Goal: Task Accomplishment & Management: Use online tool/utility

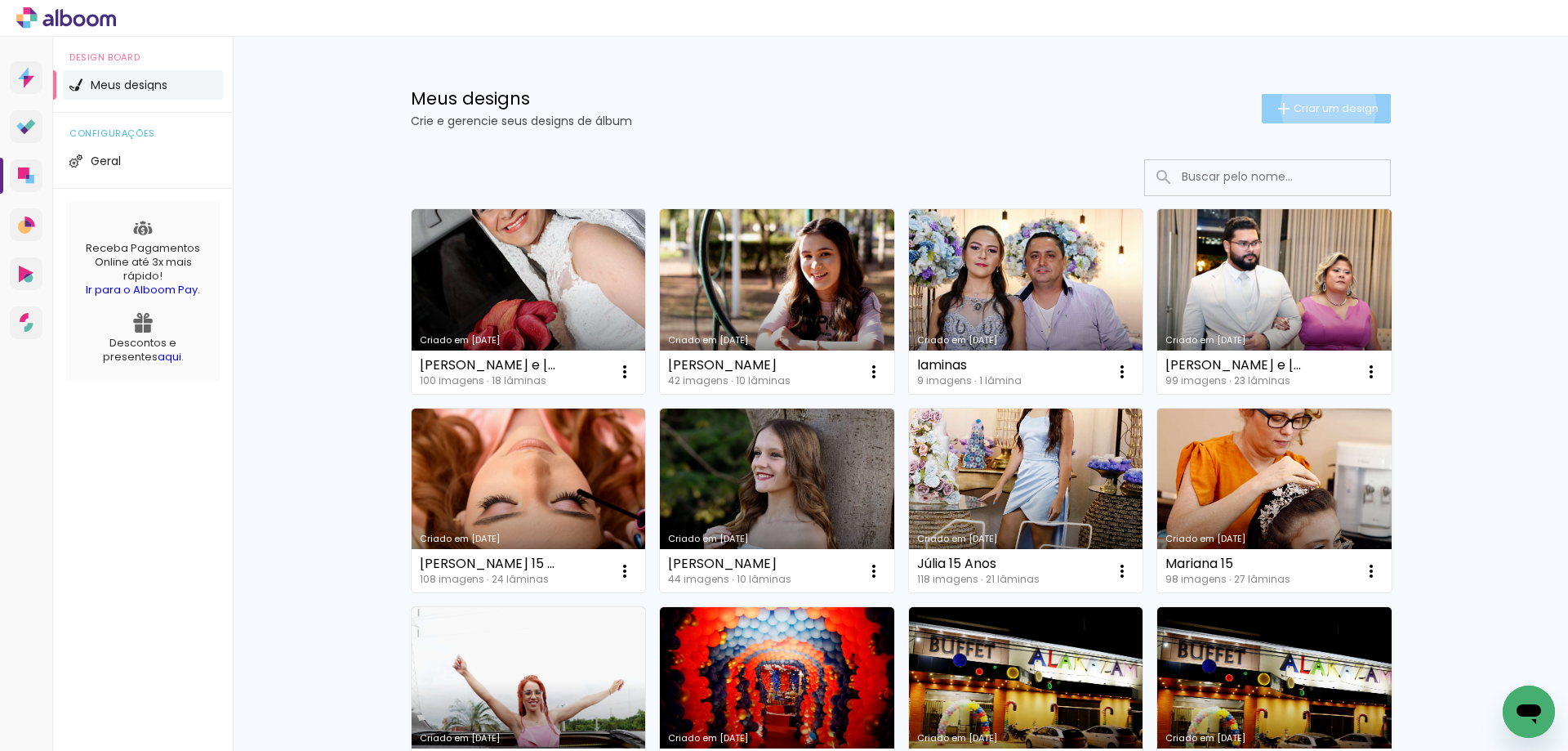
click at [1319, 106] on span "Criar um design" at bounding box center [1336, 108] width 85 height 11
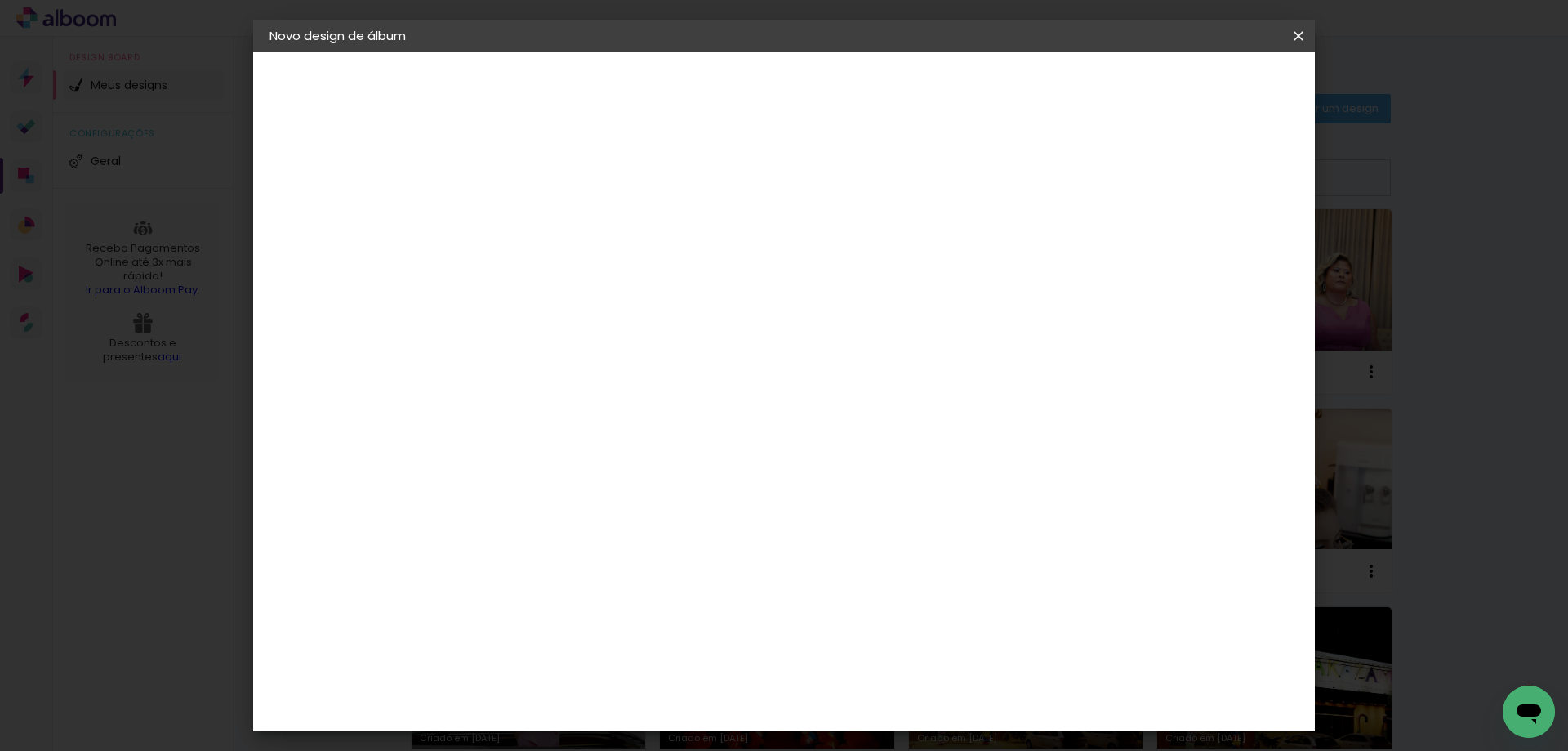
click at [536, 228] on input at bounding box center [536, 219] width 0 height 25
type input "[PERSON_NAME] assinatura"
type paper-input "[PERSON_NAME] assinatura"
click at [704, 78] on paper-button "Avançar" at bounding box center [663, 87] width 80 height 28
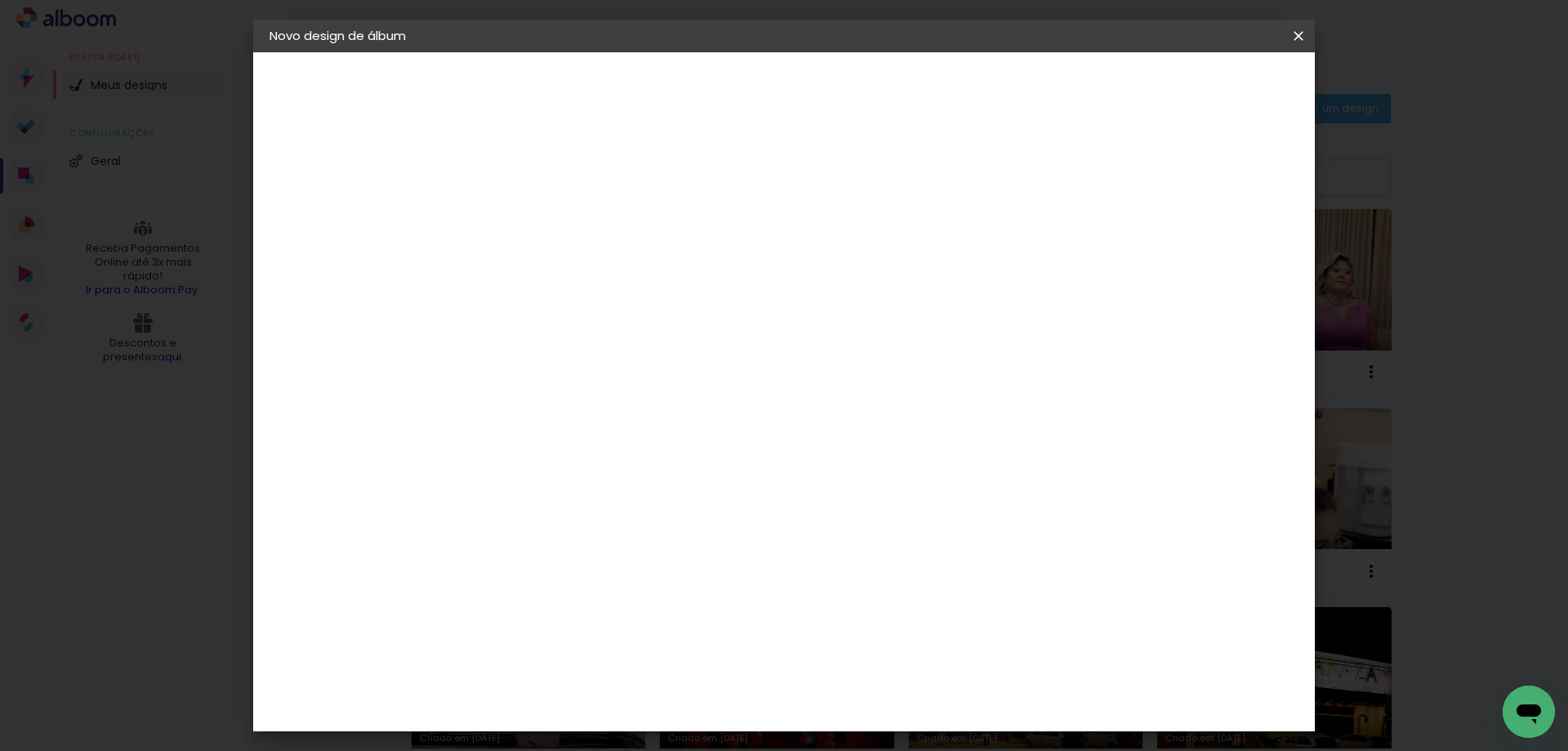
click at [604, 568] on div "Duboni Photobooks" at bounding box center [564, 581] width 78 height 26
click at [0, 0] on slot "Avançar" at bounding box center [0, 0] width 0 height 0
click at [620, 275] on iron-icon at bounding box center [610, 285] width 19 height 19
click at [0, 0] on slot "Tradicional" at bounding box center [0, 0] width 0 height 0
type input "Tradicional"
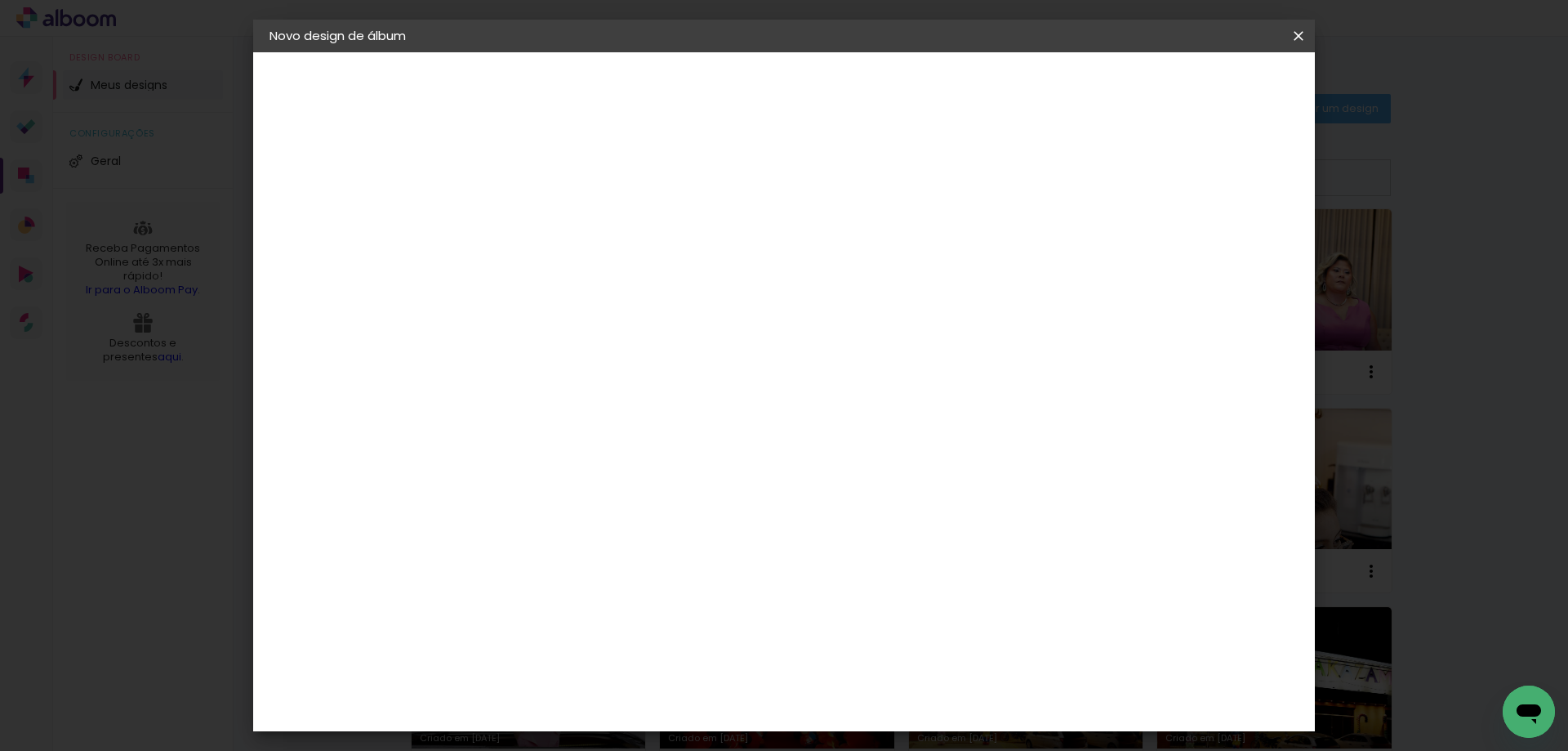
scroll to position [163, 0]
click at [647, 378] on span "25 × 60" at bounding box center [609, 394] width 76 height 34
click at [0, 0] on slot "Avançar" at bounding box center [0, 0] width 0 height 0
click at [1197, 86] on span "Iniciar design" at bounding box center [1159, 87] width 74 height 12
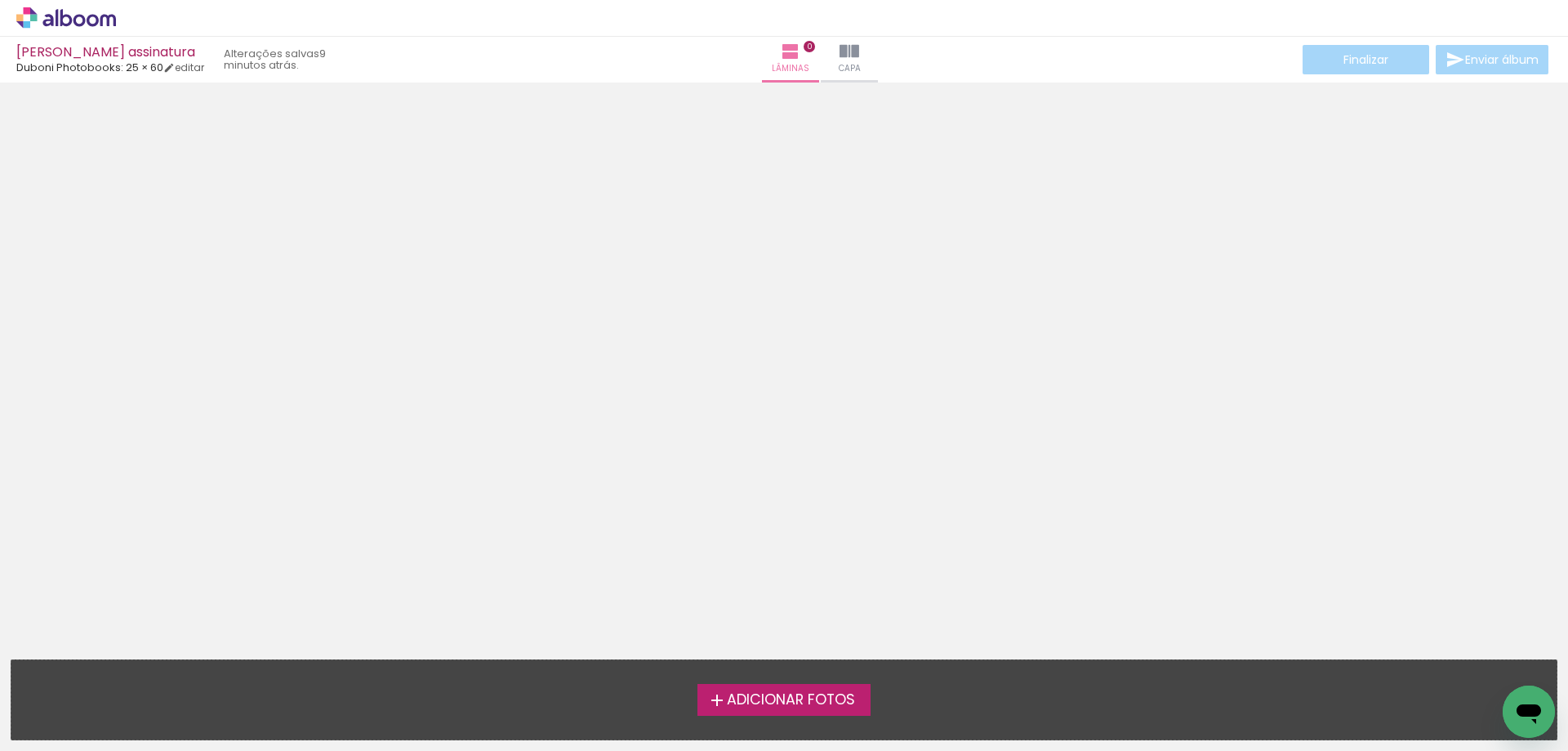
click at [773, 700] on span "Adicionar Fotos" at bounding box center [790, 700] width 128 height 14
click at [0, 0] on input "file" at bounding box center [0, 0] width 0 height 0
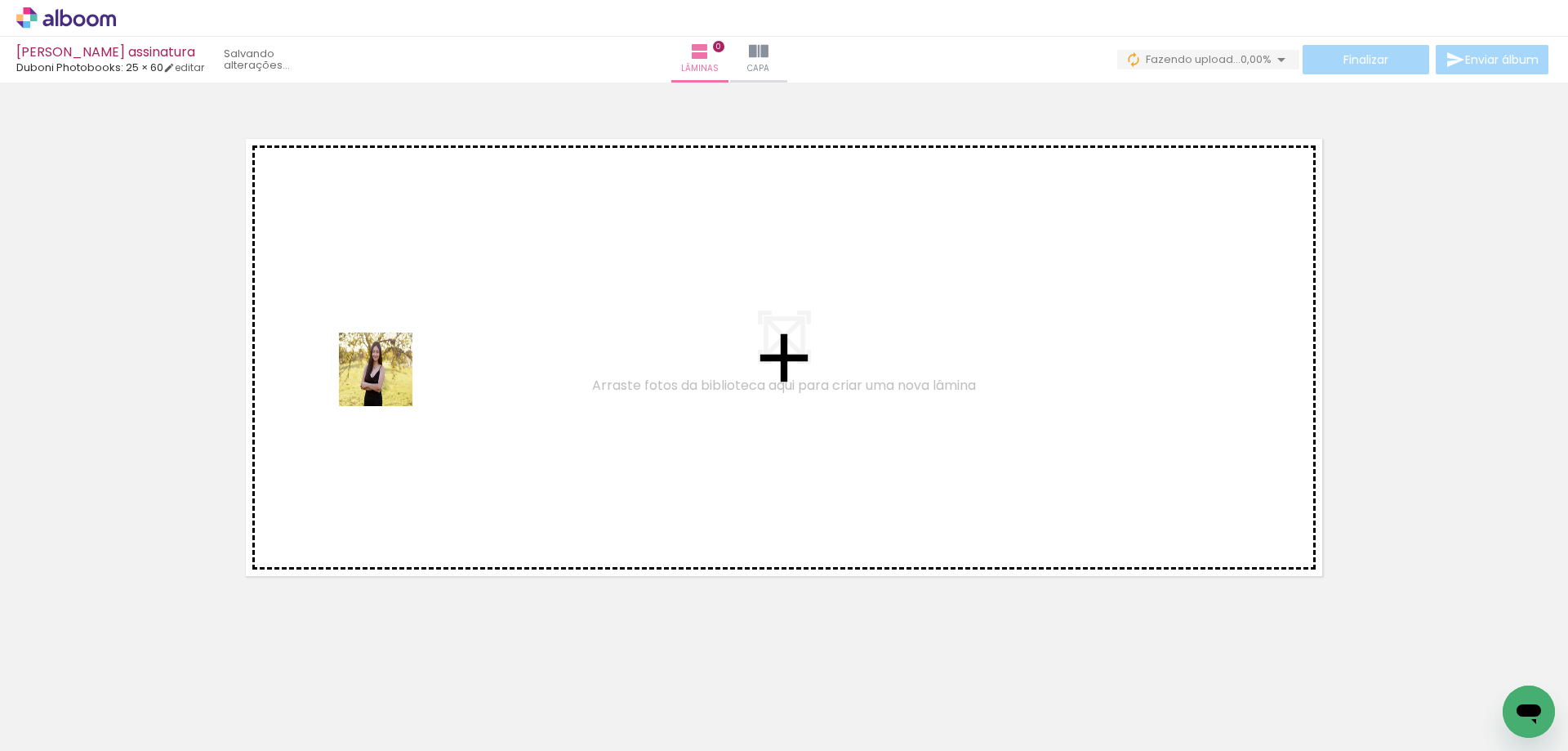
drag, startPoint x: 163, startPoint y: 693, endPoint x: 388, endPoint y: 381, distance: 384.7
click at [388, 381] on quentale-workspace at bounding box center [784, 375] width 1568 height 751
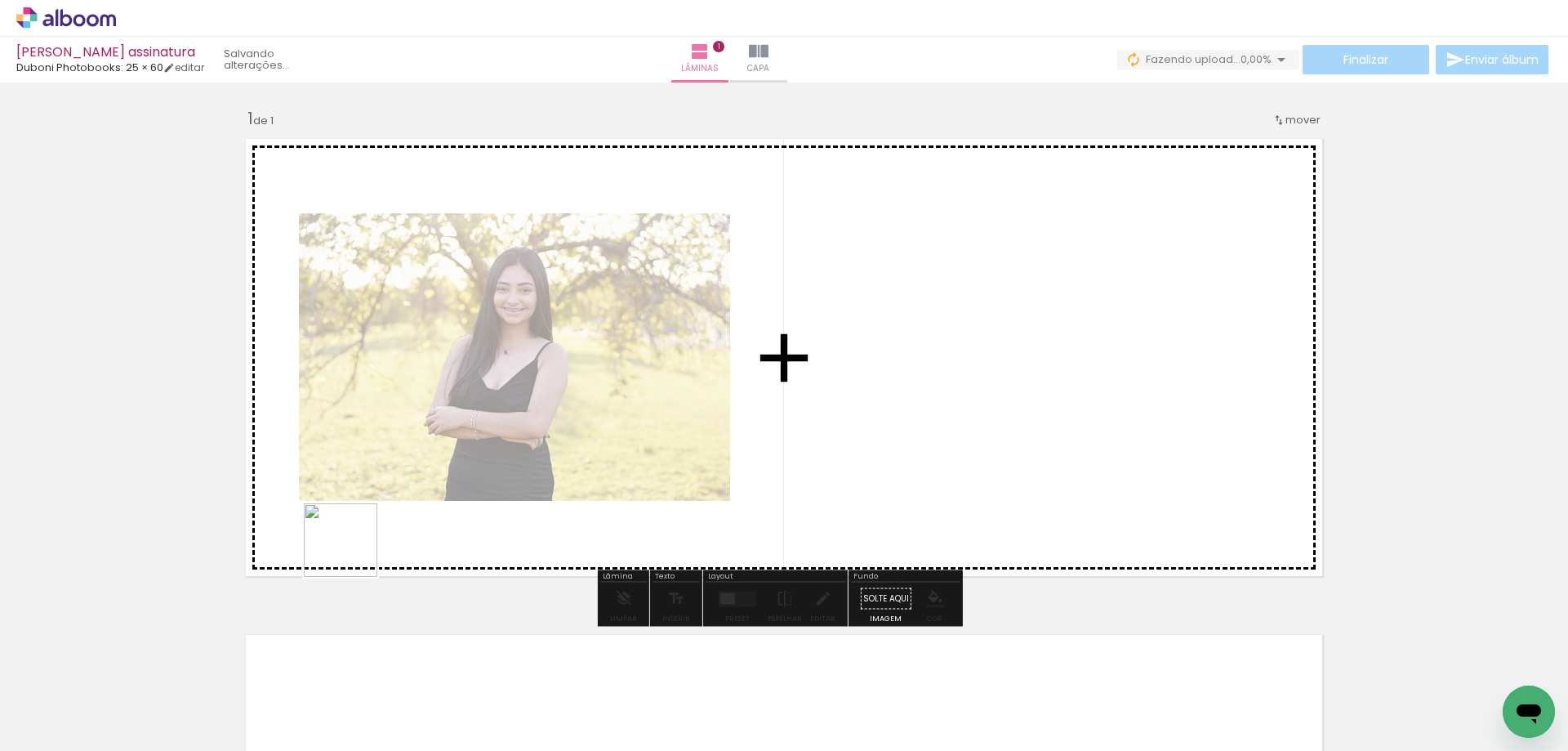
drag, startPoint x: 353, startPoint y: 552, endPoint x: 468, endPoint y: 431, distance: 166.9
click at [468, 431] on quentale-workspace at bounding box center [784, 375] width 1568 height 751
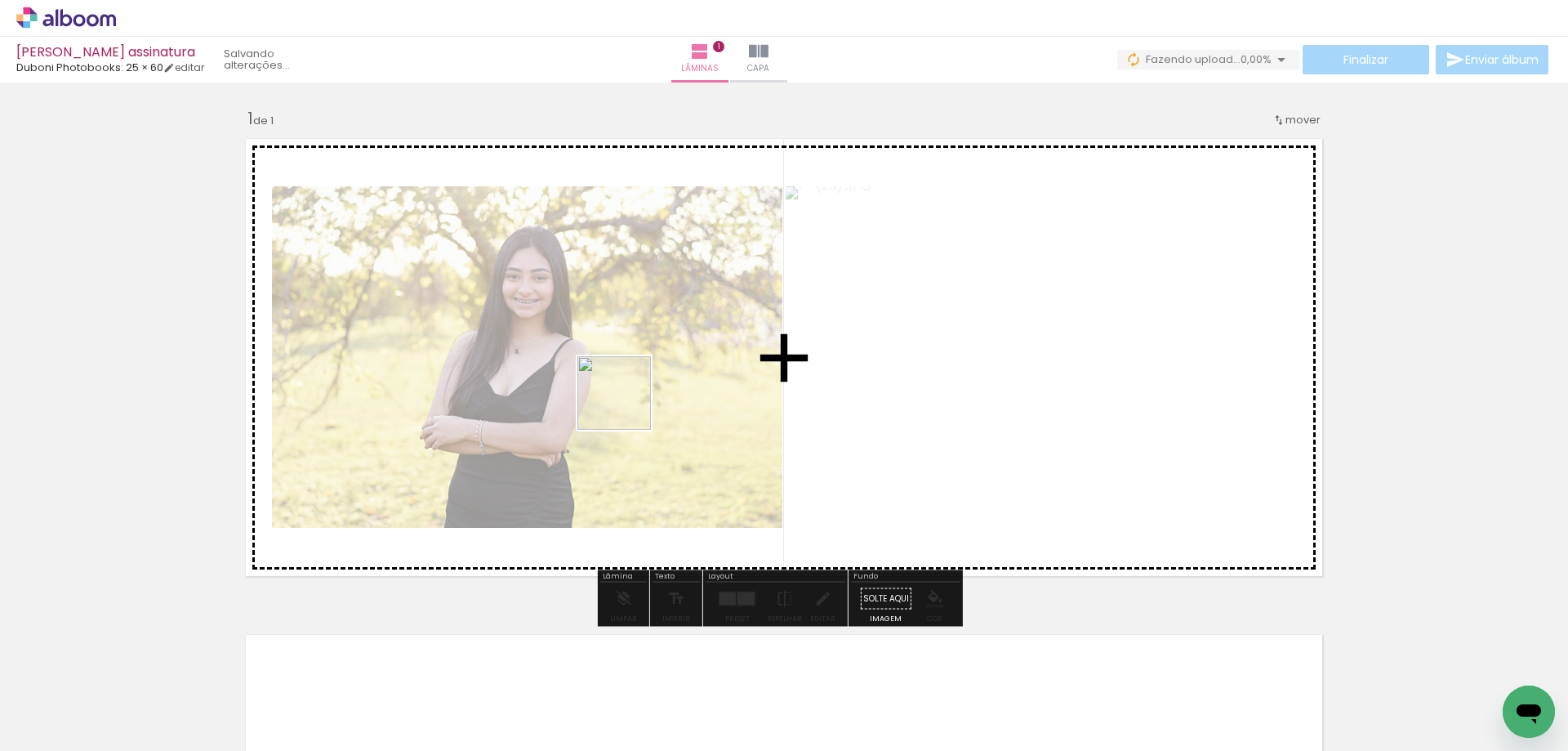
drag, startPoint x: 361, startPoint y: 715, endPoint x: 627, endPoint y: 405, distance: 408.5
click at [627, 405] on quentale-workspace at bounding box center [784, 375] width 1568 height 751
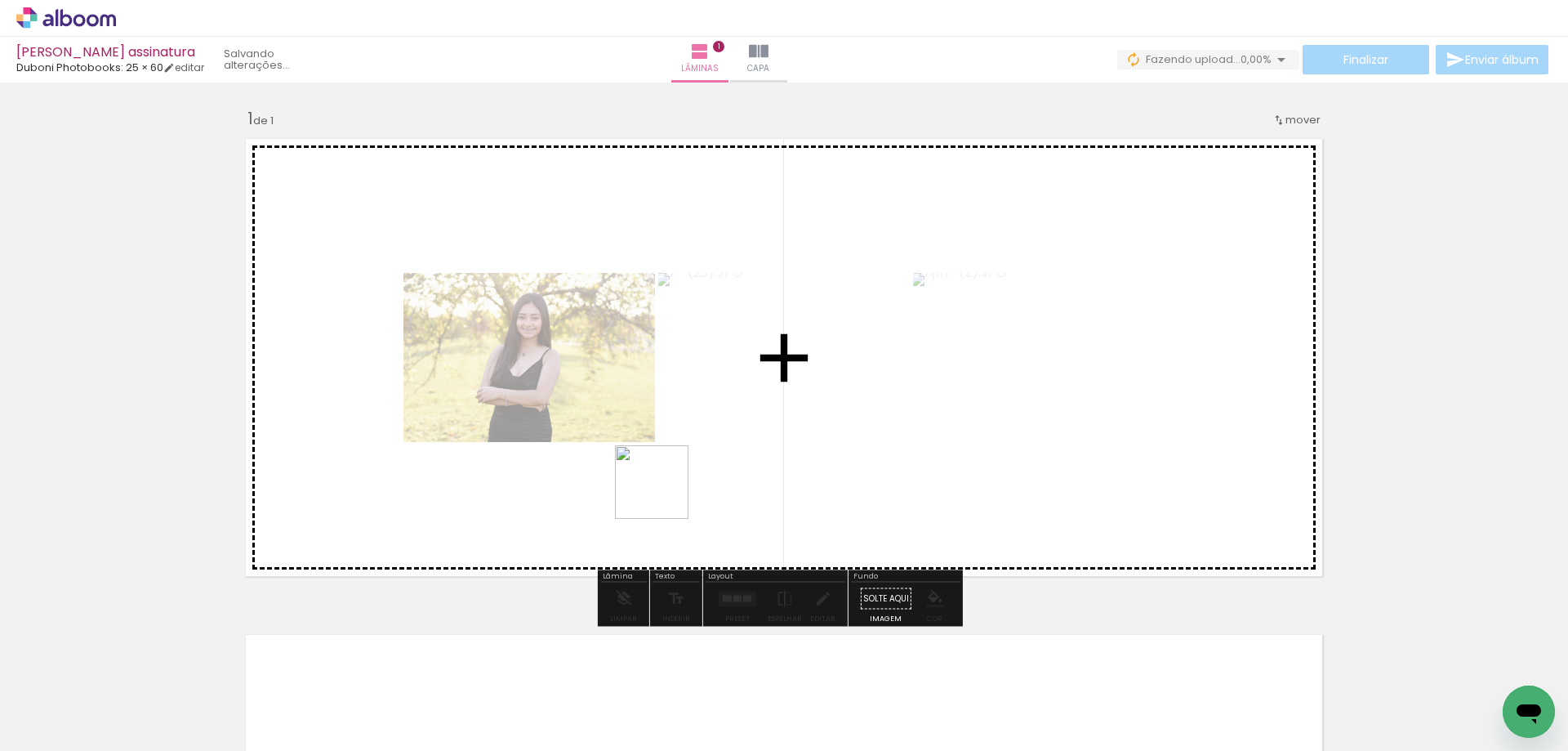
drag, startPoint x: 619, startPoint y: 526, endPoint x: 802, endPoint y: 404, distance: 219.9
click at [804, 398] on quentale-workspace at bounding box center [784, 375] width 1568 height 751
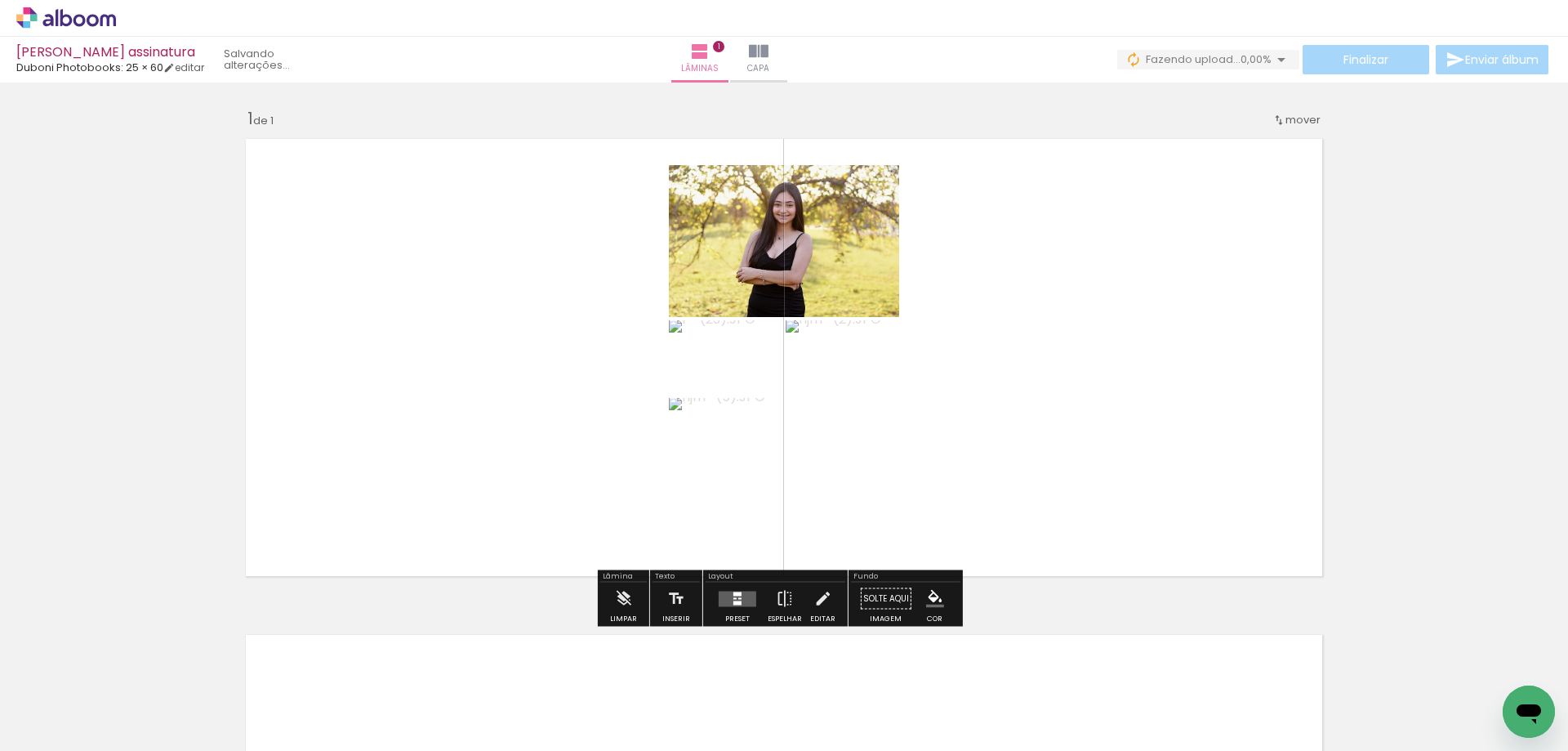
click at [726, 598] on quentale-layouter at bounding box center [737, 598] width 37 height 15
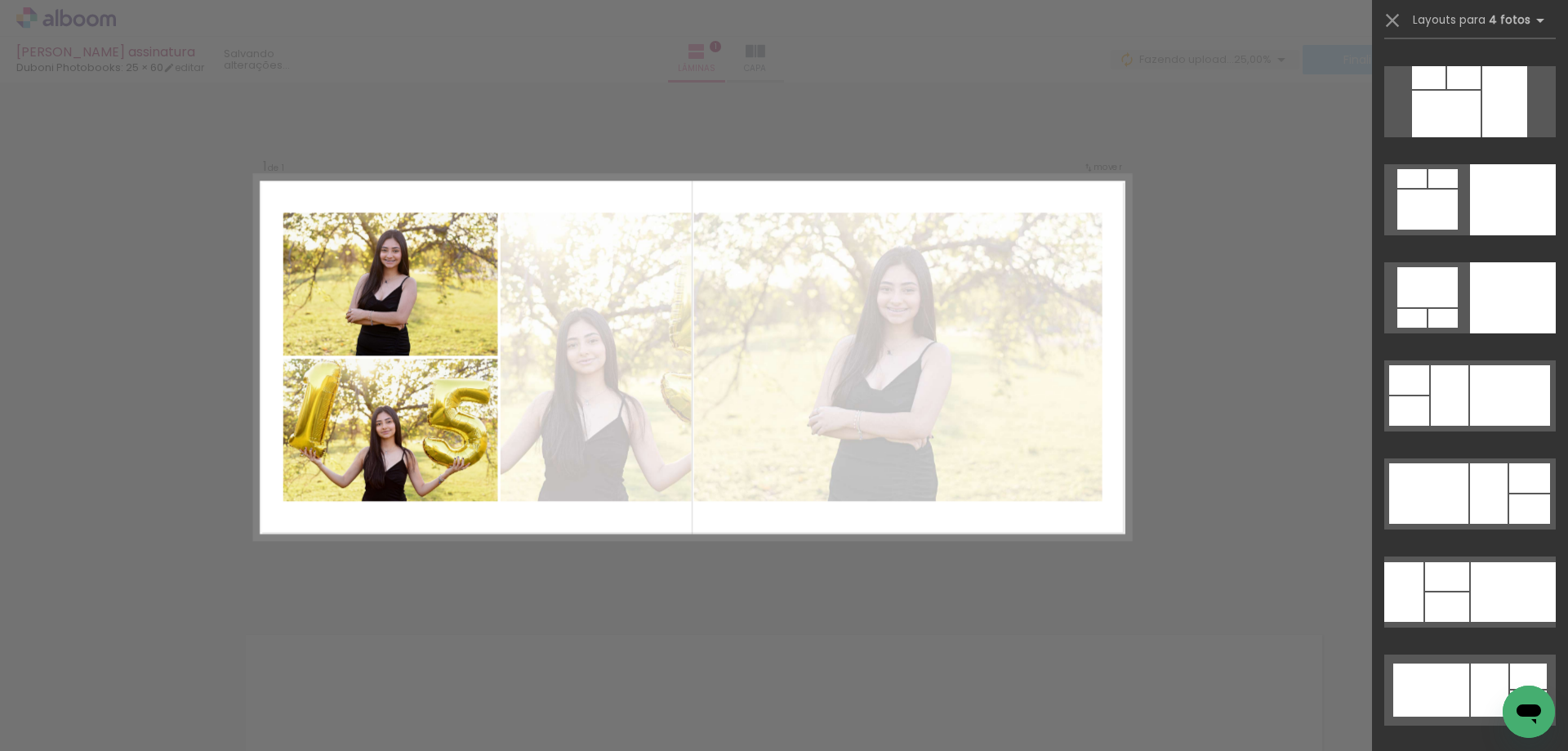
scroll to position [12420, 0]
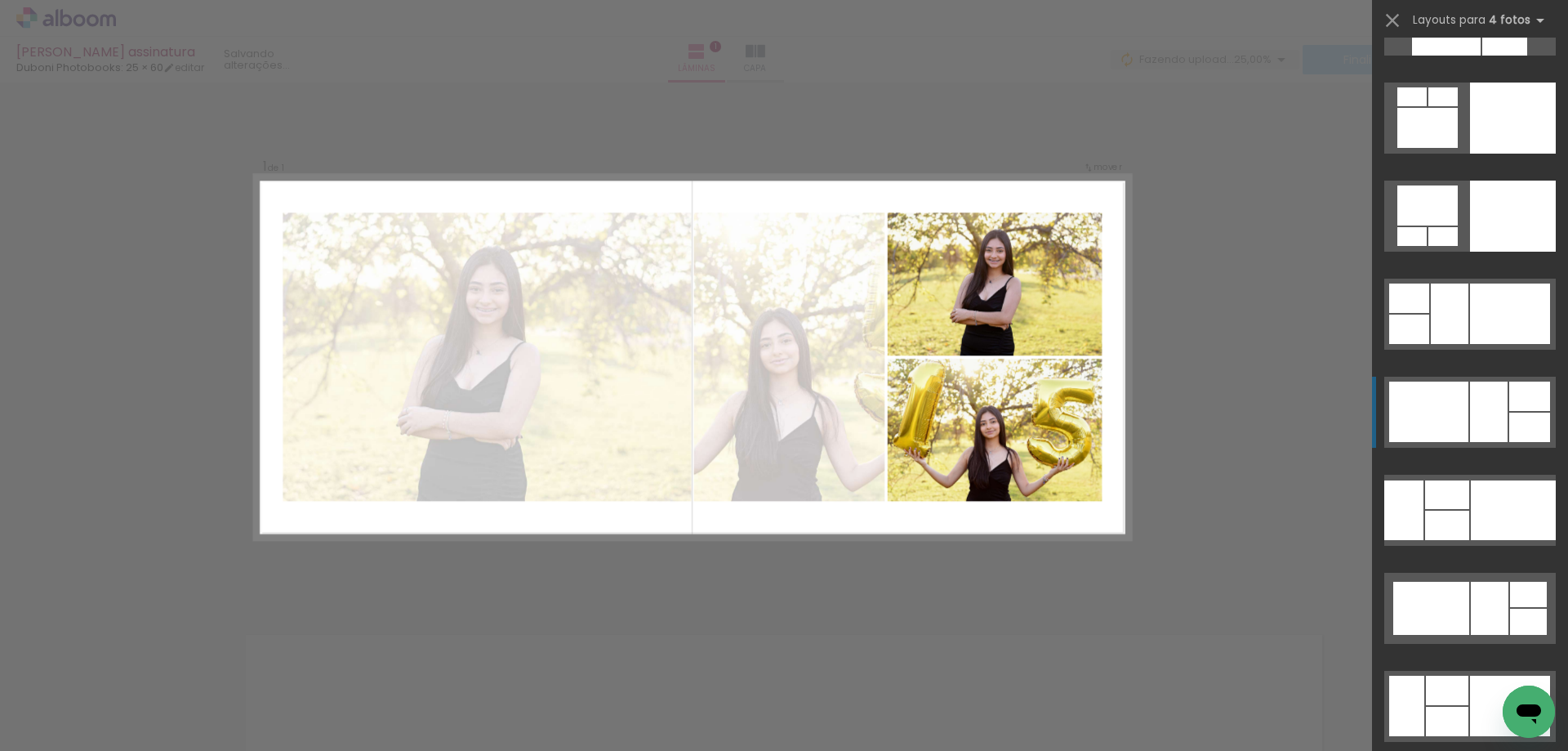
click at [1481, 403] on div at bounding box center [1489, 412] width 37 height 61
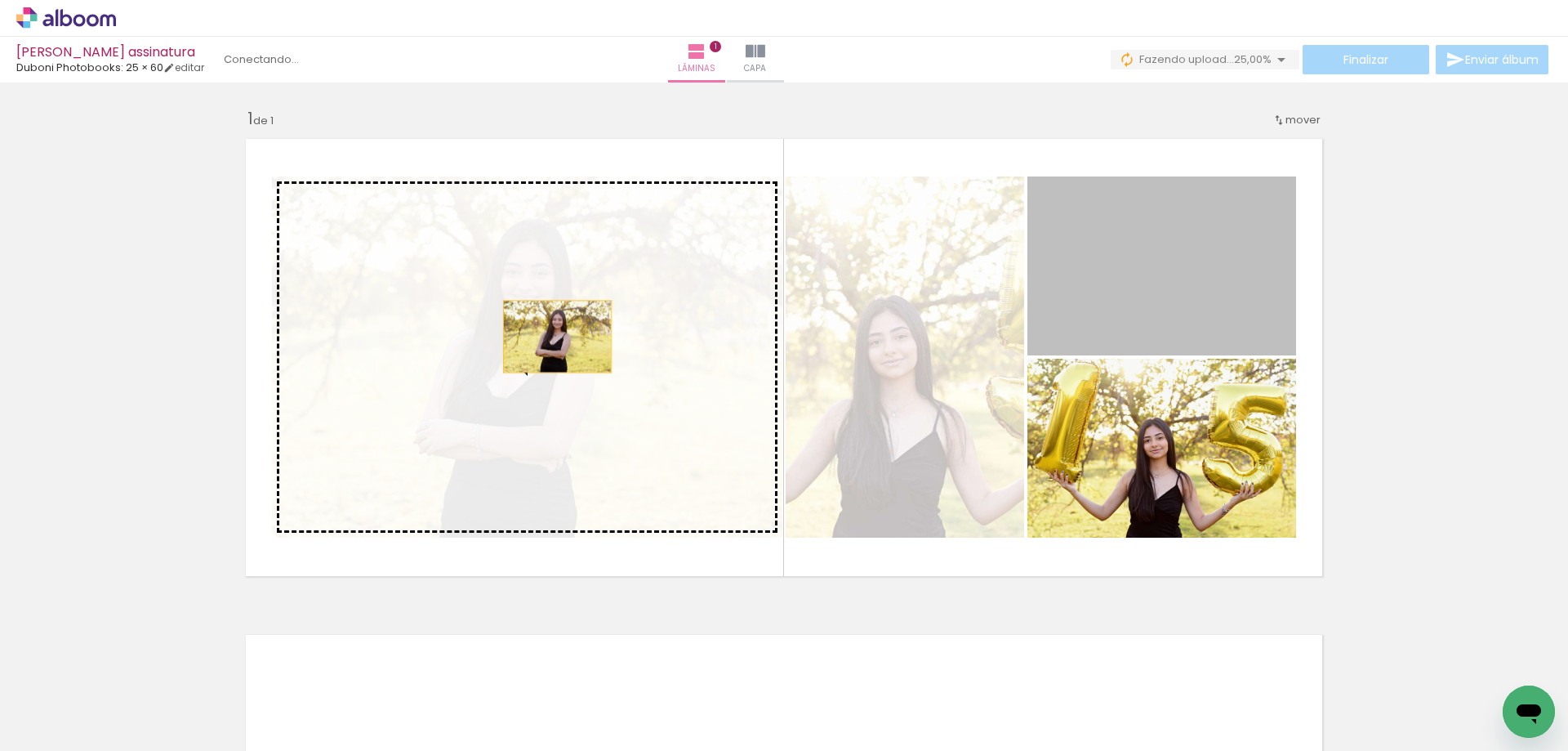
drag, startPoint x: 1170, startPoint y: 286, endPoint x: 552, endPoint y: 337, distance: 620.1
click at [0, 0] on slot at bounding box center [0, 0] width 0 height 0
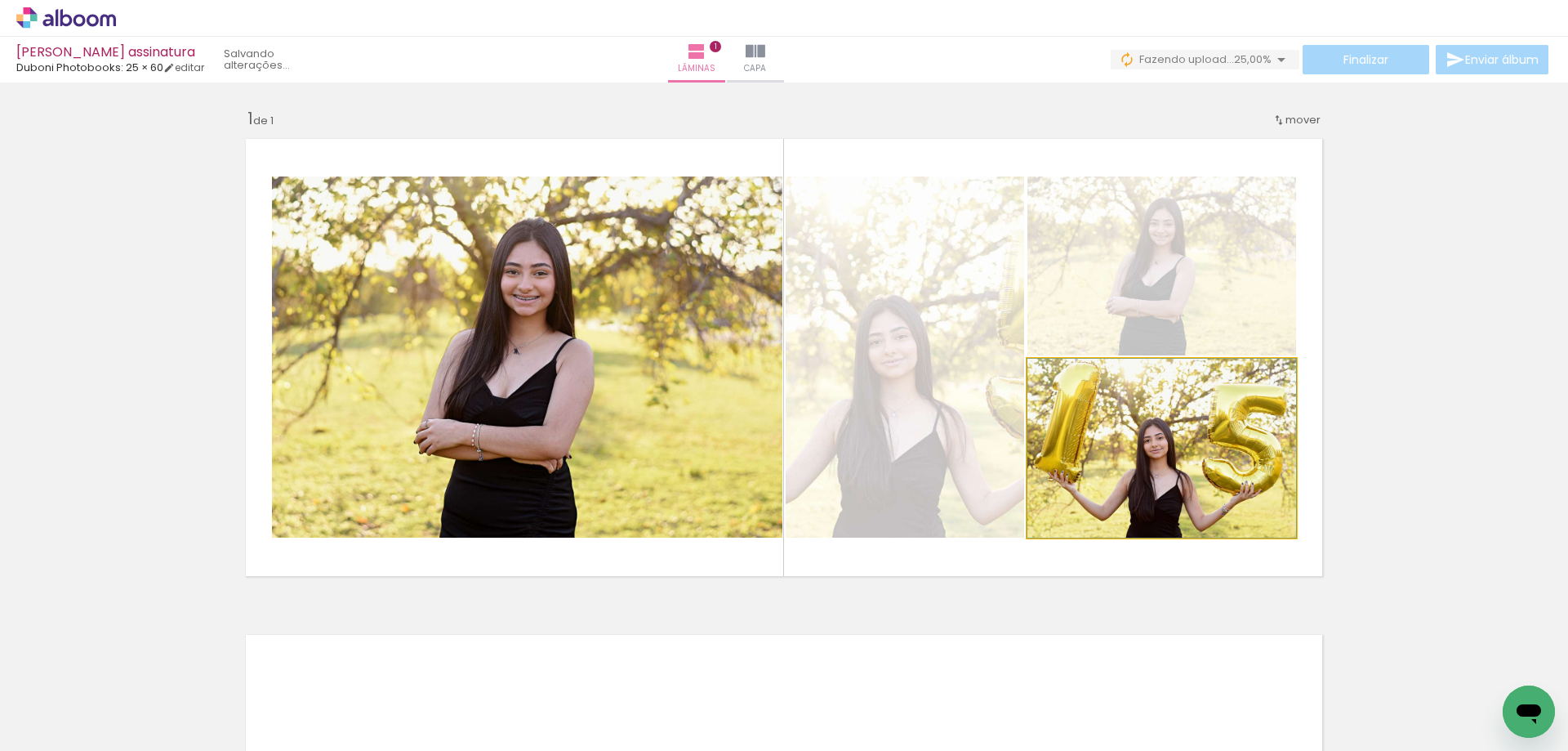
drag, startPoint x: 1156, startPoint y: 491, endPoint x: 842, endPoint y: 442, distance: 317.8
click at [0, 0] on slot at bounding box center [0, 0] width 0 height 0
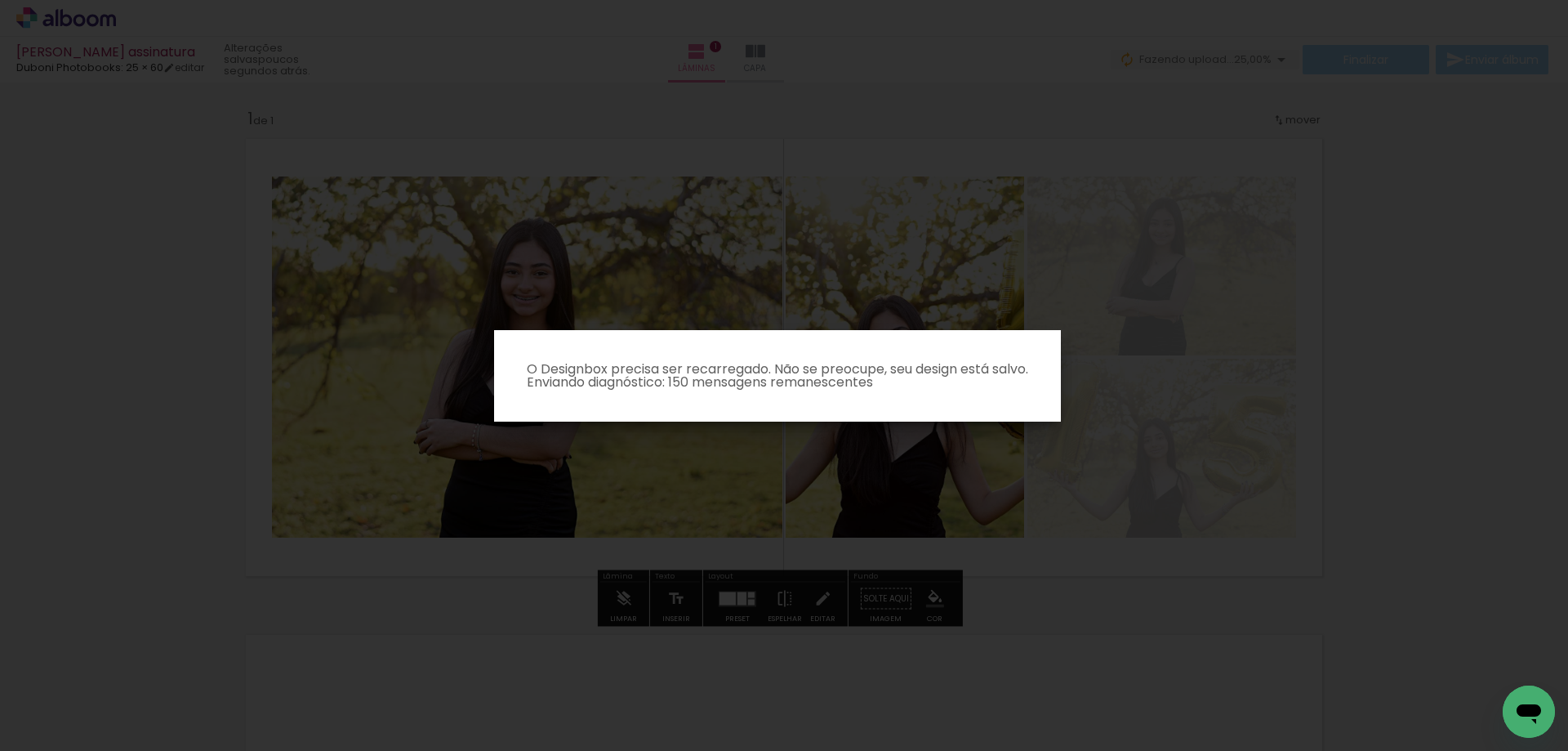
click at [1397, 355] on iron-overlay-backdrop at bounding box center [784, 375] width 1568 height 751
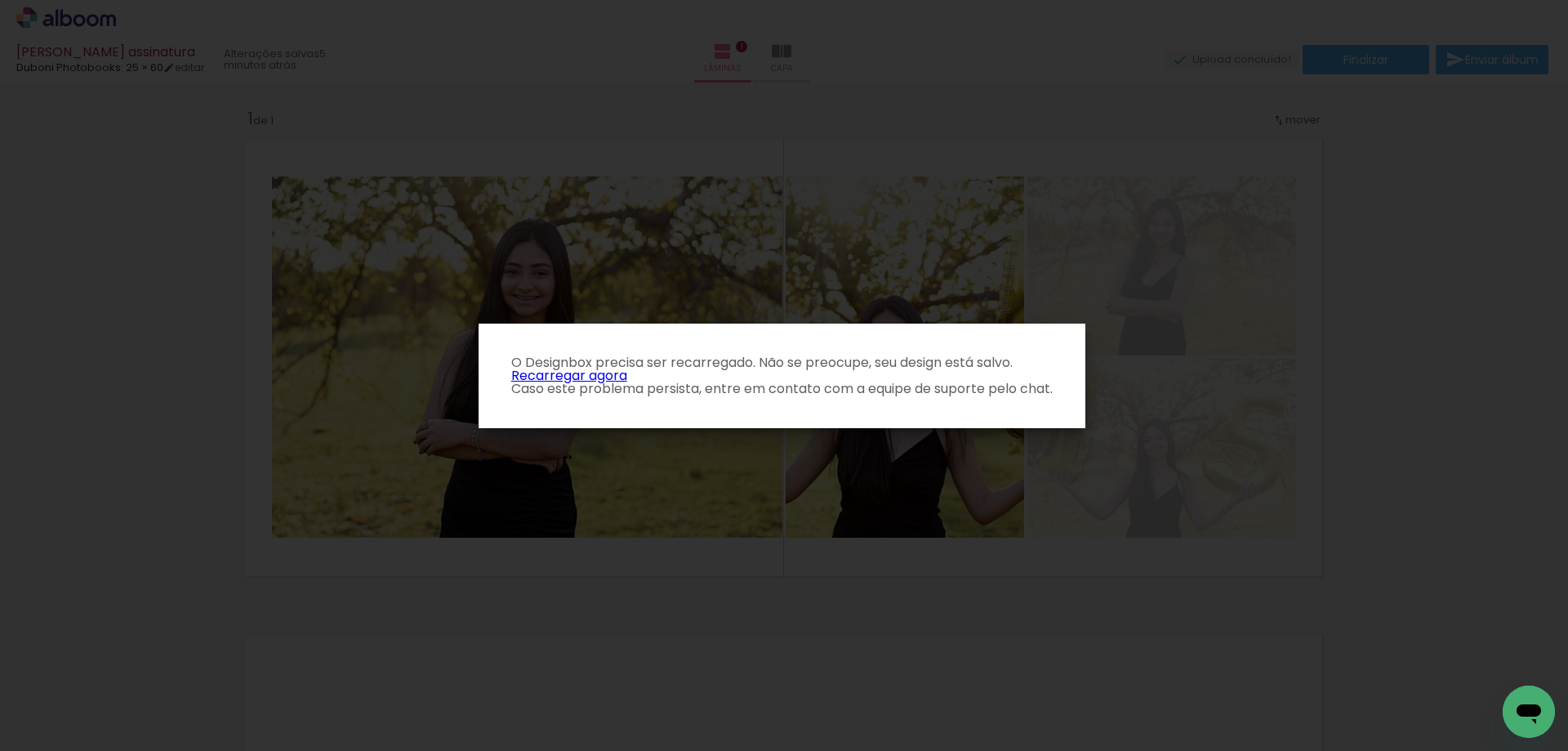
click at [569, 376] on link "Recarregar agora" at bounding box center [569, 376] width 116 height 19
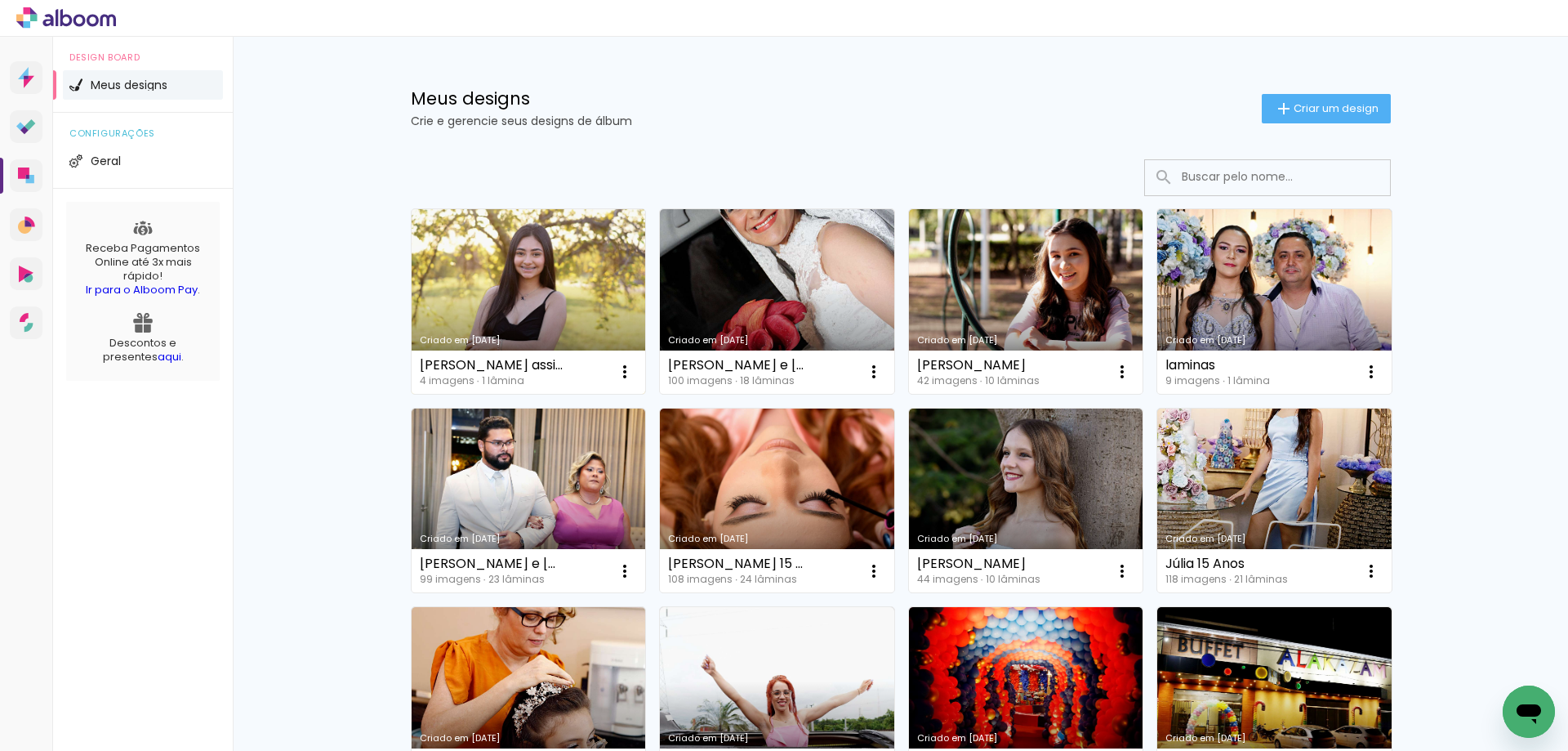
click at [528, 279] on link "Criado em [DATE]" at bounding box center [529, 302] width 235 height 185
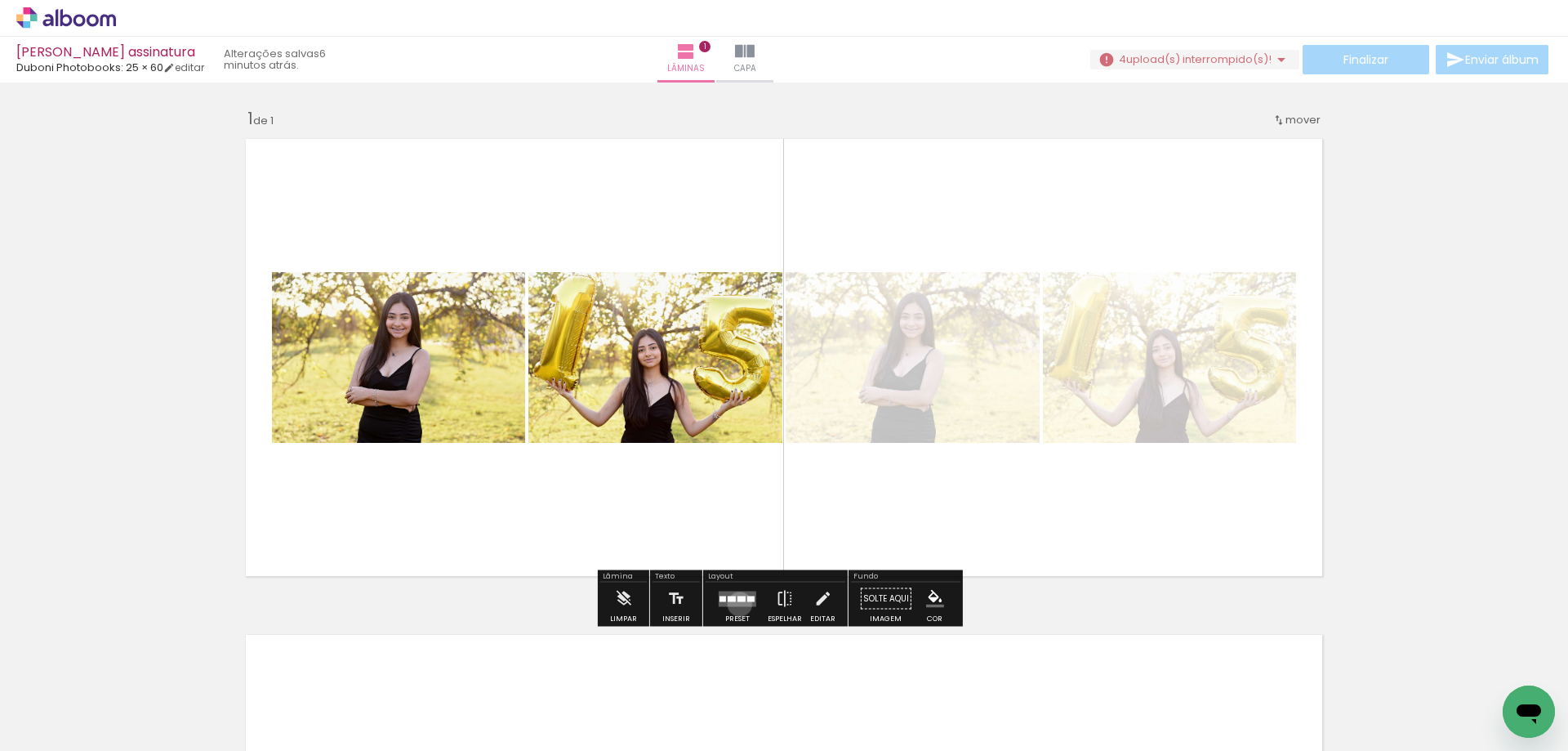
click at [736, 604] on quentale-layouter at bounding box center [737, 598] width 37 height 15
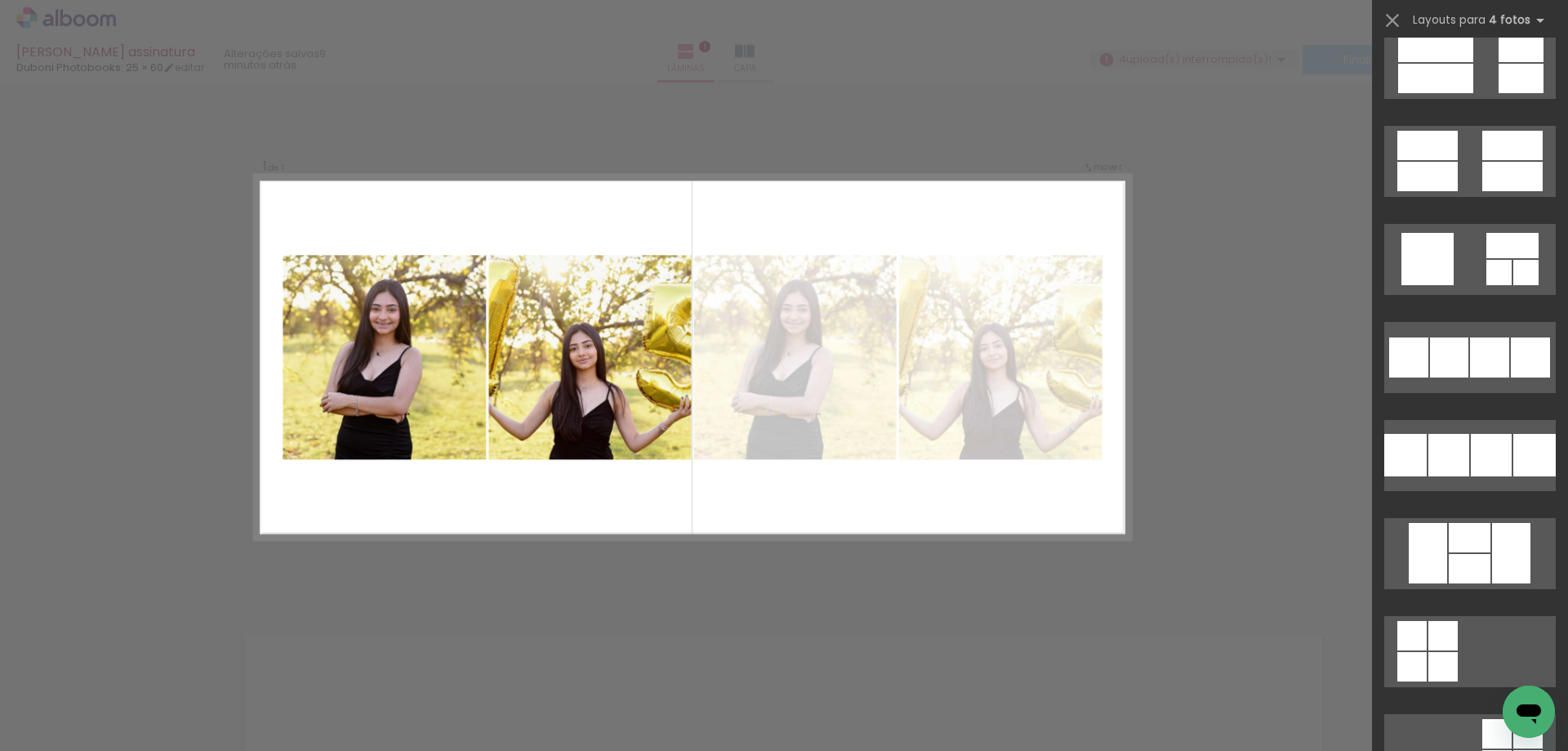
scroll to position [19844, 0]
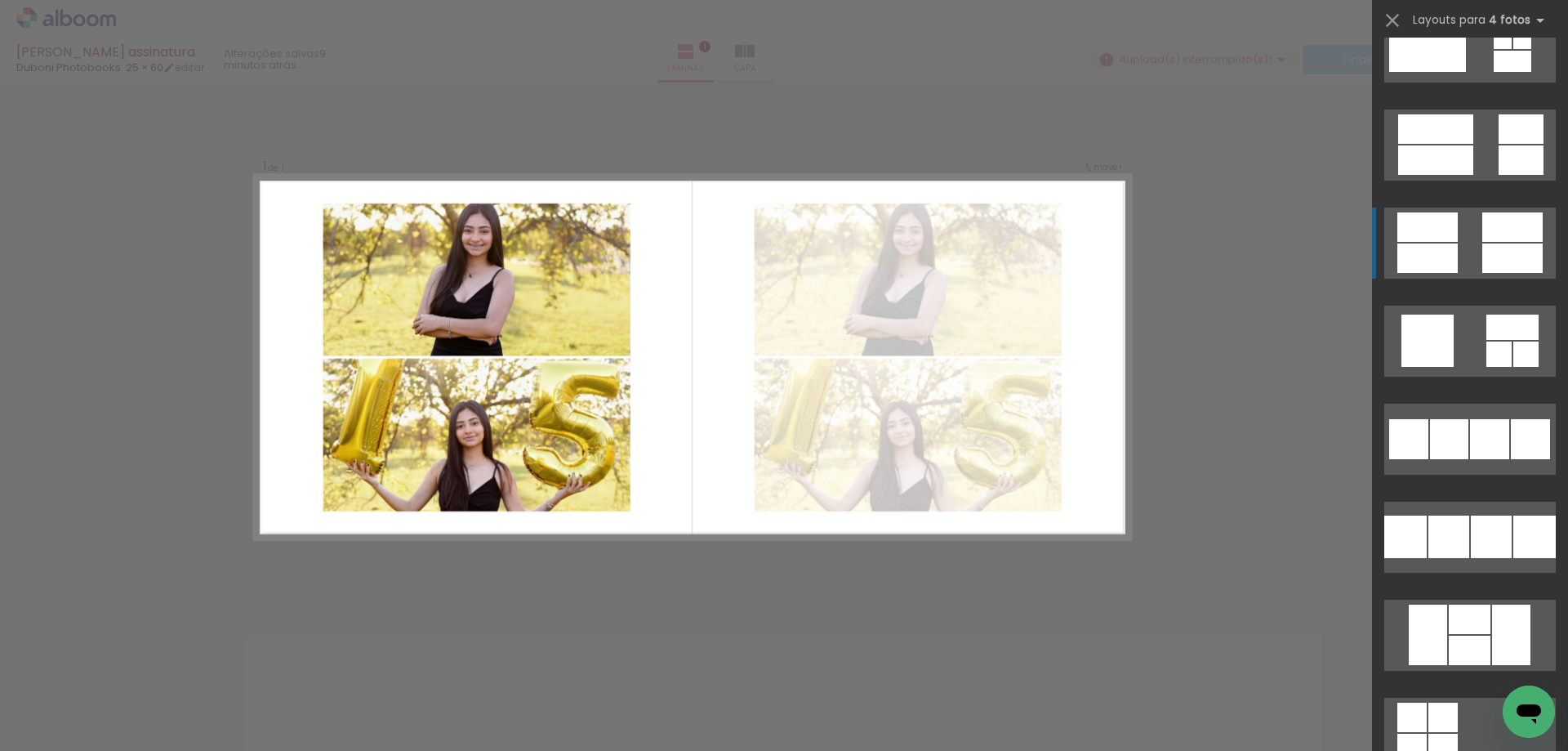
click at [1473, 232] on quentale-layouter at bounding box center [1470, 243] width 171 height 71
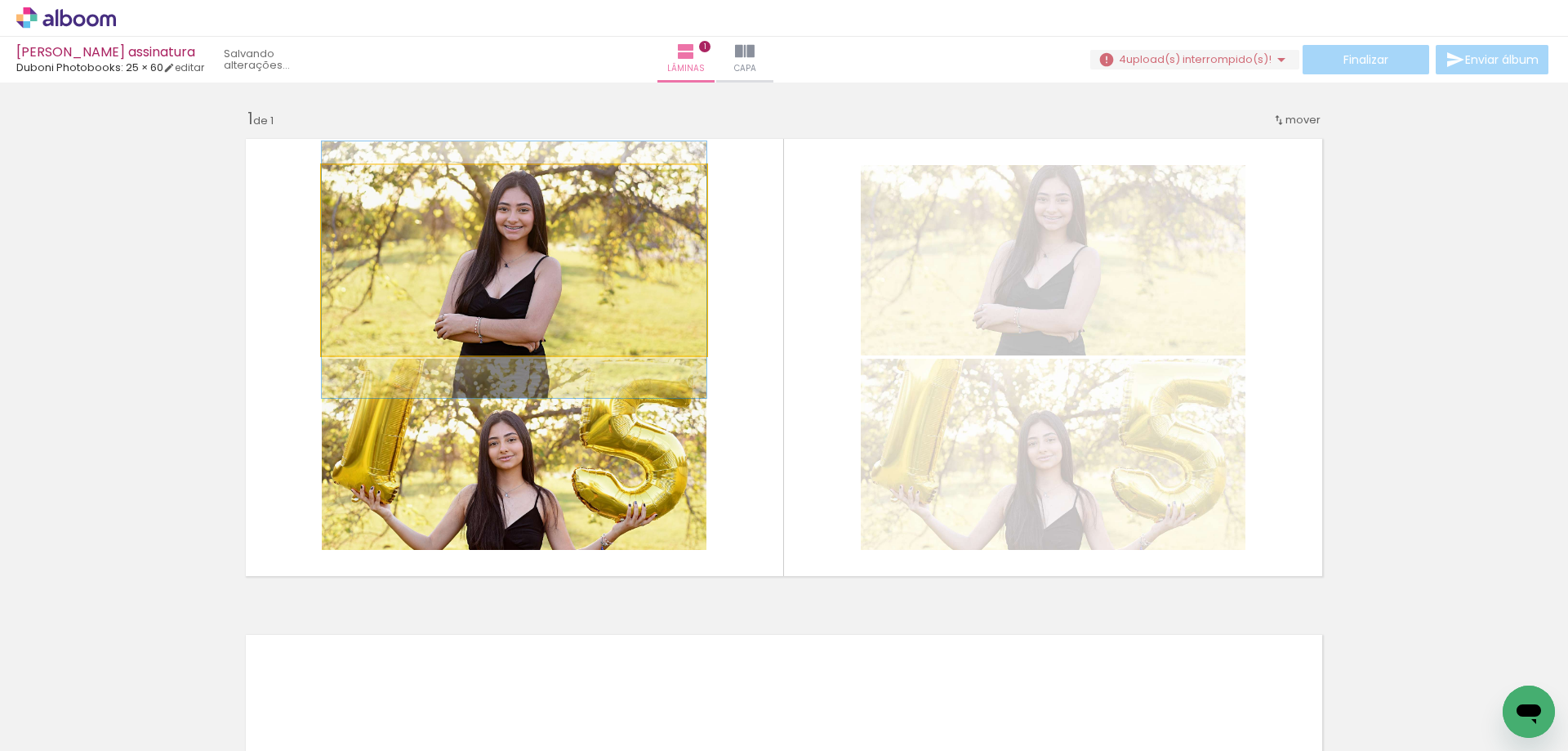
drag, startPoint x: 554, startPoint y: 287, endPoint x: 572, endPoint y: 296, distance: 20.1
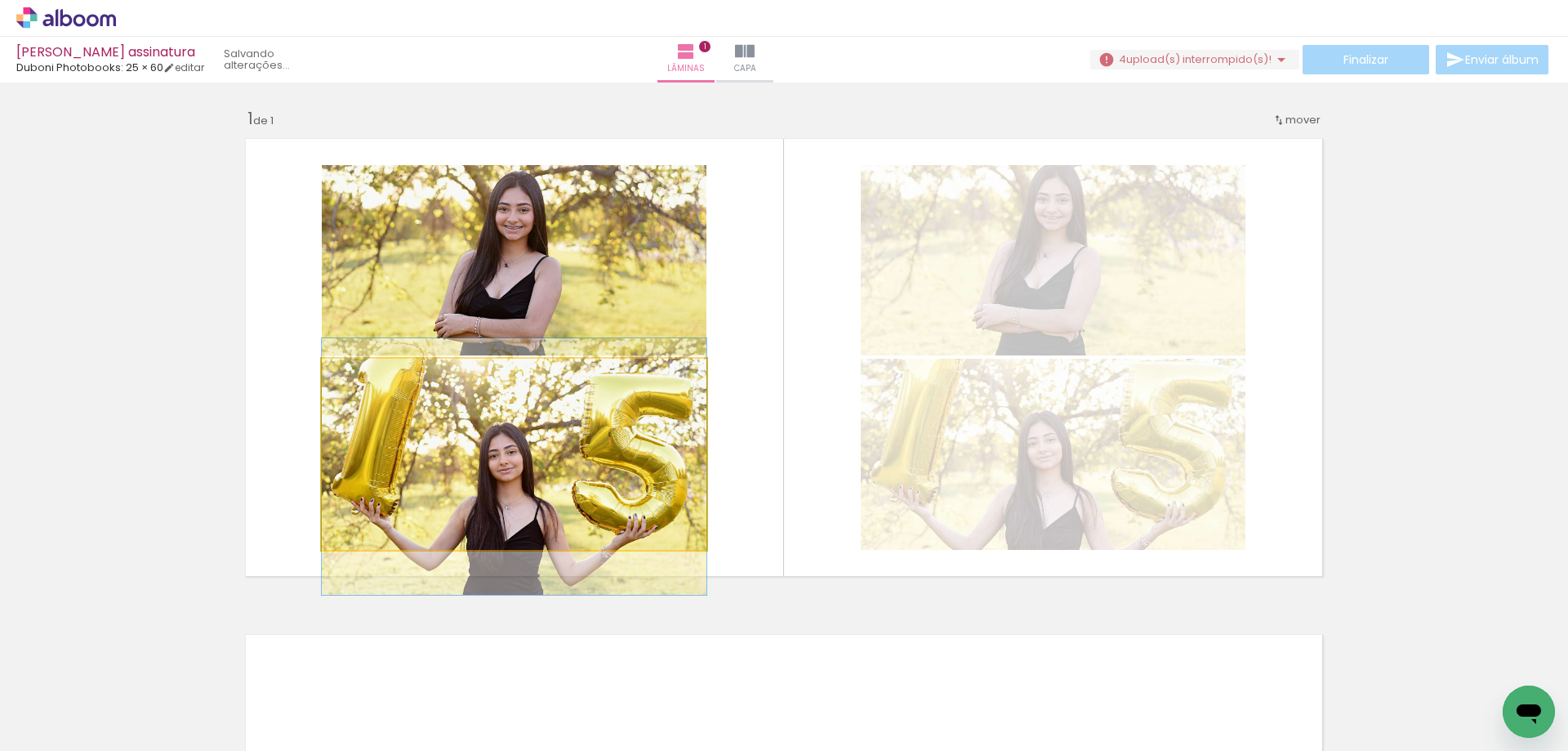
drag, startPoint x: 594, startPoint y: 486, endPoint x: 607, endPoint y: 497, distance: 17.0
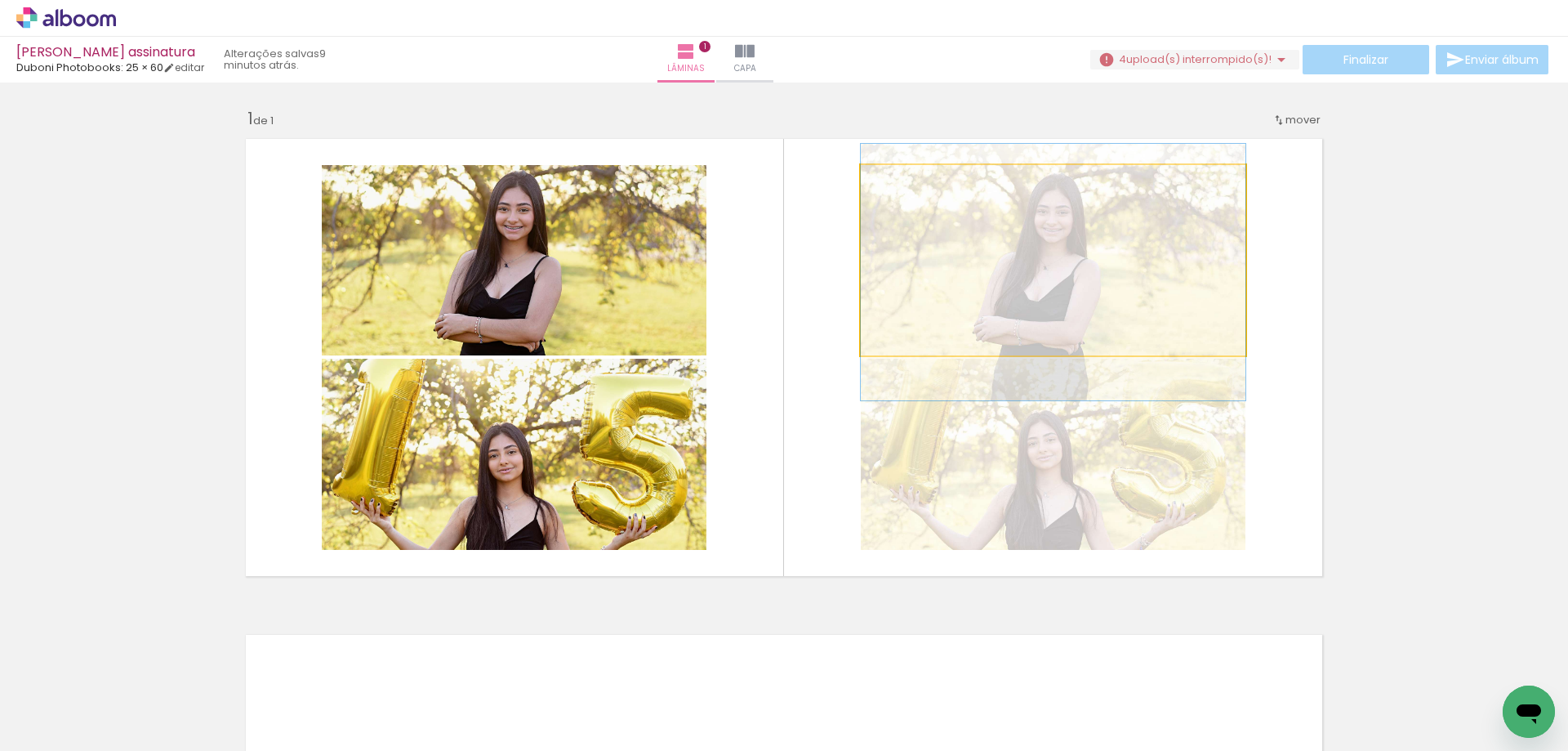
drag, startPoint x: 1048, startPoint y: 288, endPoint x: 1051, endPoint y: 300, distance: 12.4
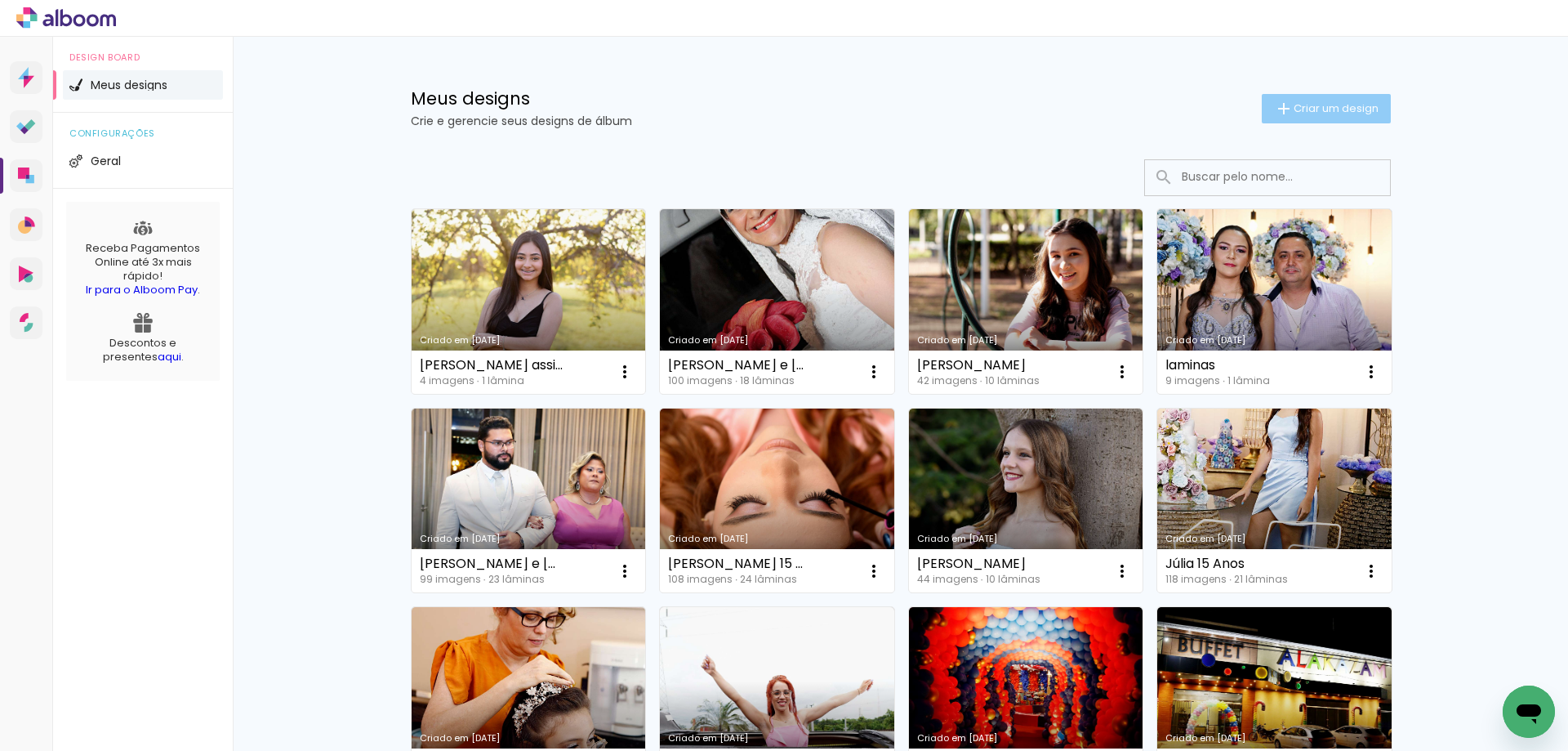
click at [1328, 107] on span "Criar um design" at bounding box center [1336, 108] width 85 height 11
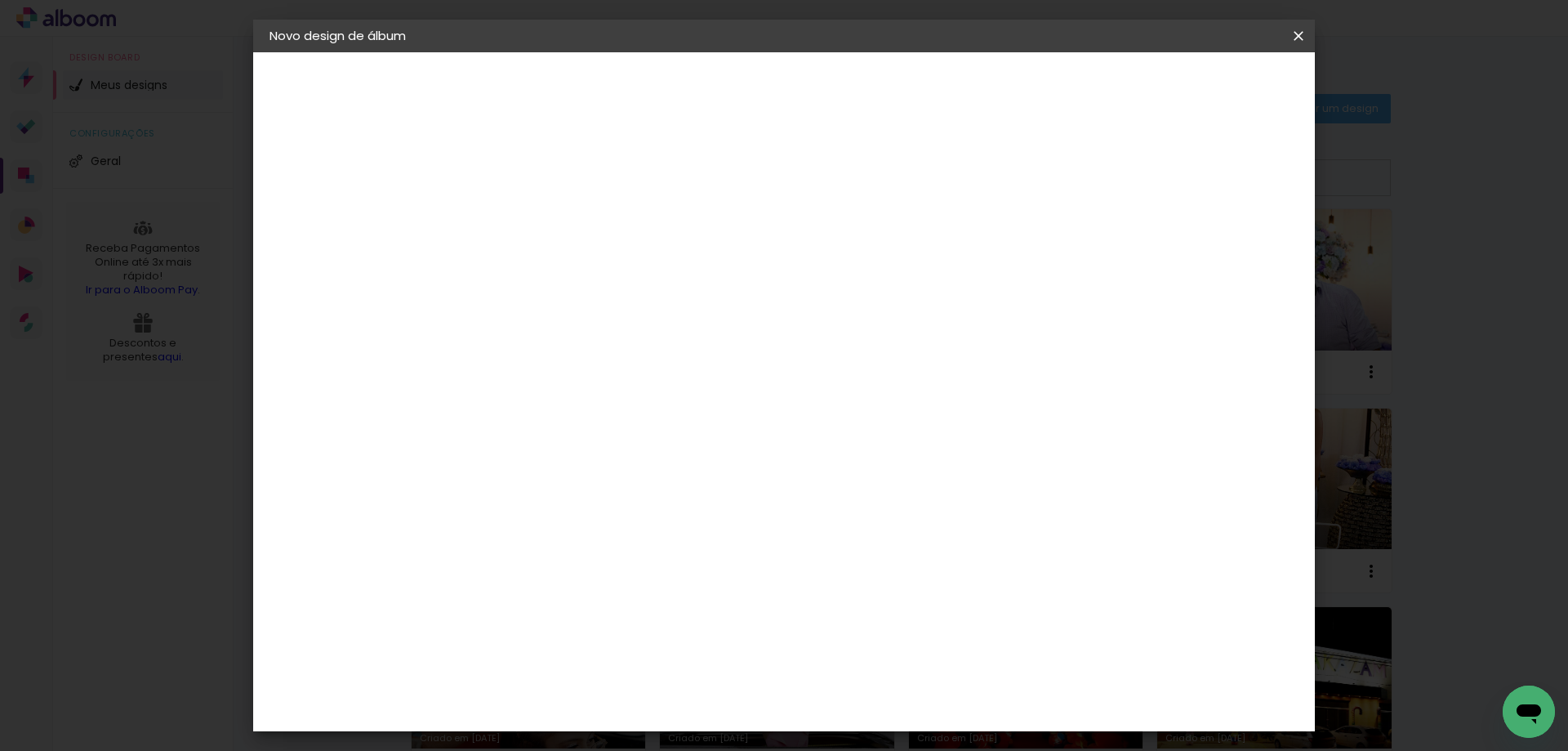
click at [536, 220] on input at bounding box center [536, 219] width 0 height 25
type input "[PERSON_NAME]"
type paper-input "[PERSON_NAME]"
click at [608, 191] on div "Informações Dê um título ao seu álbum. Avançar" at bounding box center [536, 121] width 142 height 138
click at [0, 0] on slot "Avançar" at bounding box center [0, 0] width 0 height 0
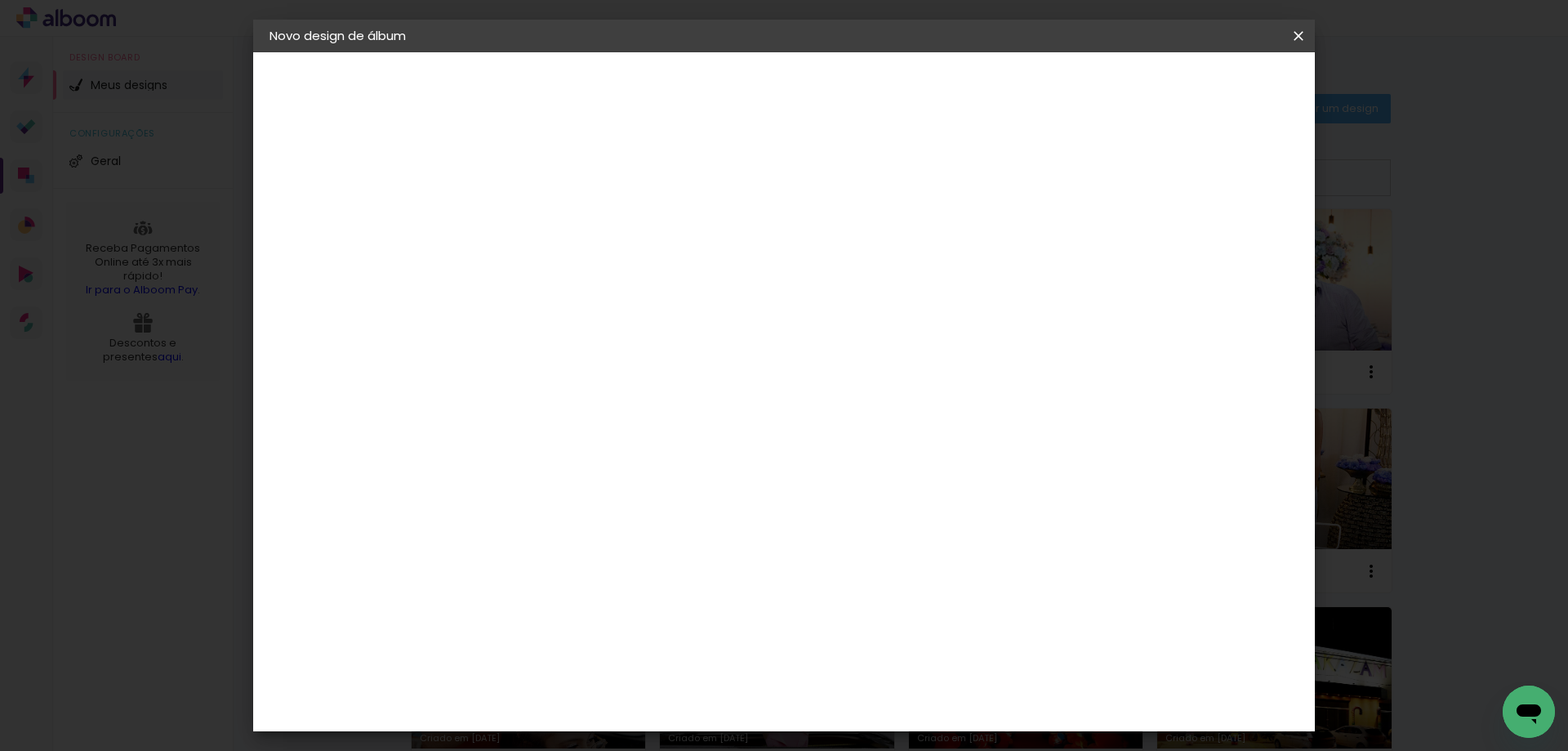
scroll to position [1144, 0]
click at [588, 405] on div "Duboni Photobooks" at bounding box center [564, 417] width 78 height 26
click at [0, 0] on slot "Avançar" at bounding box center [0, 0] width 0 height 0
click at [620, 275] on iron-icon at bounding box center [610, 285] width 19 height 19
click at [0, 0] on slot "Tradicional" at bounding box center [0, 0] width 0 height 0
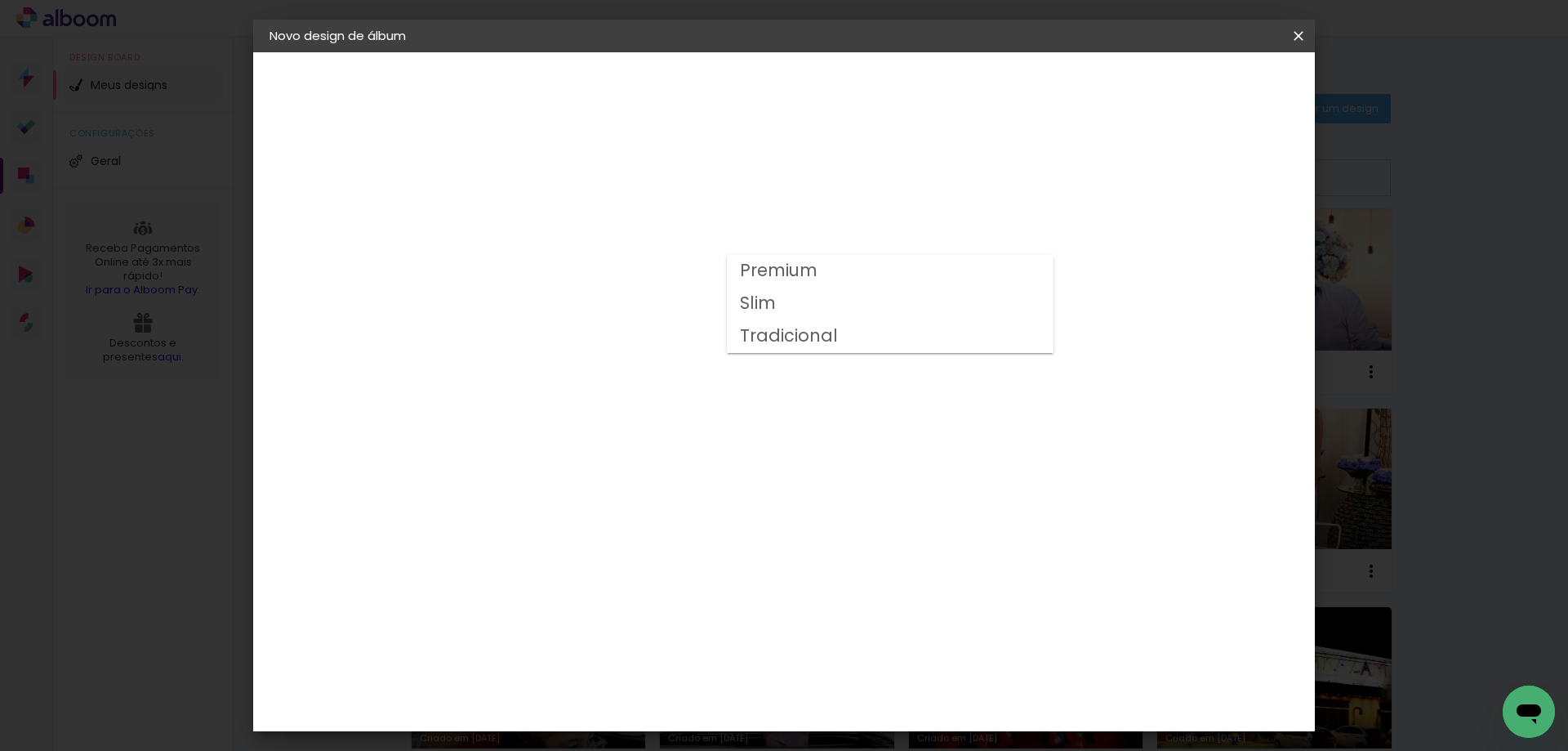
type input "Tradicional"
click at [647, 541] on span "25 × 60" at bounding box center [609, 558] width 76 height 34
click at [0, 0] on slot "Avançar" at bounding box center [0, 0] width 0 height 0
click at [1197, 86] on span "Iniciar design" at bounding box center [1159, 87] width 74 height 12
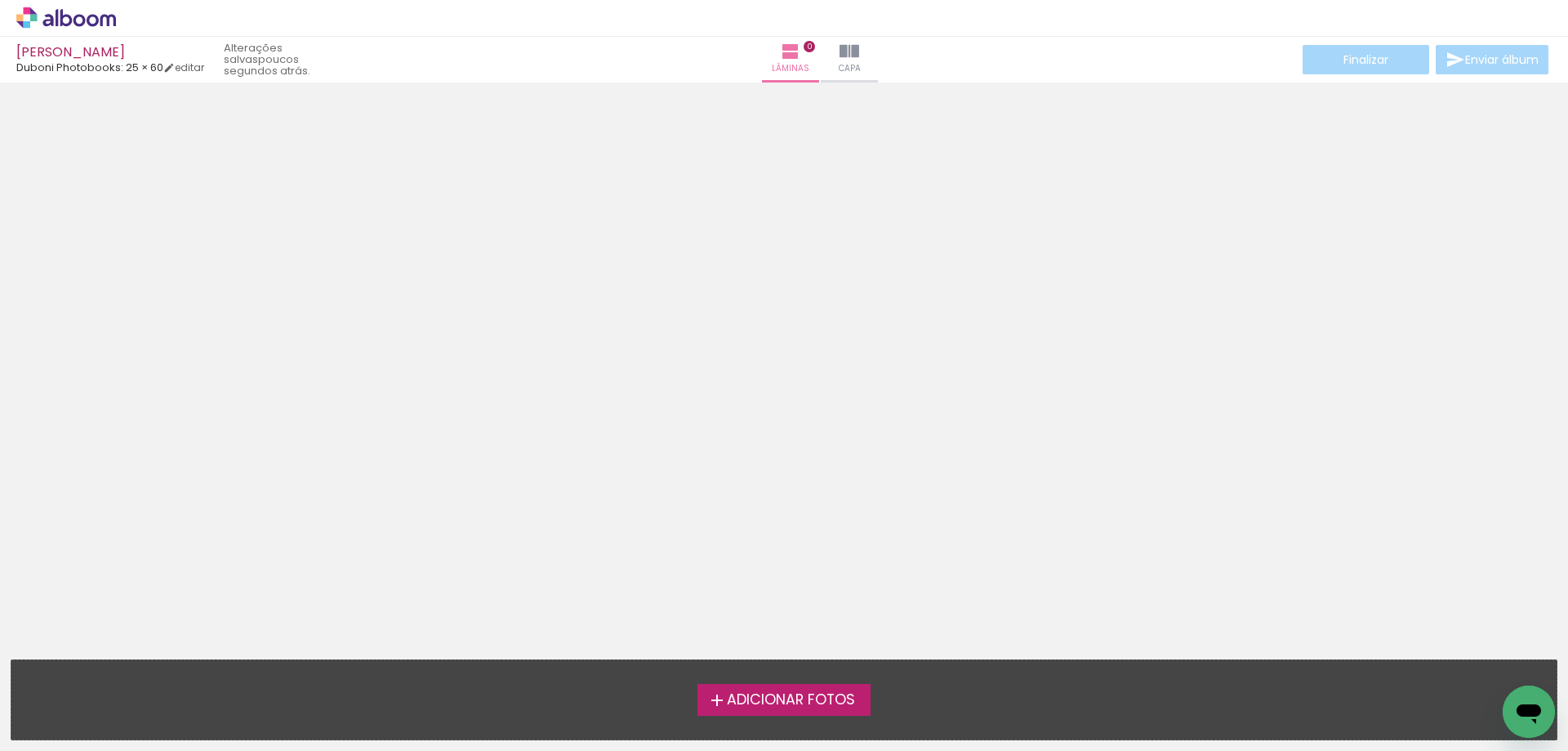
click at [799, 701] on span "Adicionar Fotos" at bounding box center [790, 700] width 128 height 14
click at [0, 0] on input "file" at bounding box center [0, 0] width 0 height 0
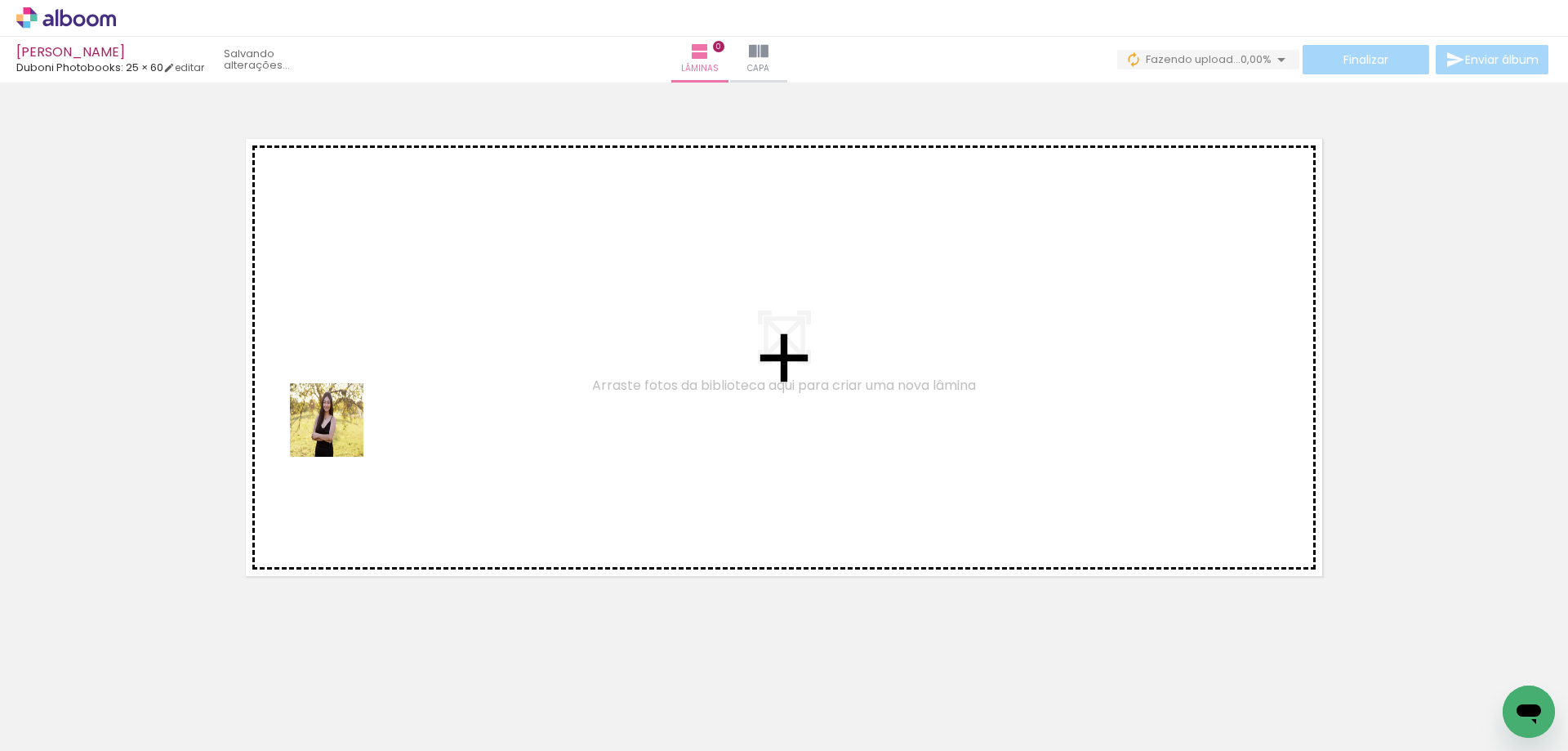
drag, startPoint x: 162, startPoint y: 699, endPoint x: 306, endPoint y: 682, distance: 145.0
click at [339, 433] on quentale-workspace at bounding box center [784, 375] width 1568 height 751
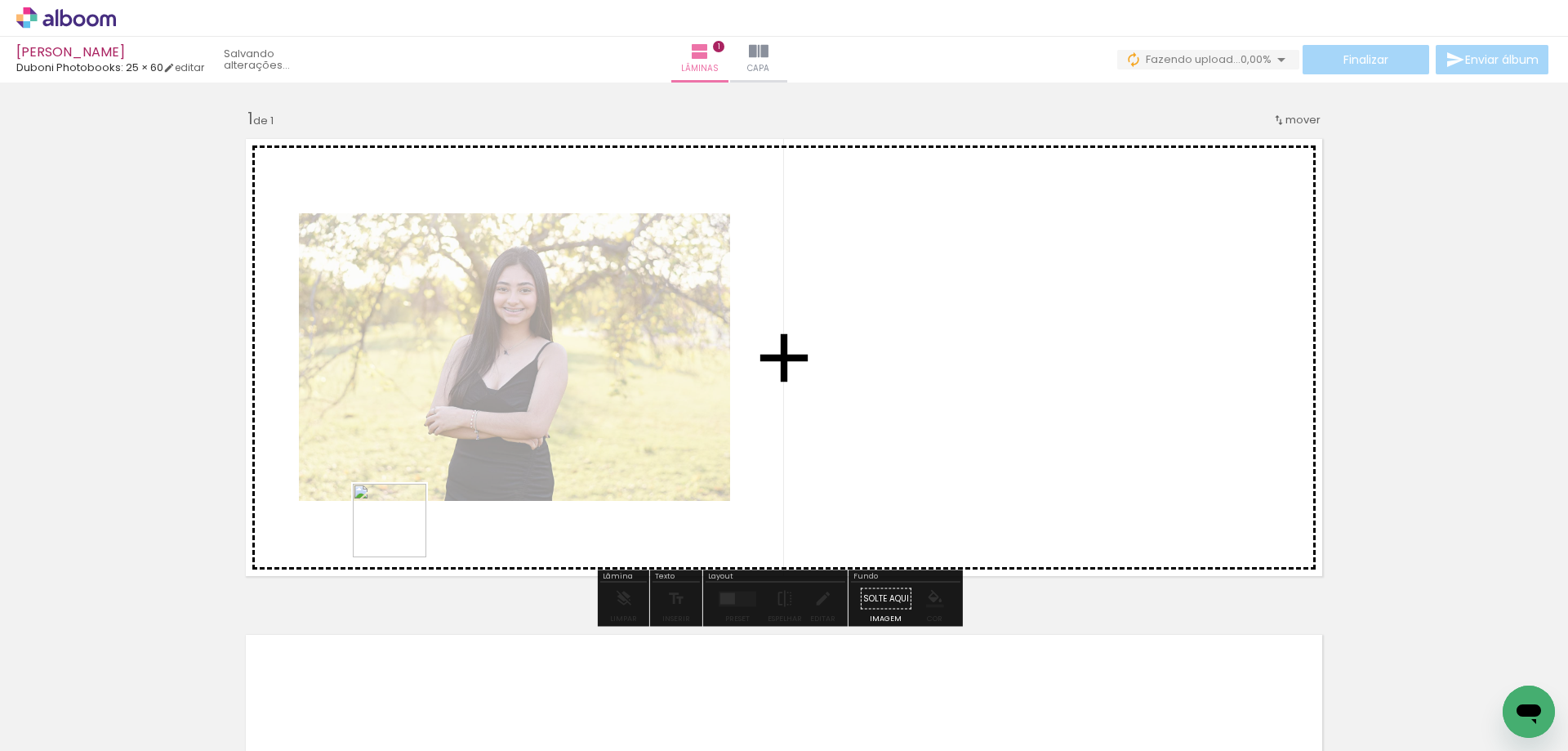
drag, startPoint x: 251, startPoint y: 707, endPoint x: 479, endPoint y: 469, distance: 329.6
click at [479, 469] on quentale-workspace at bounding box center [784, 375] width 1568 height 751
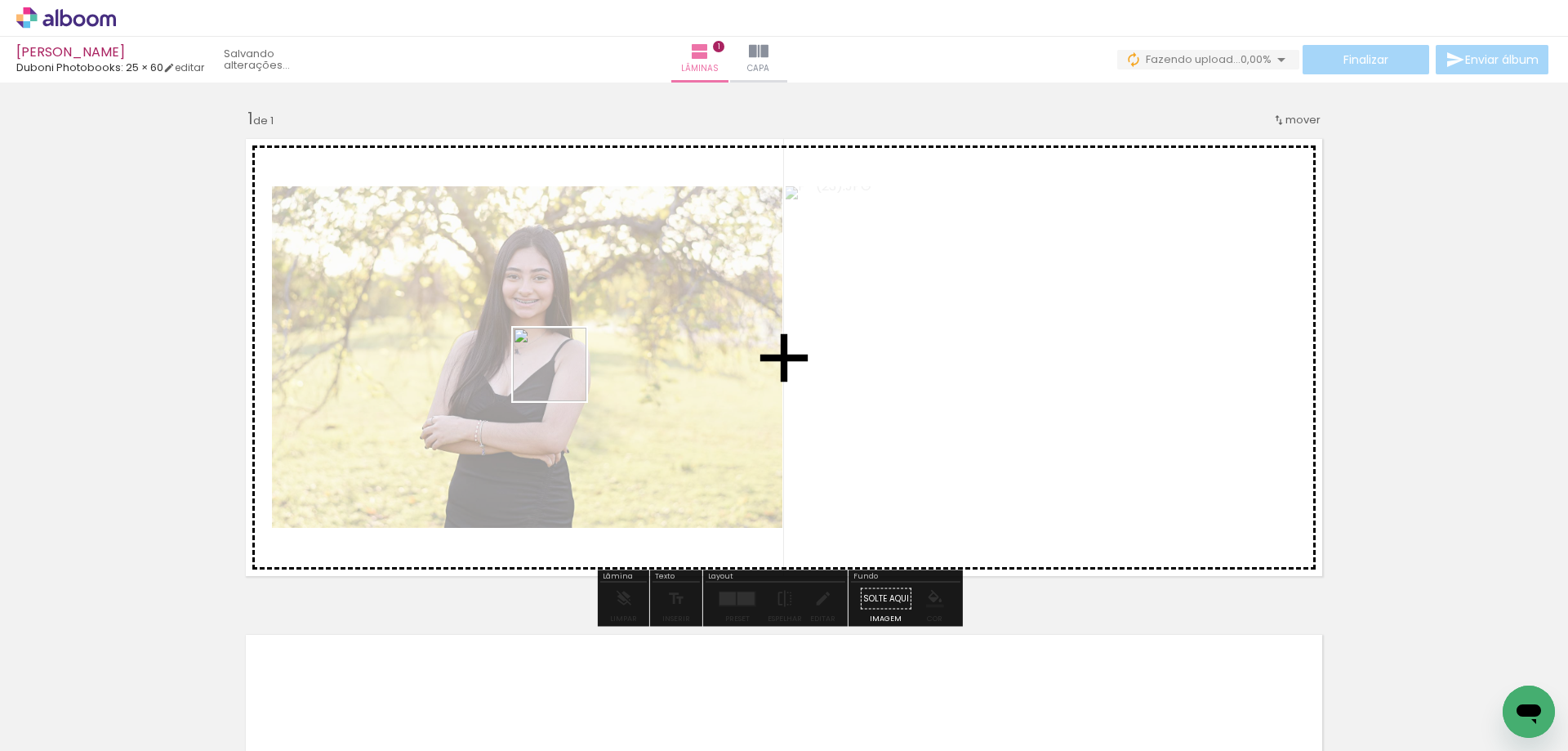
drag, startPoint x: 349, startPoint y: 683, endPoint x: 545, endPoint y: 592, distance: 216.1
click at [585, 351] on quentale-workspace at bounding box center [784, 375] width 1568 height 751
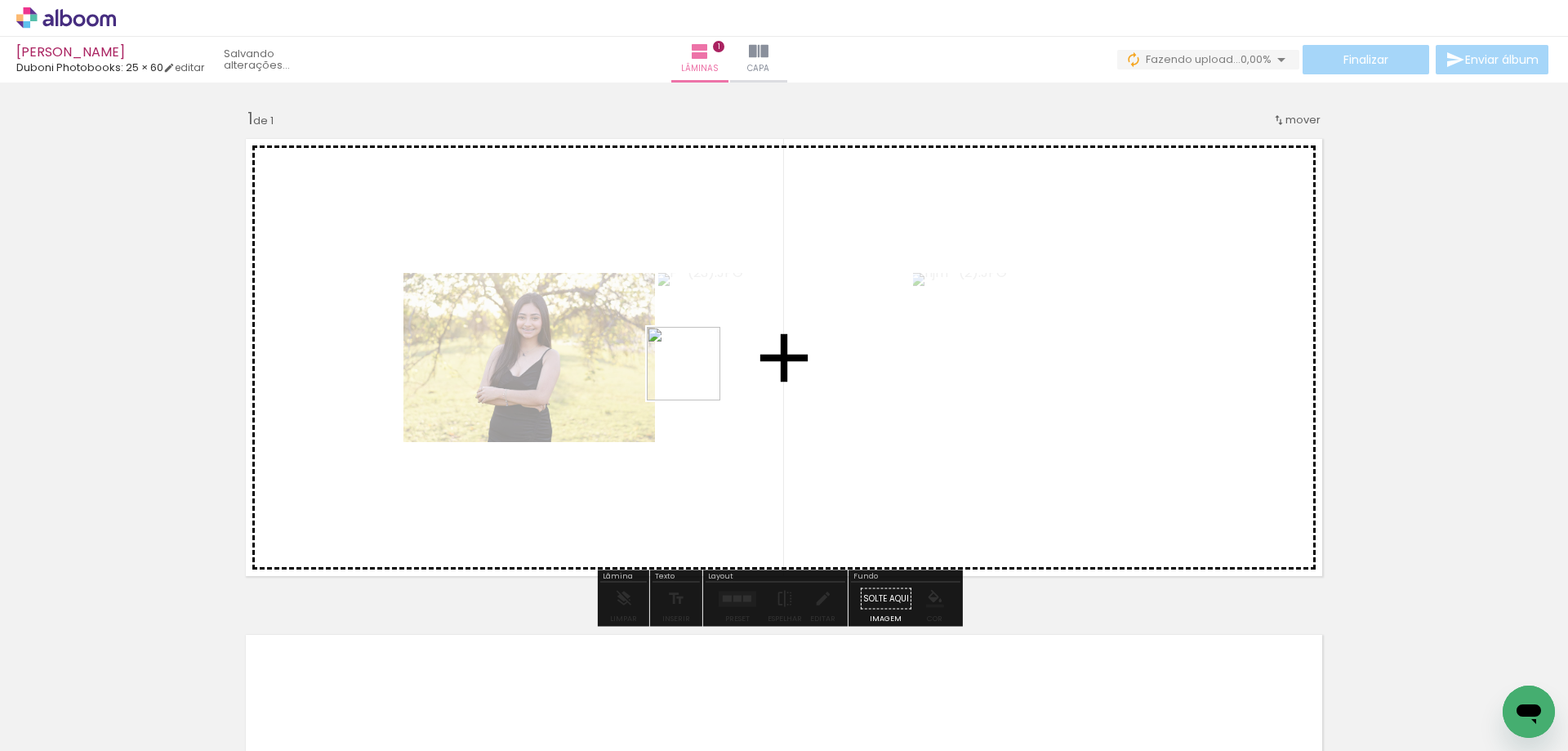
drag, startPoint x: 458, startPoint y: 688, endPoint x: 729, endPoint y: 379, distance: 411.0
click at [720, 361] on quentale-workspace at bounding box center [784, 375] width 1568 height 751
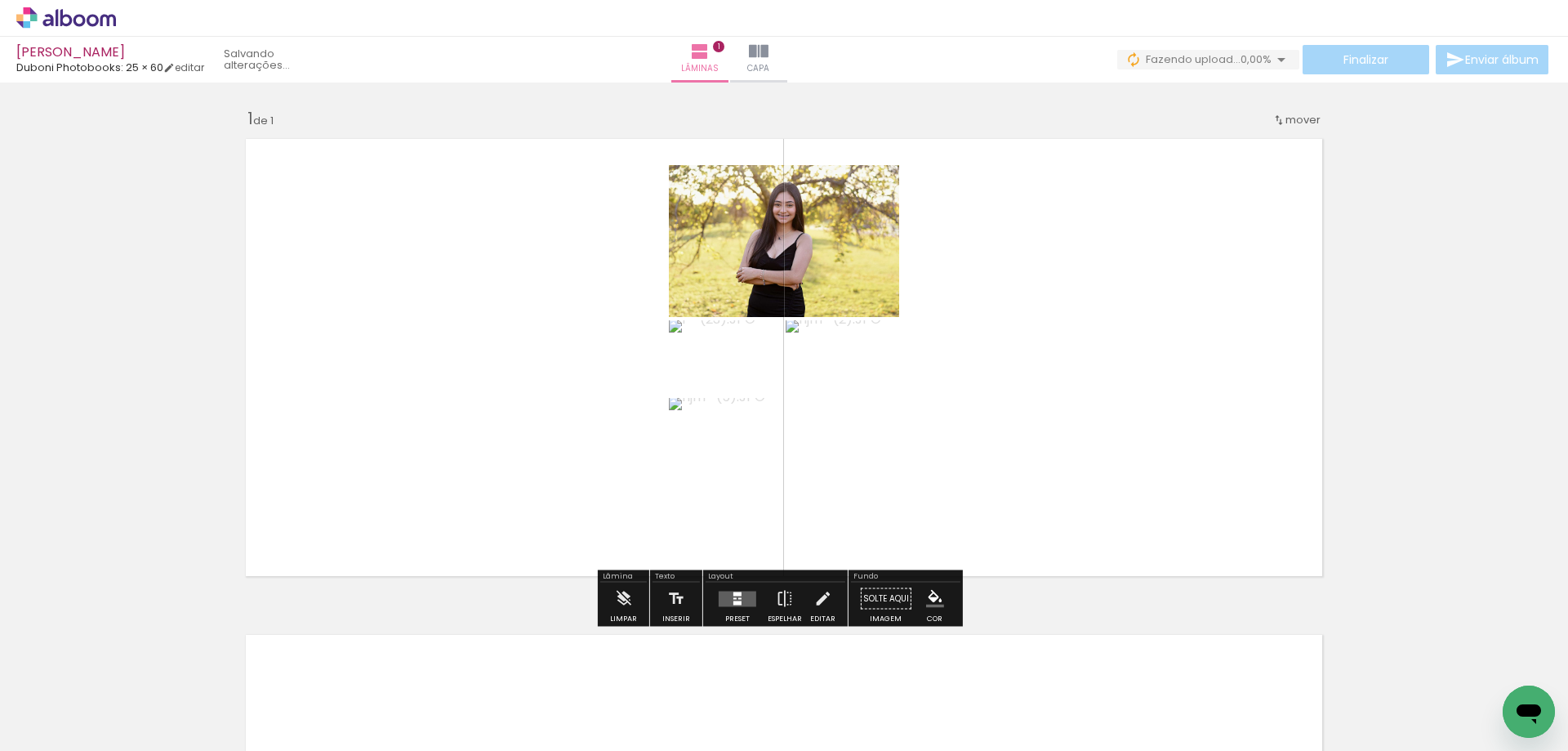
click at [734, 598] on div at bounding box center [734, 598] width 3 height 2
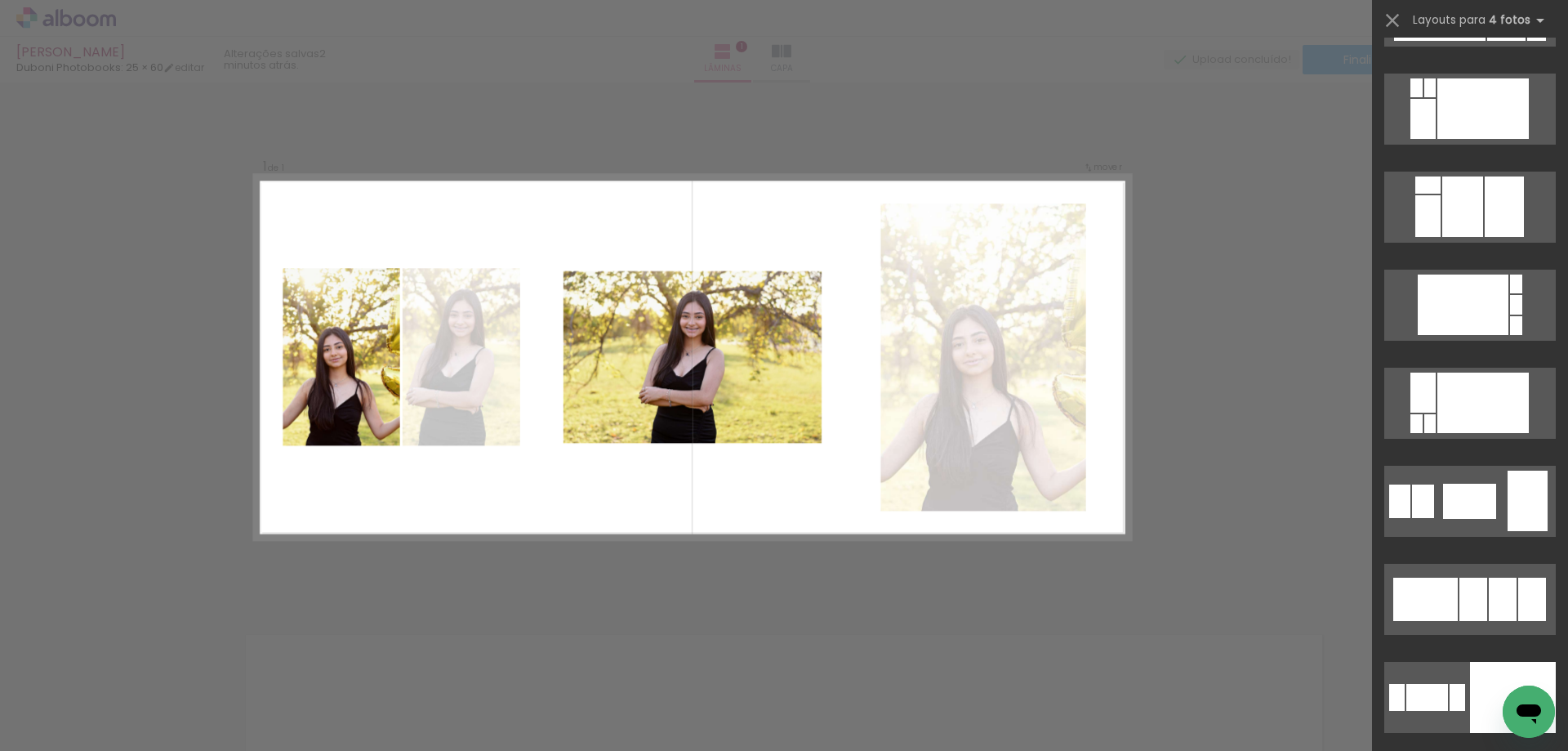
scroll to position [27218, 0]
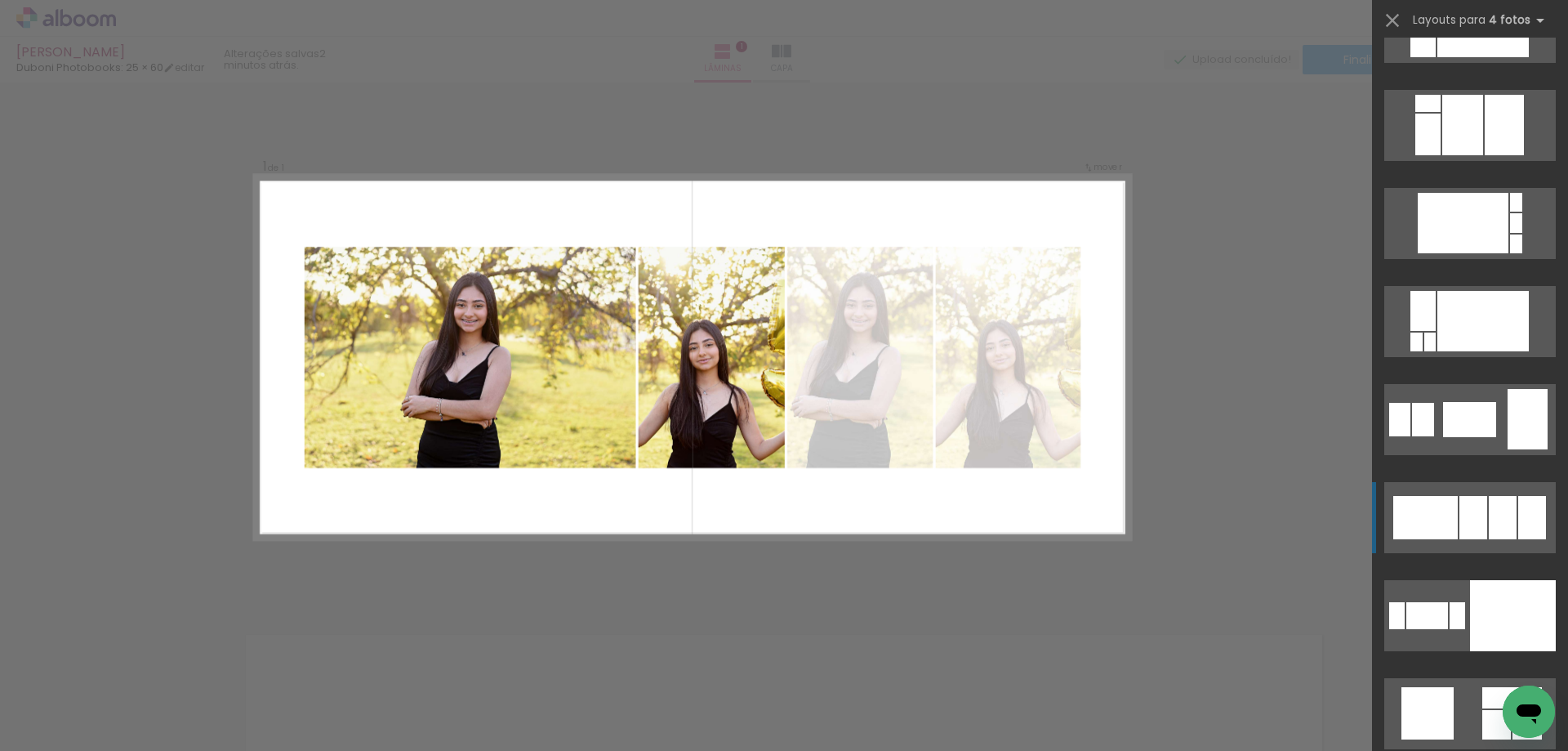
click at [1465, 507] on div at bounding box center [1473, 517] width 28 height 43
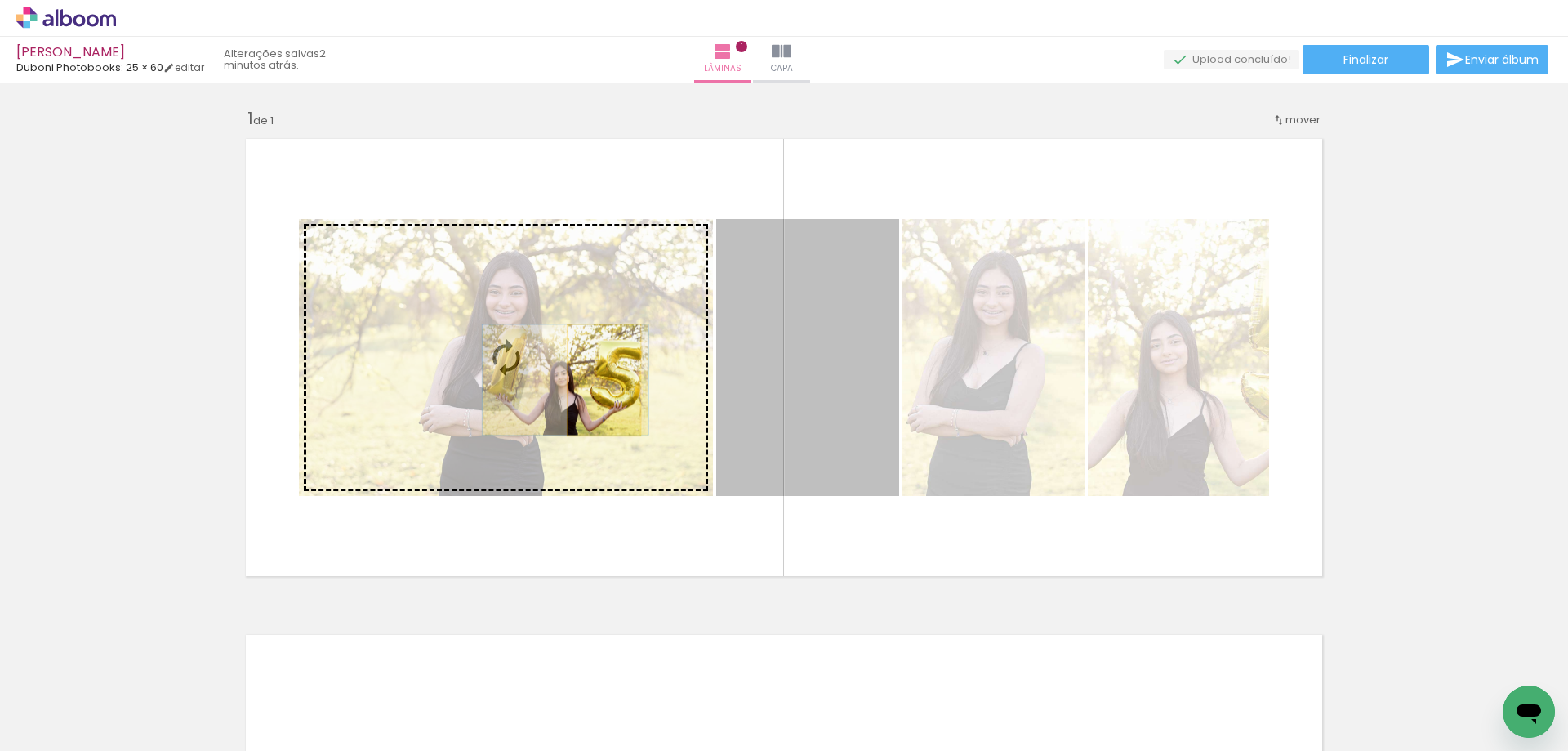
drag, startPoint x: 801, startPoint y: 413, endPoint x: 598, endPoint y: 380, distance: 205.7
click at [0, 0] on slot at bounding box center [0, 0] width 0 height 0
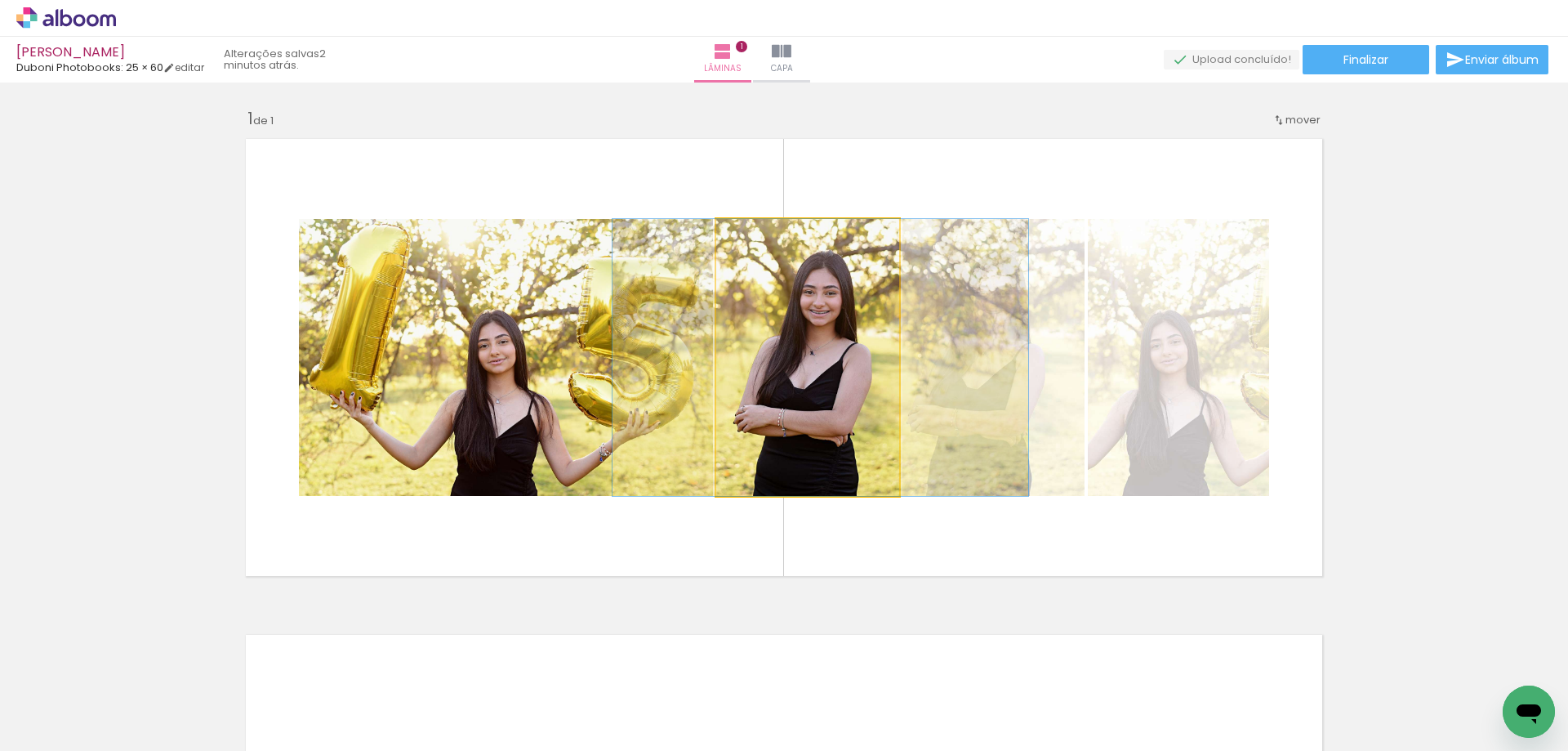
drag, startPoint x: 829, startPoint y: 397, endPoint x: 841, endPoint y: 405, distance: 14.4
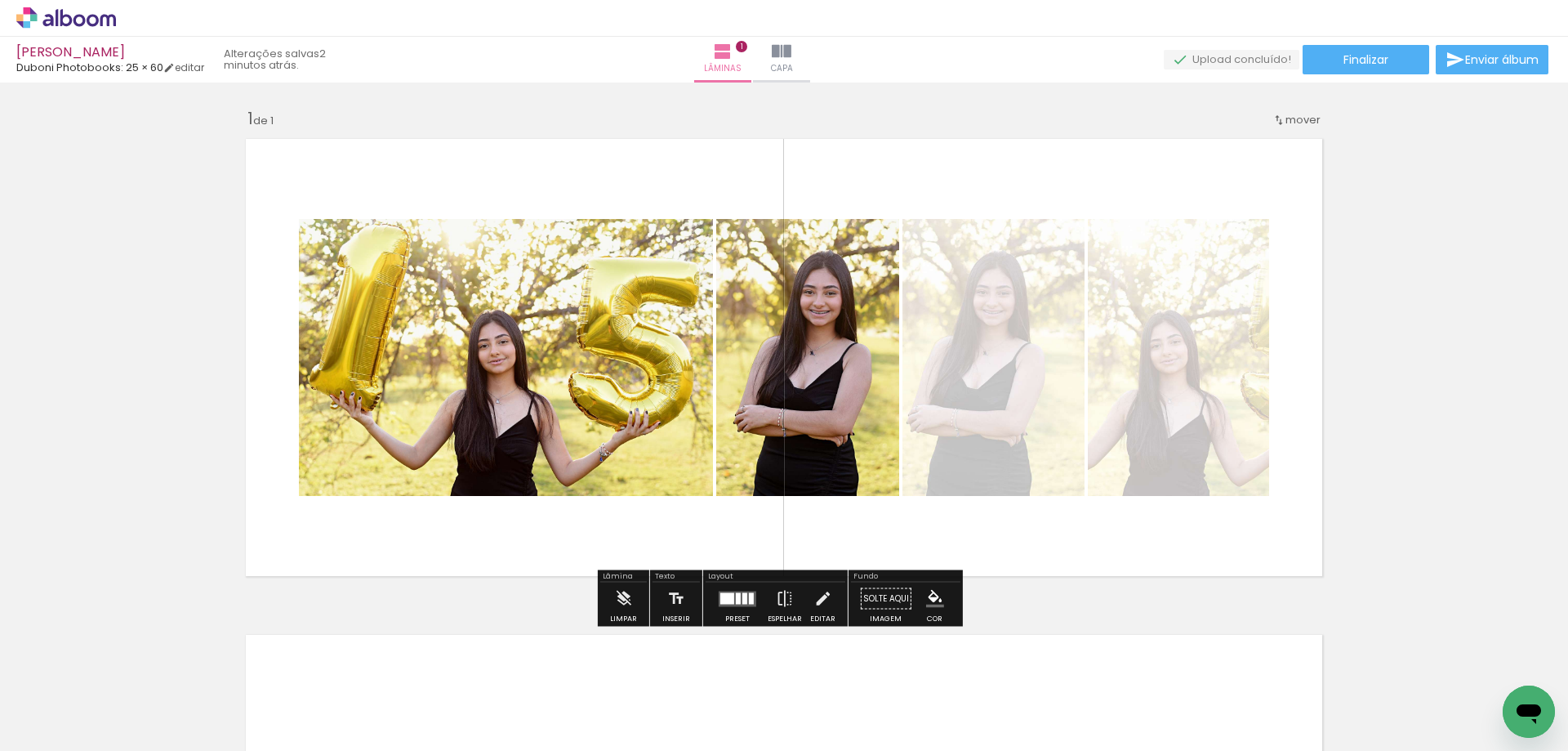
click at [740, 588] on div at bounding box center [737, 599] width 44 height 33
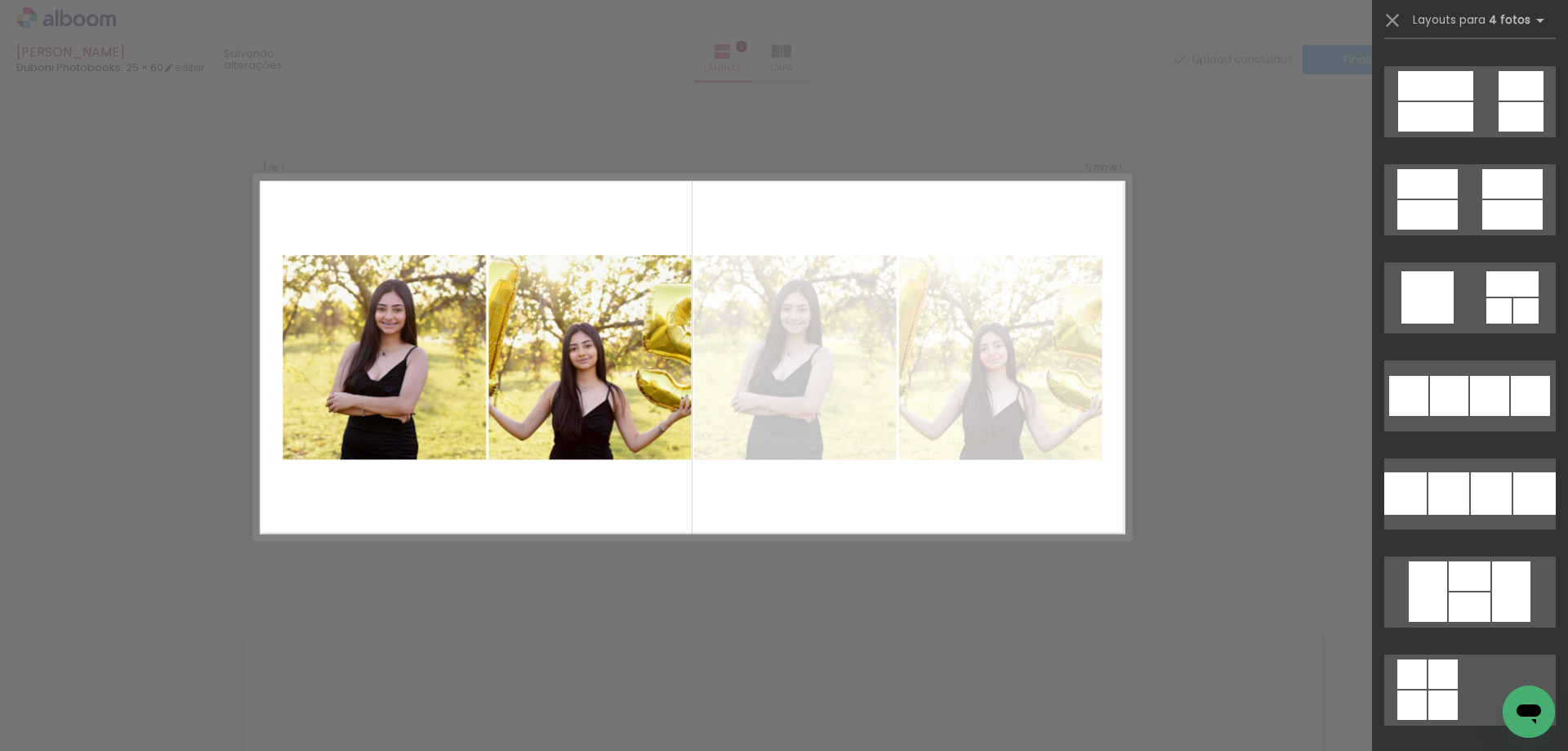
scroll to position [19806, 0]
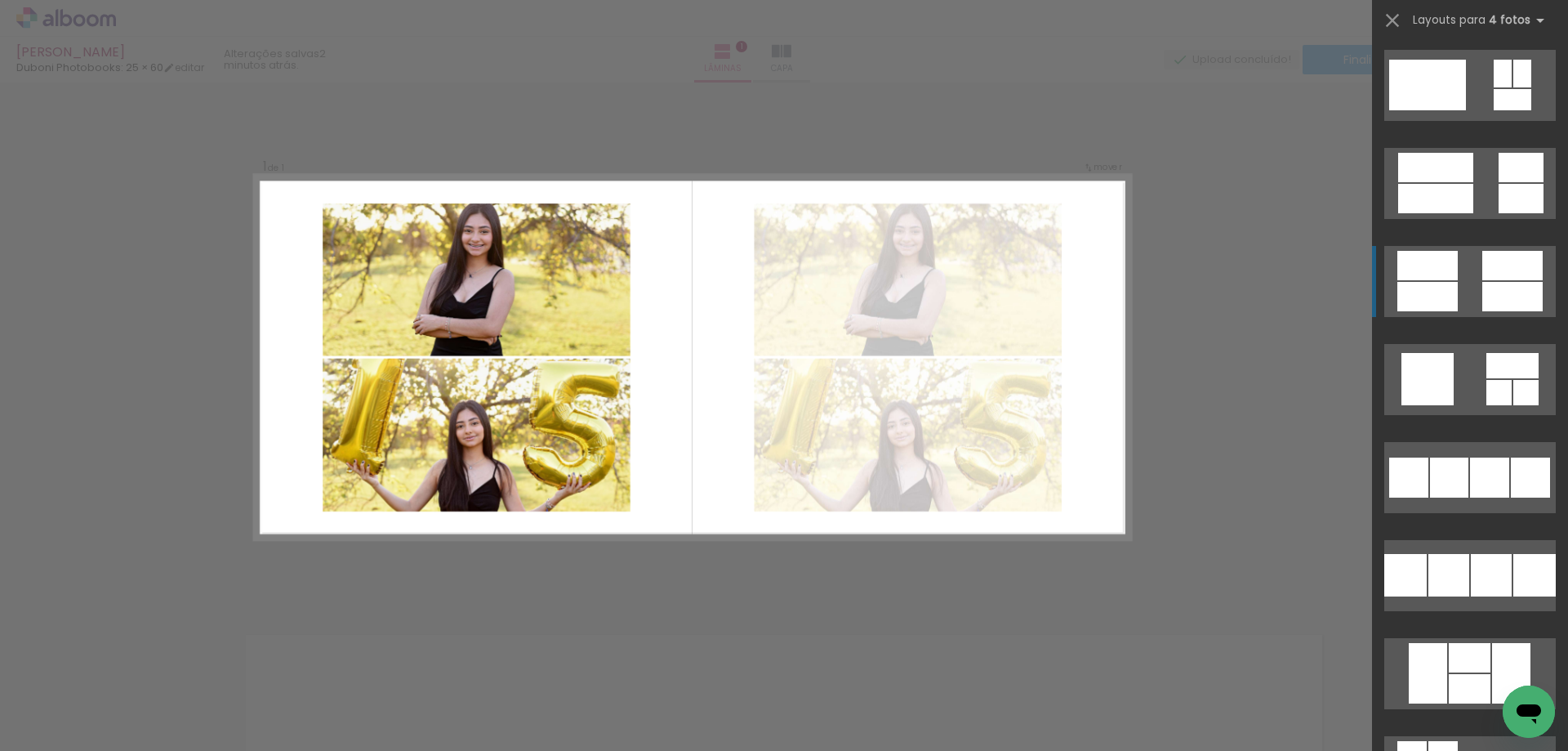
click at [1459, 274] on quentale-layouter at bounding box center [1470, 282] width 171 height 71
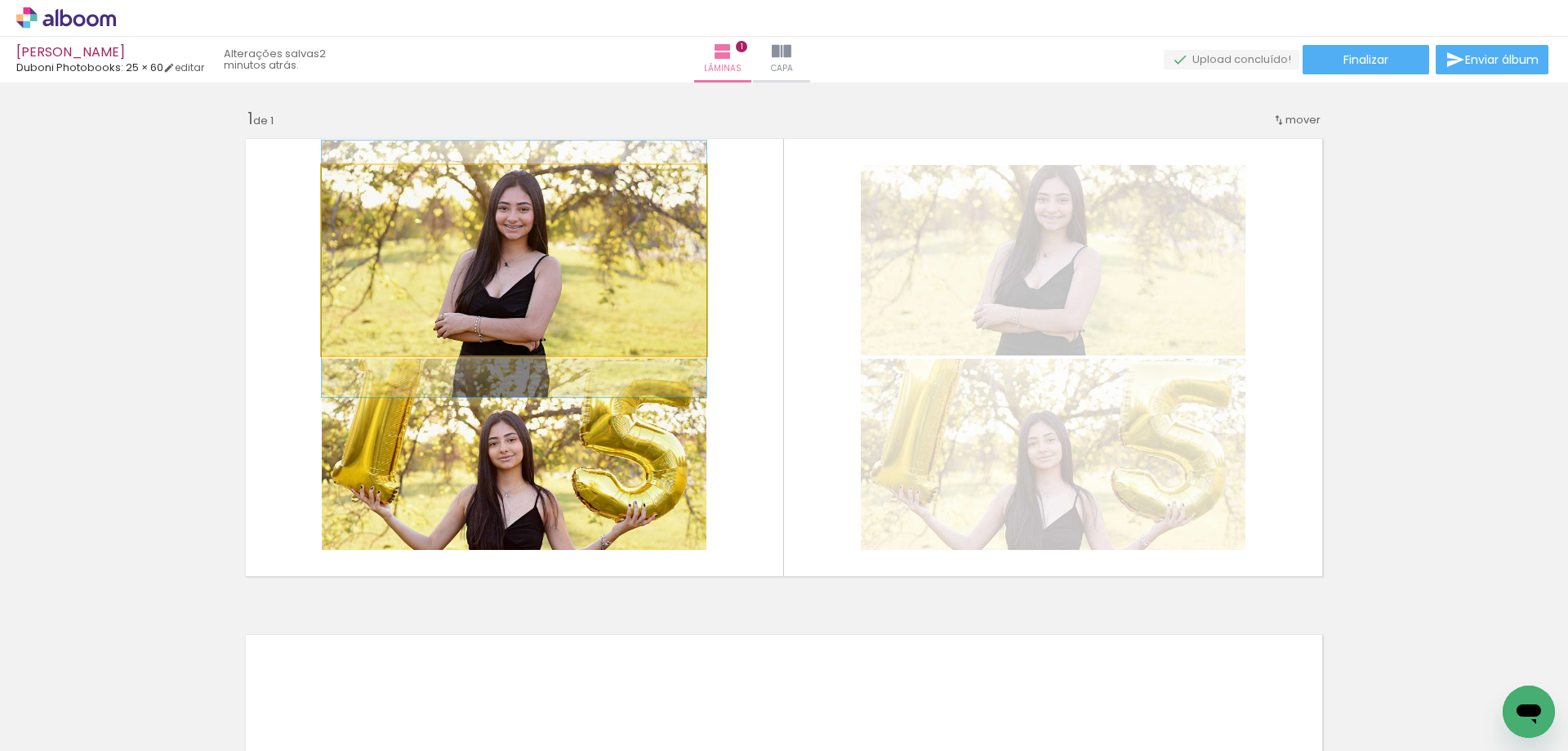
drag, startPoint x: 584, startPoint y: 291, endPoint x: 585, endPoint y: 300, distance: 9.1
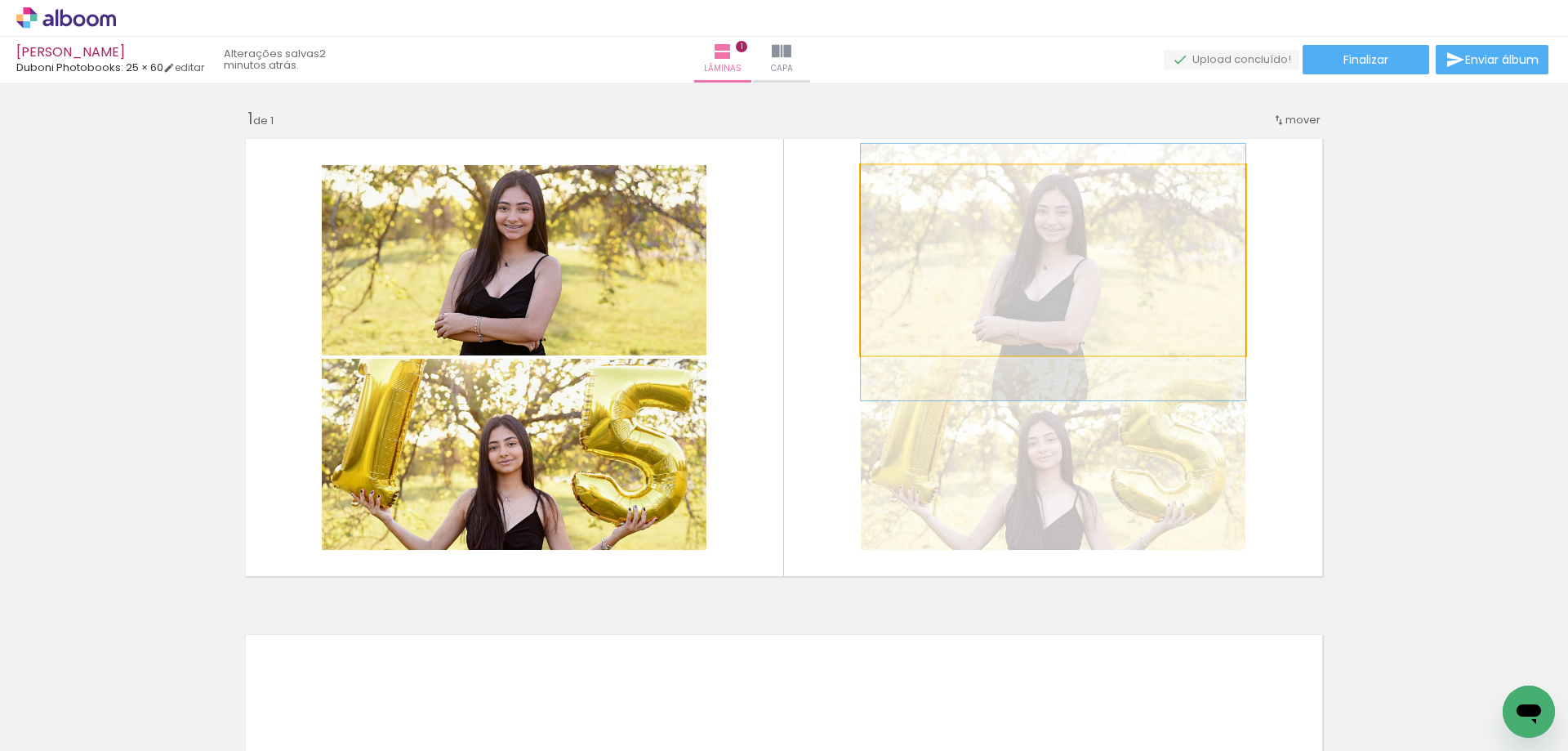
drag, startPoint x: 1071, startPoint y: 286, endPoint x: 1071, endPoint y: 297, distance: 11.0
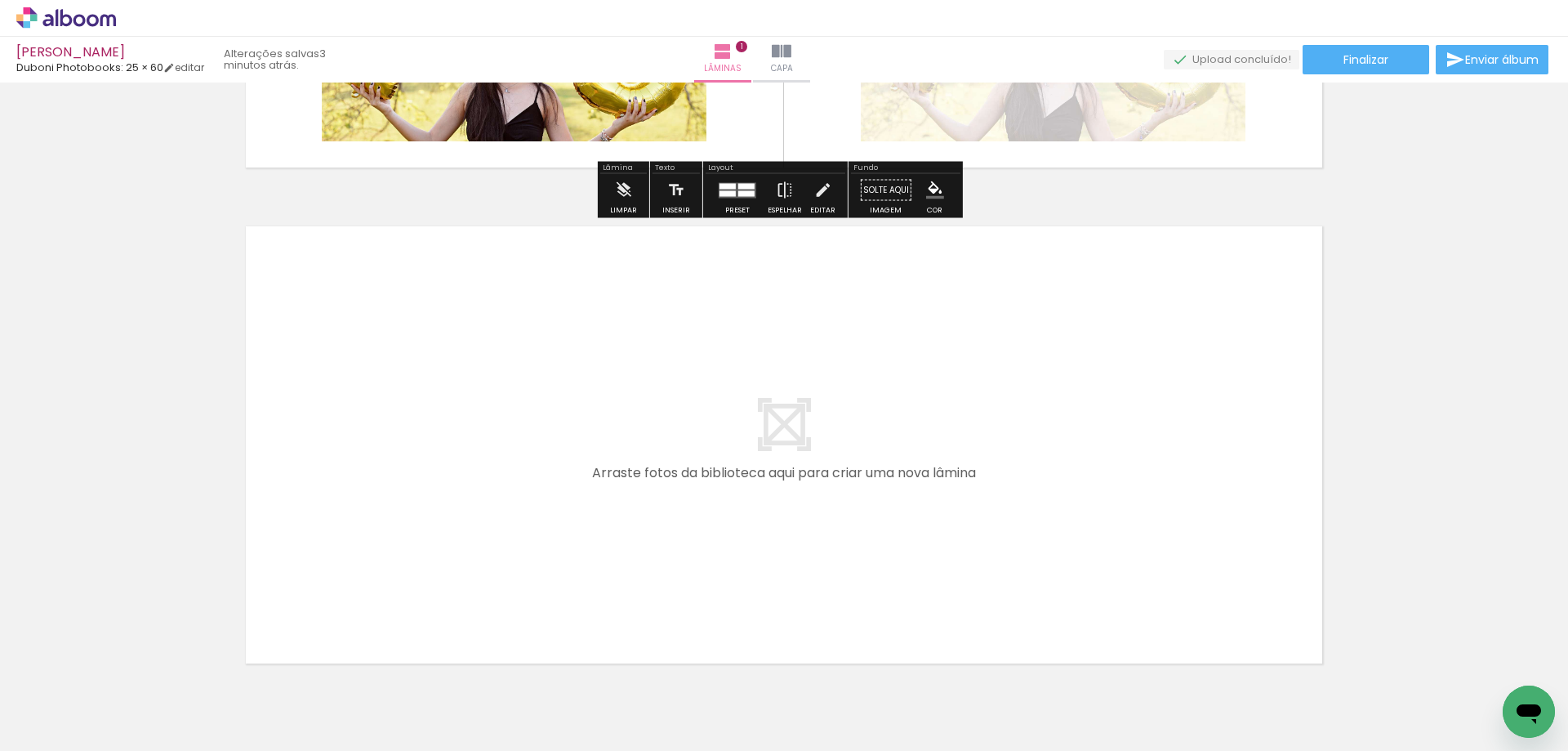
scroll to position [489, 0]
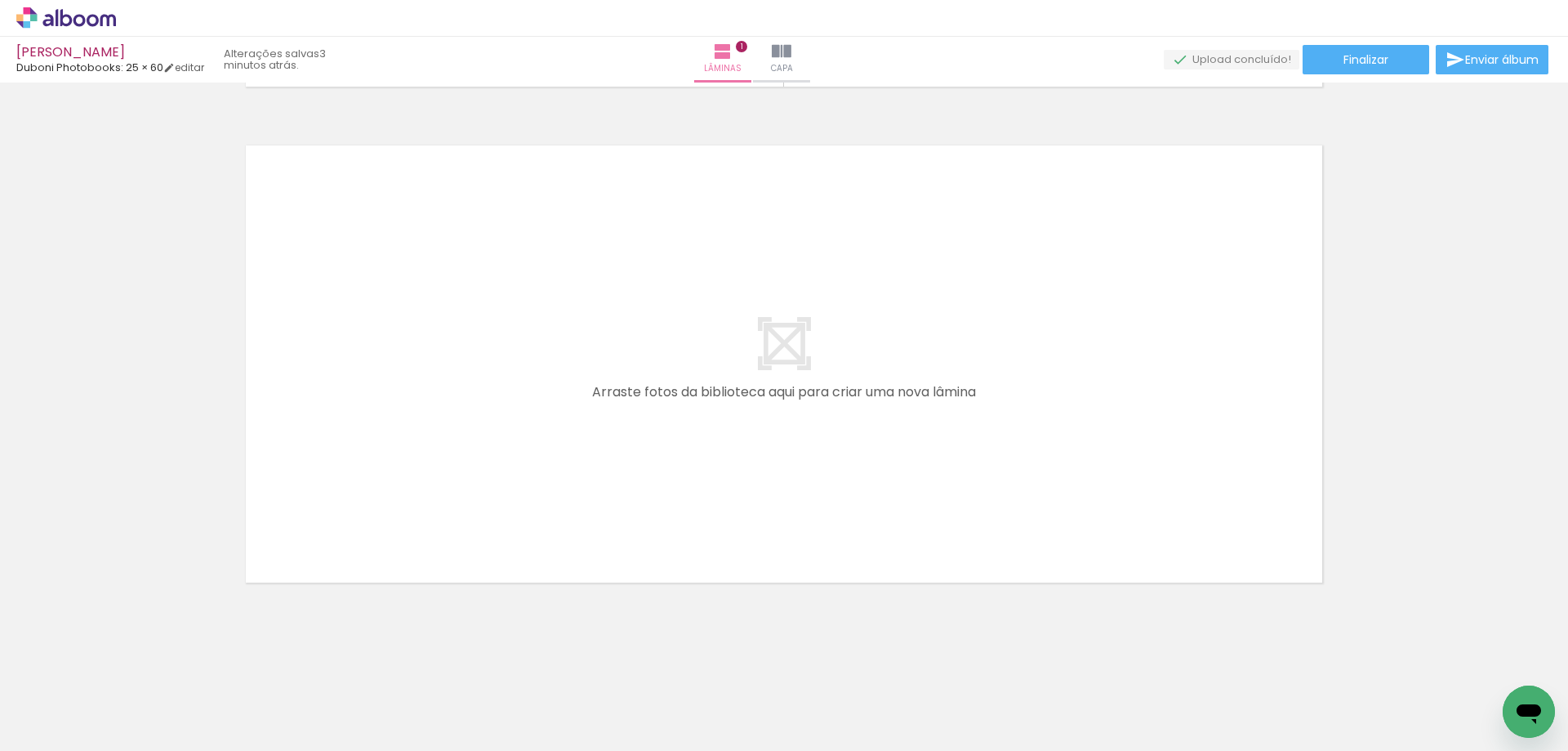
click at [47, 726] on span "Adicionar Fotos" at bounding box center [58, 729] width 49 height 18
click at [0, 0] on input "file" at bounding box center [0, 0] width 0 height 0
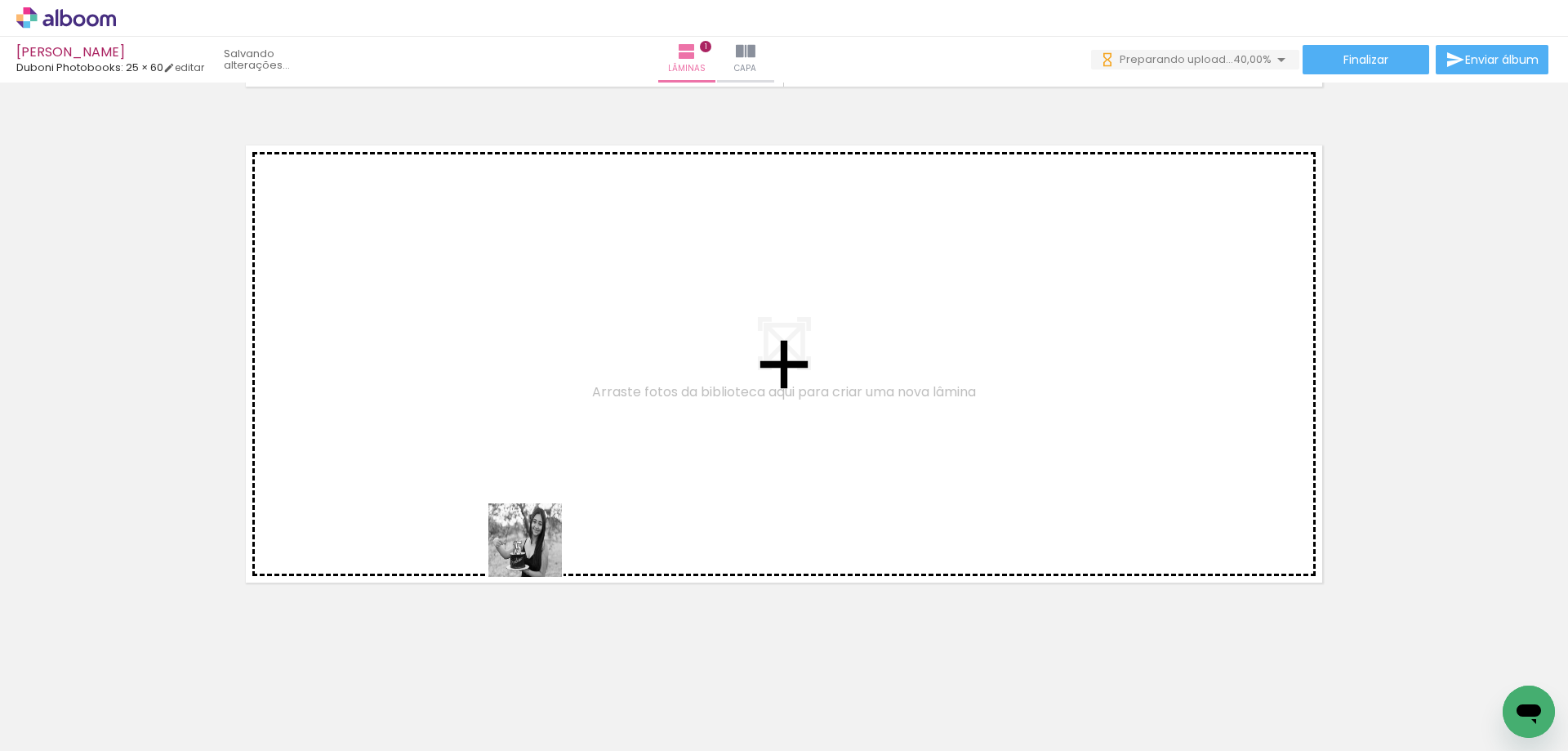
drag, startPoint x: 538, startPoint y: 697, endPoint x: 535, endPoint y: 481, distance: 216.0
click at [535, 481] on quentale-workspace at bounding box center [784, 375] width 1568 height 751
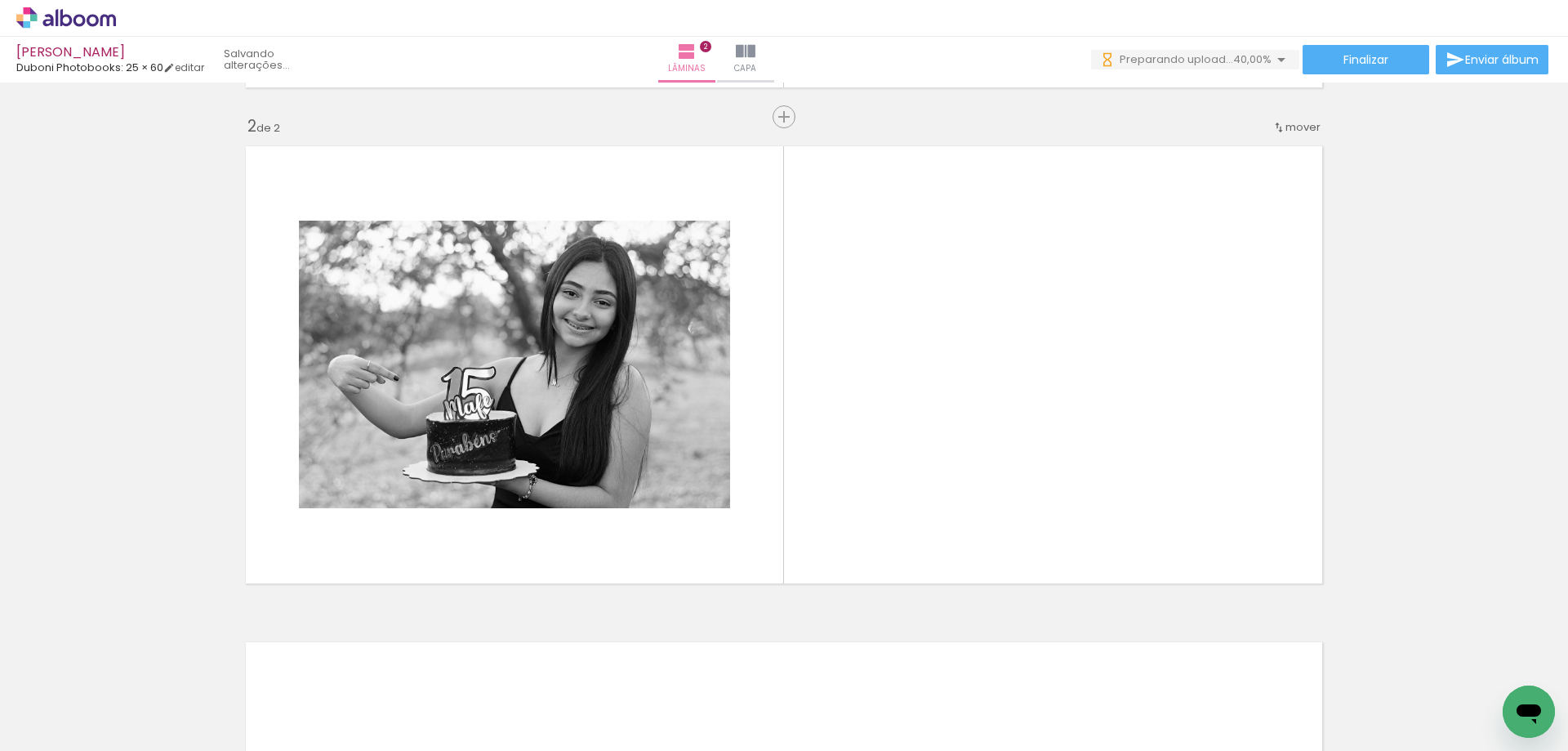
scroll to position [488, 0]
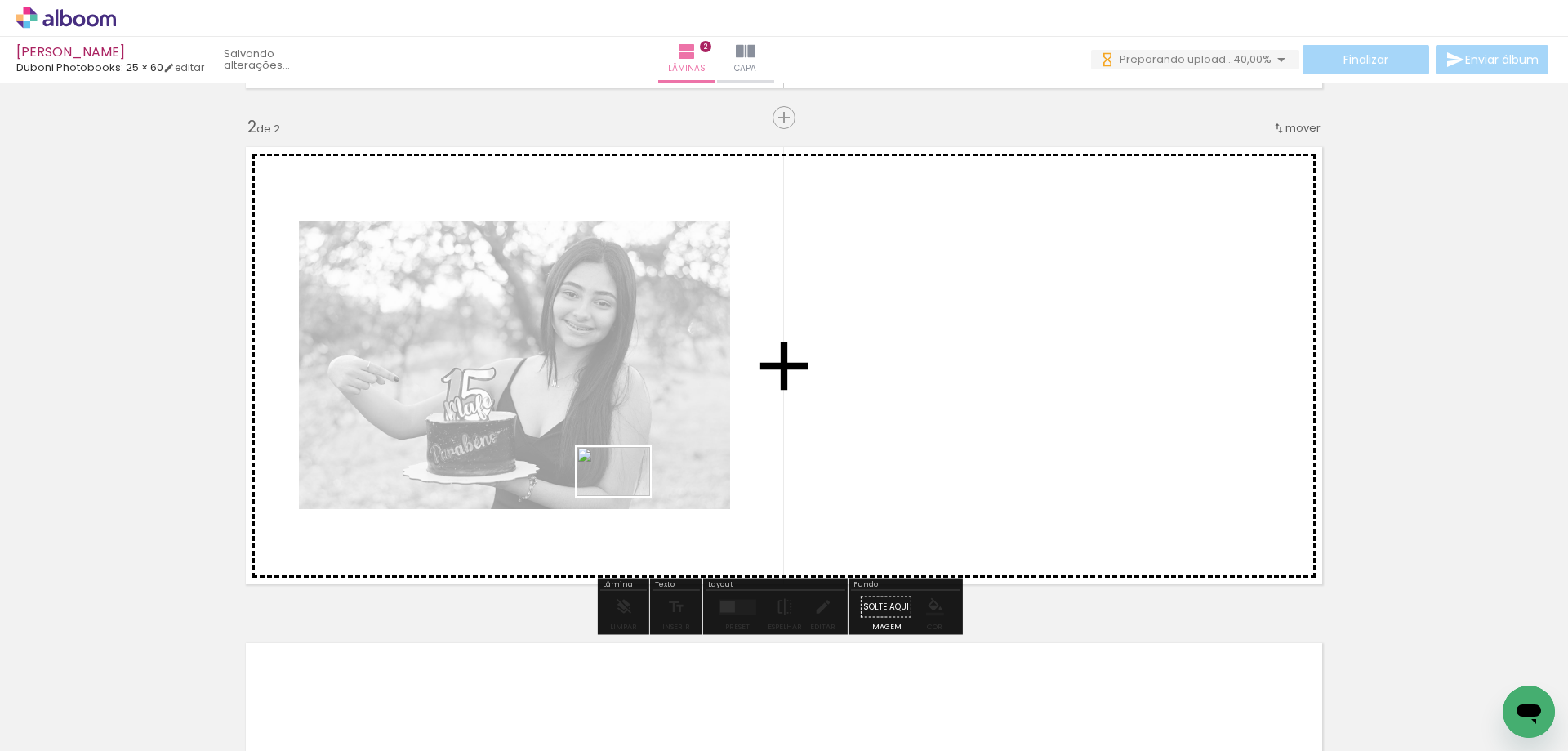
drag, startPoint x: 626, startPoint y: 694, endPoint x: 626, endPoint y: 496, distance: 198.0
click at [626, 496] on quentale-workspace at bounding box center [784, 375] width 1568 height 751
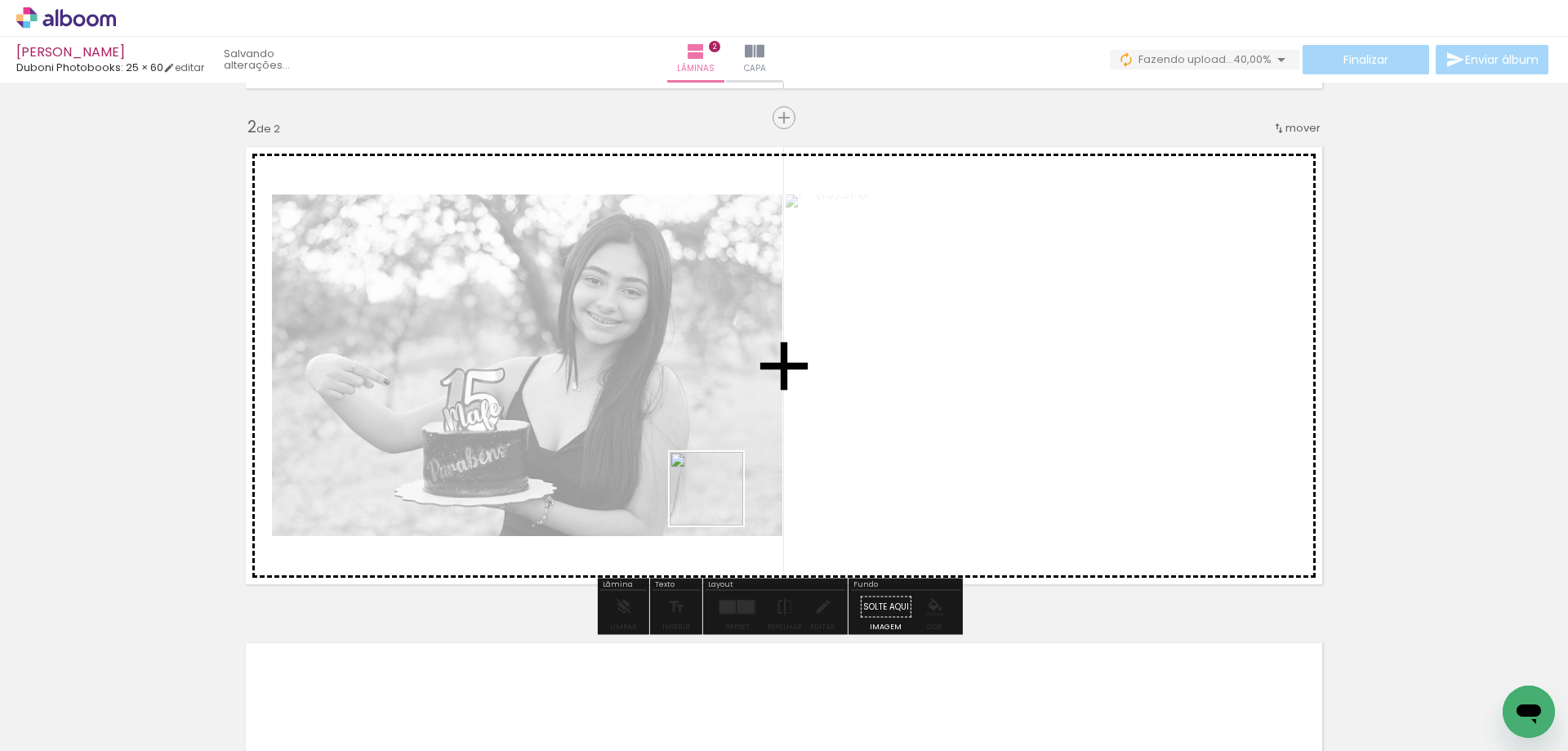
drag, startPoint x: 719, startPoint y: 523, endPoint x: 719, endPoint y: 478, distance: 45.0
click at [719, 478] on quentale-workspace at bounding box center [784, 375] width 1568 height 751
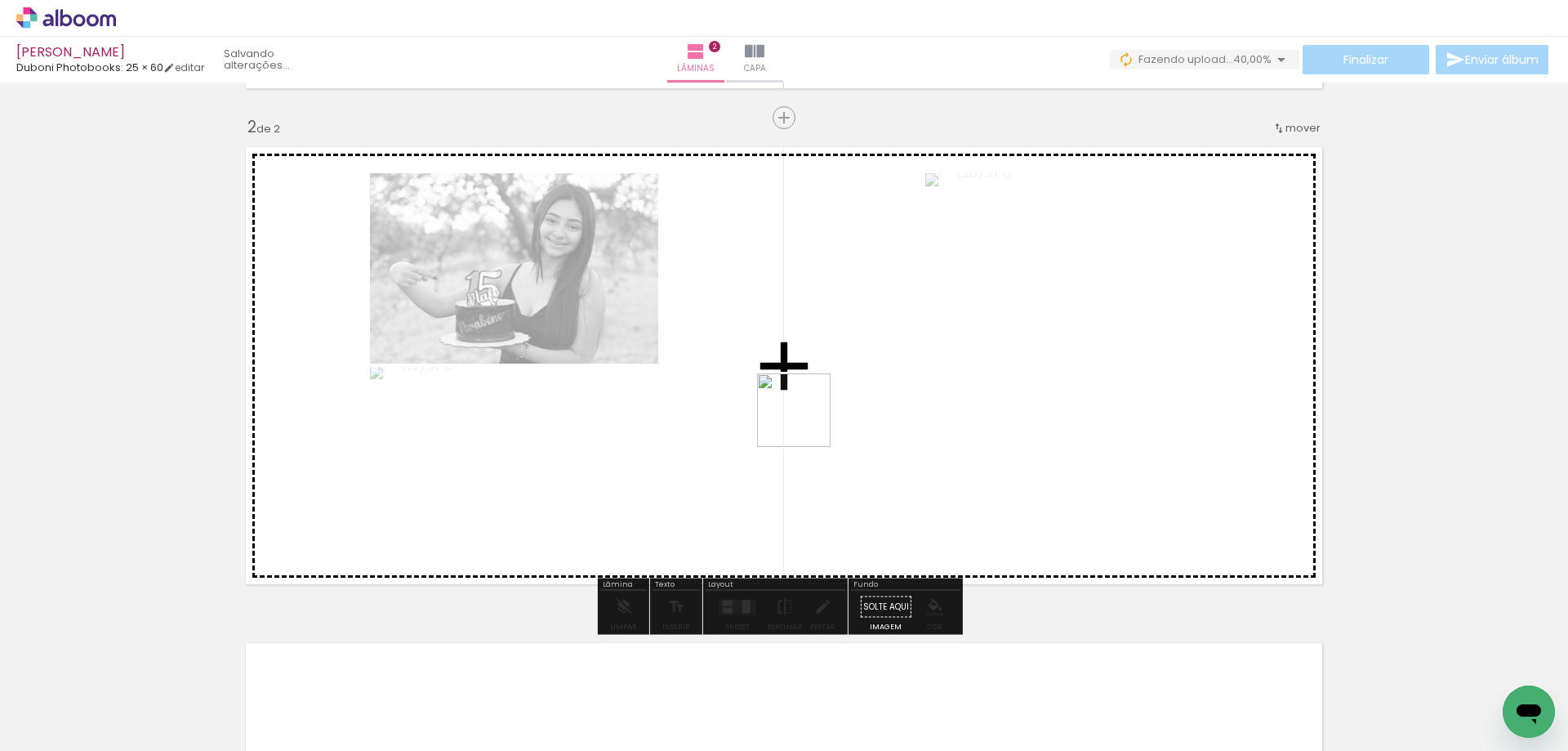
drag, startPoint x: 806, startPoint y: 452, endPoint x: 865, endPoint y: 627, distance: 184.7
click at [808, 422] on quentale-workspace at bounding box center [784, 375] width 1568 height 751
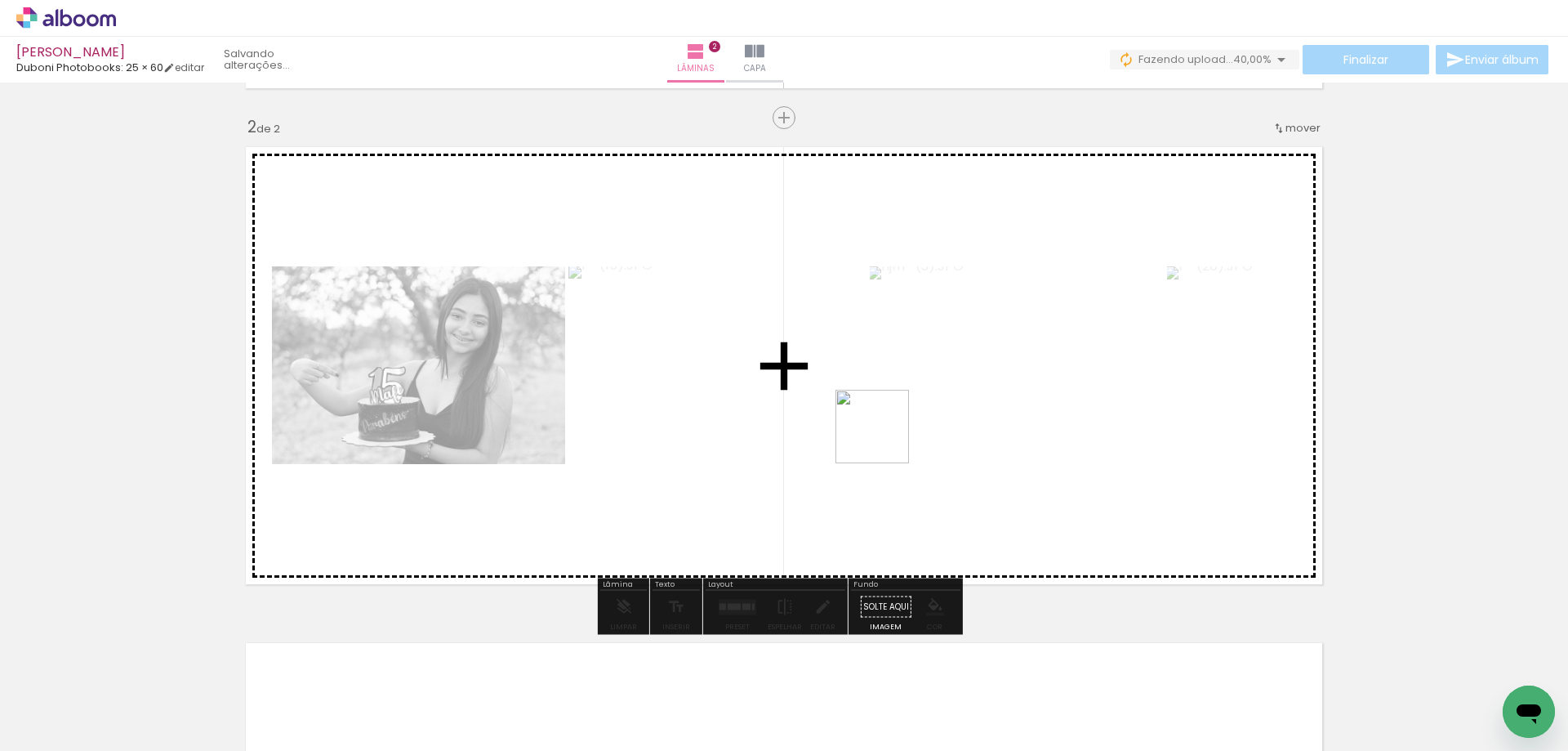
drag, startPoint x: 884, startPoint y: 687, endPoint x: 978, endPoint y: 662, distance: 97.3
click at [884, 438] on quentale-workspace at bounding box center [784, 375] width 1568 height 751
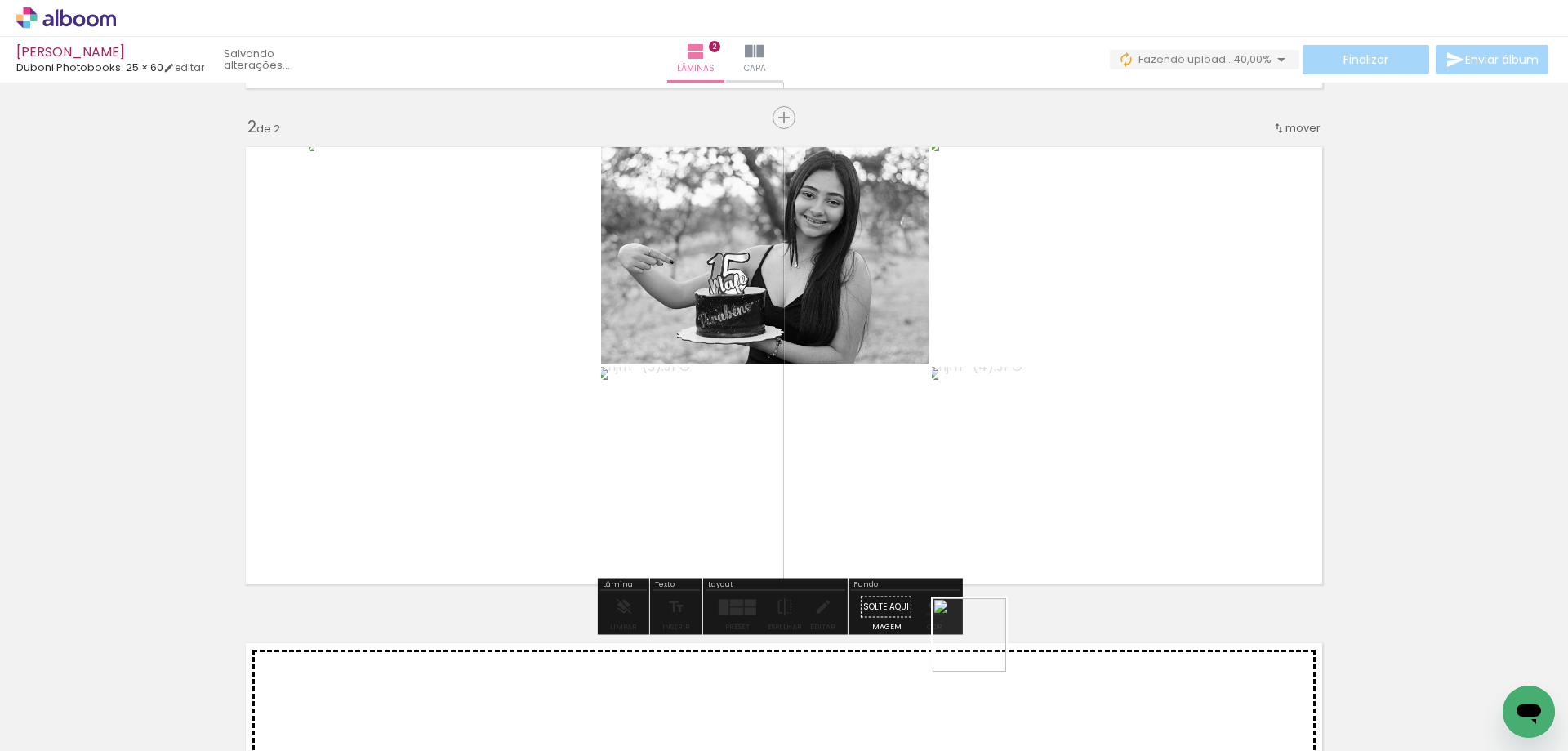
drag, startPoint x: 982, startPoint y: 647, endPoint x: 959, endPoint y: 388, distance: 260.0
click at [959, 388] on quentale-workspace at bounding box center [784, 375] width 1568 height 751
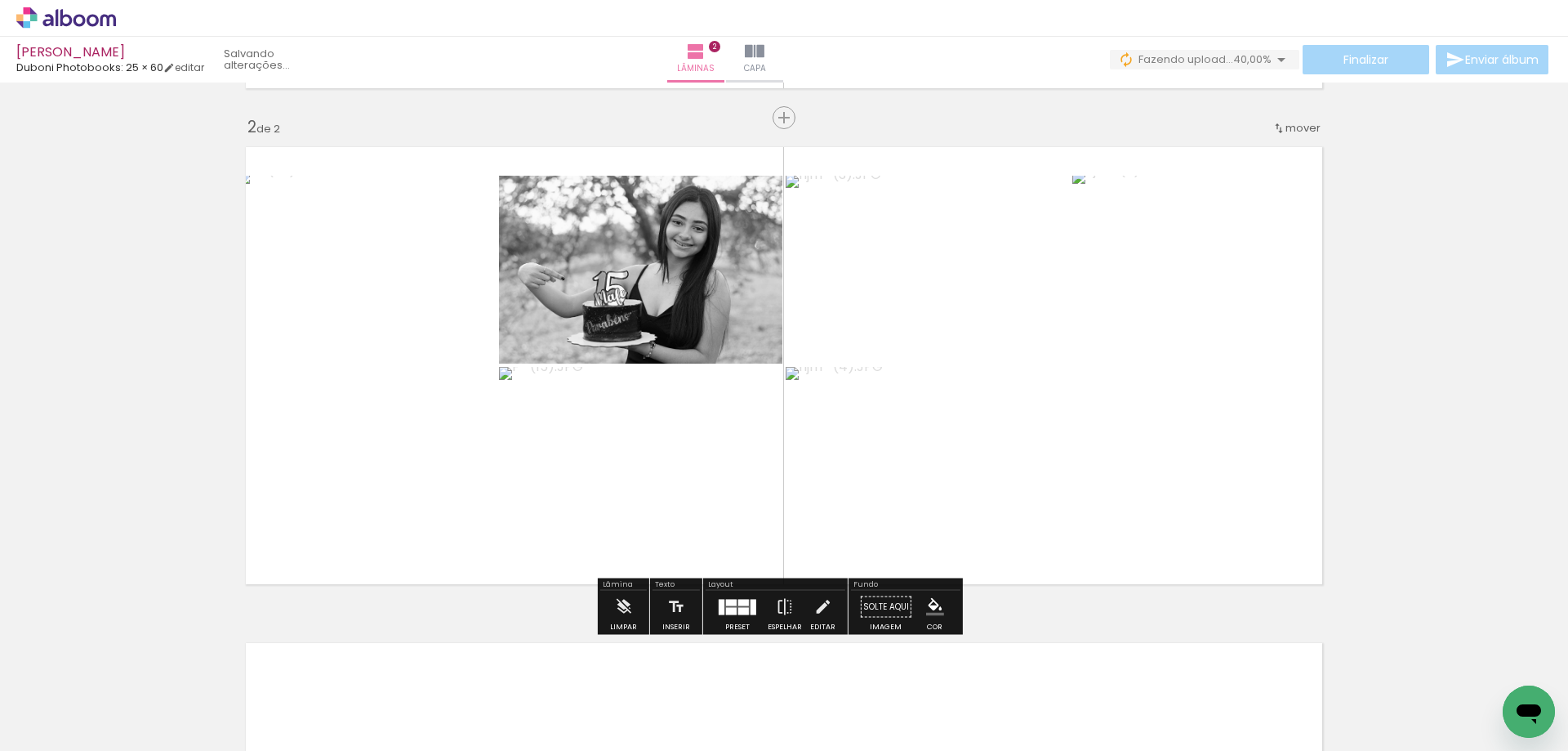
drag, startPoint x: 742, startPoint y: 601, endPoint x: 1058, endPoint y: 547, distance: 320.6
click at [742, 600] on div at bounding box center [743, 602] width 11 height 7
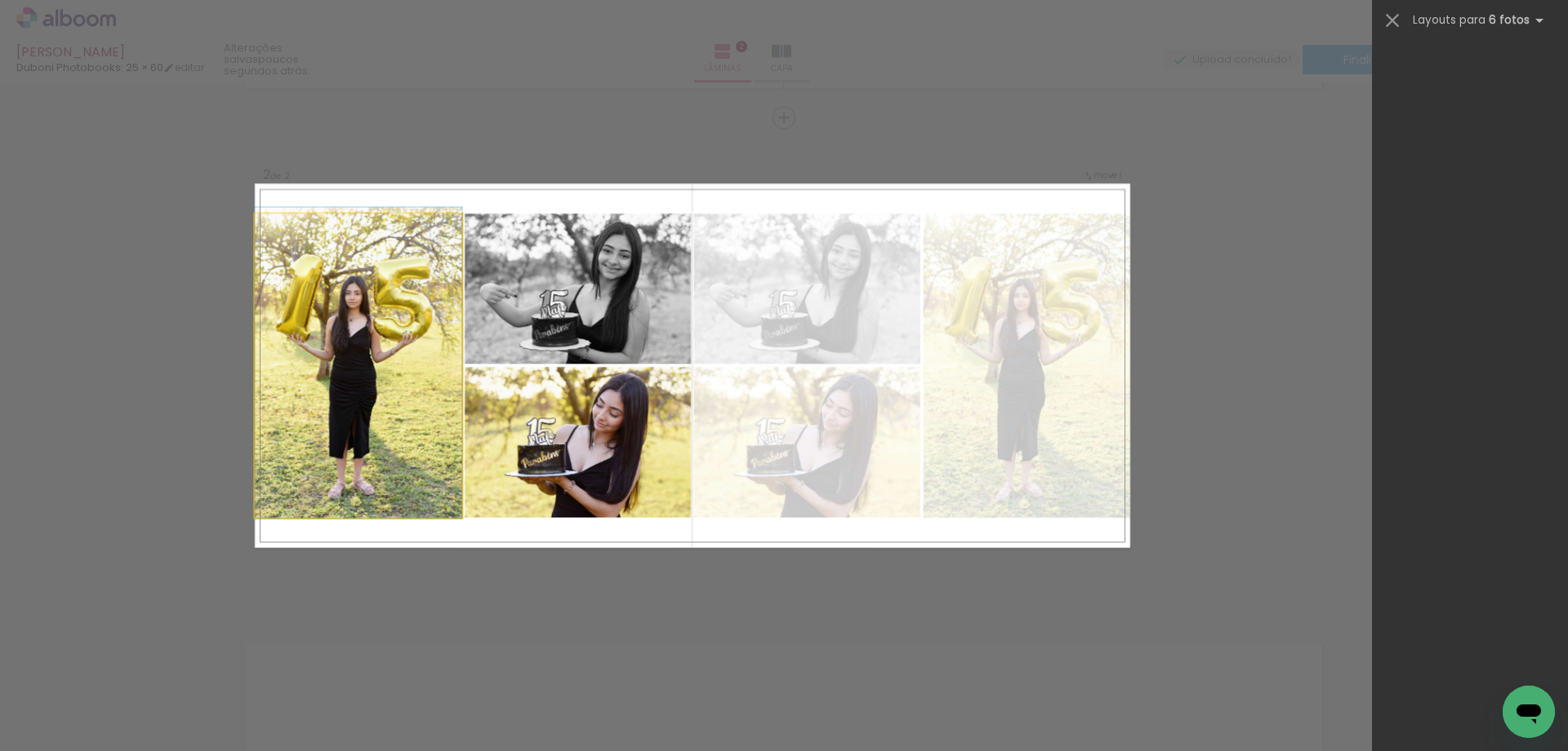
scroll to position [0, 0]
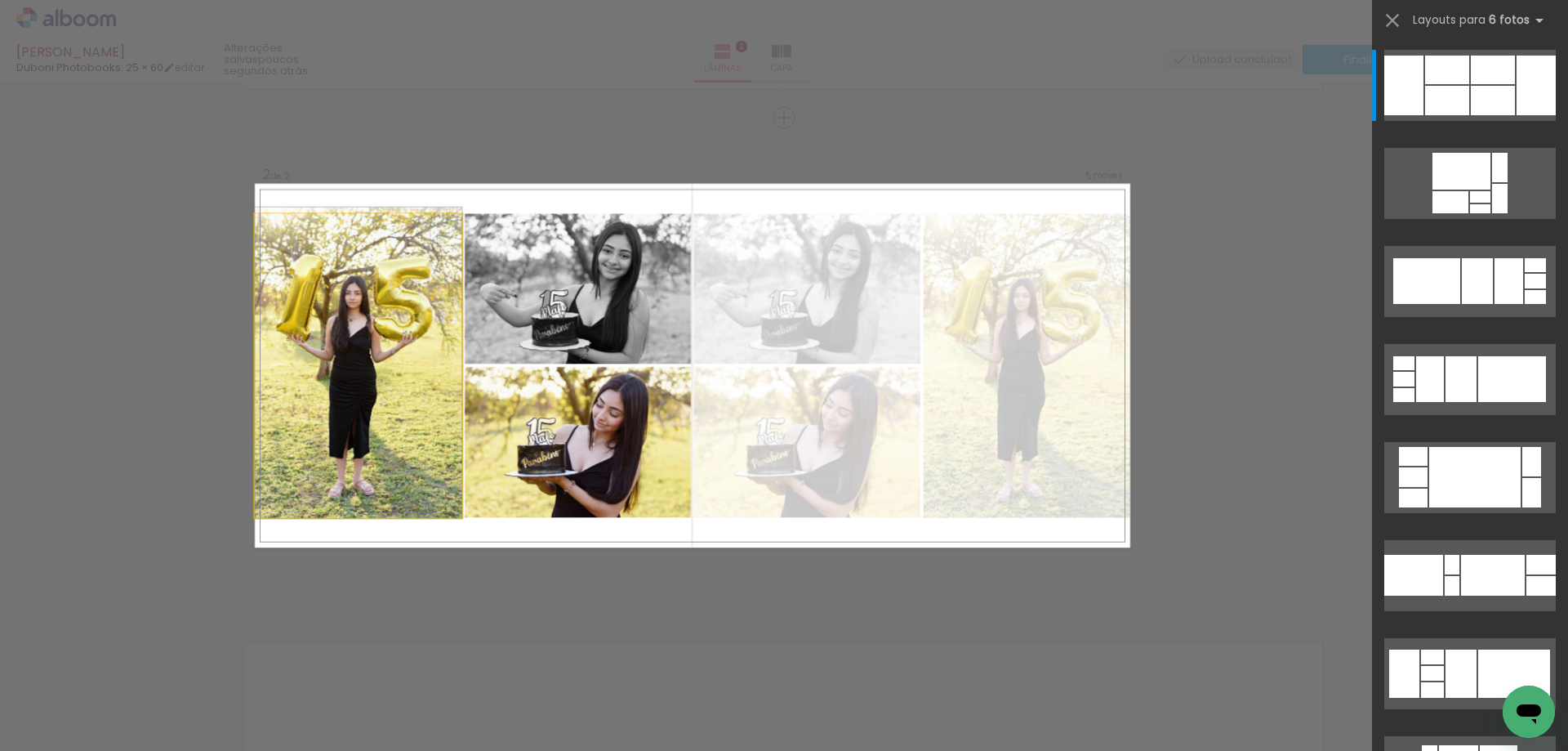
drag, startPoint x: 386, startPoint y: 380, endPoint x: 401, endPoint y: 365, distance: 21.2
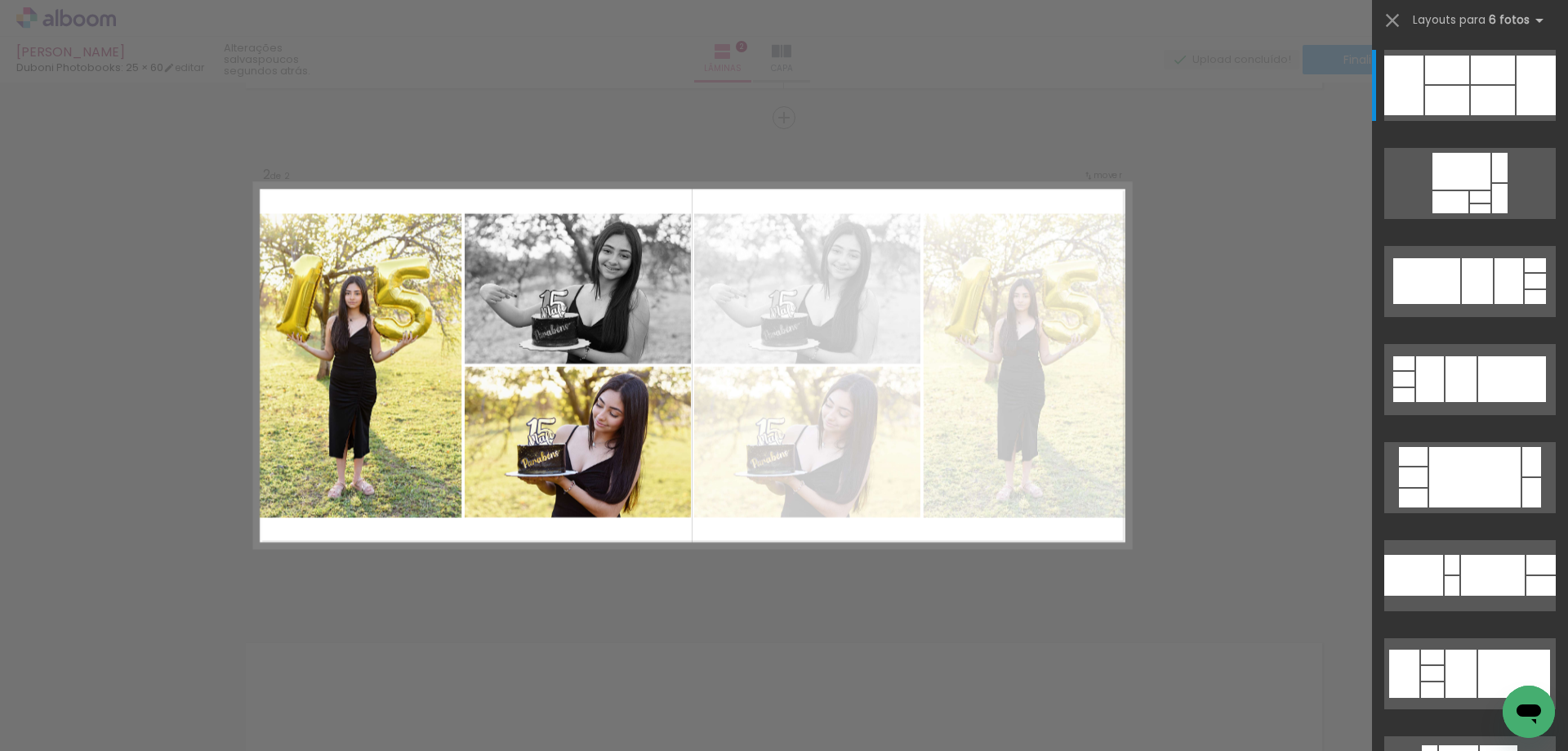
click at [1182, 362] on div "Confirmar Cancelar" at bounding box center [784, 359] width 1568 height 1527
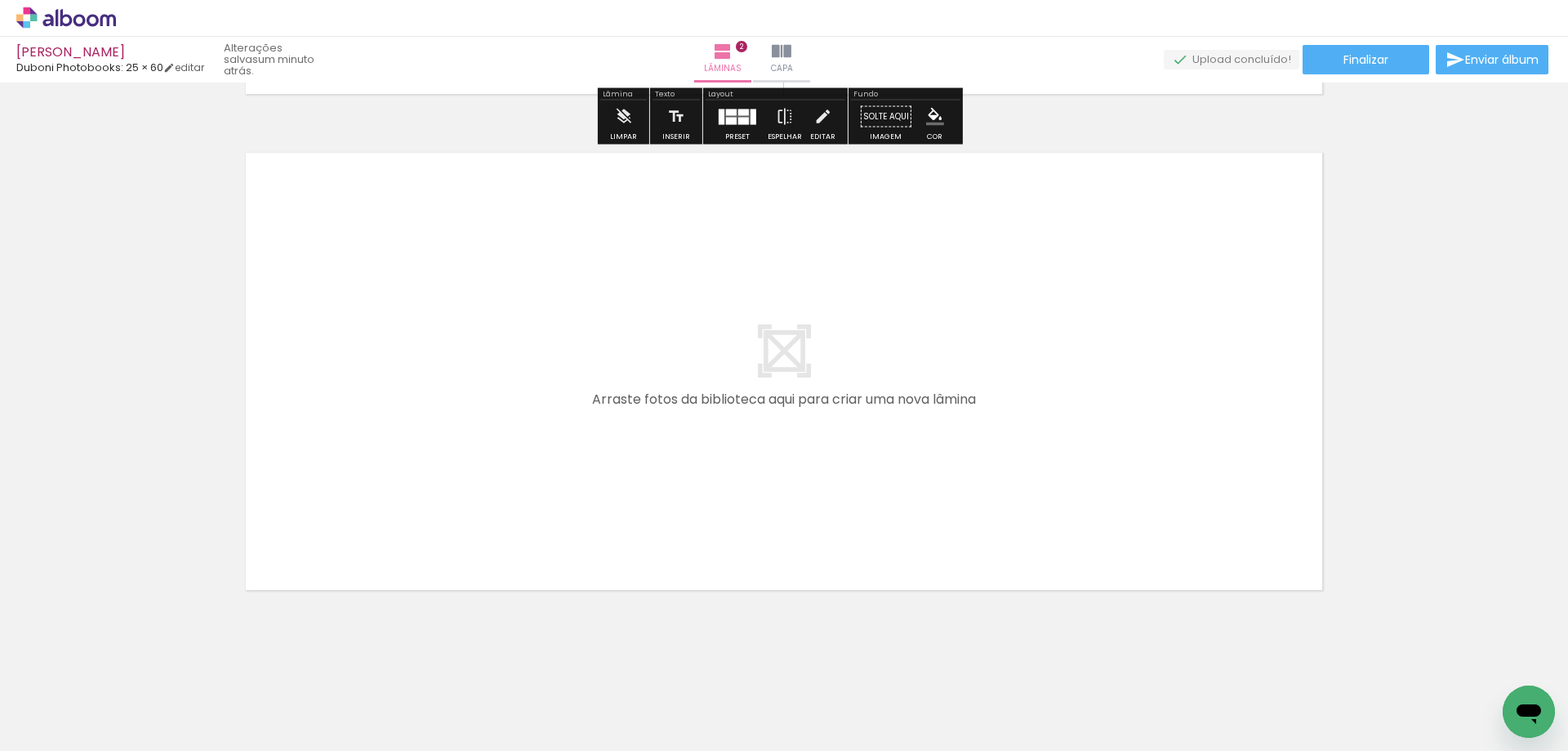
scroll to position [986, 0]
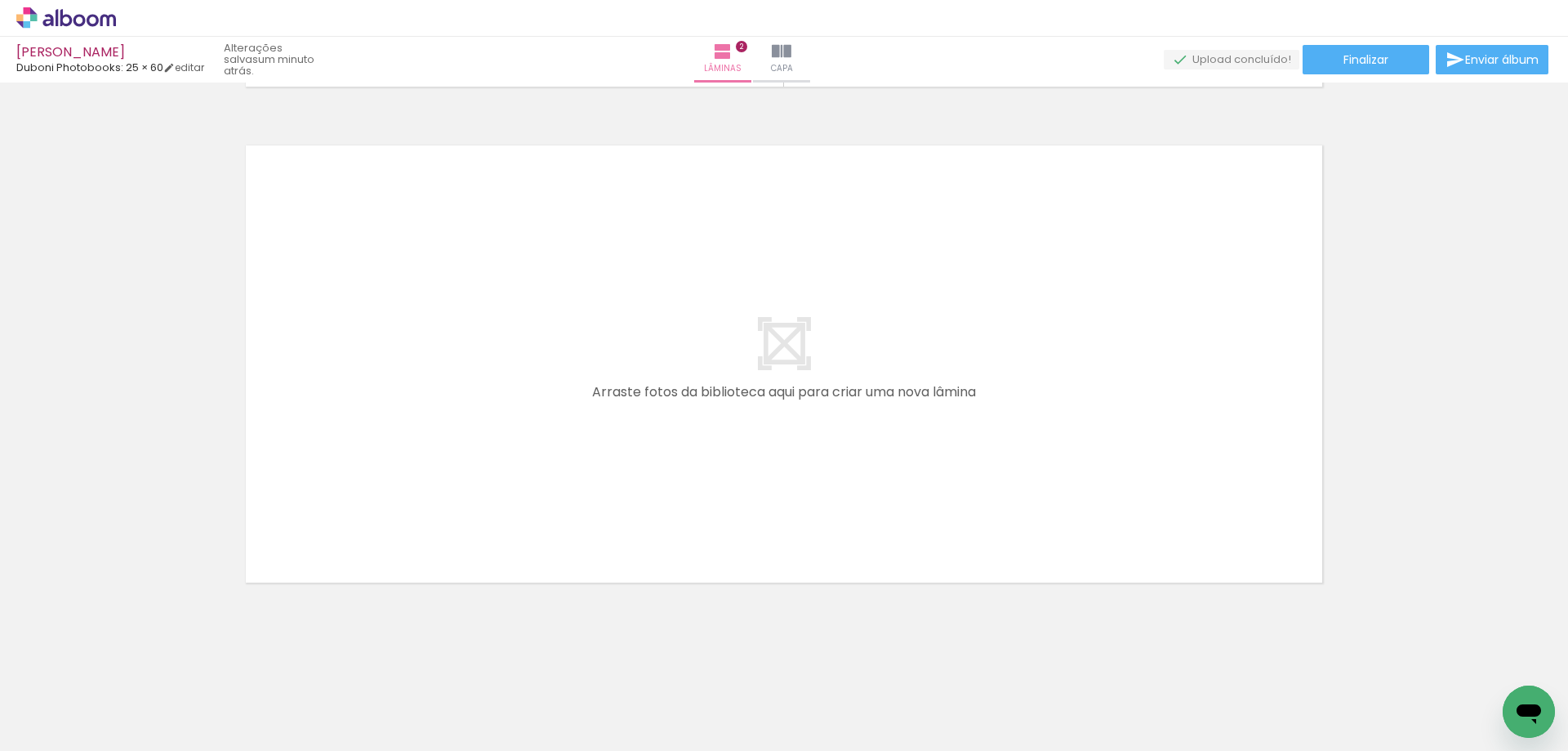
click at [57, 722] on span "Adicionar Fotos" at bounding box center [58, 729] width 49 height 18
click at [0, 0] on input "file" at bounding box center [0, 0] width 0 height 0
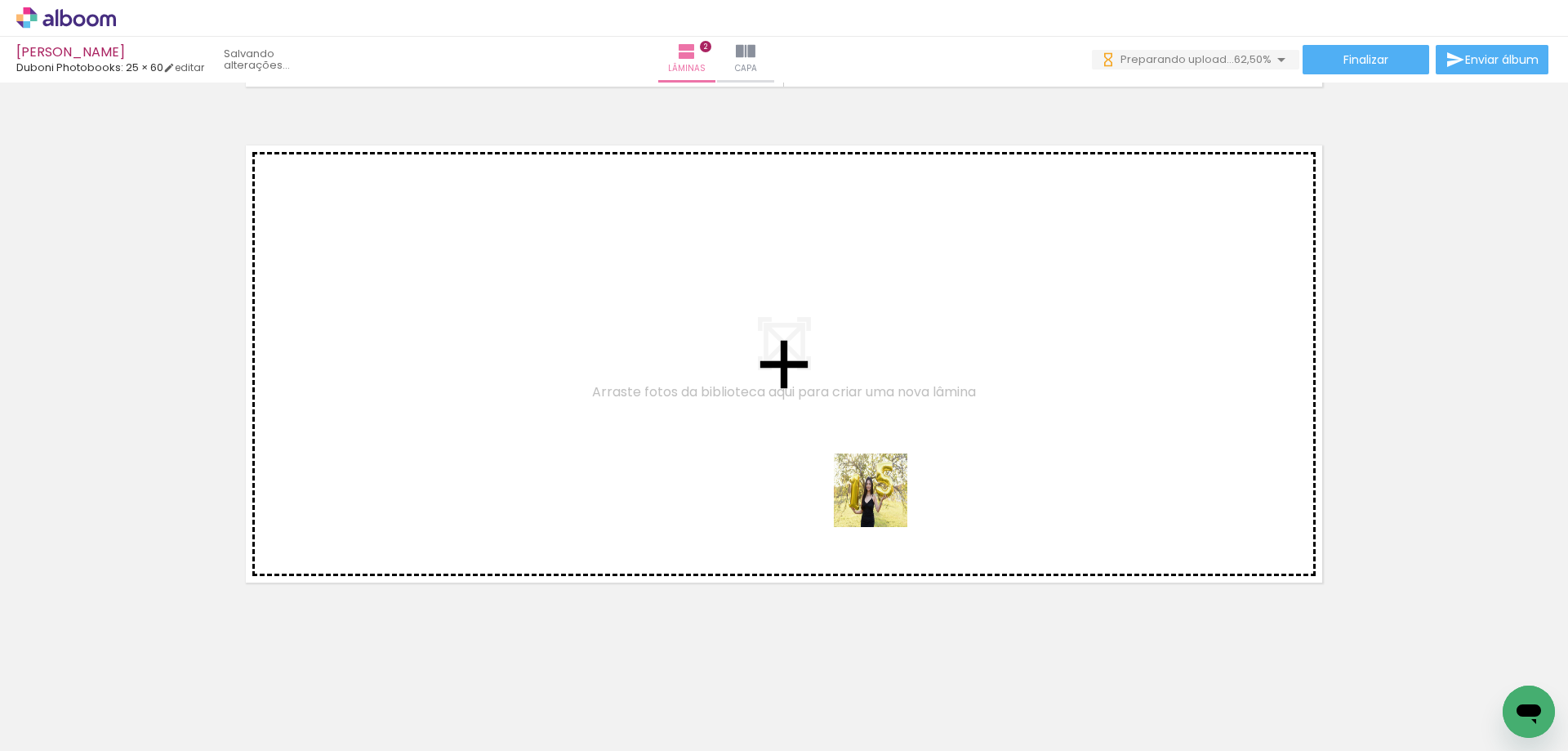
drag, startPoint x: 884, startPoint y: 503, endPoint x: 665, endPoint y: 383, distance: 249.7
click at [665, 383] on quentale-workspace at bounding box center [784, 375] width 1568 height 751
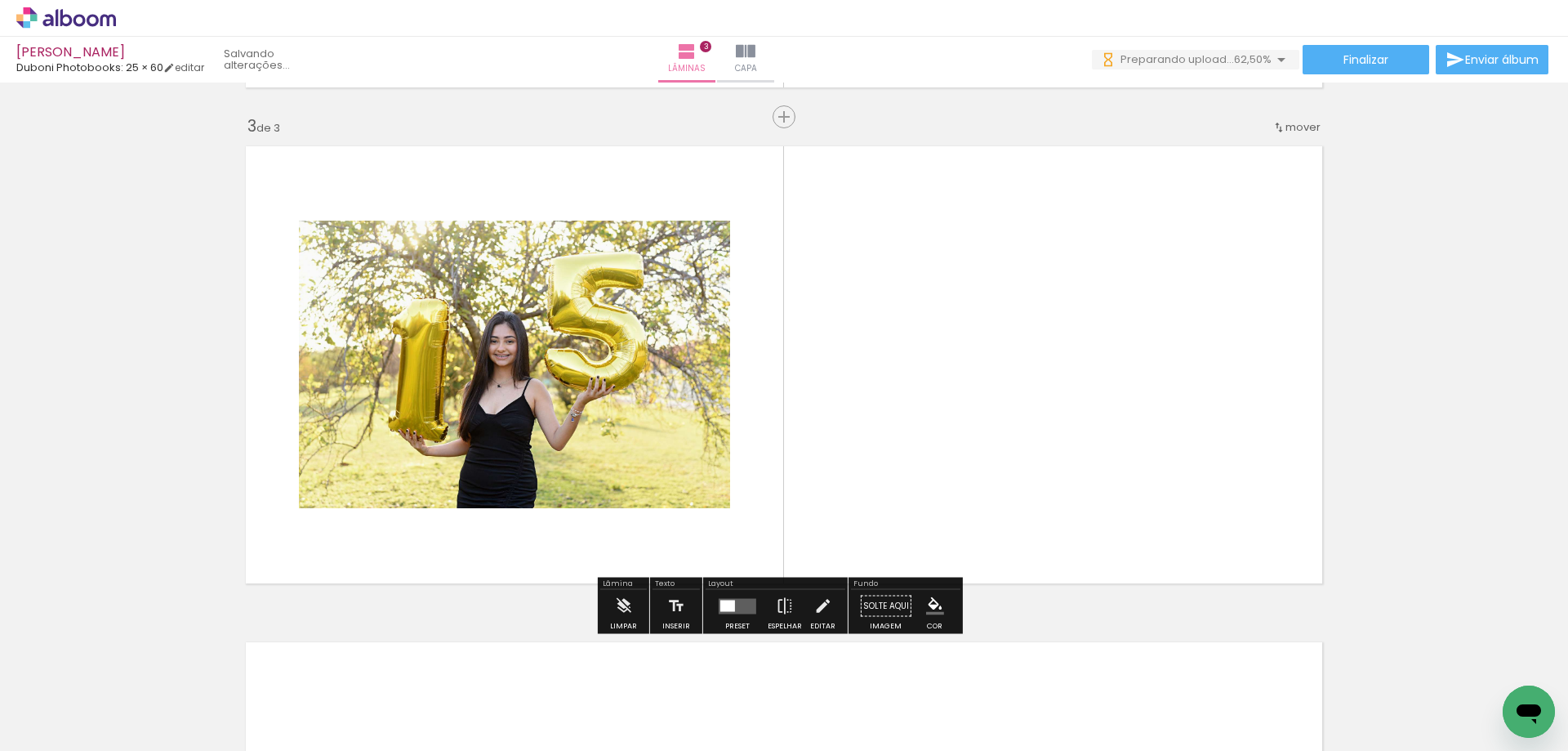
scroll to position [984, 0]
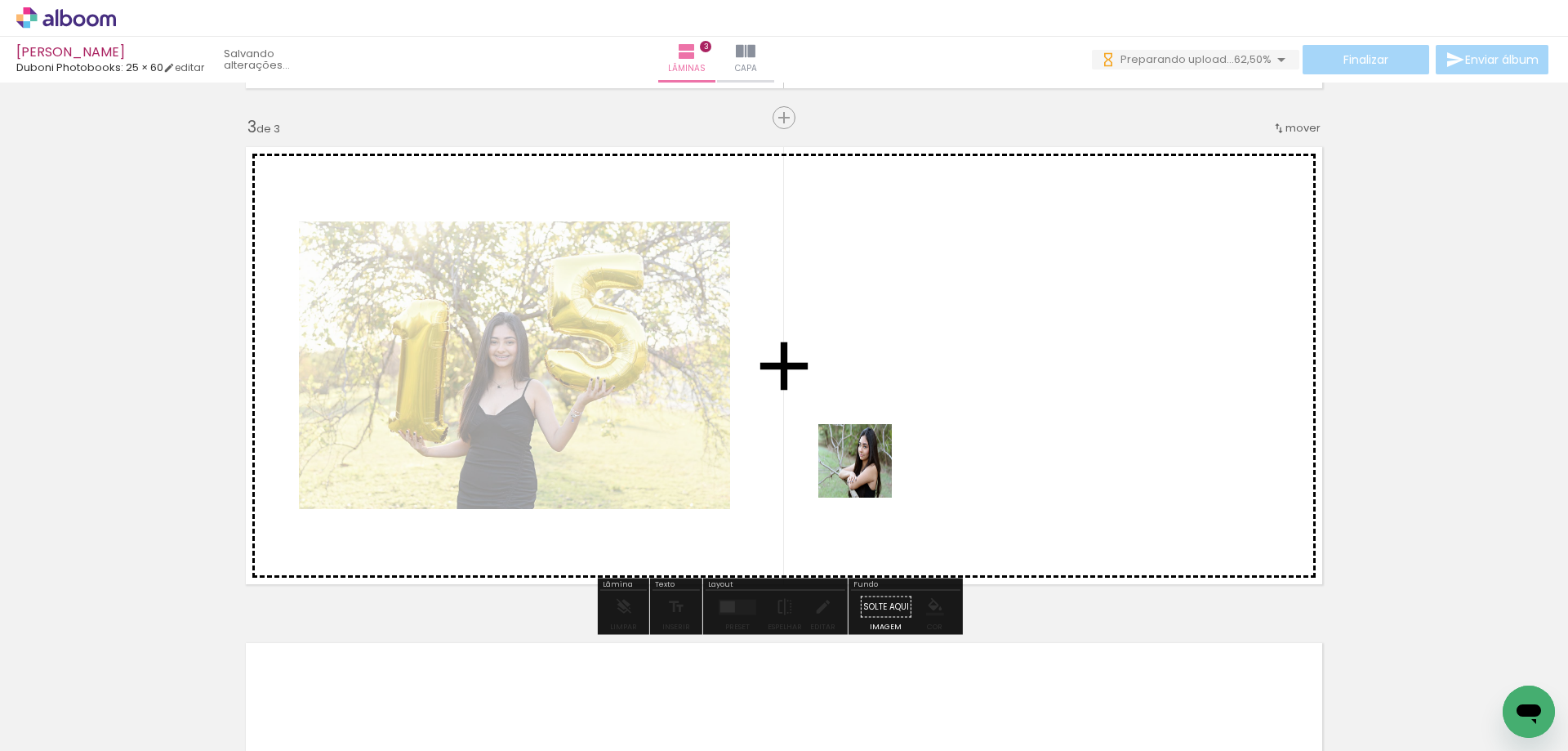
drag, startPoint x: 1172, startPoint y: 701, endPoint x: 1052, endPoint y: 577, distance: 172.6
click at [710, 402] on quentale-workspace at bounding box center [784, 375] width 1568 height 751
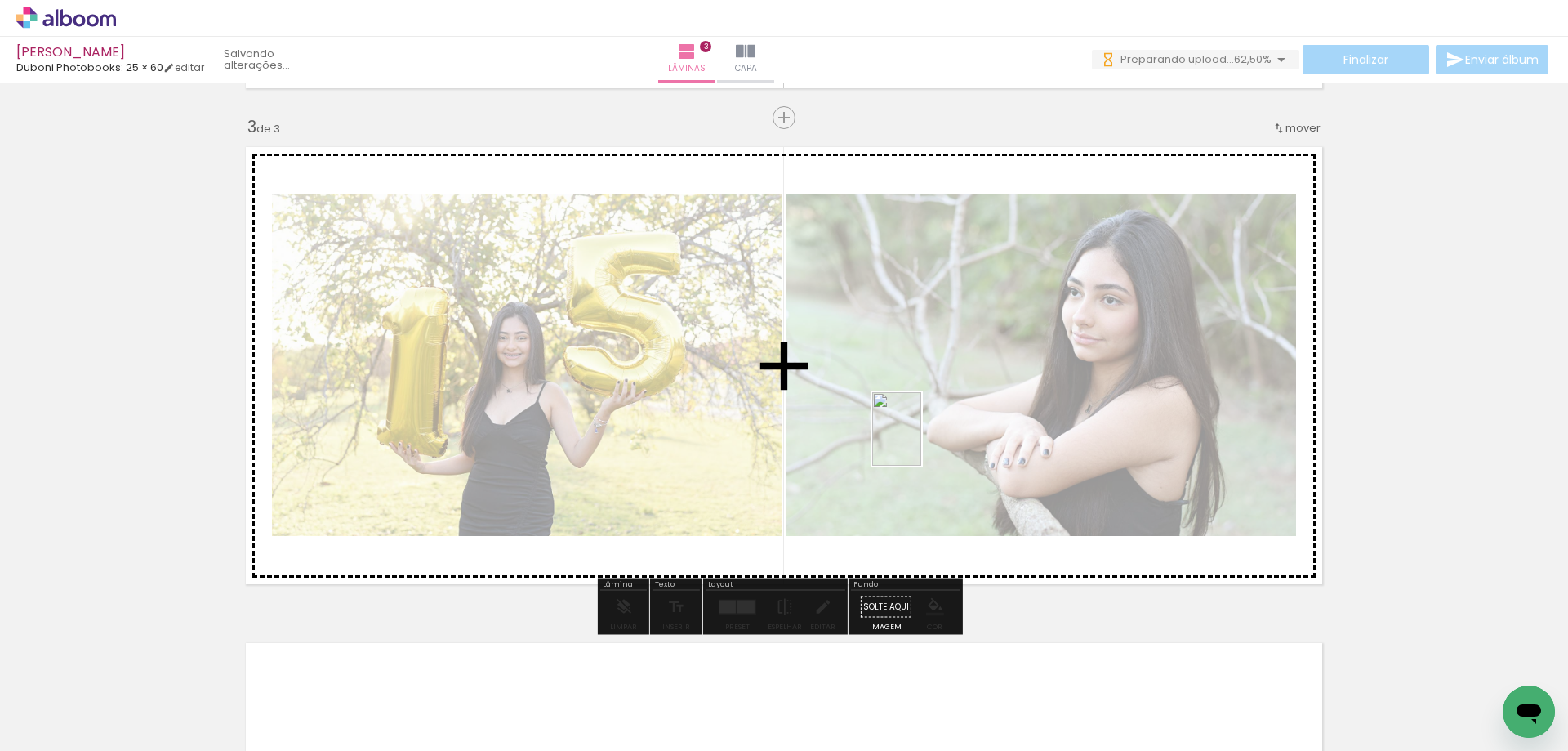
drag, startPoint x: 1262, startPoint y: 688, endPoint x: 921, endPoint y: 441, distance: 421.1
click at [921, 441] on quentale-workspace at bounding box center [784, 375] width 1568 height 751
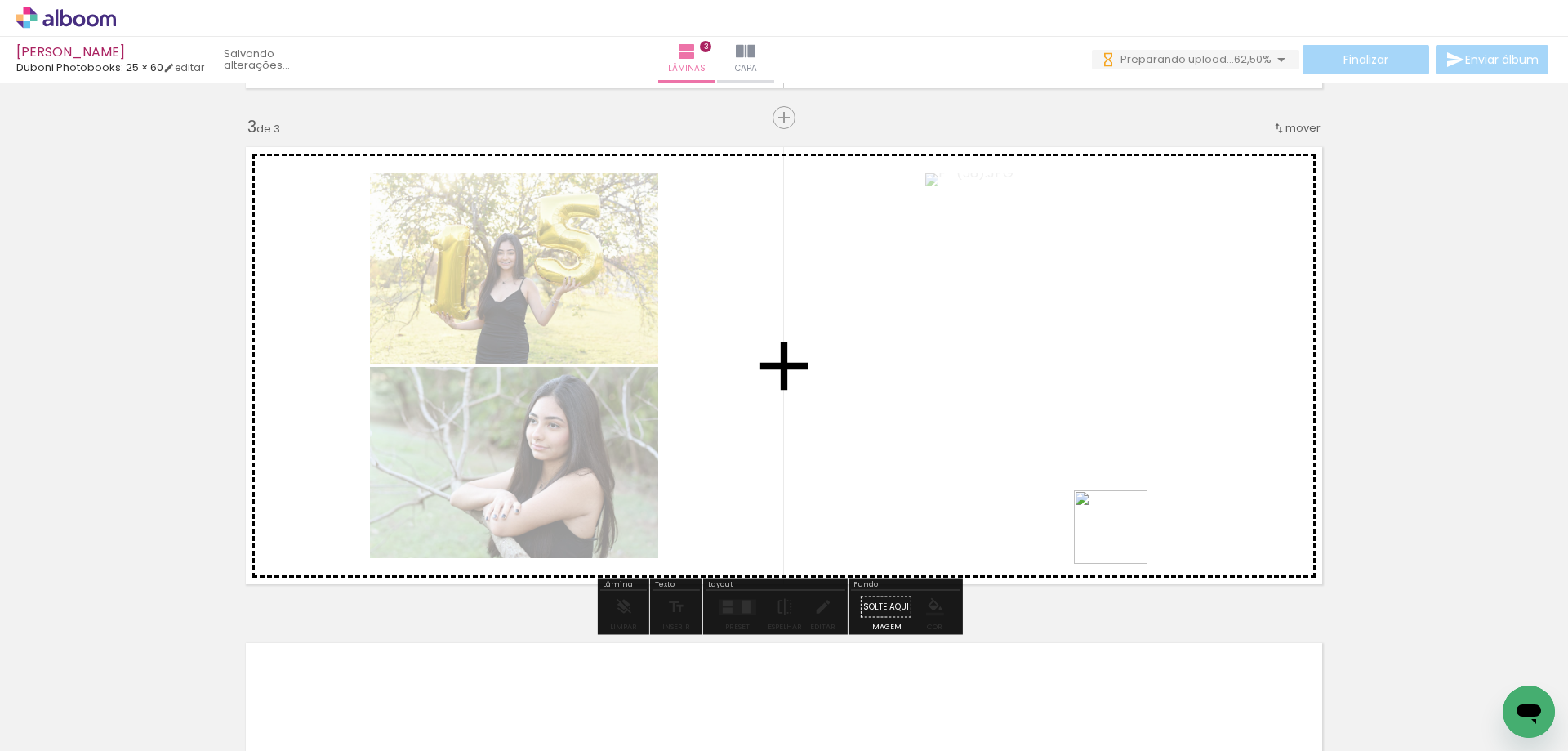
drag, startPoint x: 1123, startPoint y: 539, endPoint x: 1457, endPoint y: 683, distance: 363.7
click at [989, 473] on quentale-workspace at bounding box center [784, 375] width 1568 height 751
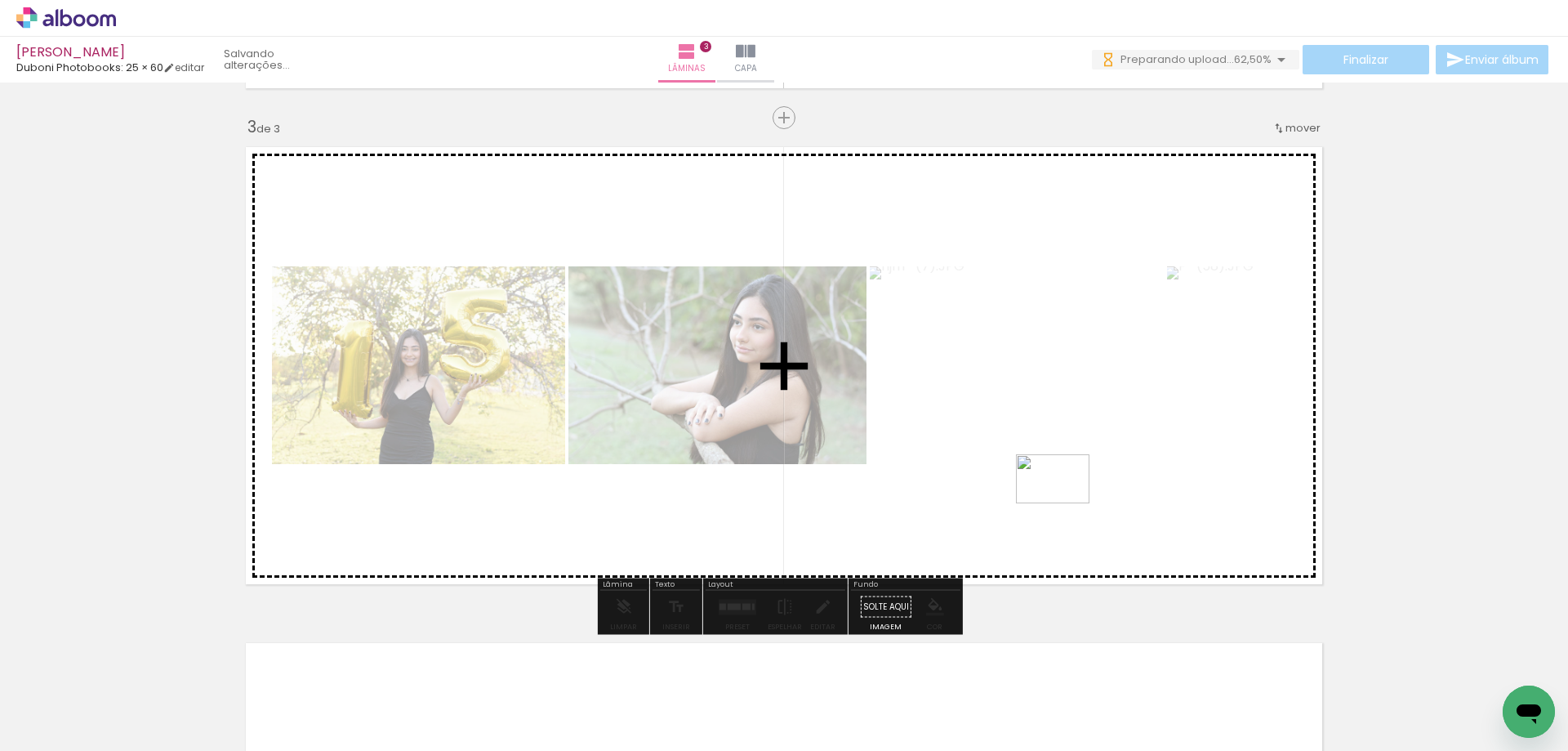
drag, startPoint x: 1397, startPoint y: 663, endPoint x: 1065, endPoint y: 503, distance: 368.5
click at [1065, 503] on quentale-workspace at bounding box center [784, 375] width 1568 height 751
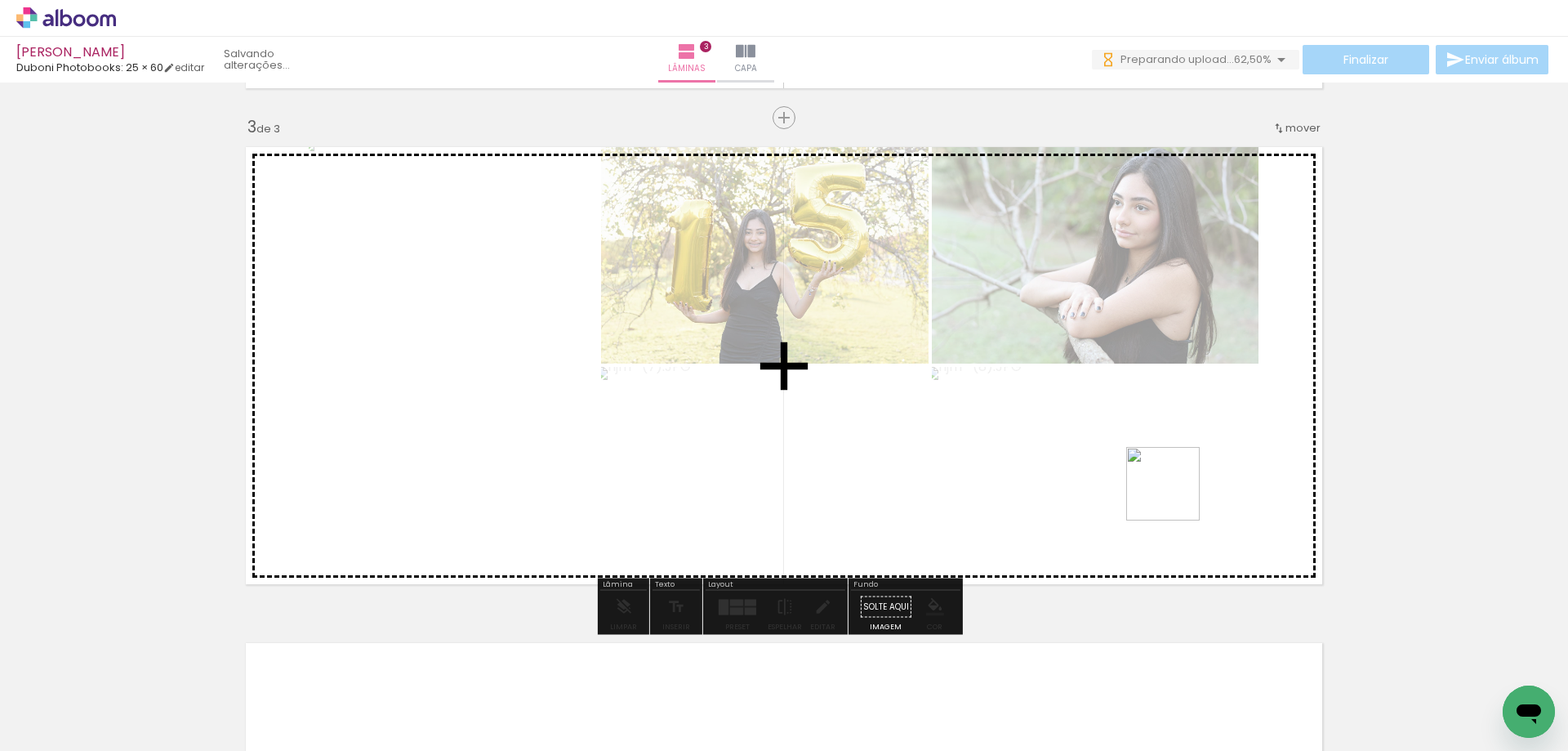
drag, startPoint x: 1399, startPoint y: 599, endPoint x: 1057, endPoint y: 430, distance: 381.5
click at [878, 400] on quentale-workspace at bounding box center [784, 375] width 1568 height 751
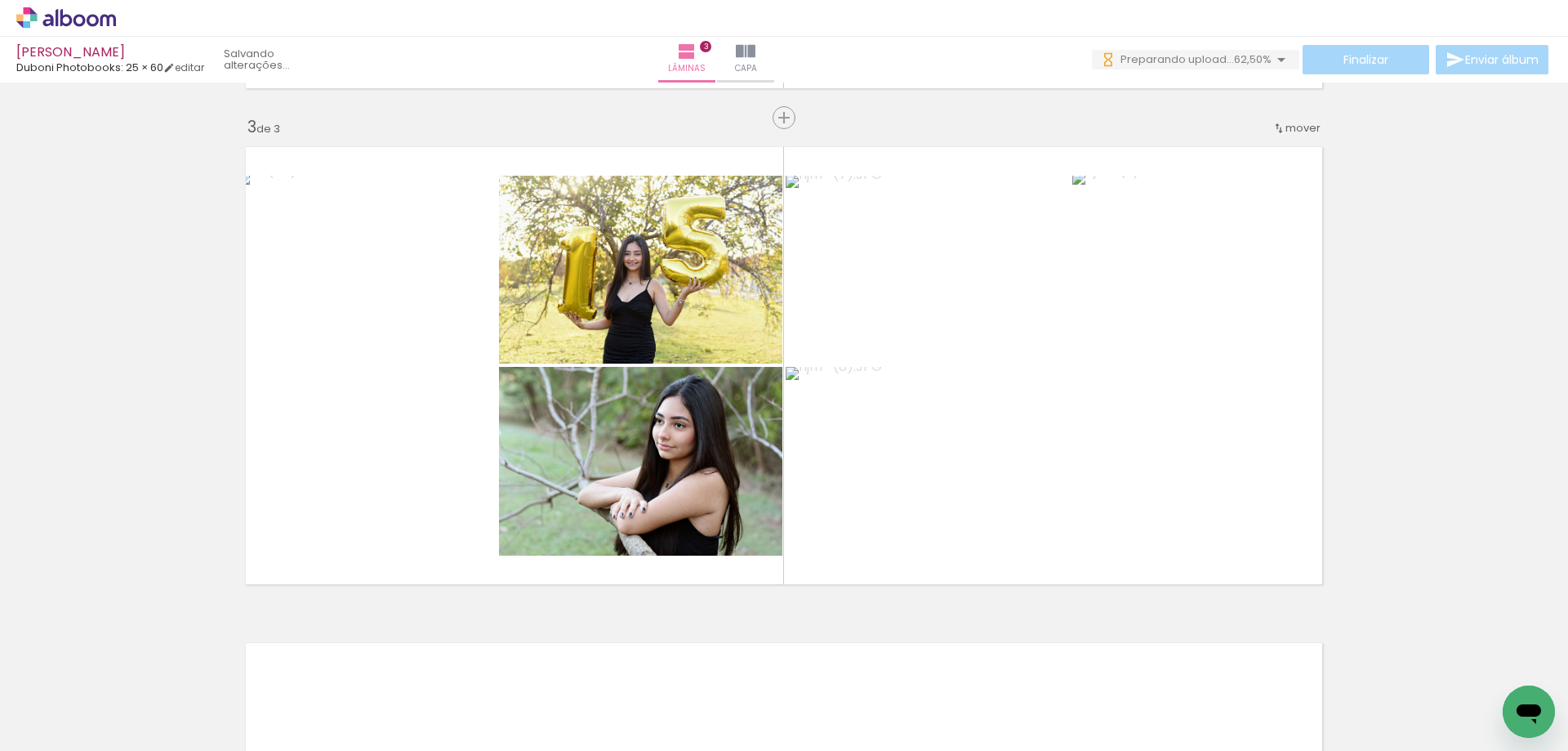
click at [1363, 354] on div "Inserir lâmina 1 de 3 Inserir lâmina 2 de 3 Inserir lâmina 3 de 3" at bounding box center [784, 97] width 1568 height 1985
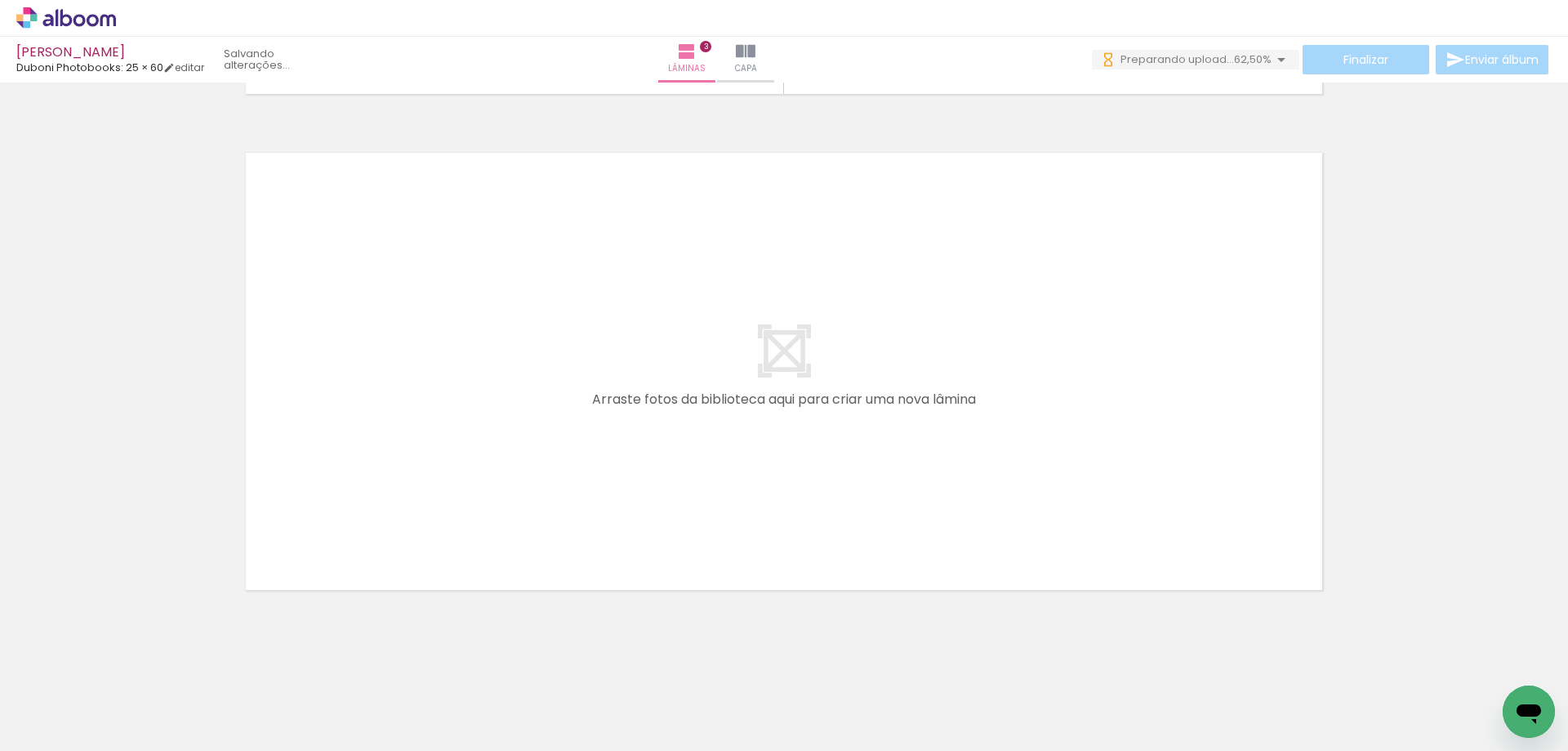
scroll to position [1482, 0]
click at [65, 732] on span "Adicionar Fotos" at bounding box center [58, 729] width 49 height 18
click at [0, 0] on input "file" at bounding box center [0, 0] width 0 height 0
click at [54, 732] on span "Adicionar Fotos" at bounding box center [58, 729] width 49 height 18
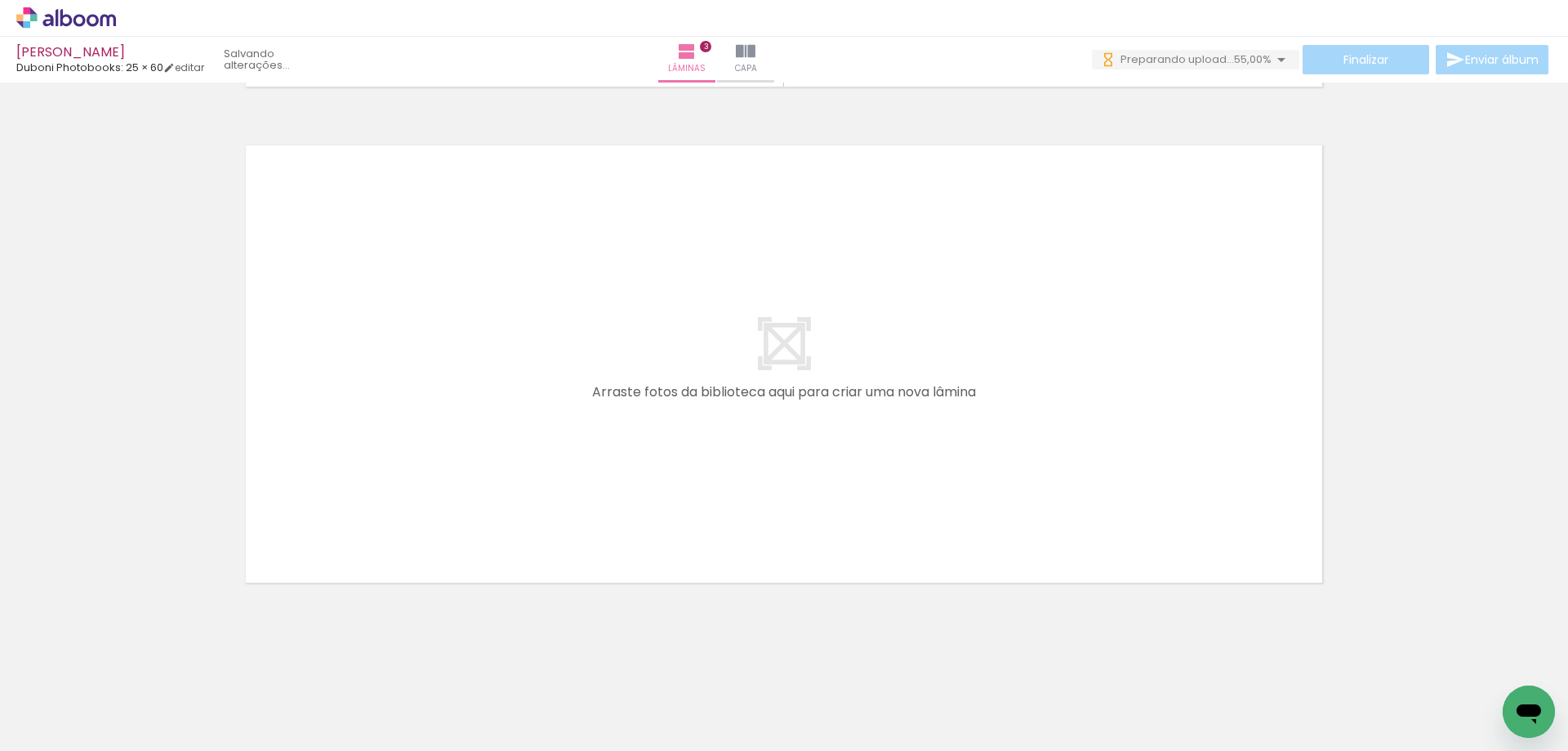
click at [0, 0] on input "file" at bounding box center [0, 0] width 0 height 0
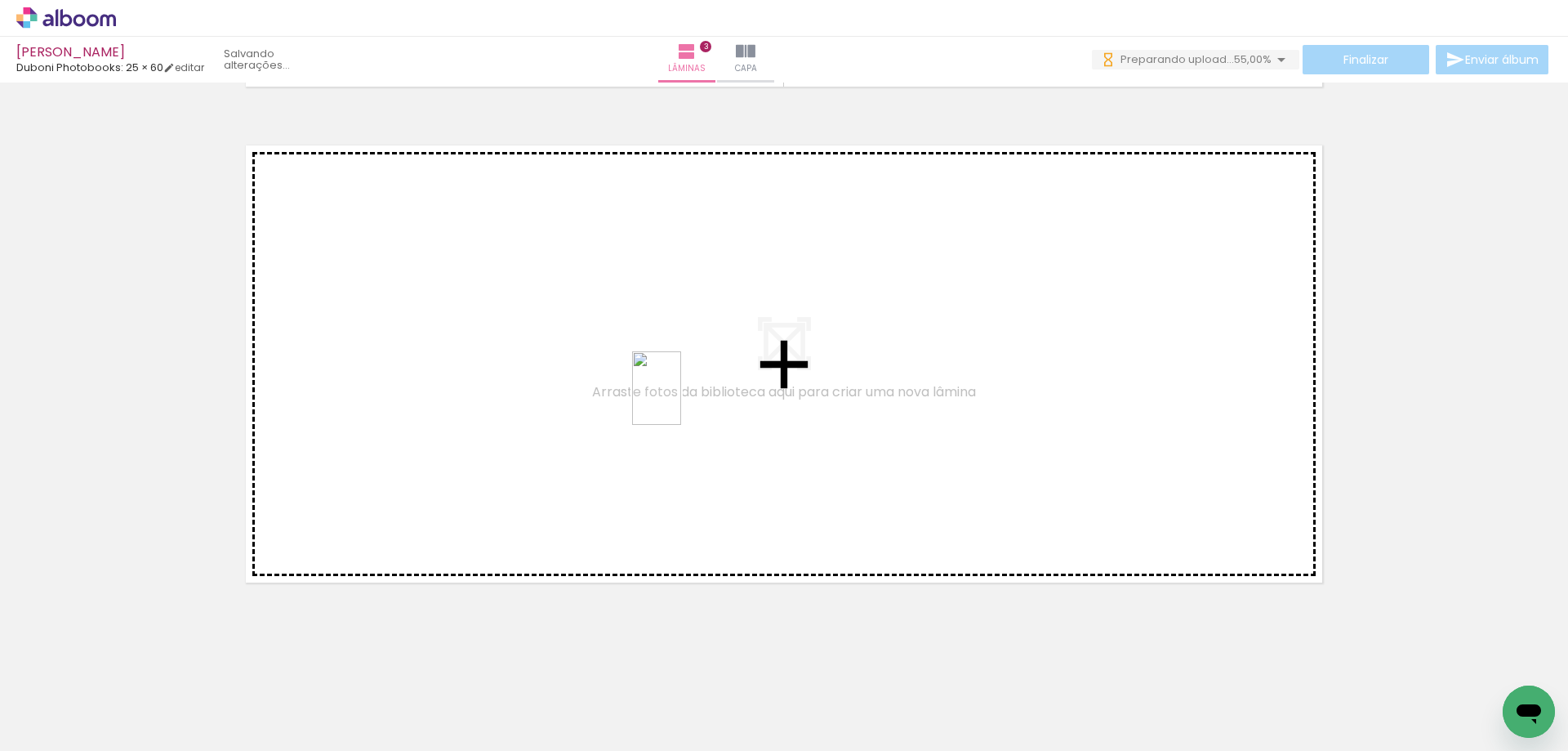
drag, startPoint x: 1056, startPoint y: 542, endPoint x: 671, endPoint y: 399, distance: 410.7
click at [671, 399] on quentale-workspace at bounding box center [784, 375] width 1568 height 751
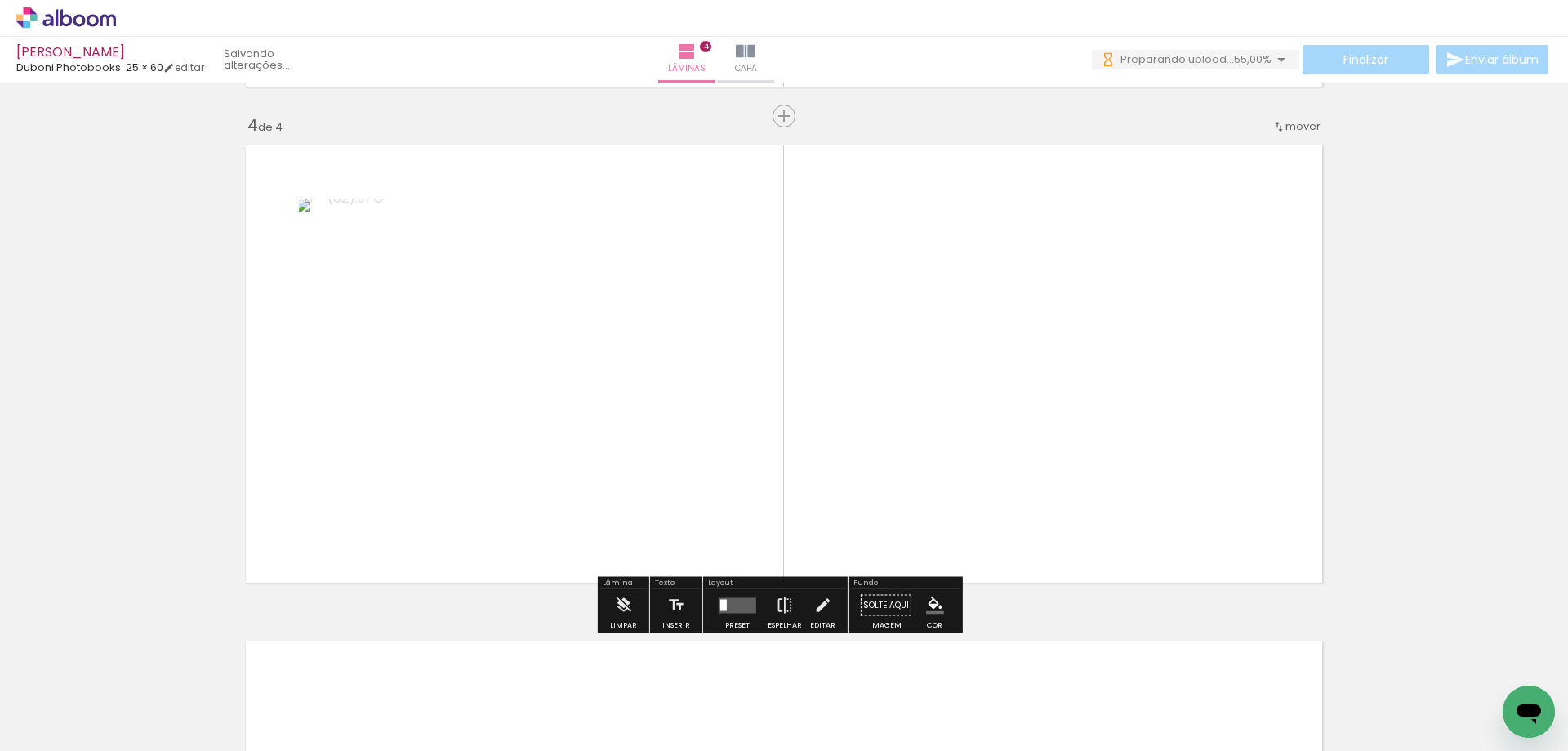
scroll to position [1480, 0]
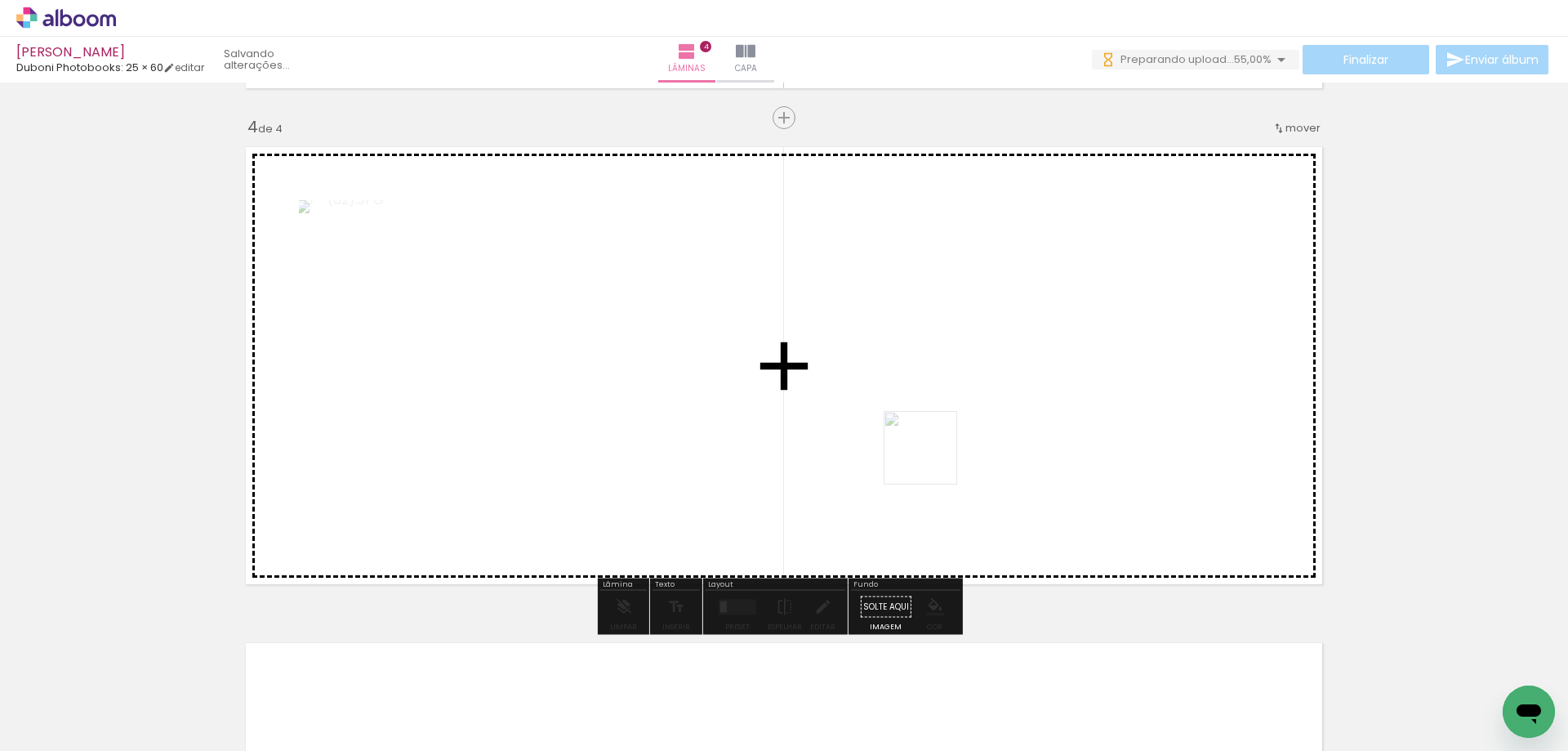
drag, startPoint x: 1068, startPoint y: 530, endPoint x: 1119, endPoint y: 612, distance: 96.6
click at [785, 407] on quentale-workspace at bounding box center [784, 375] width 1568 height 751
drag, startPoint x: 1282, startPoint y: 664, endPoint x: 892, endPoint y: 457, distance: 441.5
click at [892, 457] on quentale-workspace at bounding box center [784, 375] width 1568 height 751
drag, startPoint x: 1365, startPoint y: 662, endPoint x: 1115, endPoint y: 503, distance: 296.3
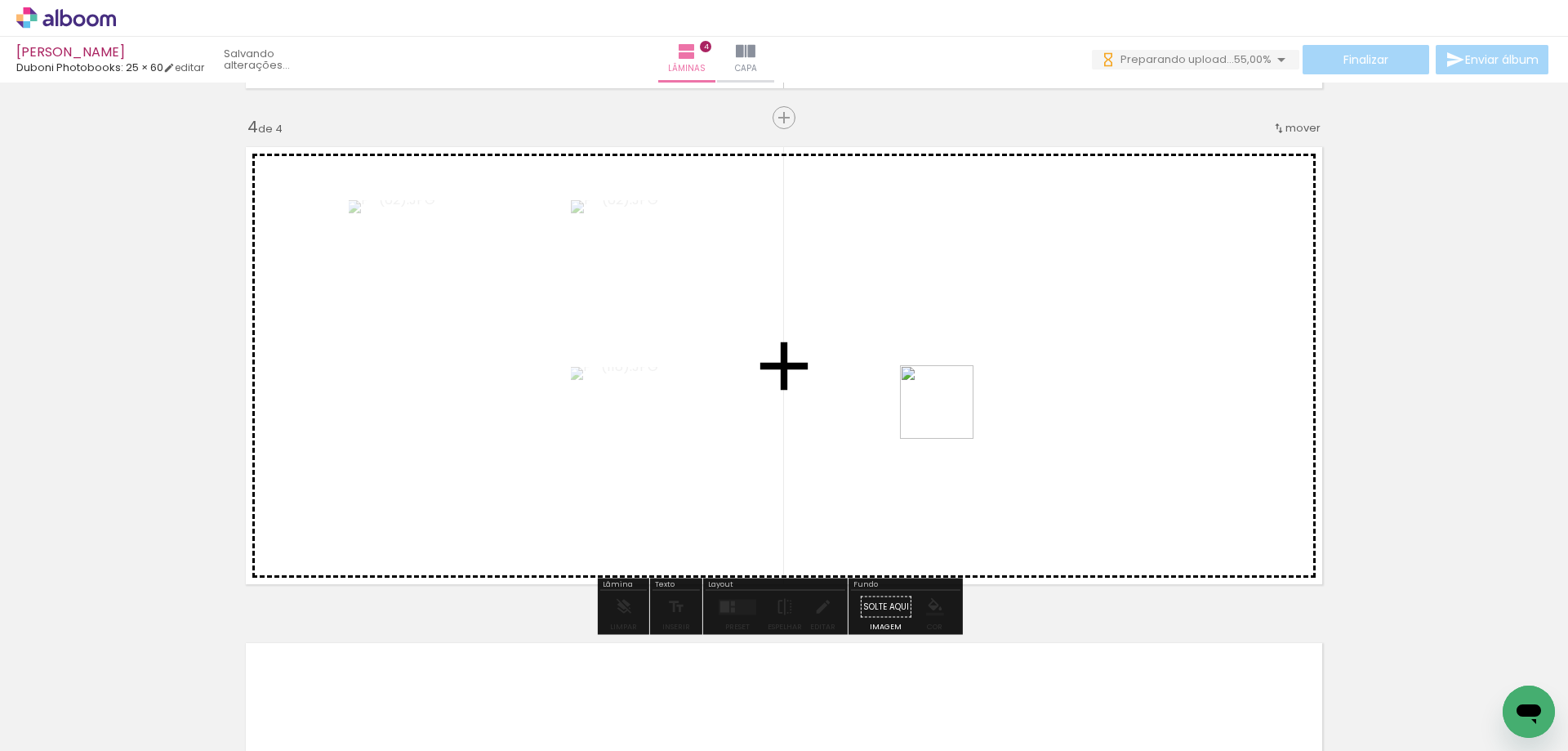
click at [876, 380] on quentale-workspace at bounding box center [784, 375] width 1568 height 751
drag, startPoint x: 1485, startPoint y: 671, endPoint x: 1208, endPoint y: 470, distance: 342.2
click at [1157, 464] on quentale-workspace at bounding box center [784, 375] width 1568 height 751
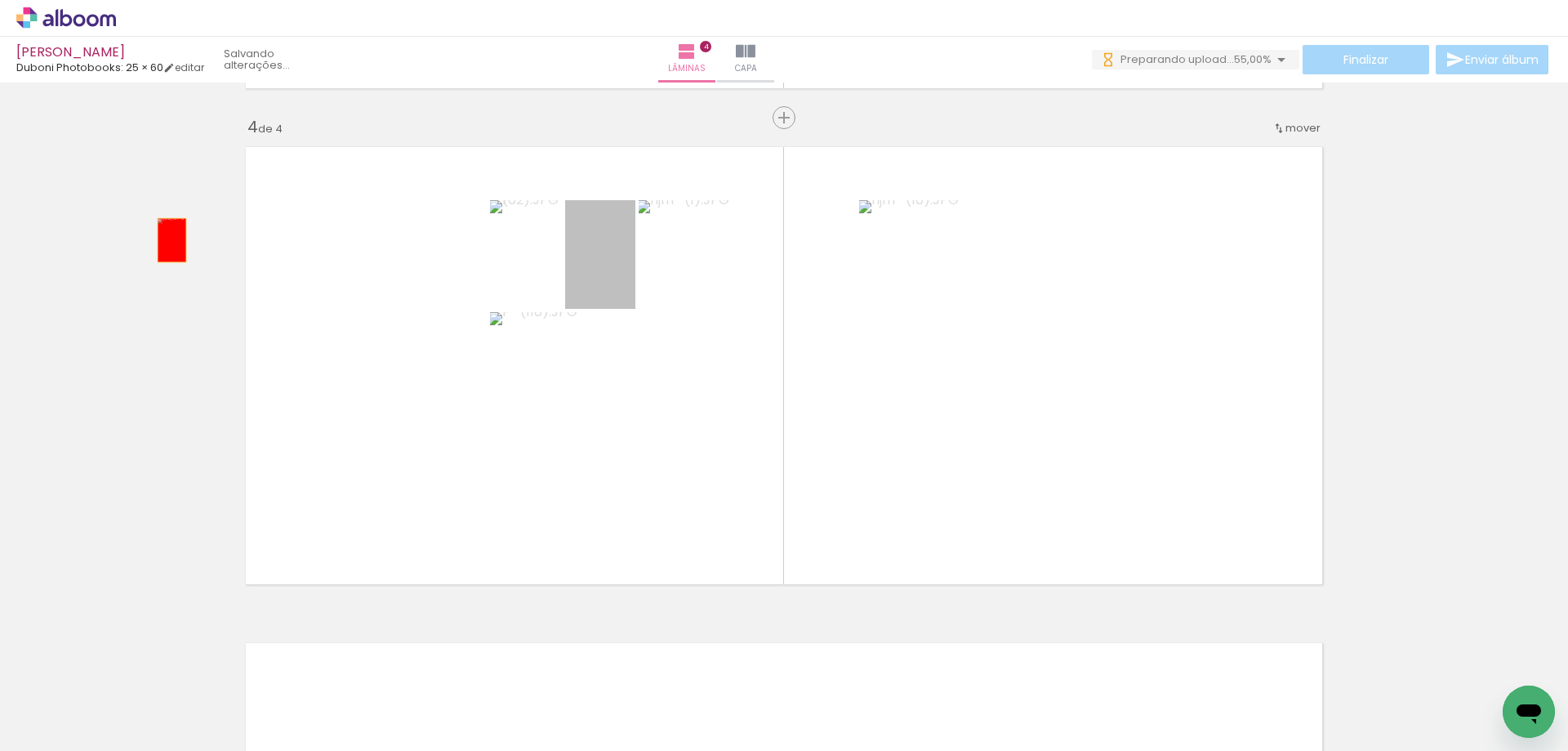
drag, startPoint x: 587, startPoint y: 275, endPoint x: 83, endPoint y: 284, distance: 504.1
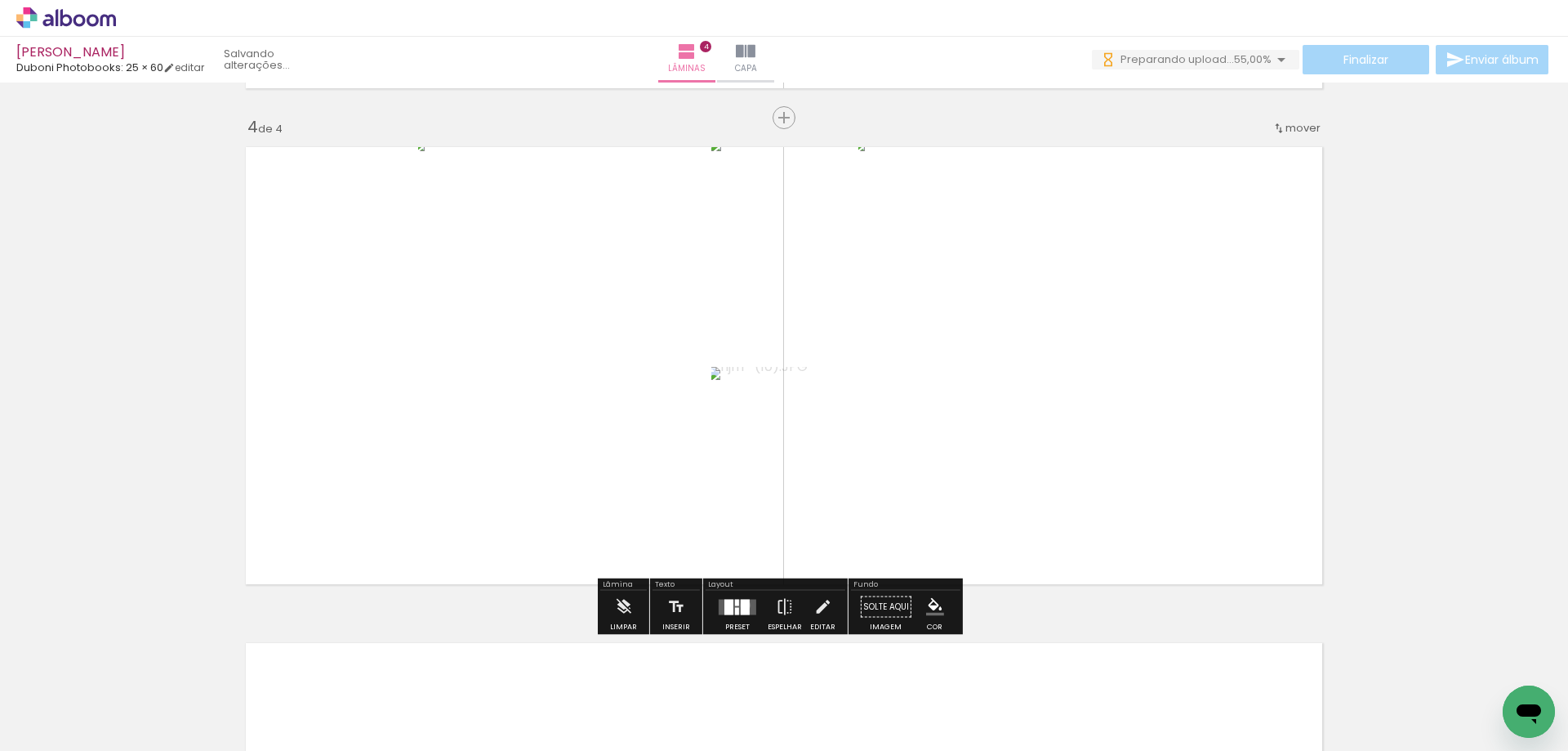
click at [742, 605] on div at bounding box center [745, 607] width 9 height 15
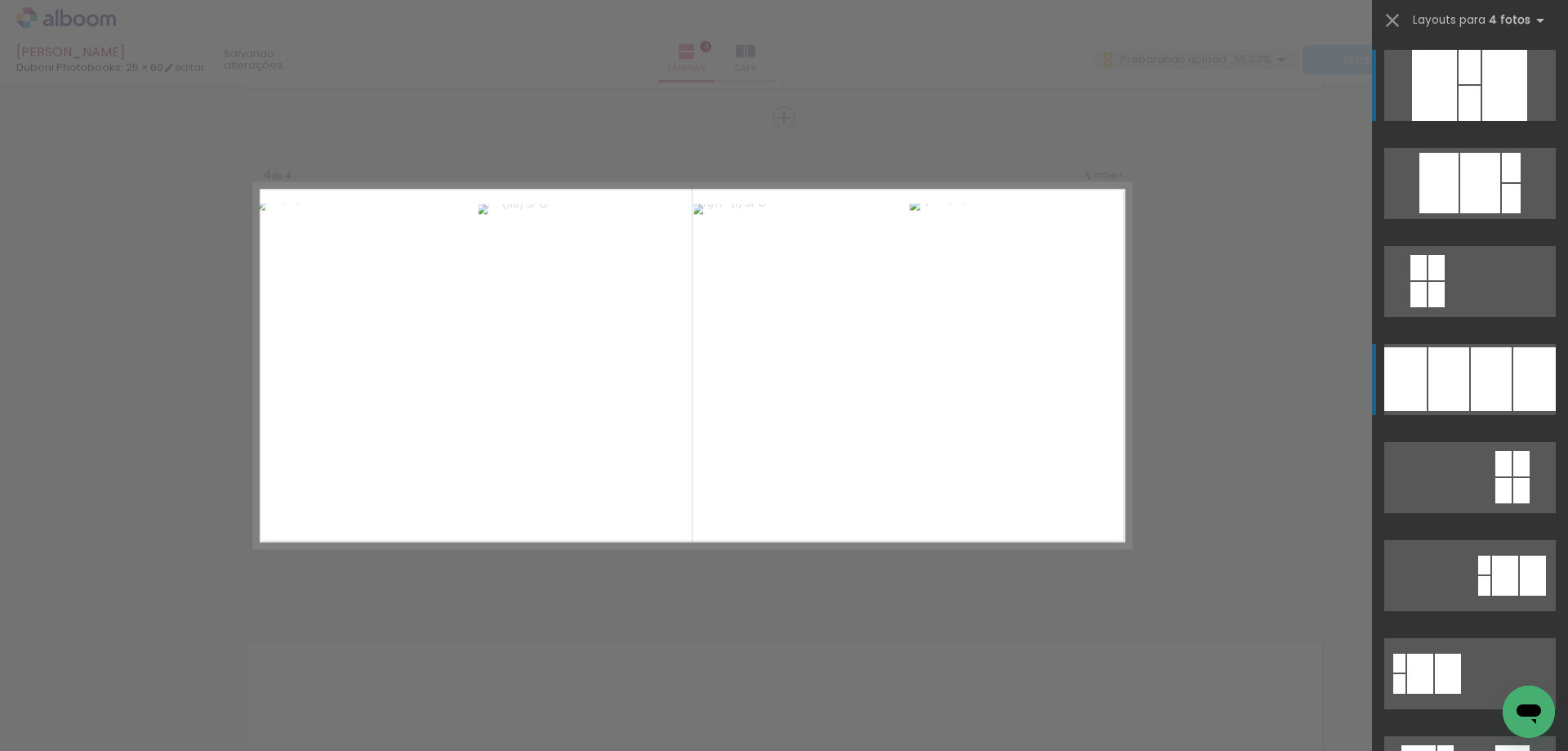
click at [1474, 372] on div at bounding box center [1491, 379] width 40 height 63
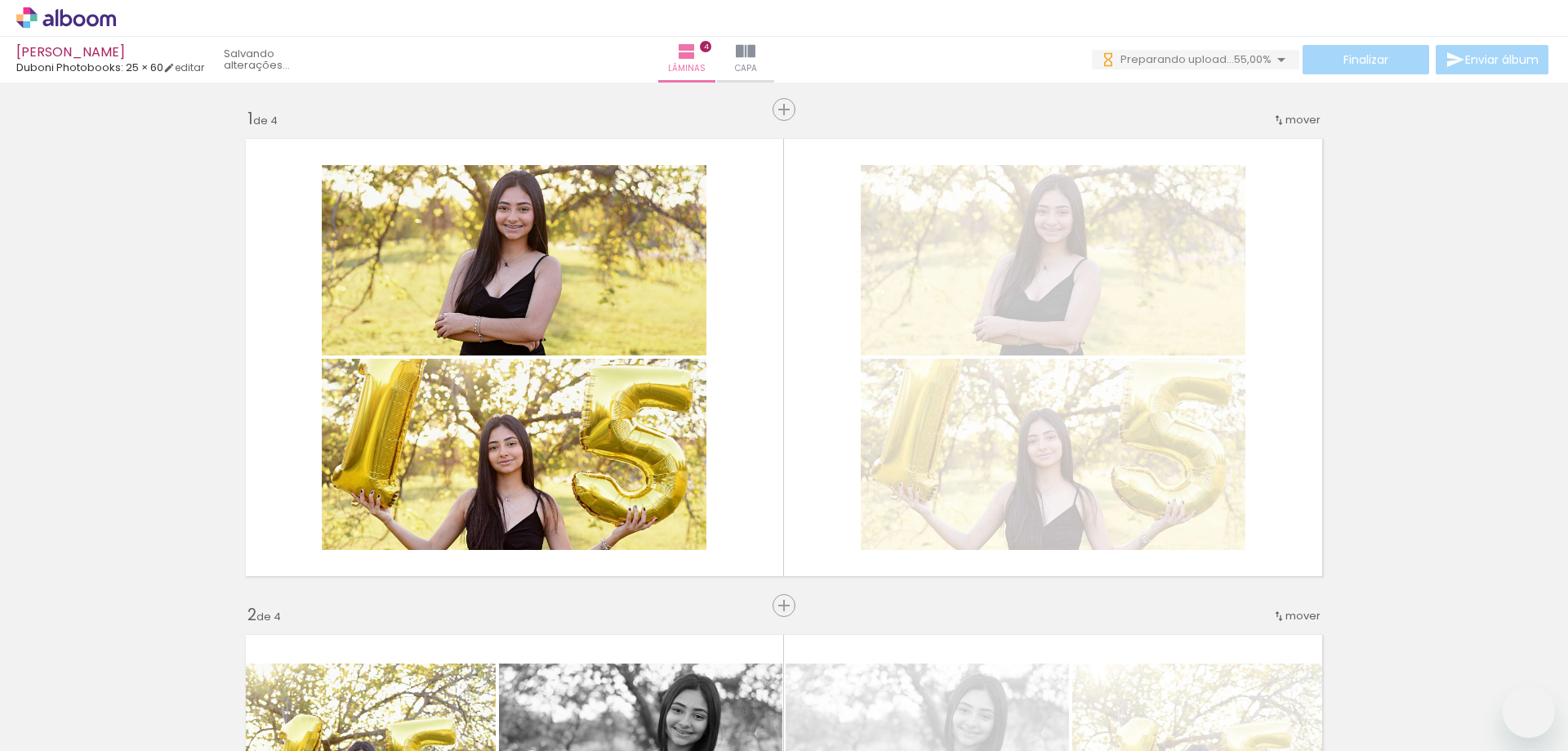
click at [0, 0] on slot at bounding box center [0, 0] width 0 height 0
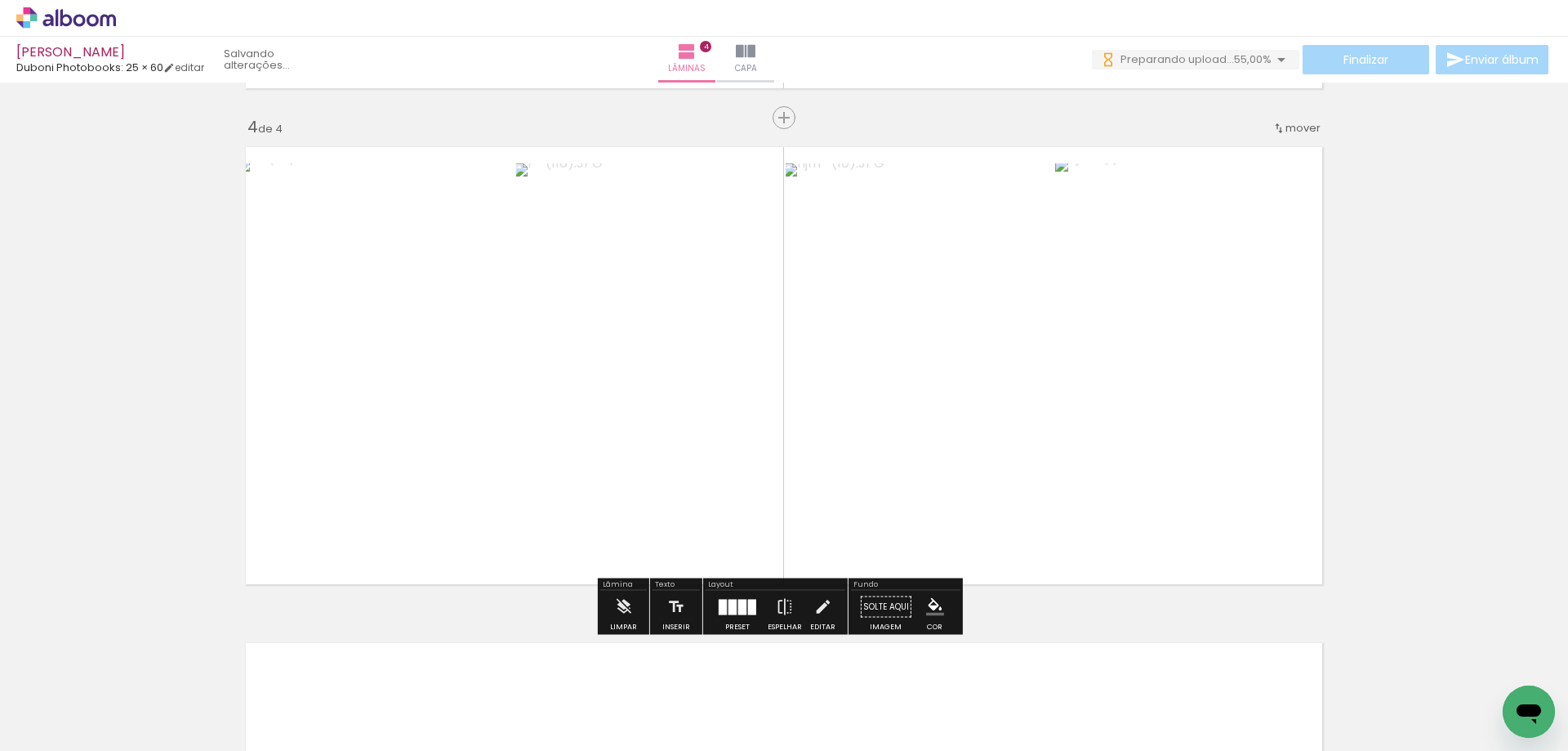
scroll to position [0, 400]
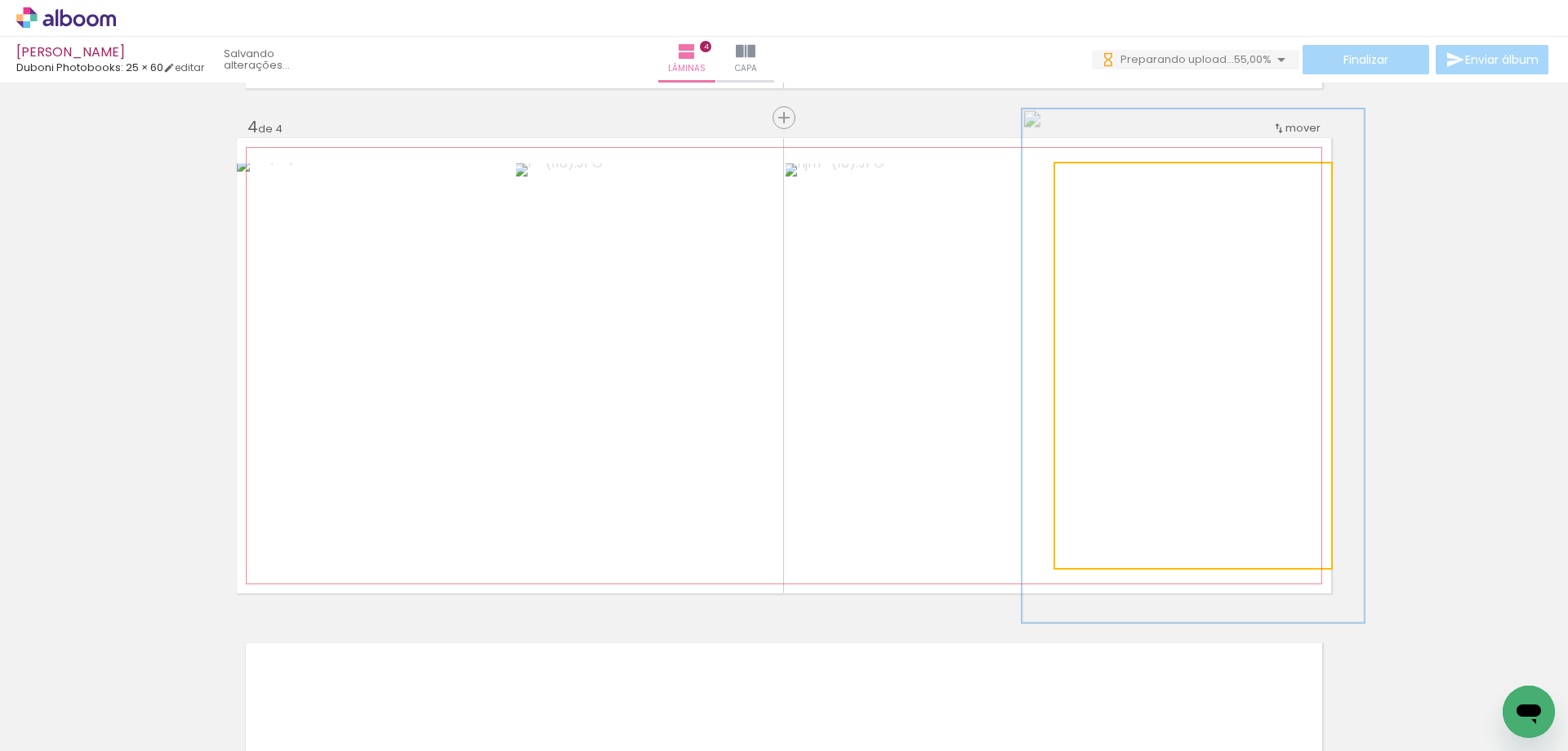
click at [1107, 182] on div at bounding box center [1126, 180] width 63 height 26
type paper-slider "112"
click at [1095, 184] on div at bounding box center [1101, 180] width 14 height 14
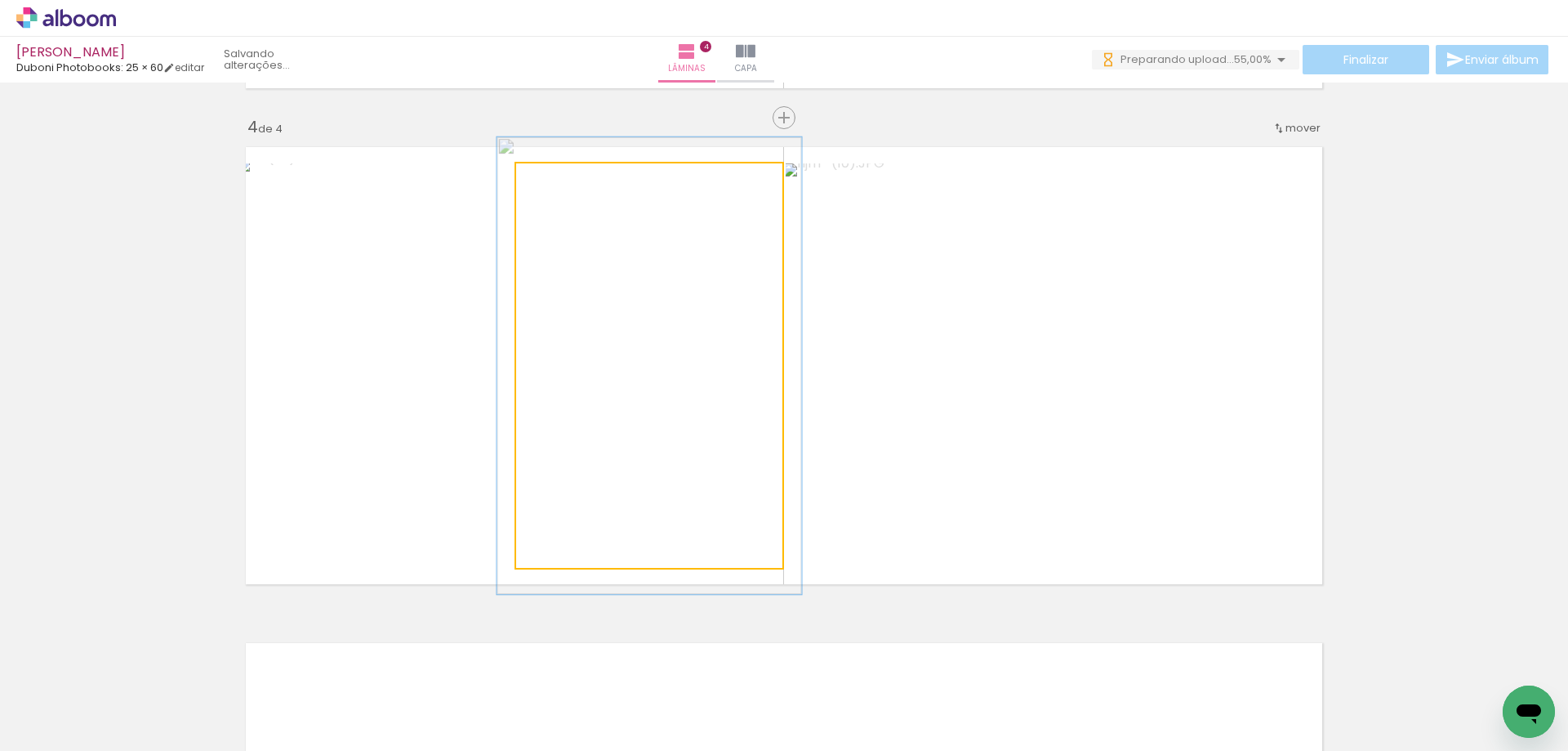
drag, startPoint x: 556, startPoint y: 182, endPoint x: 562, endPoint y: 189, distance: 9.2
type paper-slider "113"
click at [562, 189] on div at bounding box center [561, 180] width 26 height 26
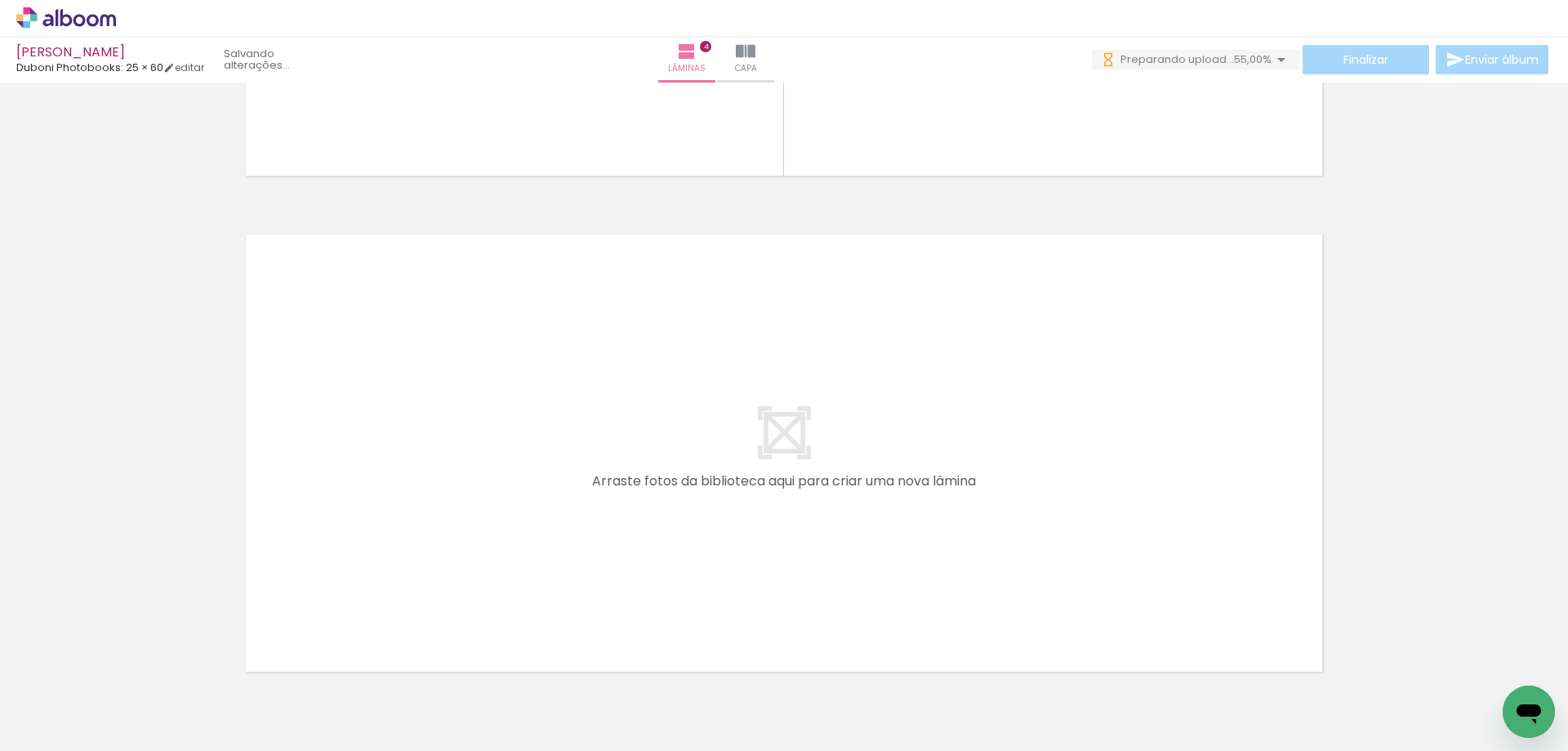
scroll to position [1970, 0]
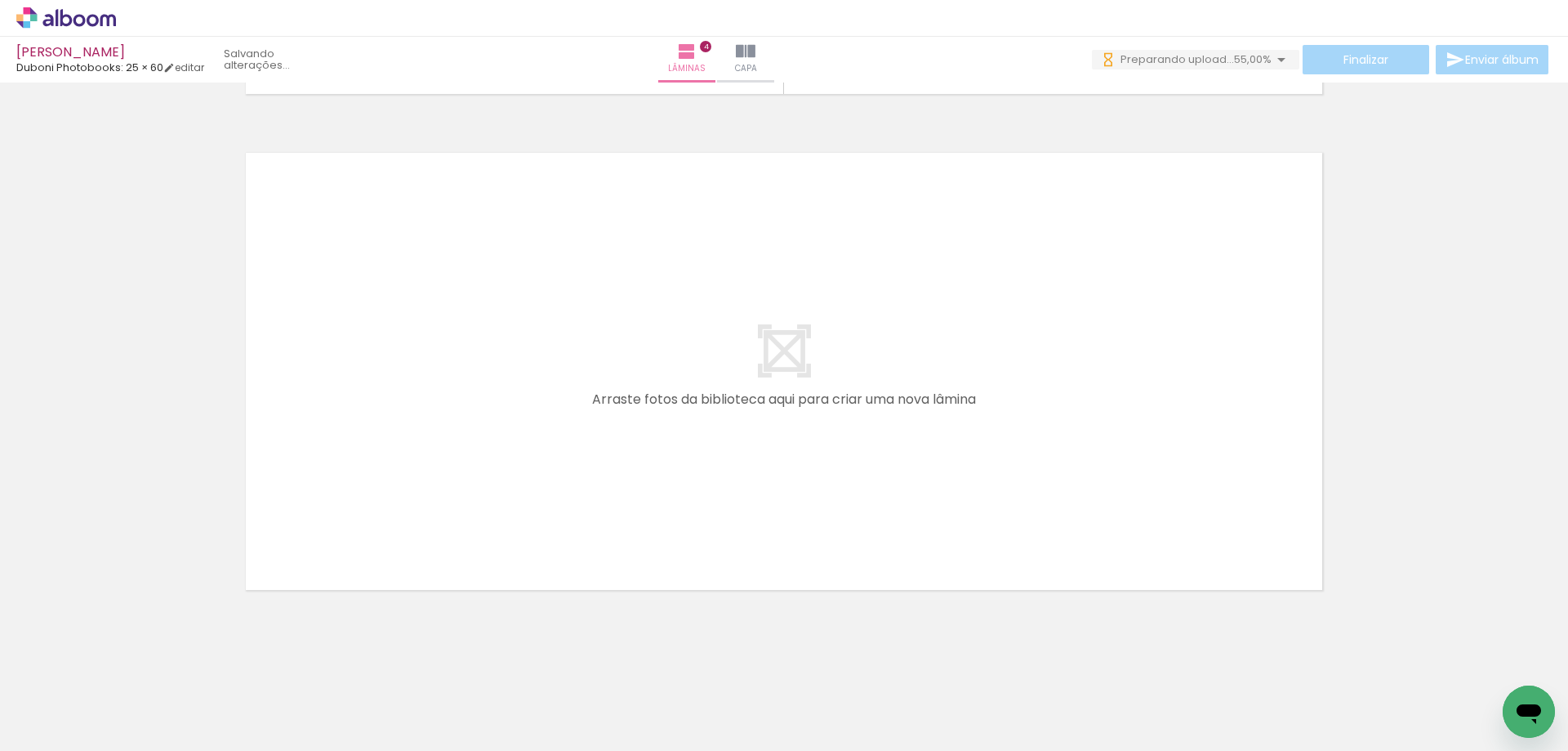
click at [51, 728] on span "Adicionar Fotos" at bounding box center [58, 729] width 49 height 18
click at [0, 0] on input "file" at bounding box center [0, 0] width 0 height 0
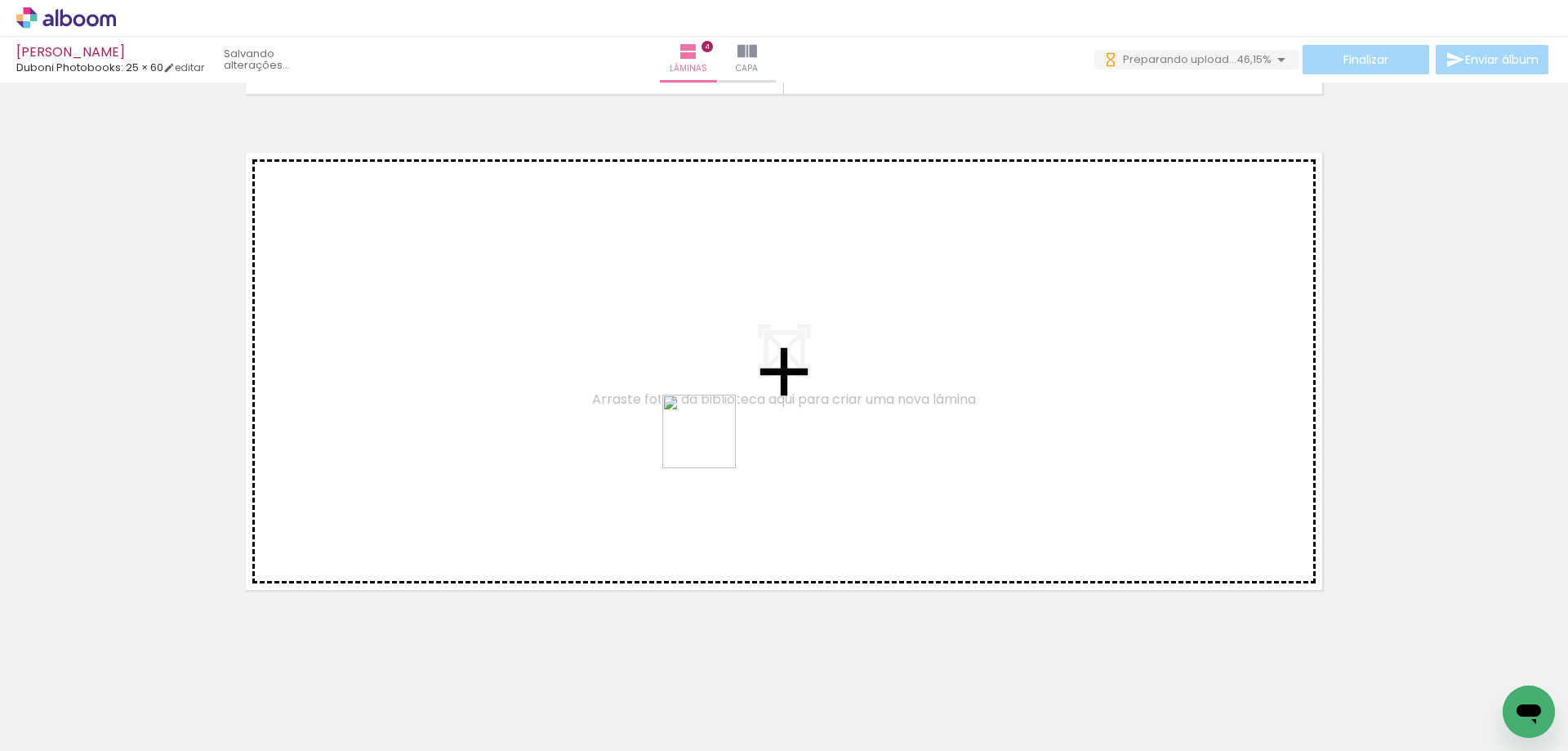
drag, startPoint x: 906, startPoint y: 561, endPoint x: 880, endPoint y: 618, distance: 62.6
click at [578, 390] on quentale-workspace at bounding box center [784, 375] width 1568 height 751
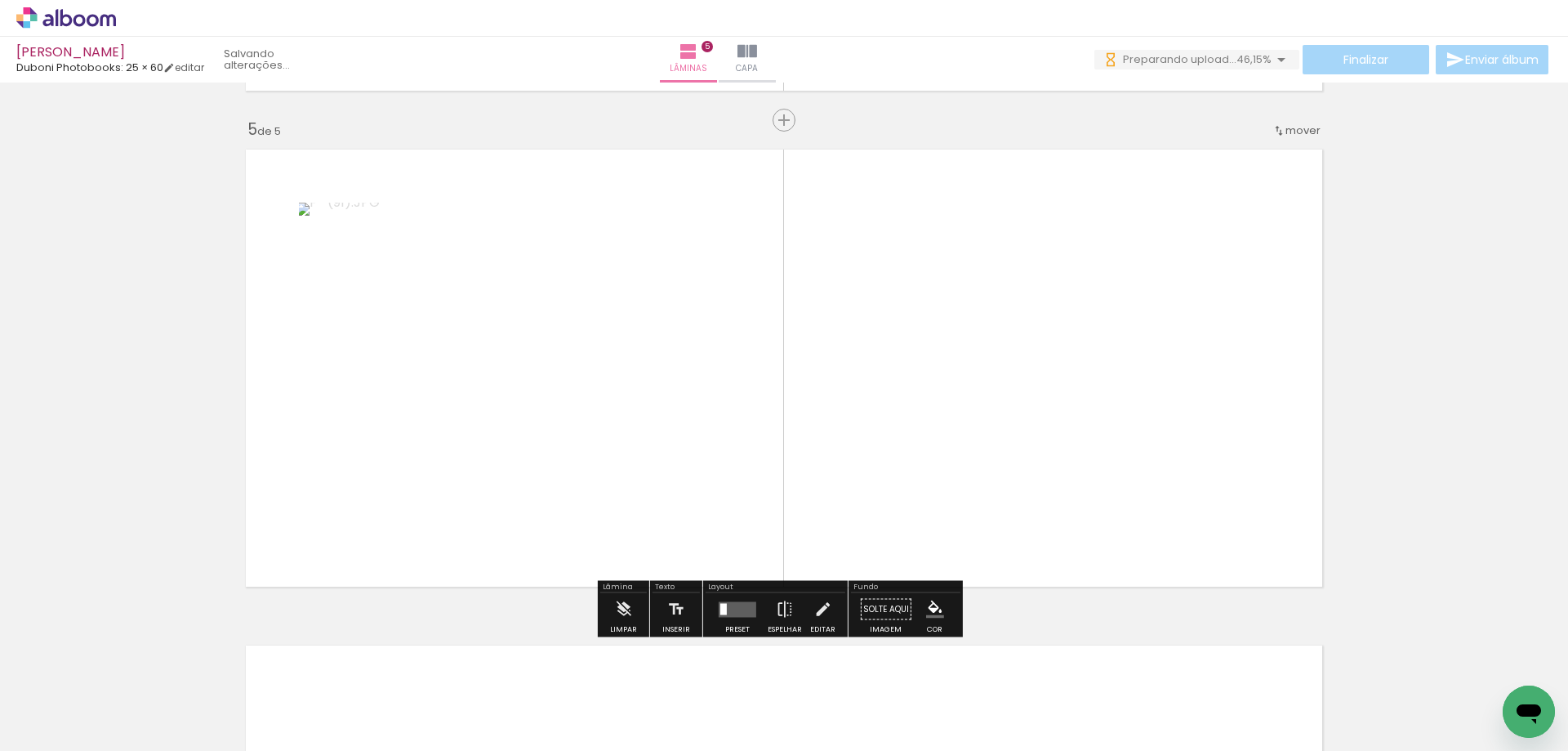
scroll to position [1976, 0]
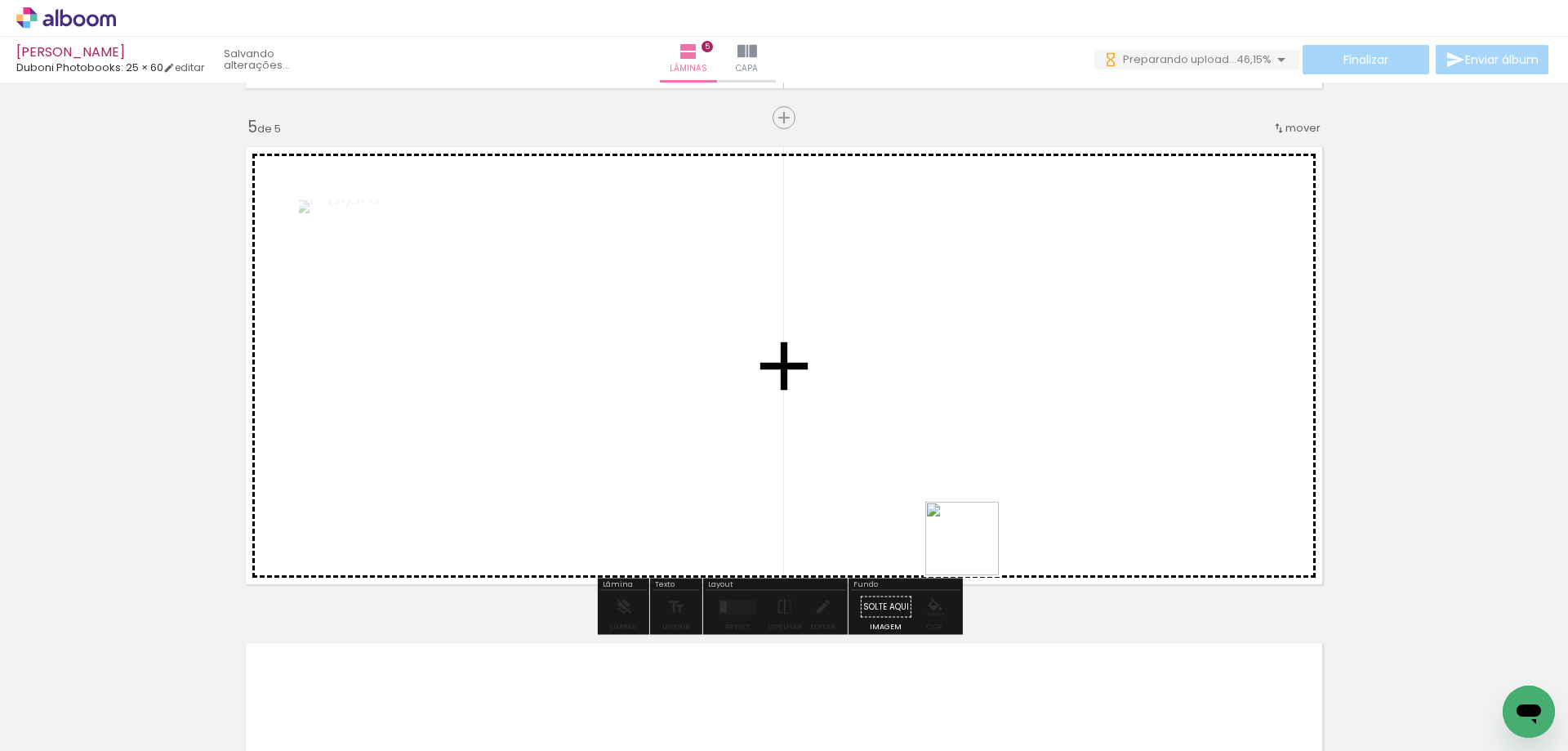
drag, startPoint x: 1126, startPoint y: 686, endPoint x: 717, endPoint y: 429, distance: 483.0
click at [717, 429] on quentale-workspace at bounding box center [784, 375] width 1568 height 751
drag, startPoint x: 1248, startPoint y: 704, endPoint x: 859, endPoint y: 478, distance: 449.9
click at [720, 393] on quentale-workspace at bounding box center [784, 375] width 1568 height 751
drag, startPoint x: 1322, startPoint y: 690, endPoint x: 1228, endPoint y: 606, distance: 126.1
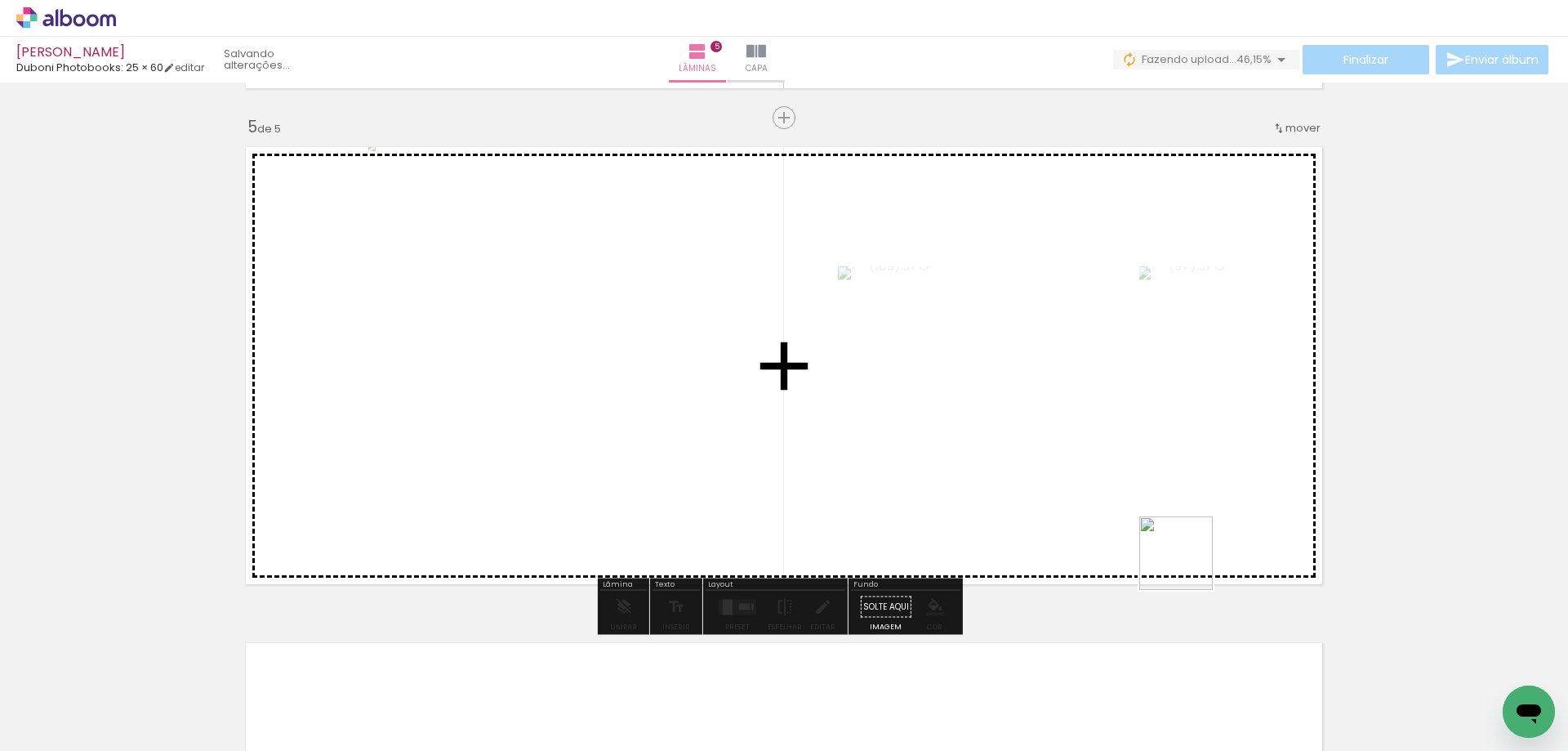
click at [954, 413] on quentale-workspace at bounding box center [784, 375] width 1568 height 751
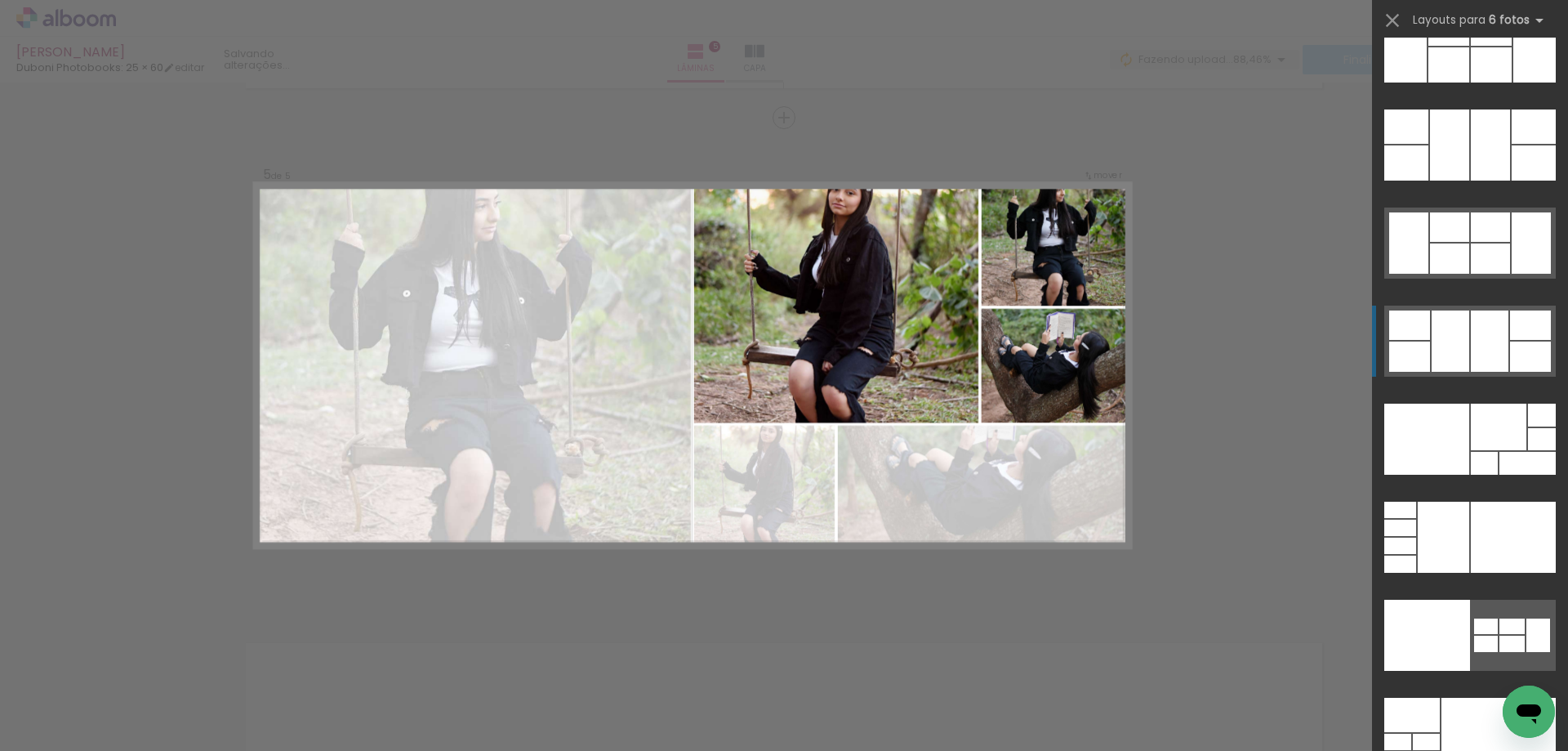
scroll to position [50273, 0]
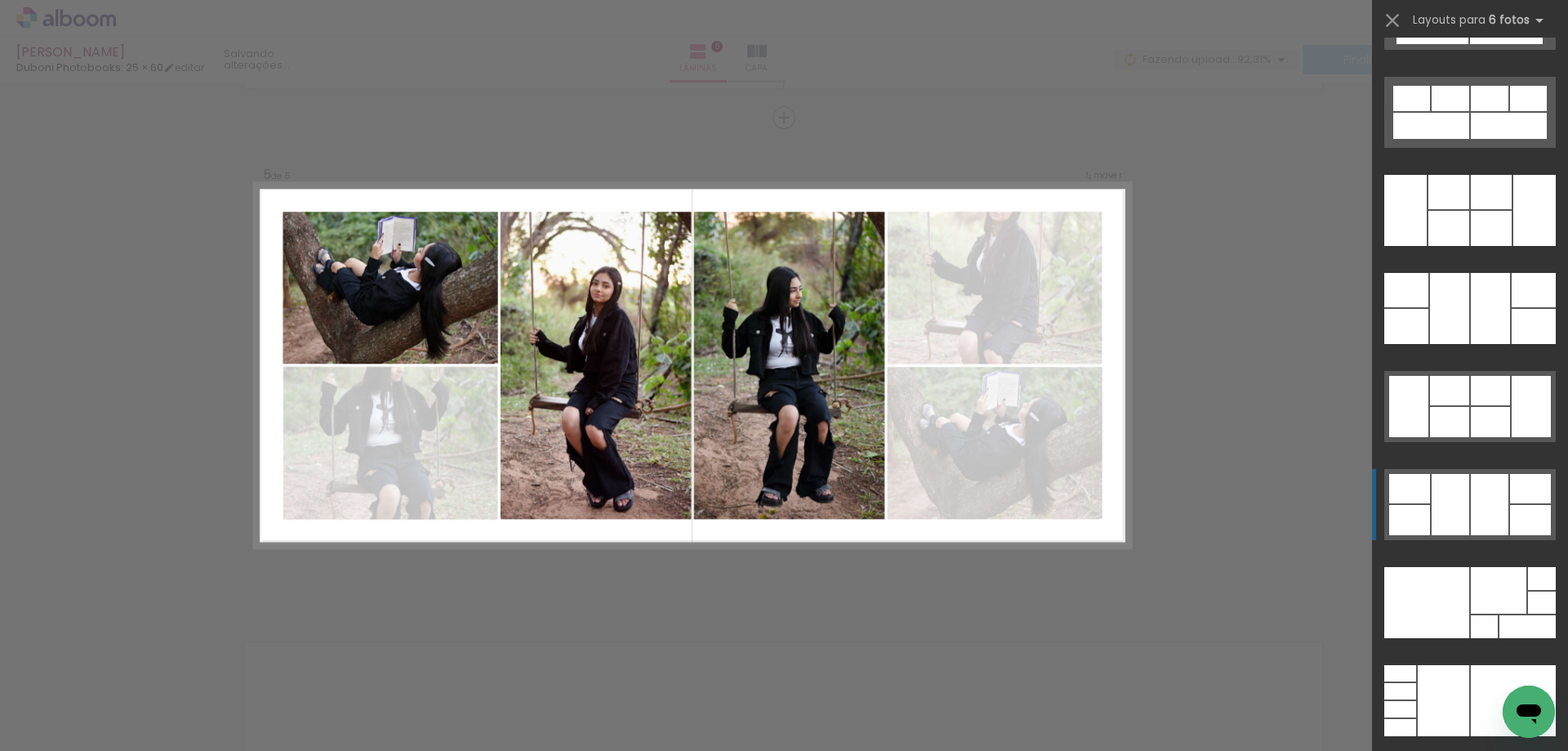
click at [1477, 491] on div at bounding box center [1489, 505] width 37 height 62
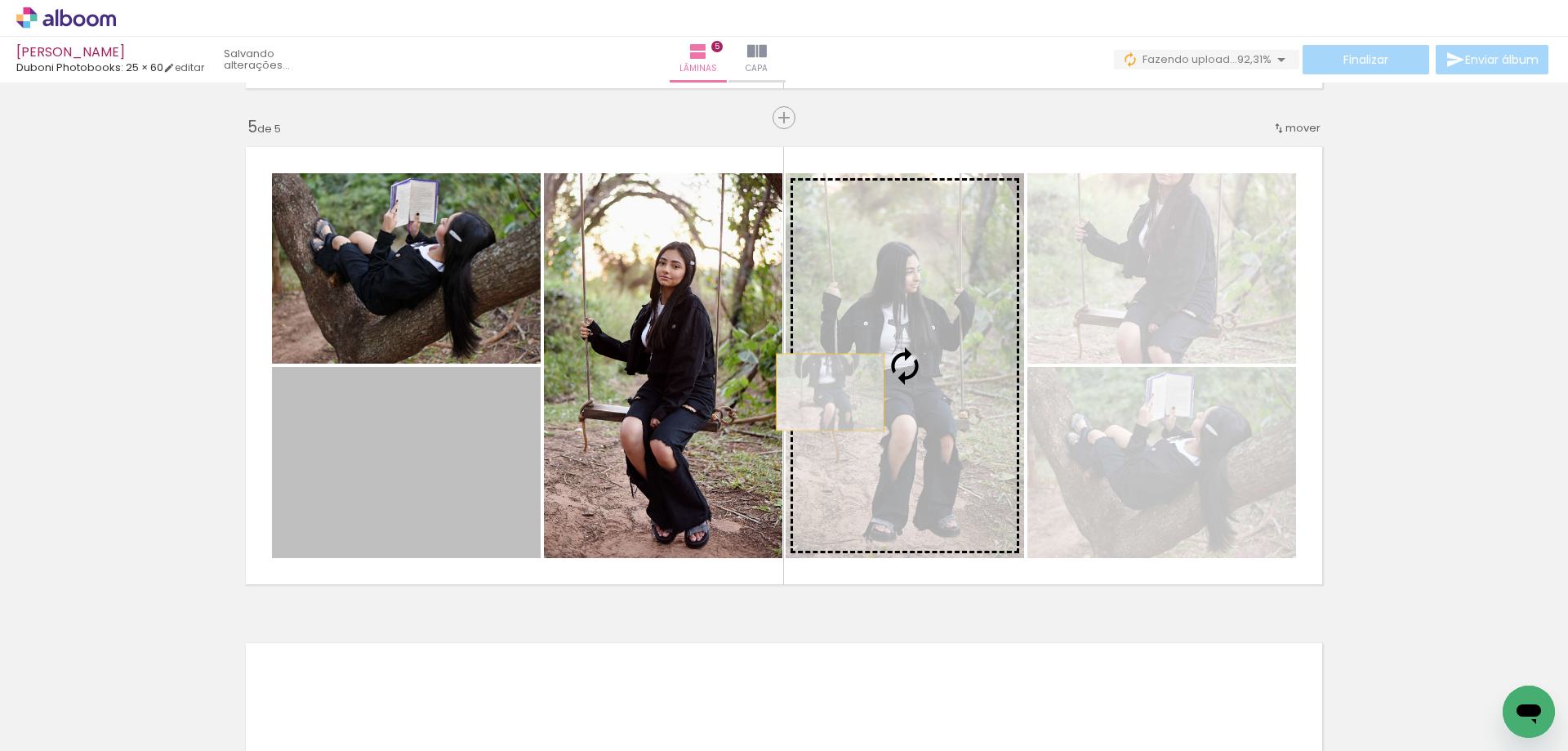
drag, startPoint x: 455, startPoint y: 467, endPoint x: 858, endPoint y: 388, distance: 410.7
click at [0, 0] on slot at bounding box center [0, 0] width 0 height 0
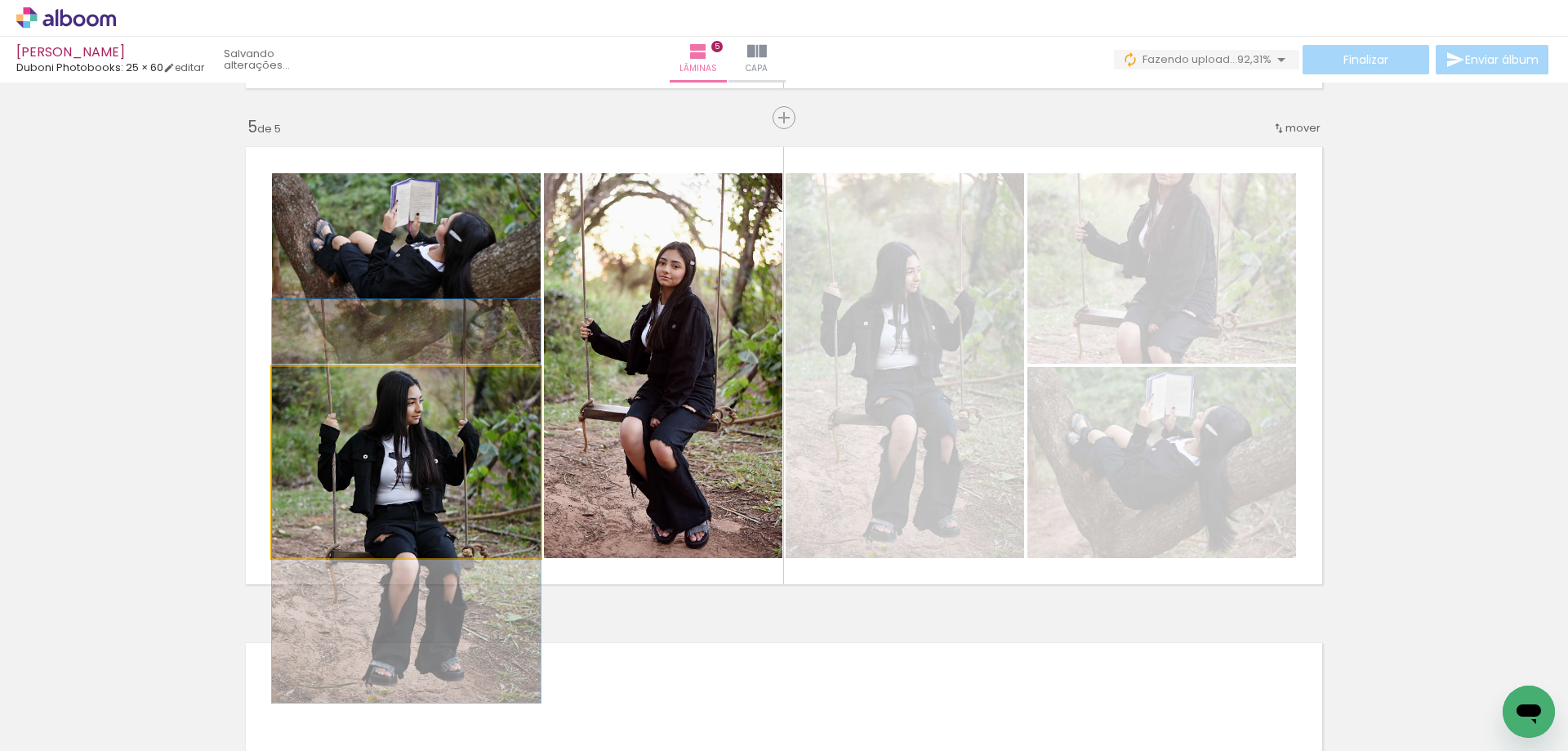
drag, startPoint x: 464, startPoint y: 471, endPoint x: 456, endPoint y: 510, distance: 39.8
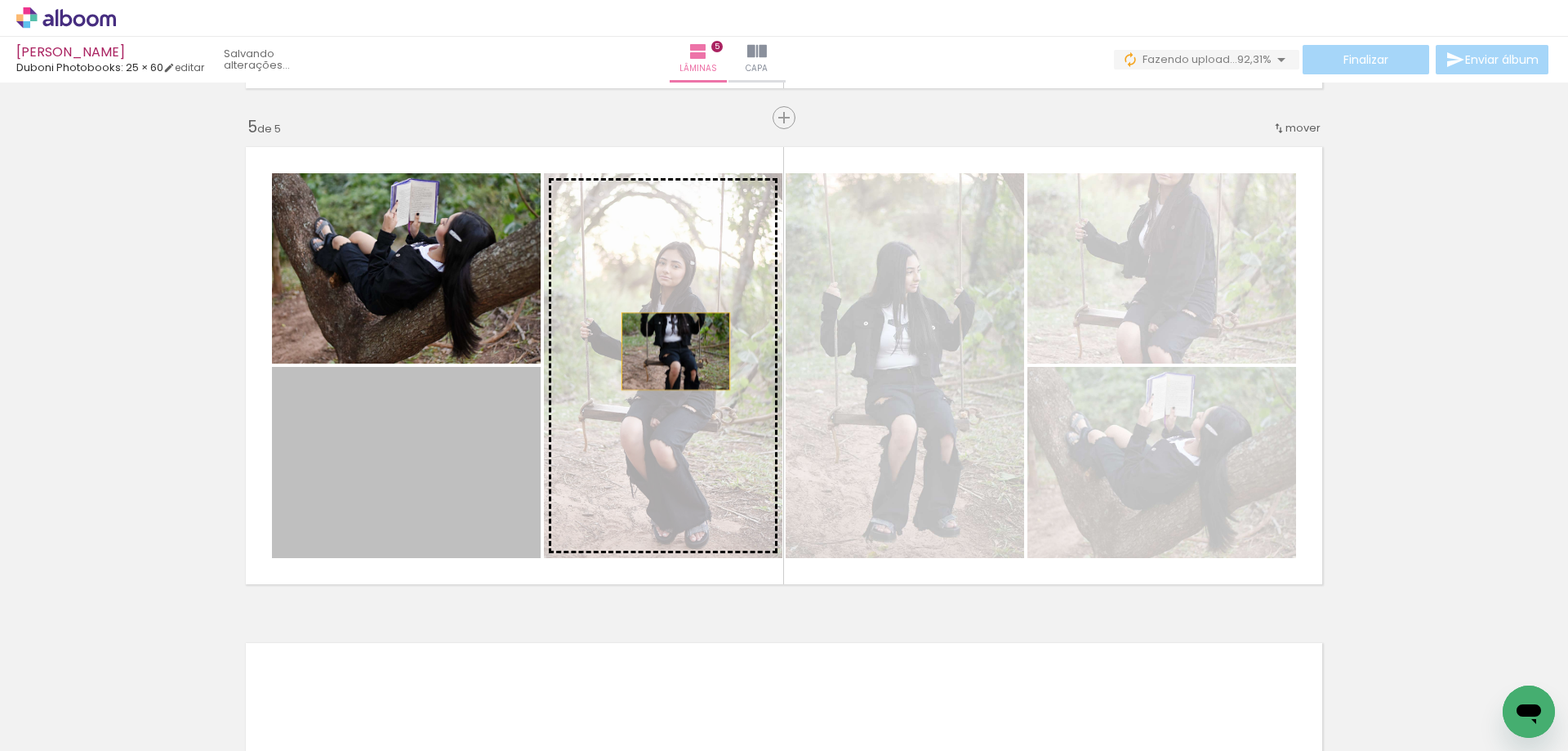
drag, startPoint x: 425, startPoint y: 467, endPoint x: 699, endPoint y: 344, distance: 300.3
click at [0, 0] on slot at bounding box center [0, 0] width 0 height 0
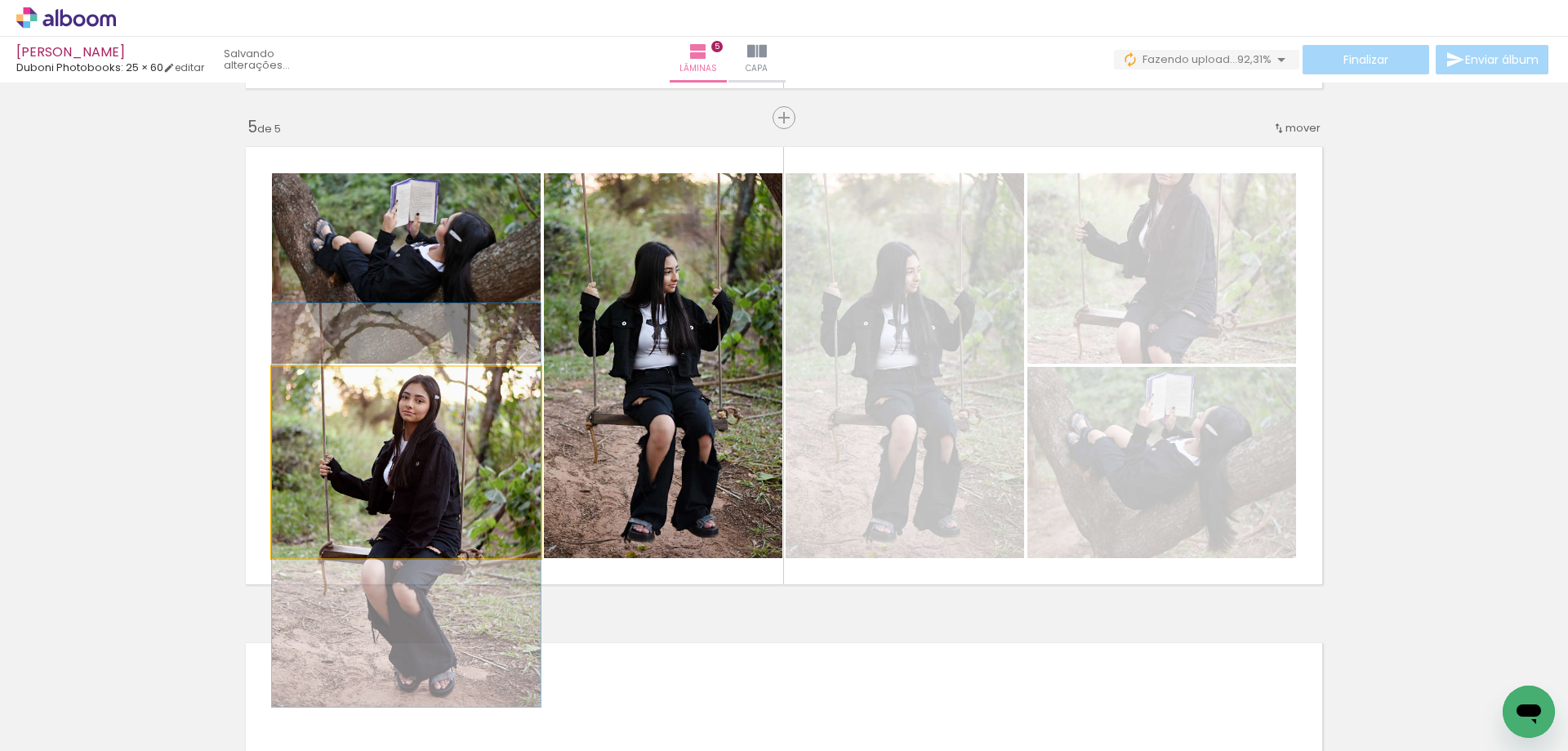
drag, startPoint x: 468, startPoint y: 453, endPoint x: 460, endPoint y: 495, distance: 42.8
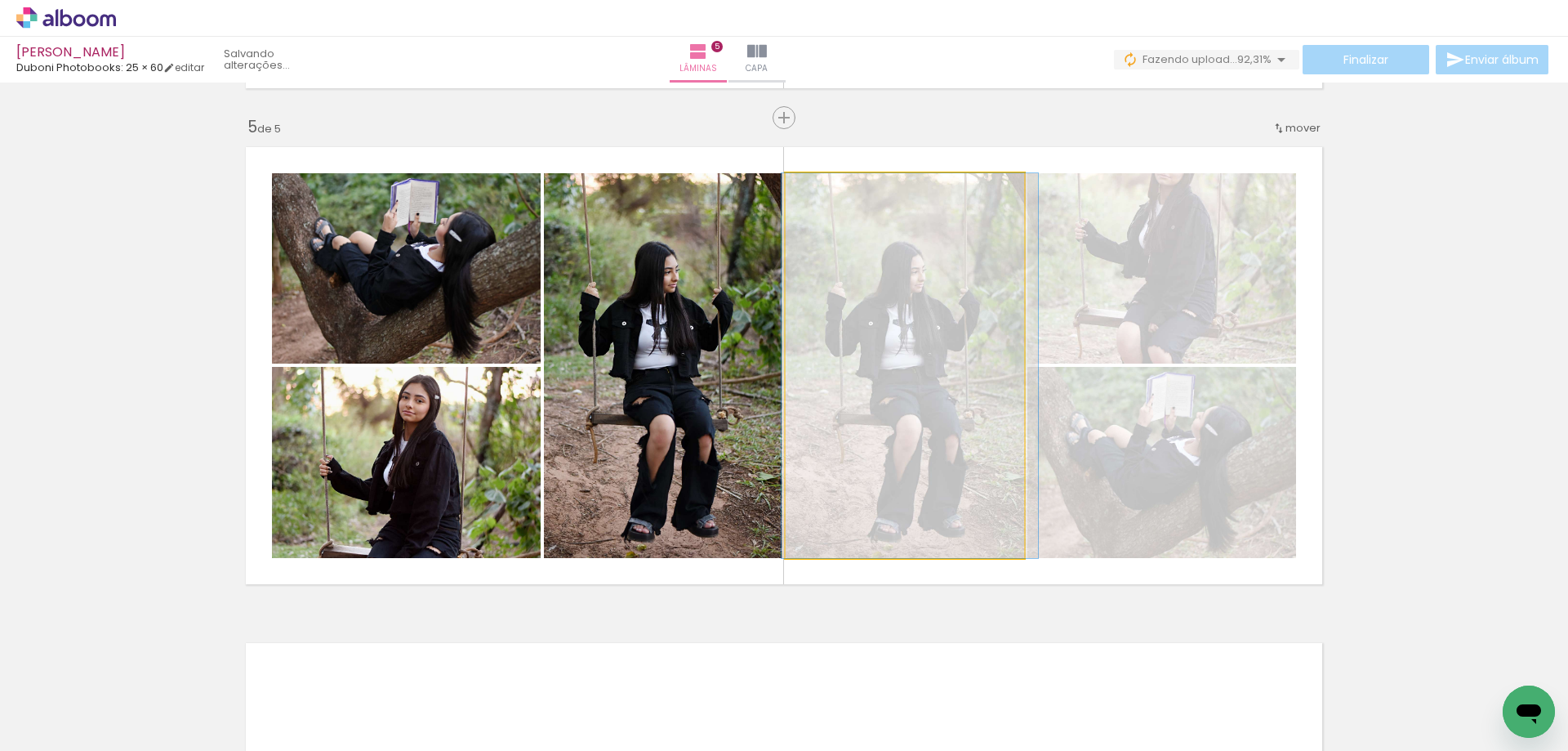
drag, startPoint x: 888, startPoint y: 436, endPoint x: 894, endPoint y: 403, distance: 33.5
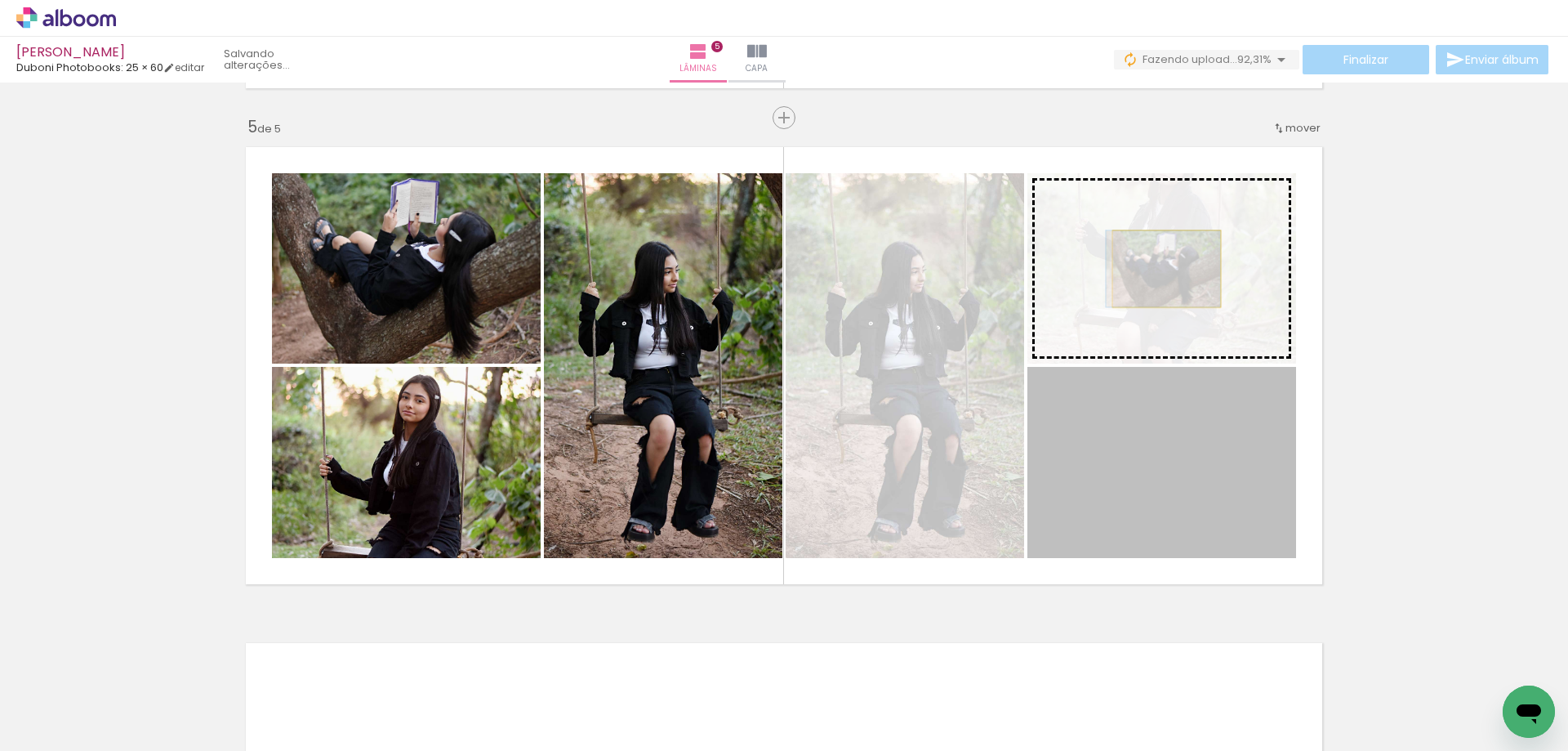
drag, startPoint x: 1199, startPoint y: 481, endPoint x: 1160, endPoint y: 269, distance: 215.6
click at [0, 0] on slot at bounding box center [0, 0] width 0 height 0
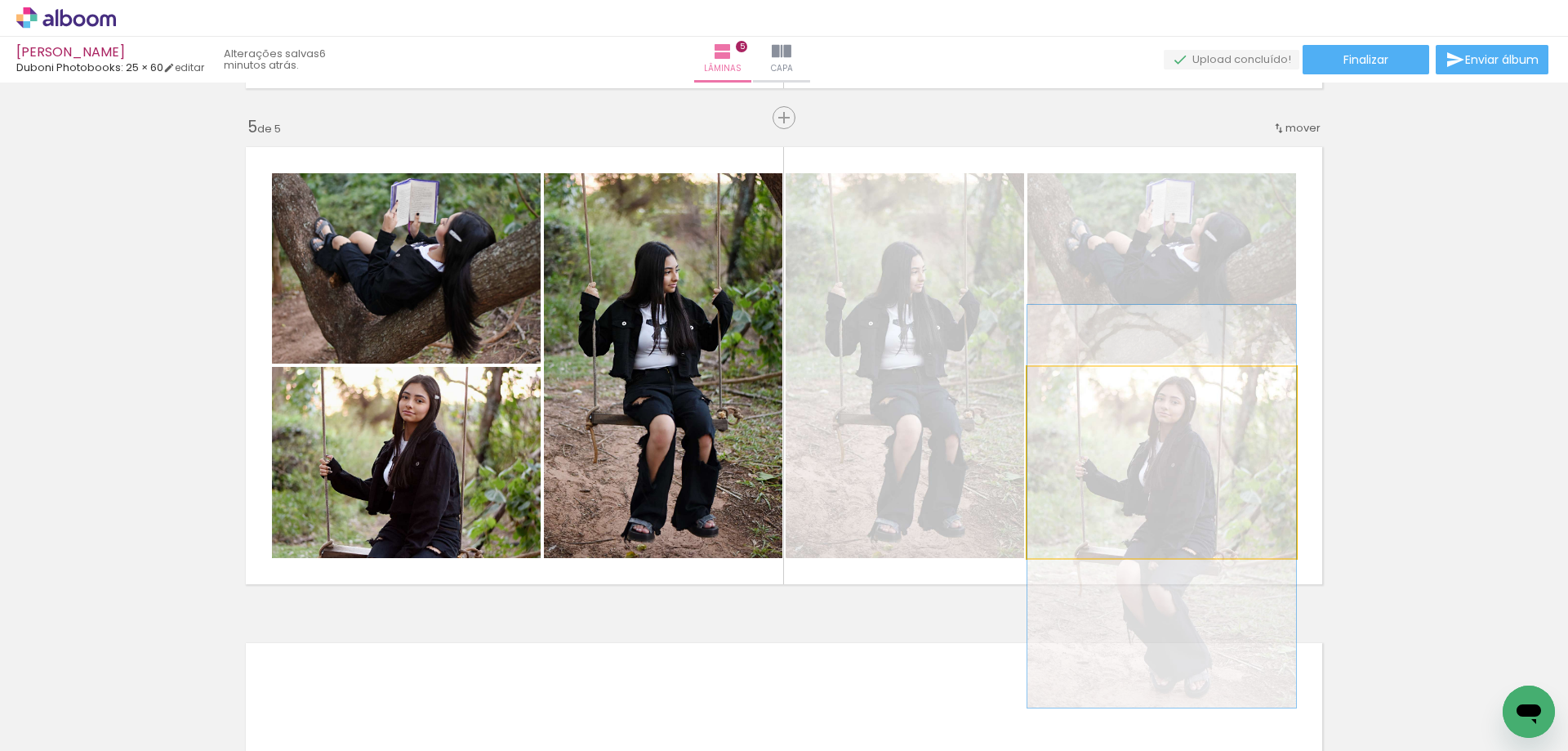
drag, startPoint x: 1207, startPoint y: 440, endPoint x: 1208, endPoint y: 485, distance: 45.0
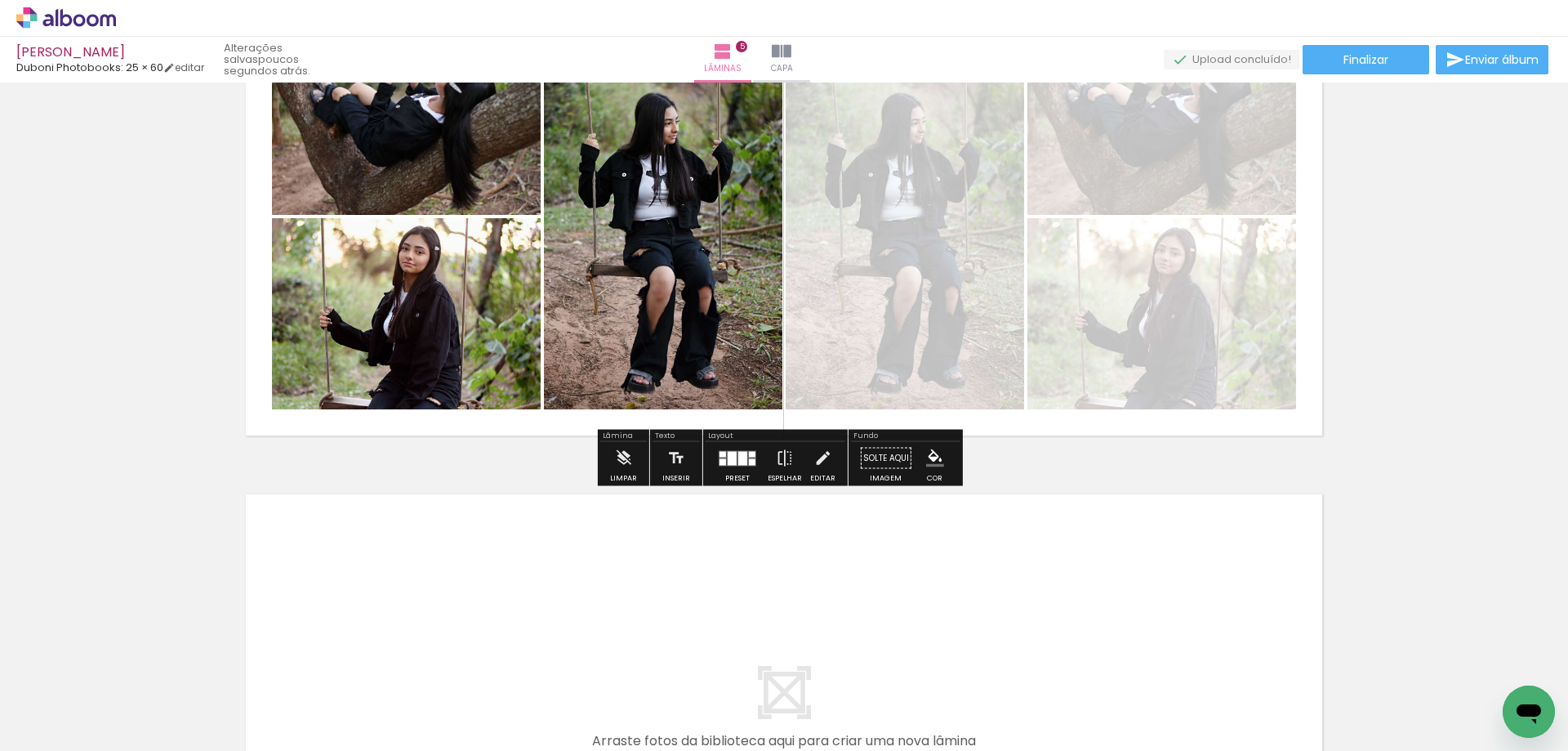
scroll to position [2473, 0]
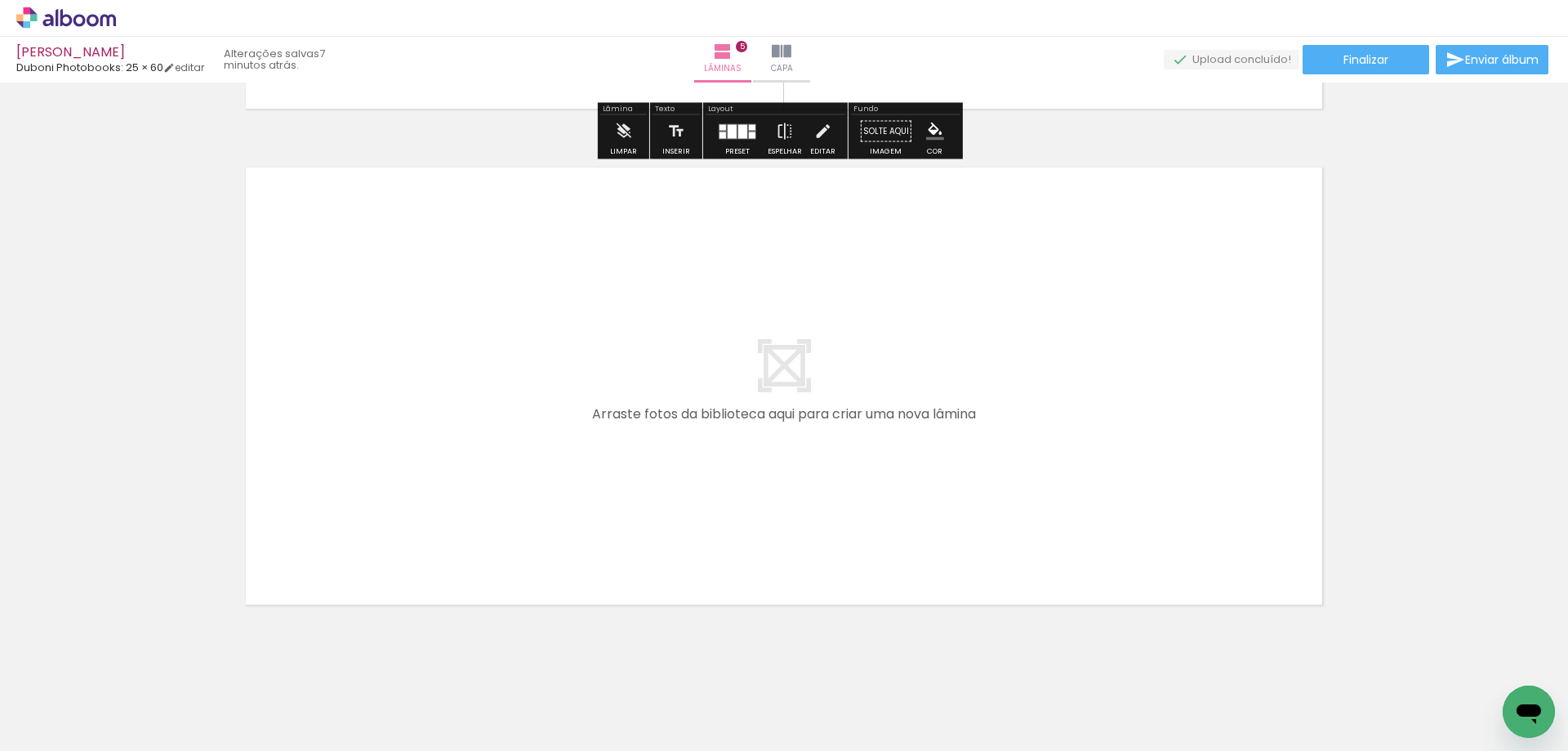
scroll to position [2473, 0]
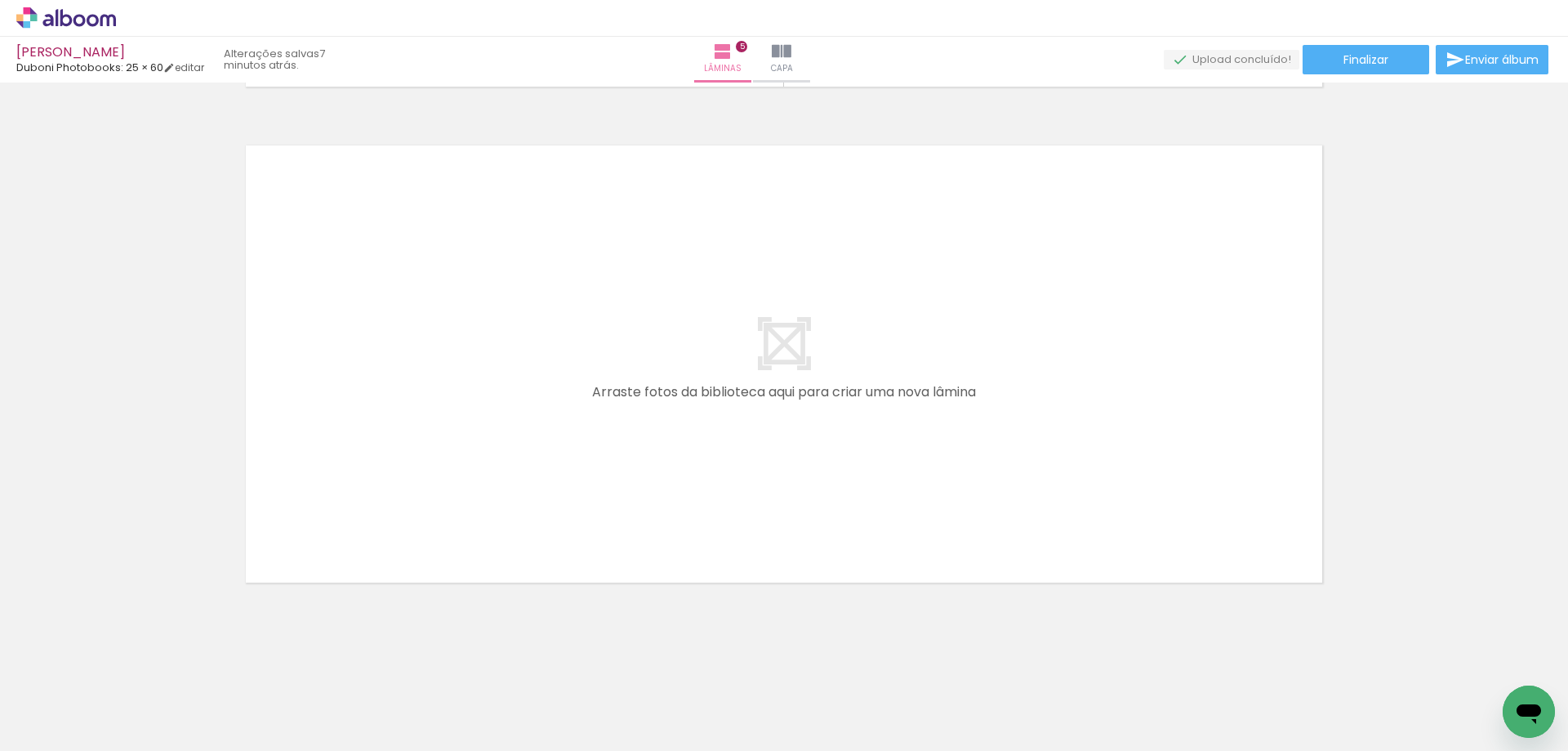
click at [56, 726] on span "Adicionar Fotos" at bounding box center [58, 729] width 49 height 18
click at [0, 0] on input "file" at bounding box center [0, 0] width 0 height 0
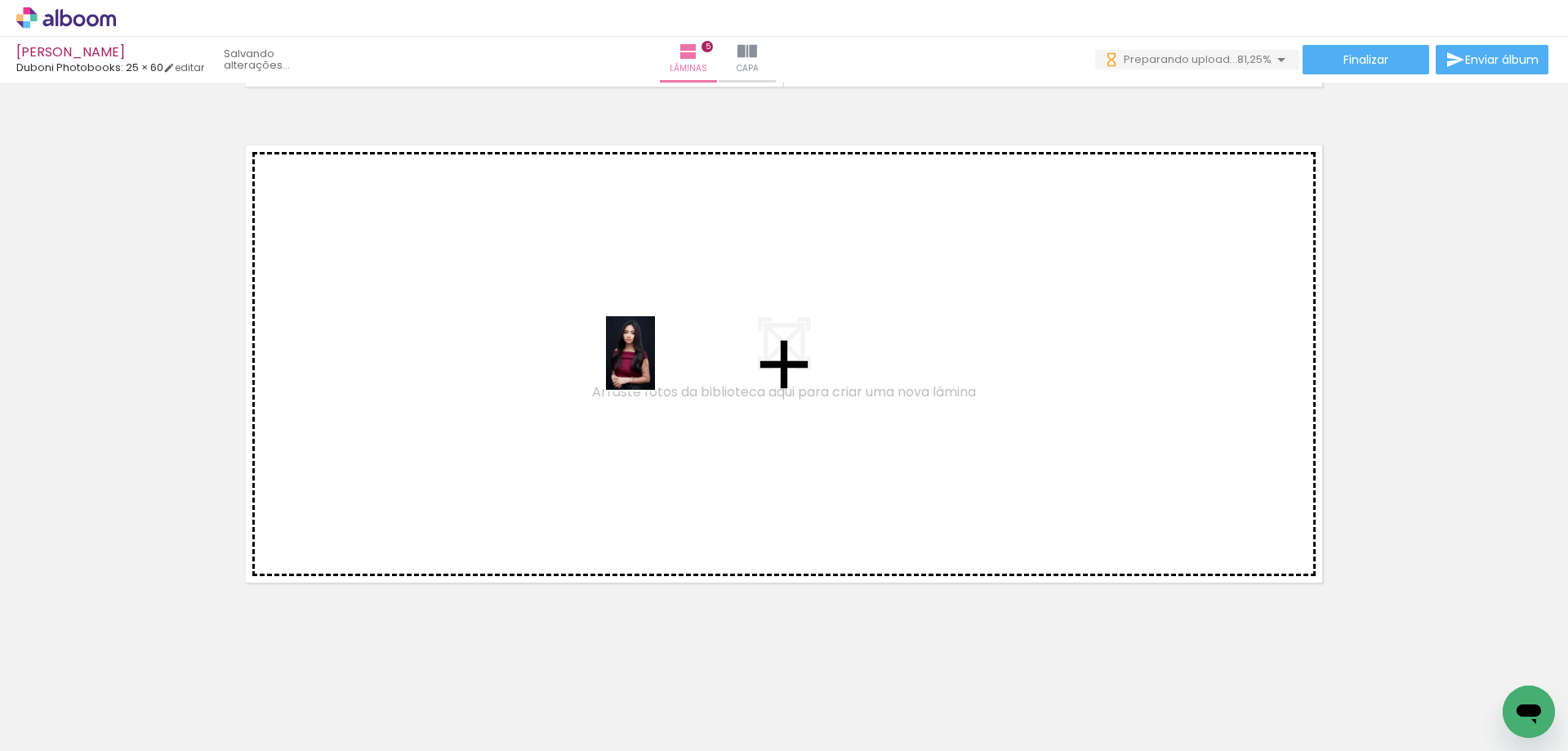
drag, startPoint x: 1042, startPoint y: 701, endPoint x: 1083, endPoint y: 656, distance: 60.9
click at [635, 361] on quentale-workspace at bounding box center [784, 375] width 1568 height 751
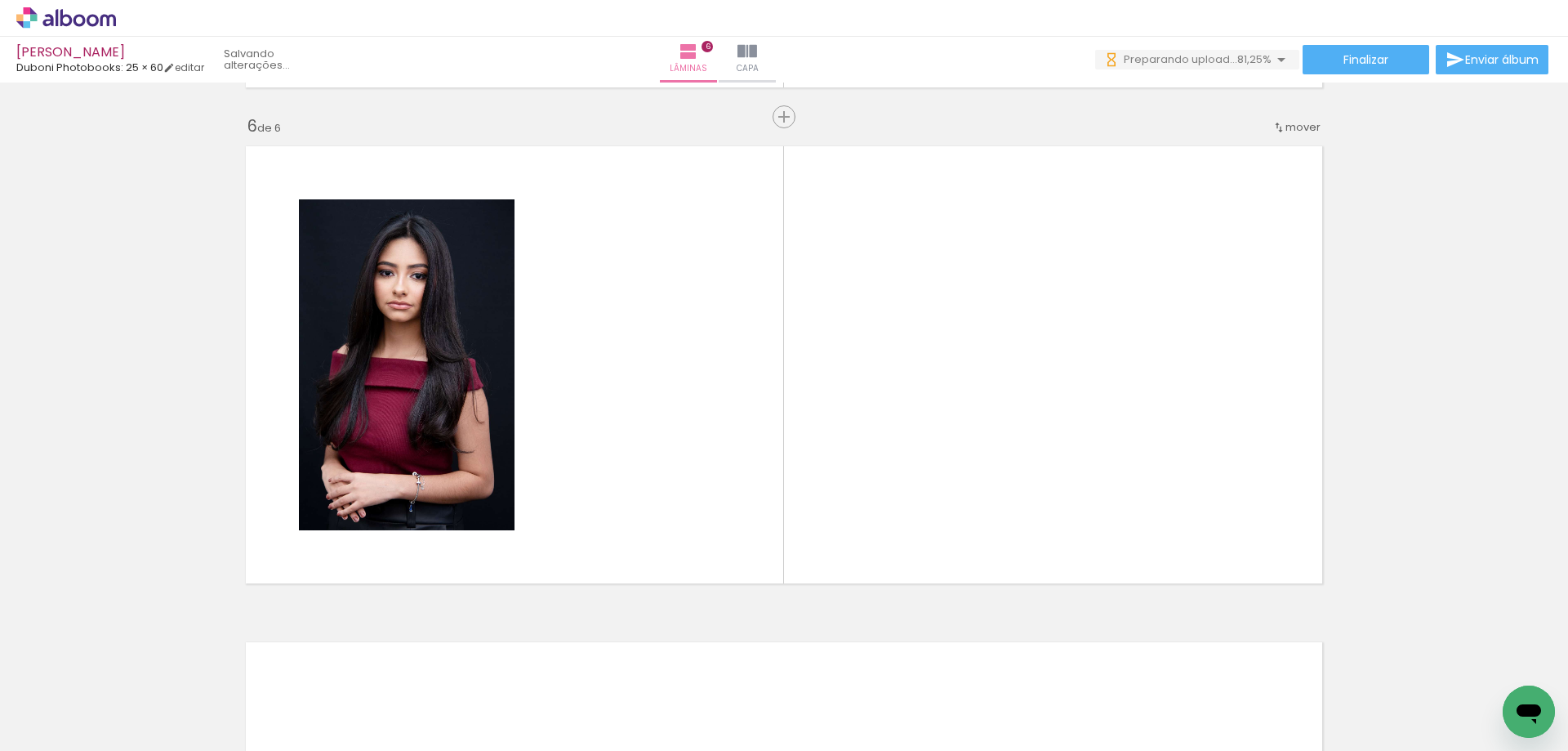
scroll to position [2471, 0]
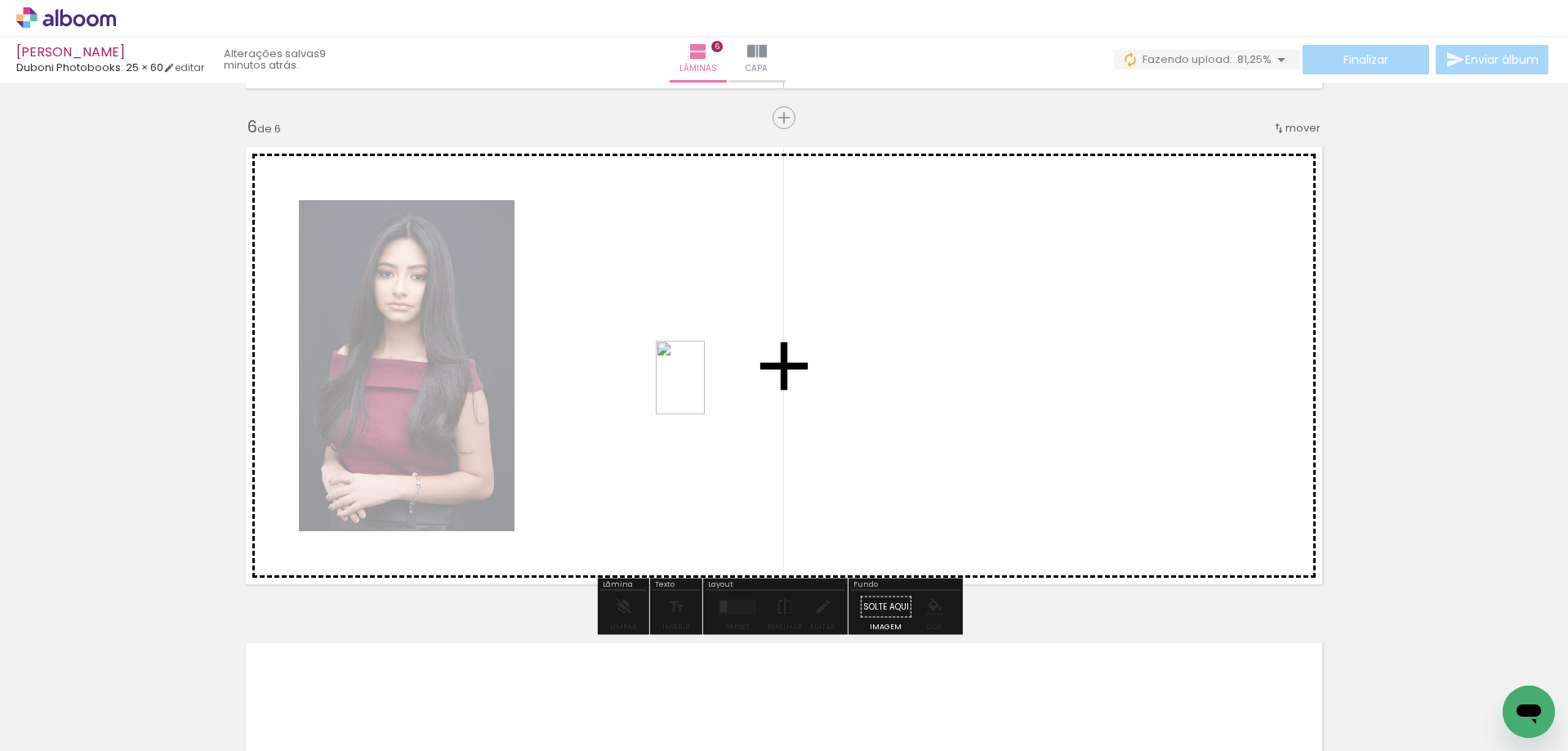
drag, startPoint x: 976, startPoint y: 551, endPoint x: 1046, endPoint y: 652, distance: 122.9
click at [674, 377] on quentale-workspace at bounding box center [784, 375] width 1568 height 751
drag, startPoint x: 1226, startPoint y: 697, endPoint x: 728, endPoint y: 363, distance: 599.6
click at [728, 363] on quentale-workspace at bounding box center [784, 375] width 1568 height 751
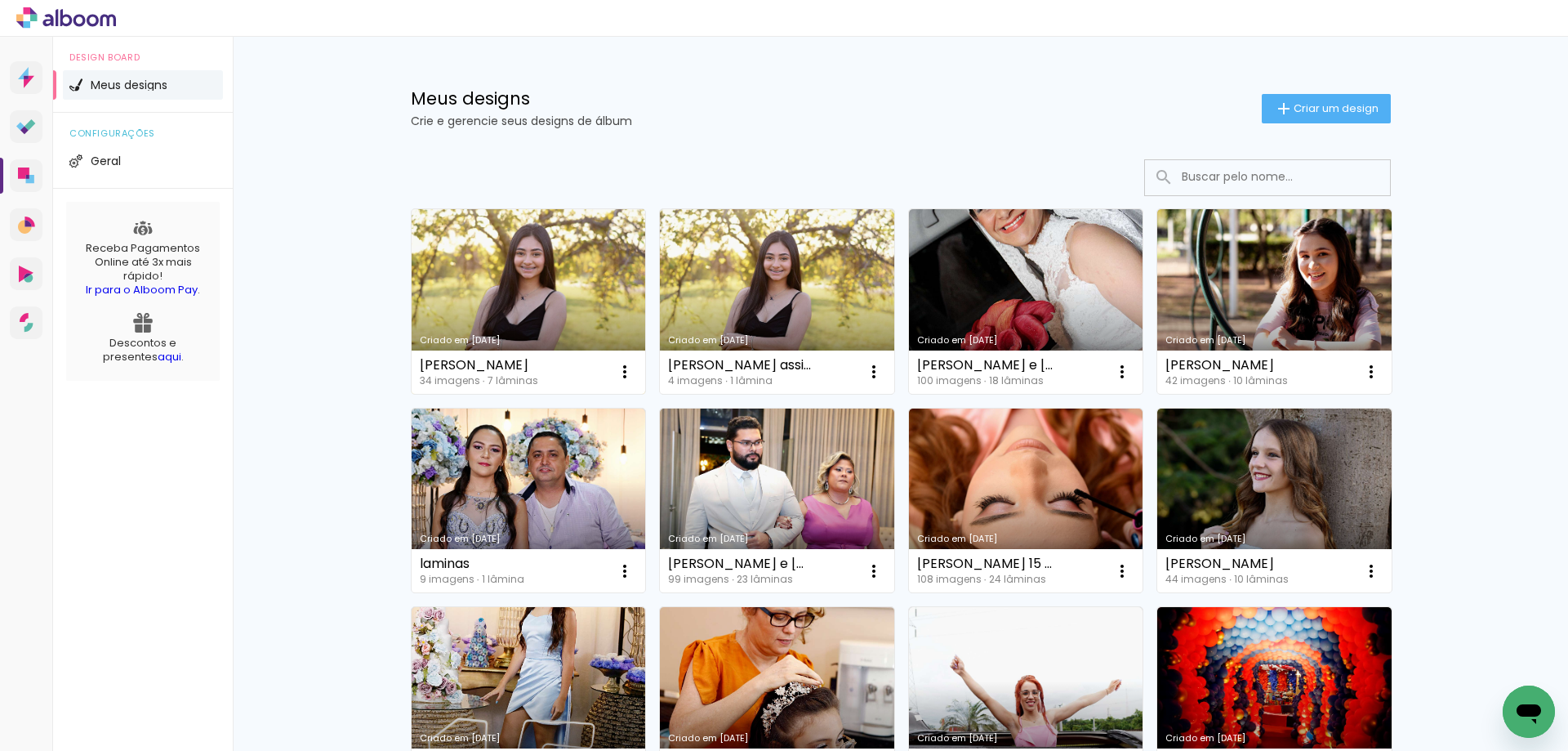
click at [512, 273] on link "Criado em [DATE]" at bounding box center [529, 302] width 235 height 185
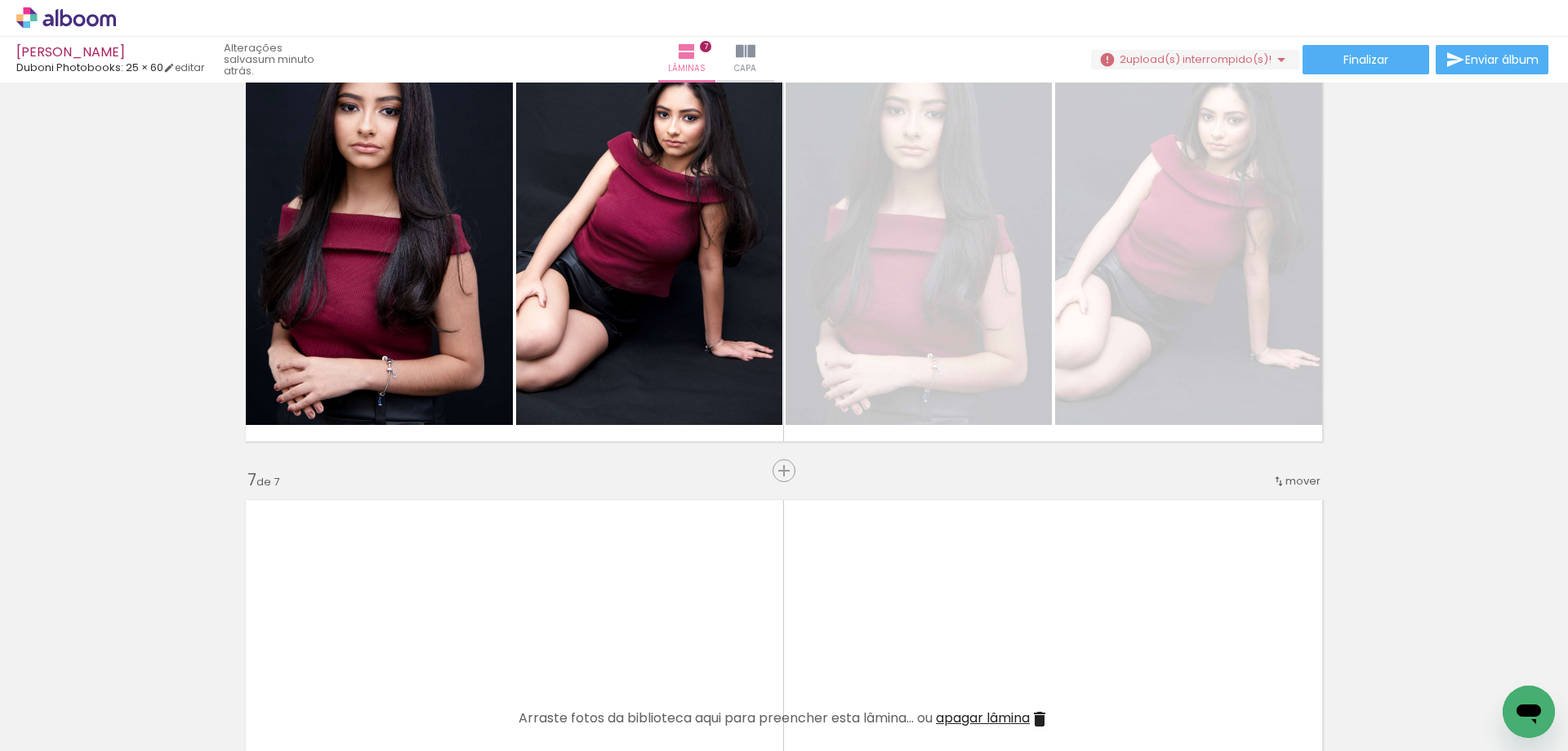
scroll to position [2533, 0]
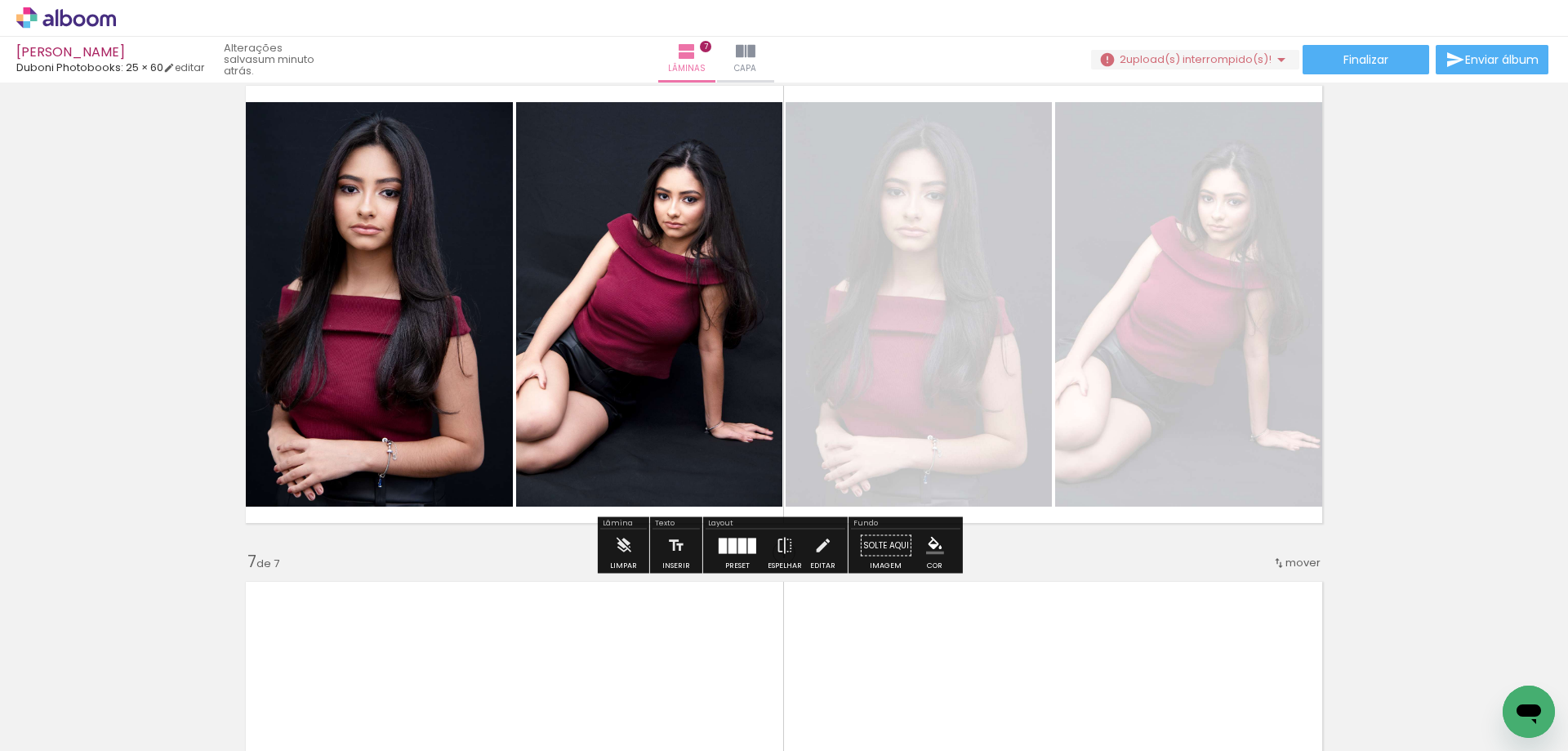
click at [1279, 57] on iron-icon at bounding box center [1282, 60] width 19 height 19
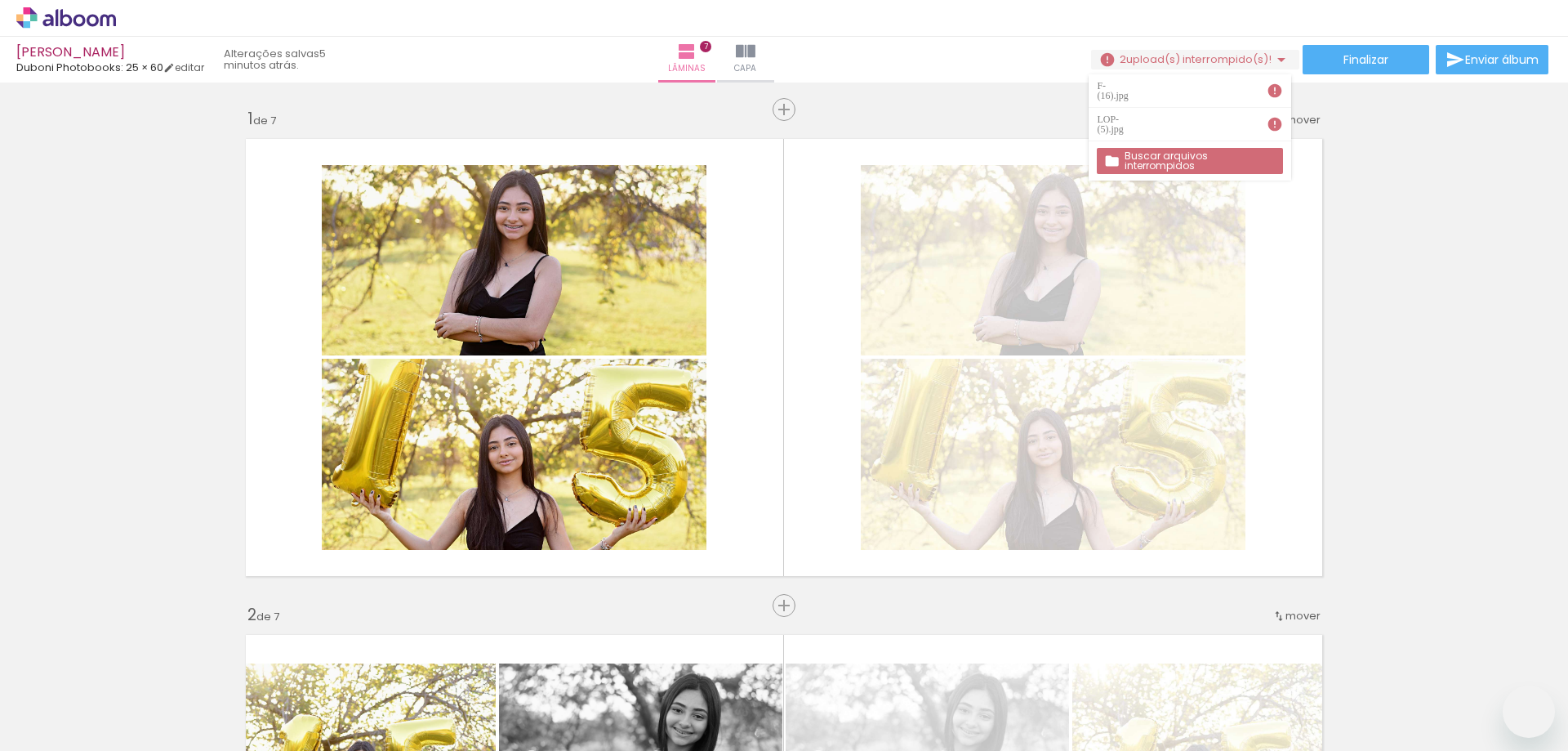
click at [66, 736] on span "Adicionar Fotos" at bounding box center [58, 729] width 49 height 18
click at [0, 0] on input "file" at bounding box center [0, 0] width 0 height 0
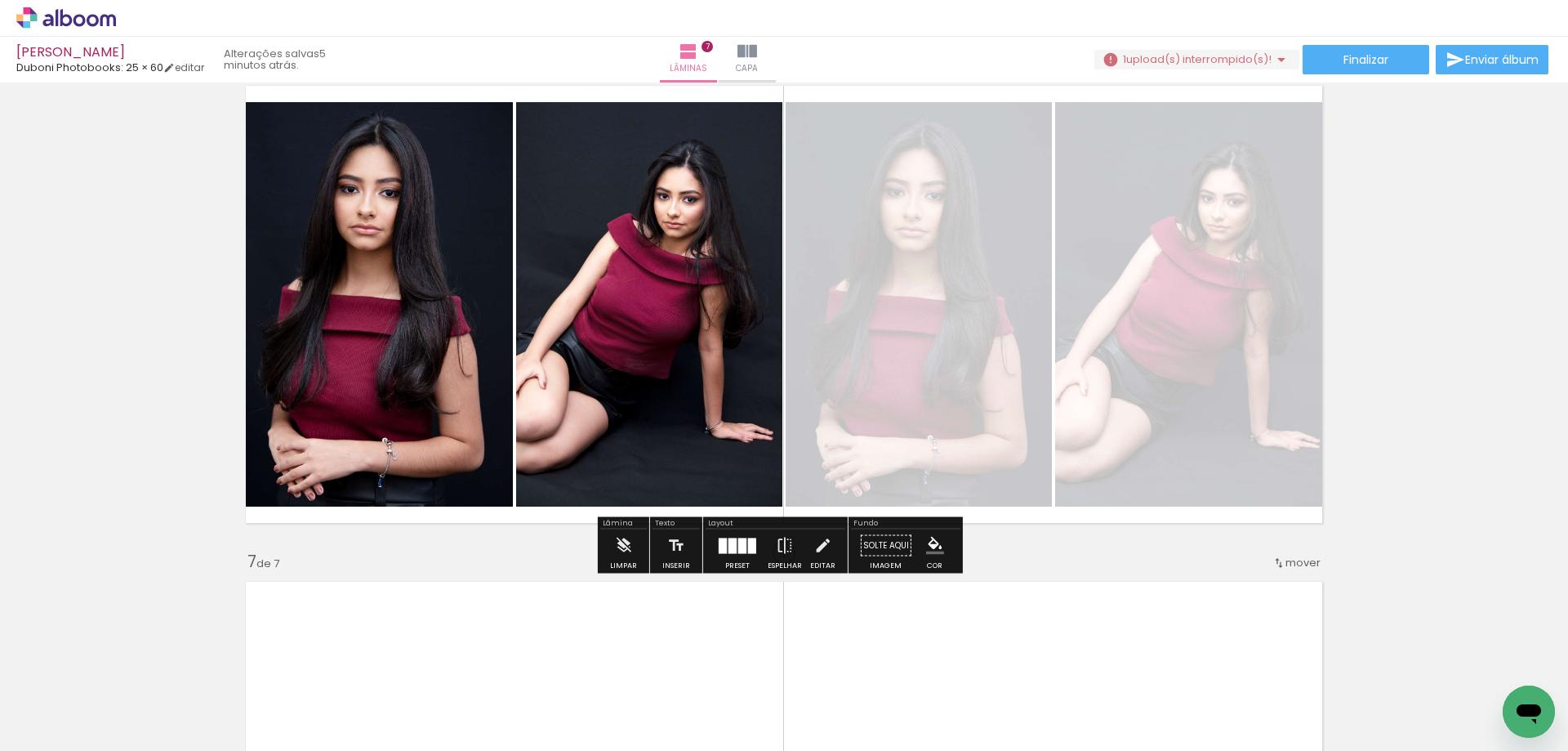
click at [1278, 59] on iron-icon at bounding box center [1282, 60] width 19 height 19
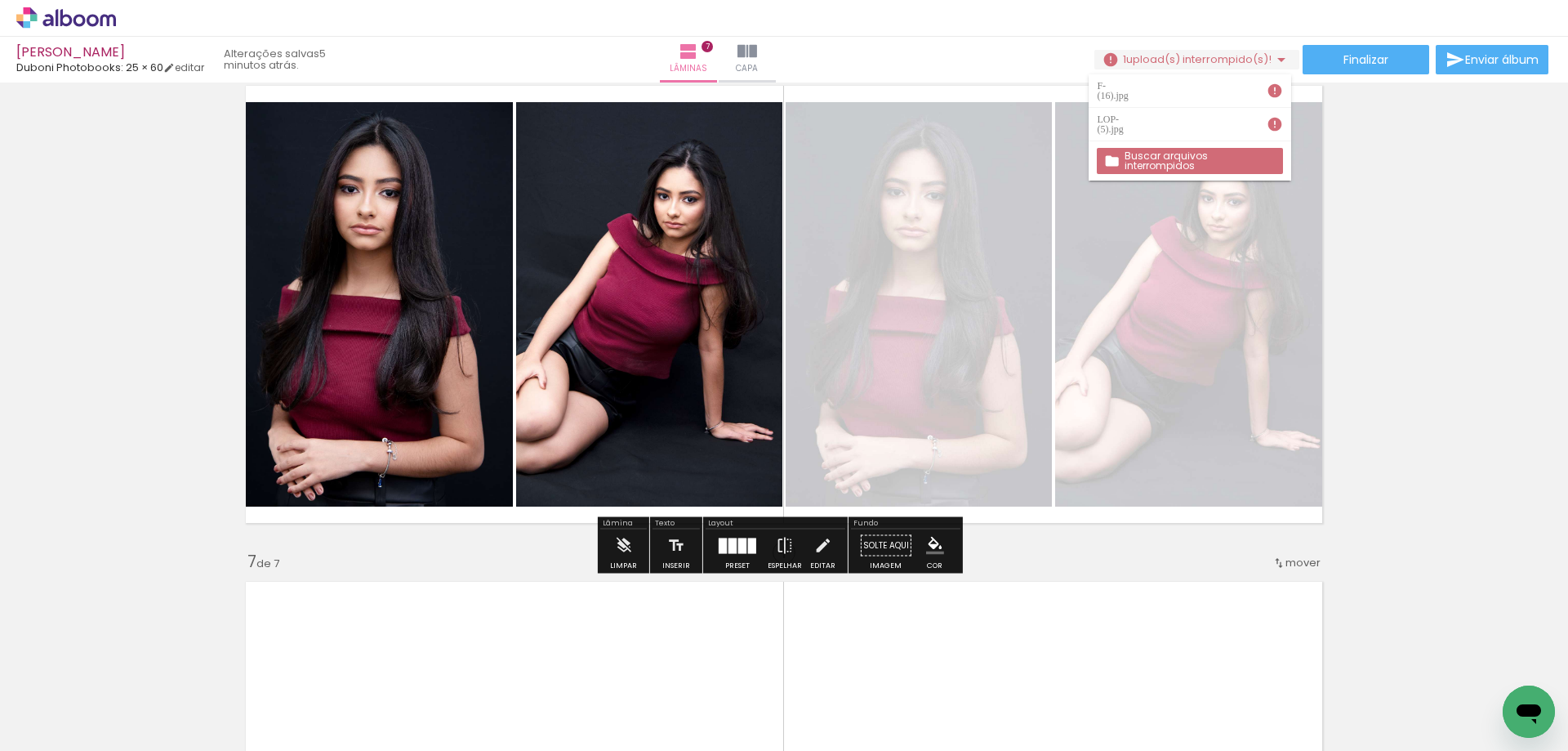
click at [1181, 148] on paper-button "Buscar arquivos interrompidos" at bounding box center [1189, 161] width 186 height 26
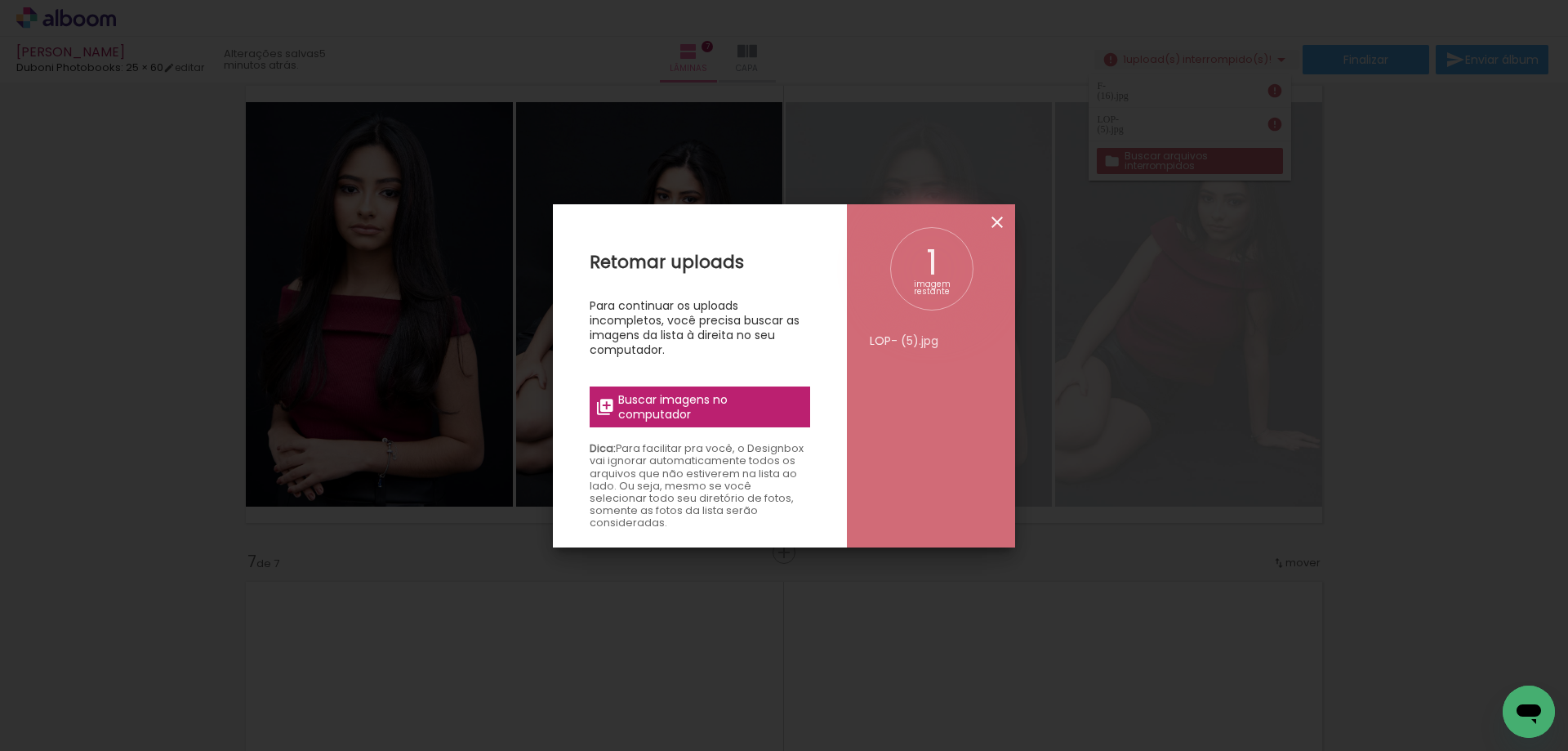
click at [992, 223] on iron-icon at bounding box center [997, 222] width 19 height 19
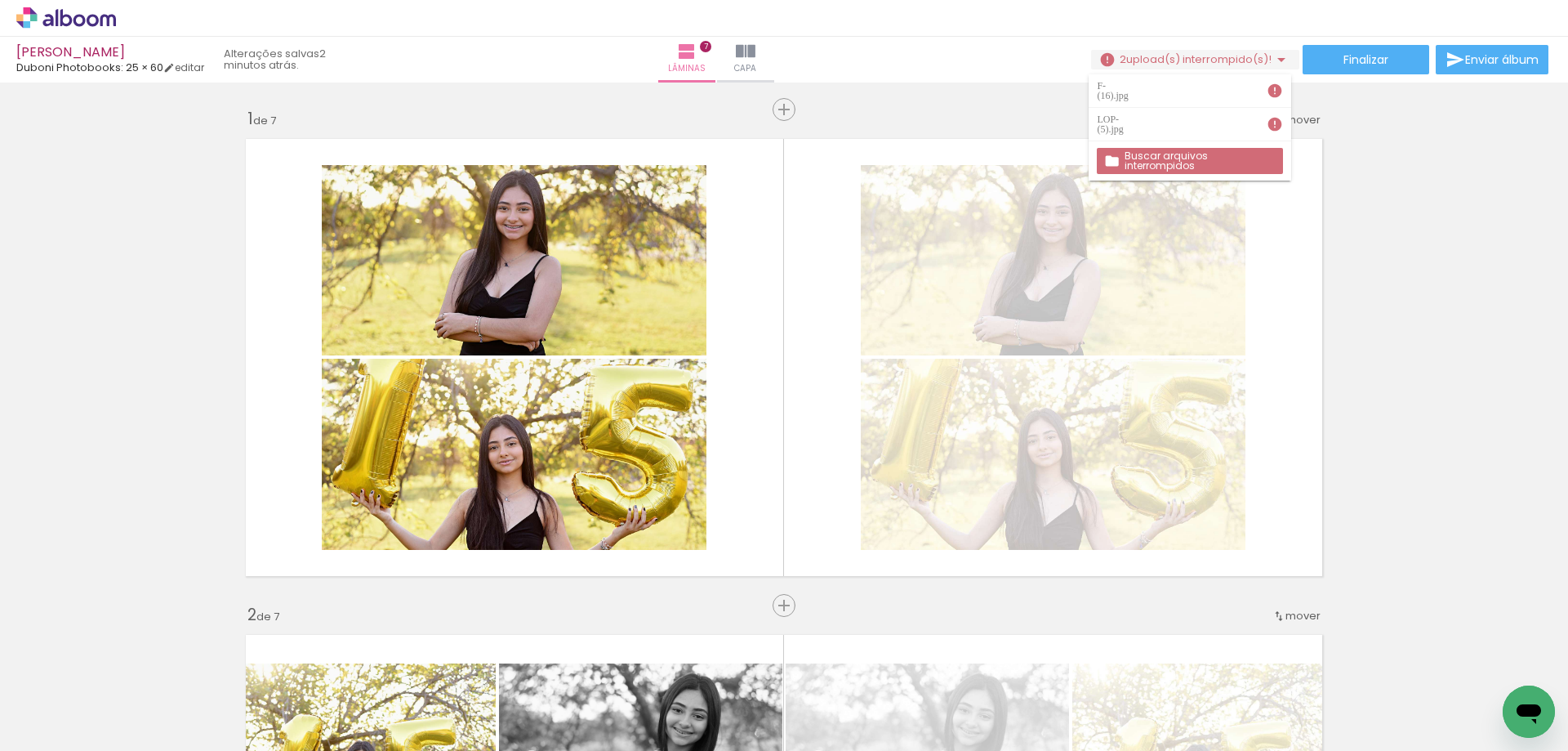
scroll to position [2533, 0]
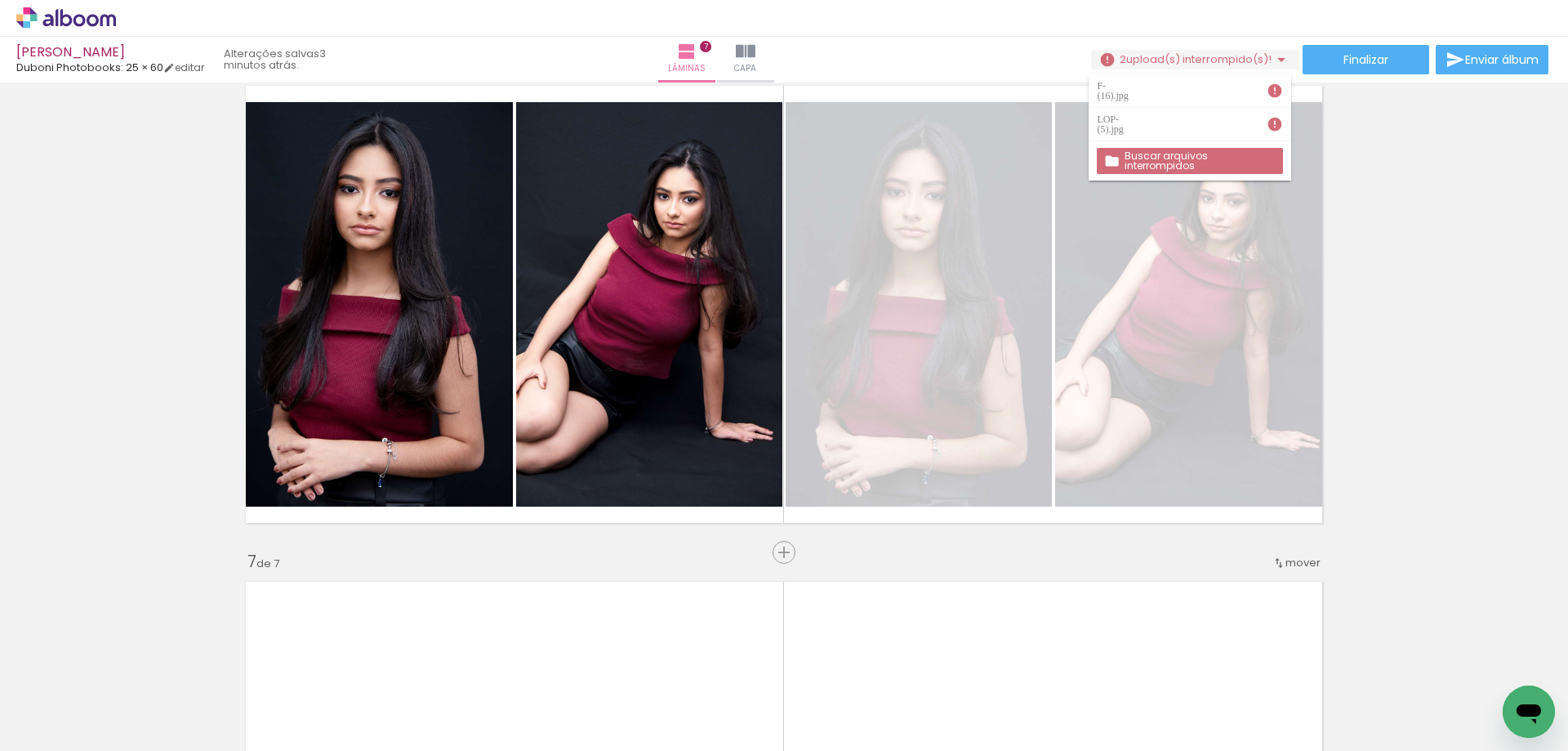
click at [50, 726] on span "Adicionar Fotos" at bounding box center [58, 729] width 49 height 18
click at [0, 0] on input "file" at bounding box center [0, 0] width 0 height 0
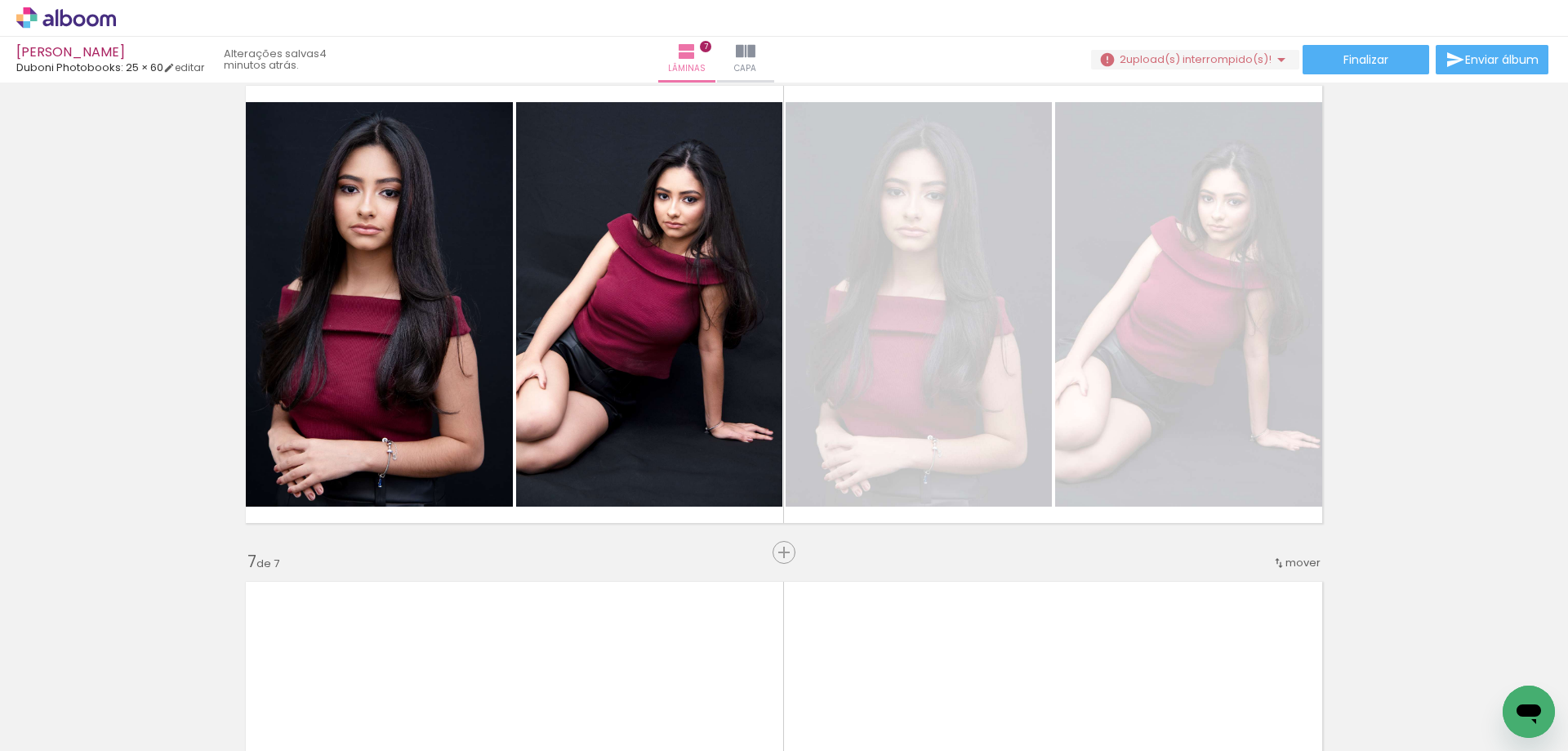
click at [61, 727] on span "Adicionar Fotos" at bounding box center [58, 729] width 49 height 18
click at [0, 0] on input "file" at bounding box center [0, 0] width 0 height 0
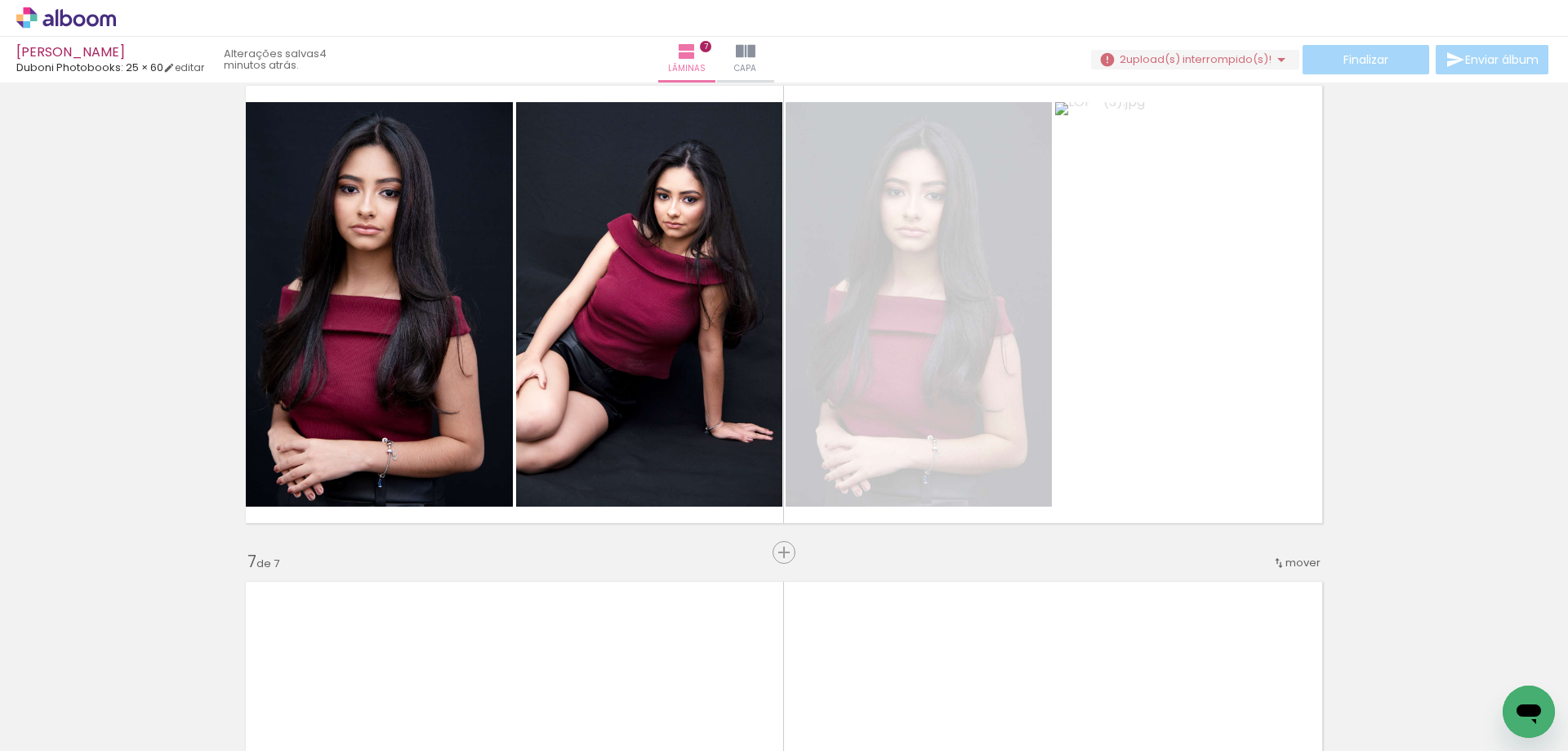
scroll to position [2451, 0]
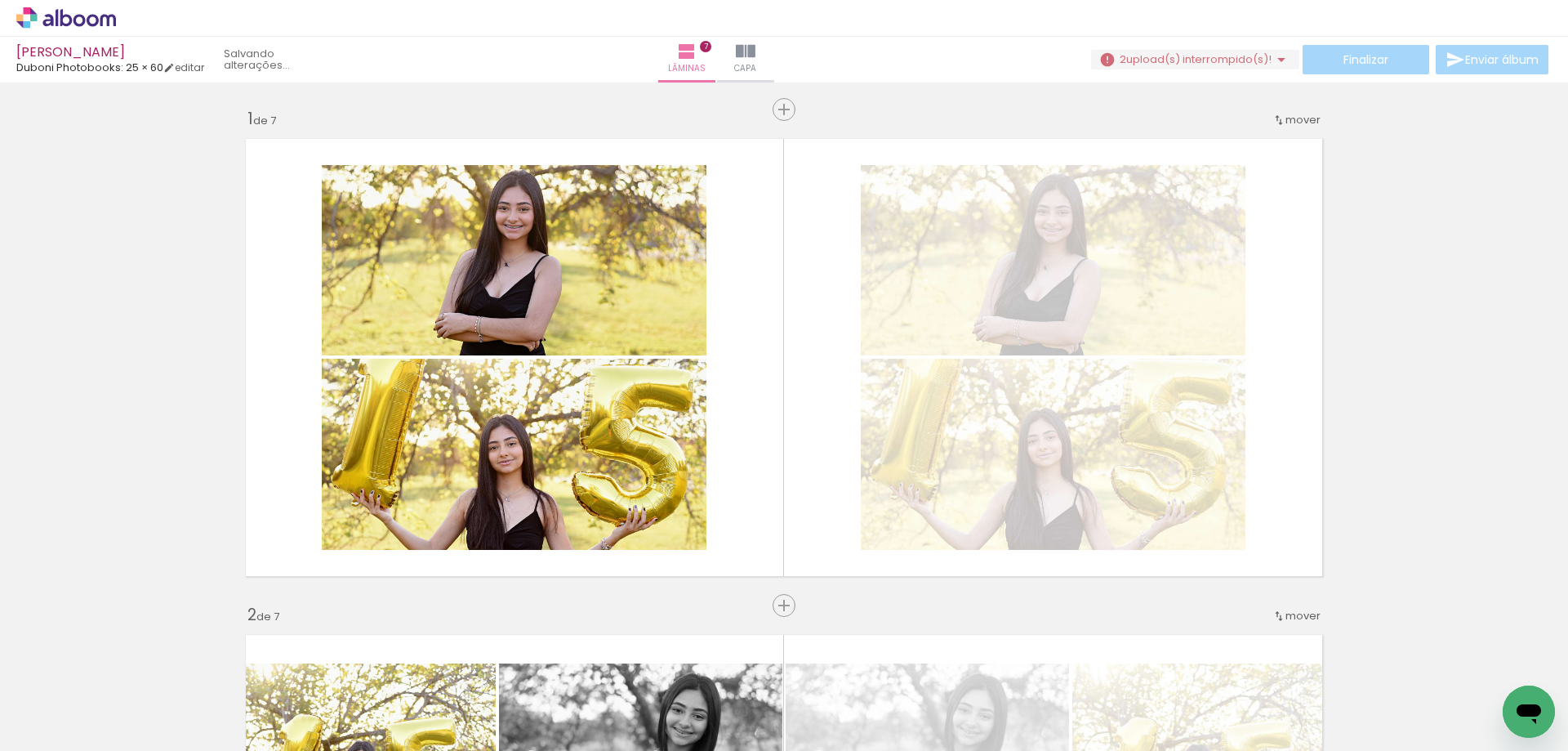
scroll to position [2451, 0]
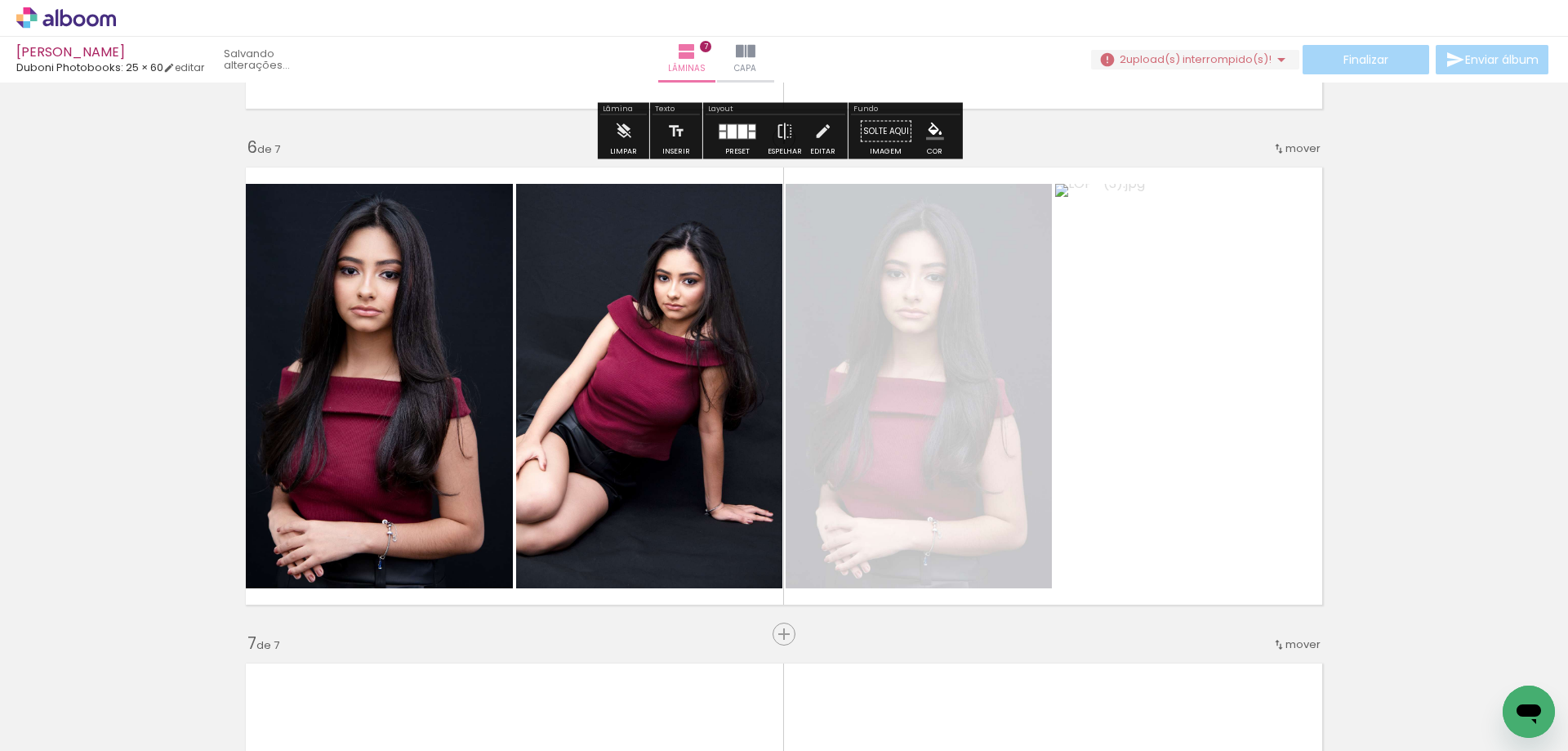
click at [1275, 57] on iron-icon at bounding box center [1282, 60] width 19 height 19
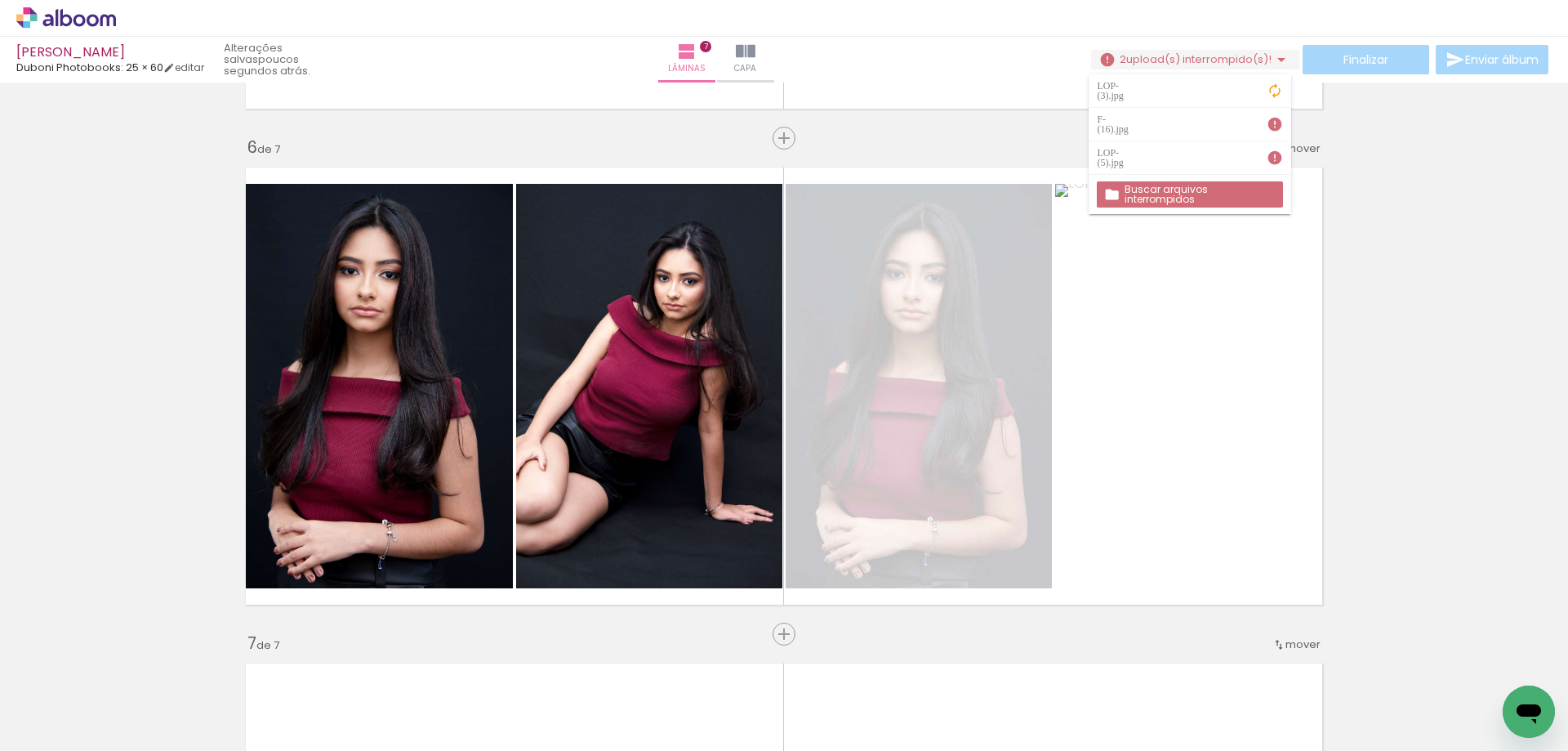
click at [1275, 57] on iron-icon at bounding box center [1282, 60] width 19 height 19
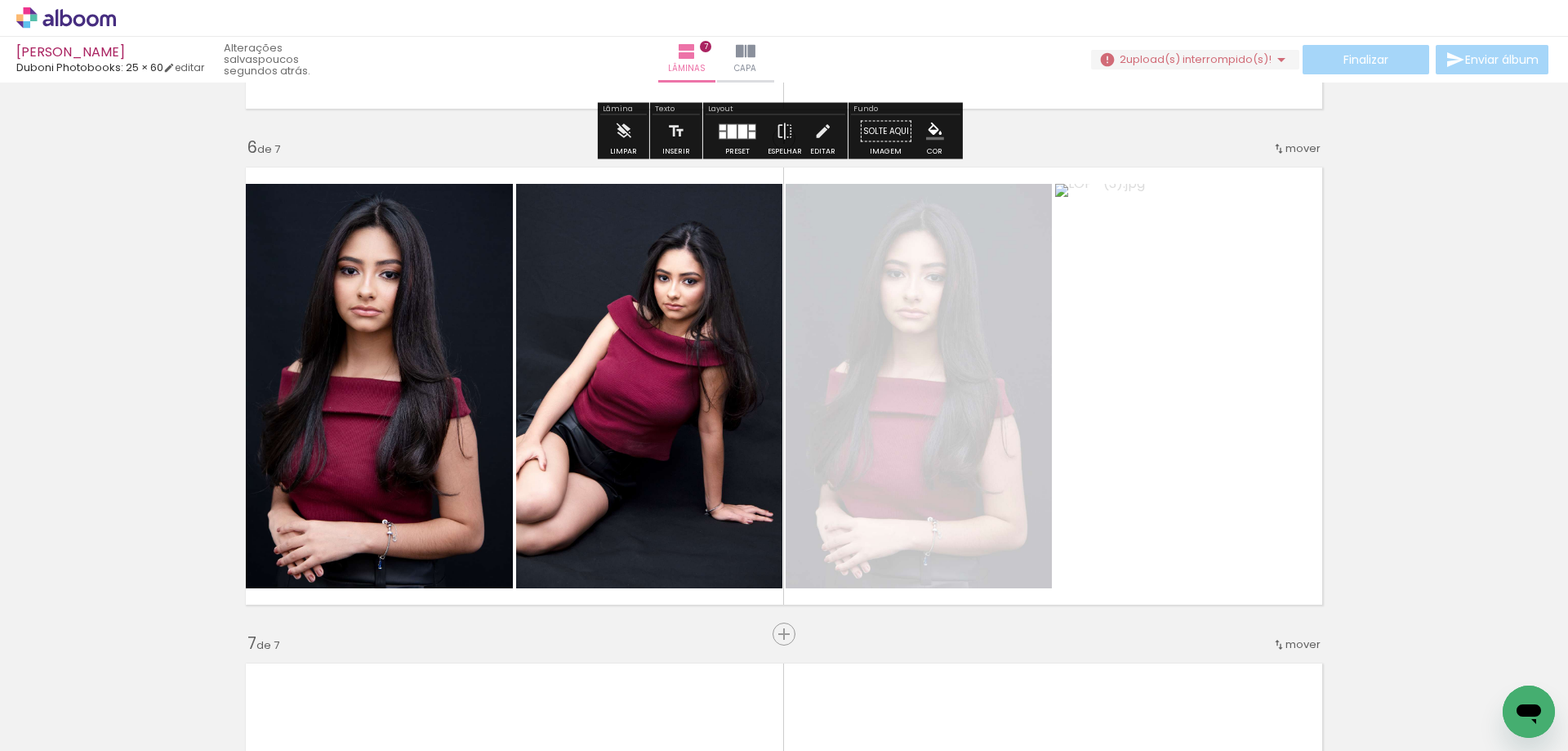
click at [1174, 53] on span "upload(s) interrompido(s)!" at bounding box center [1199, 60] width 145 height 15
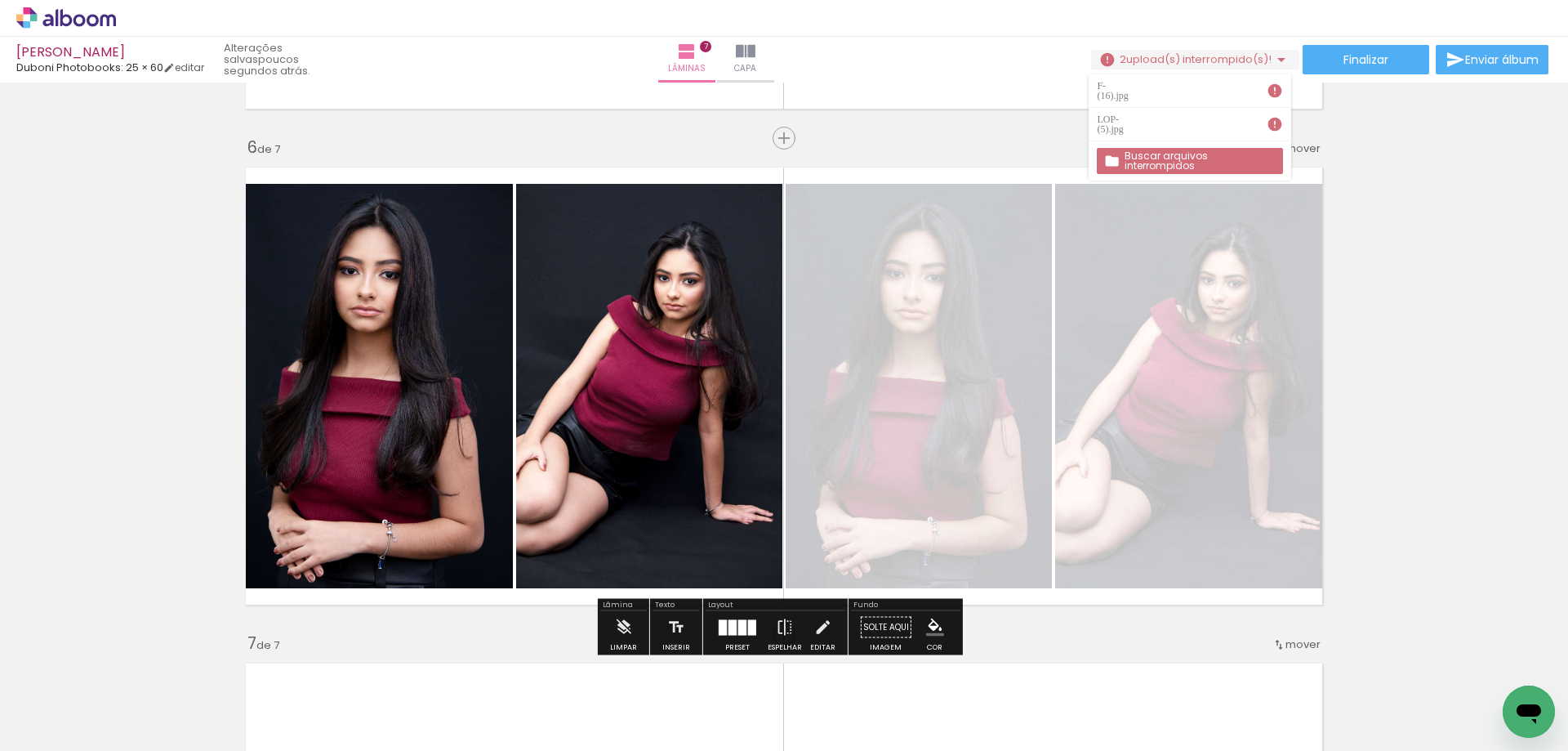
scroll to position [2533, 0]
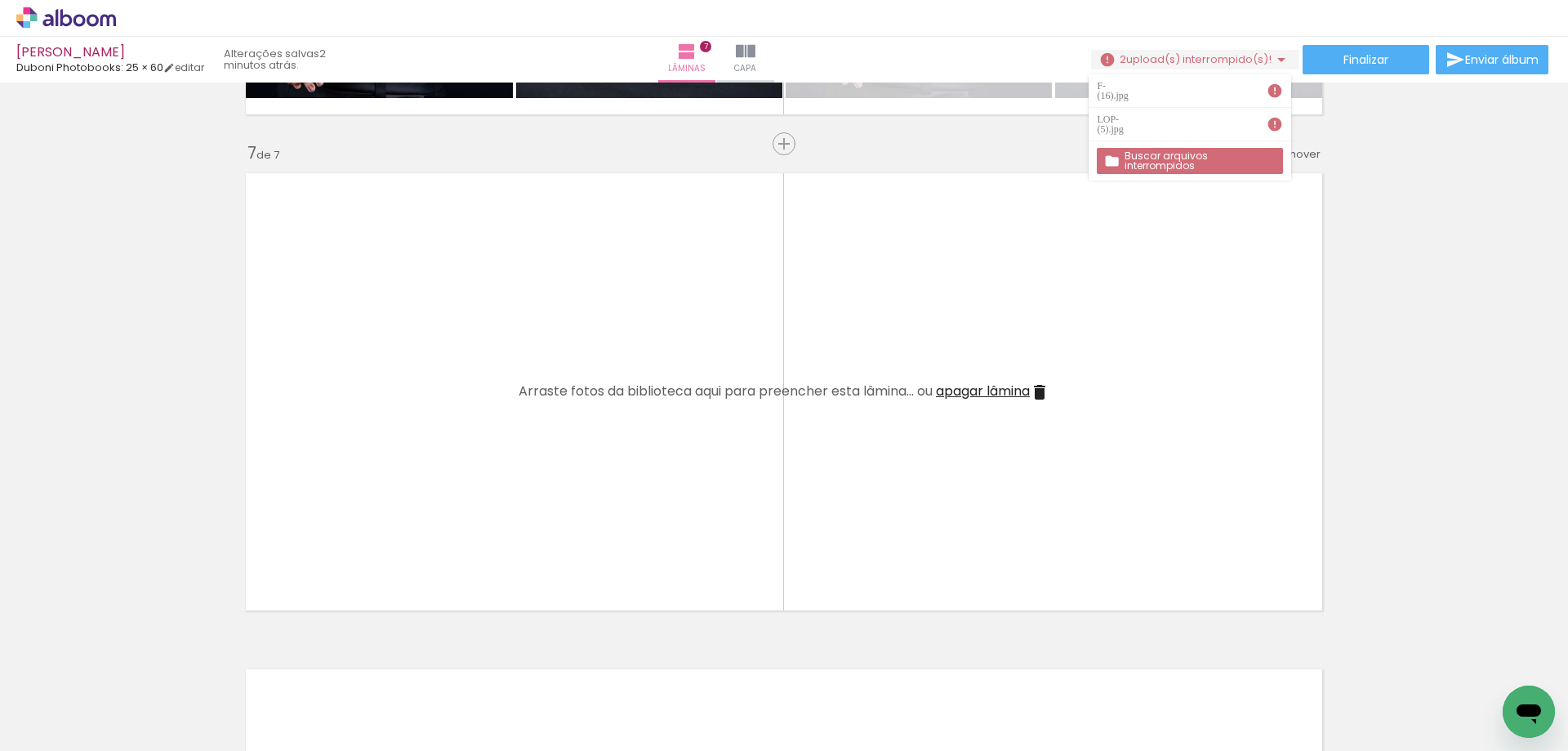
scroll to position [3023, 0]
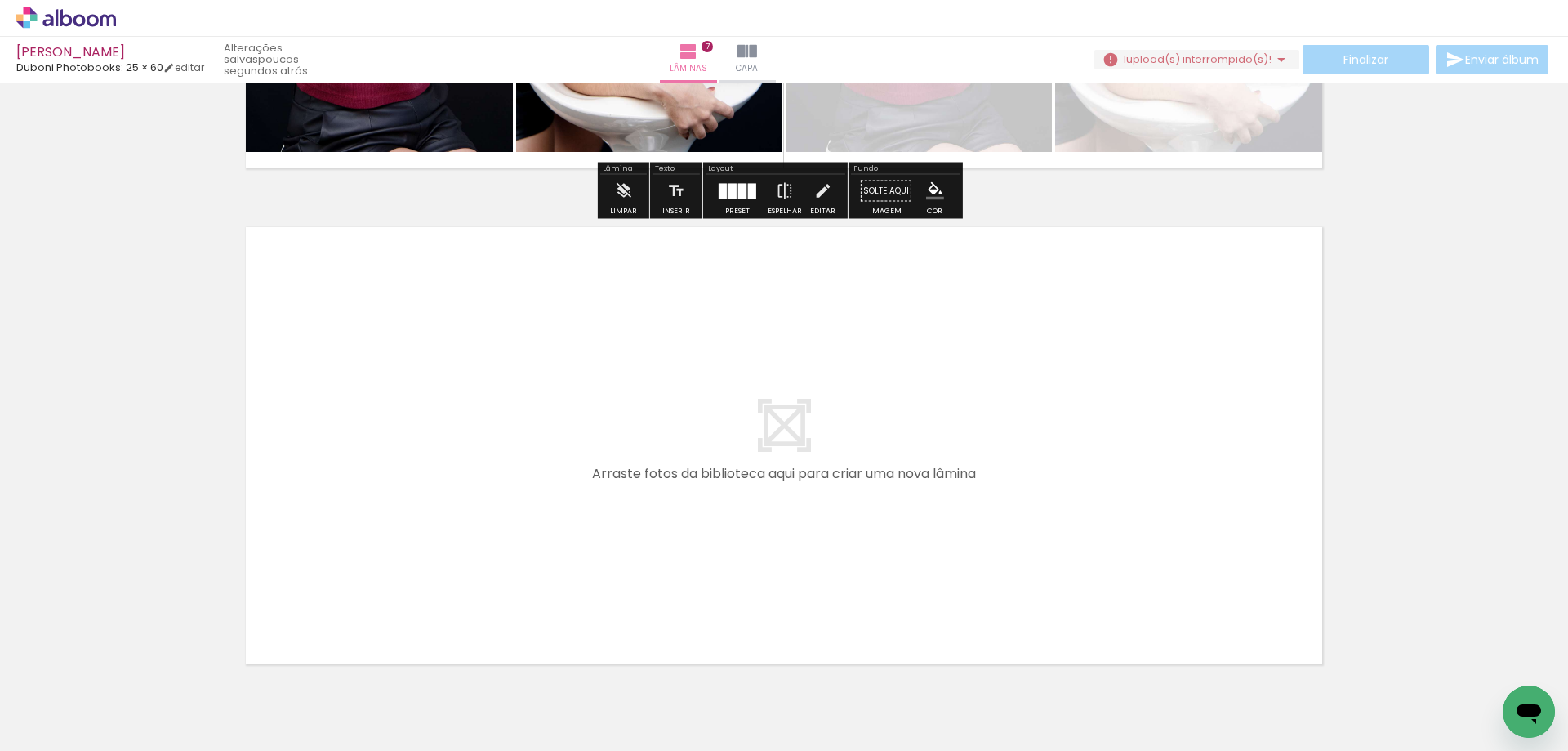
scroll to position [3466, 0]
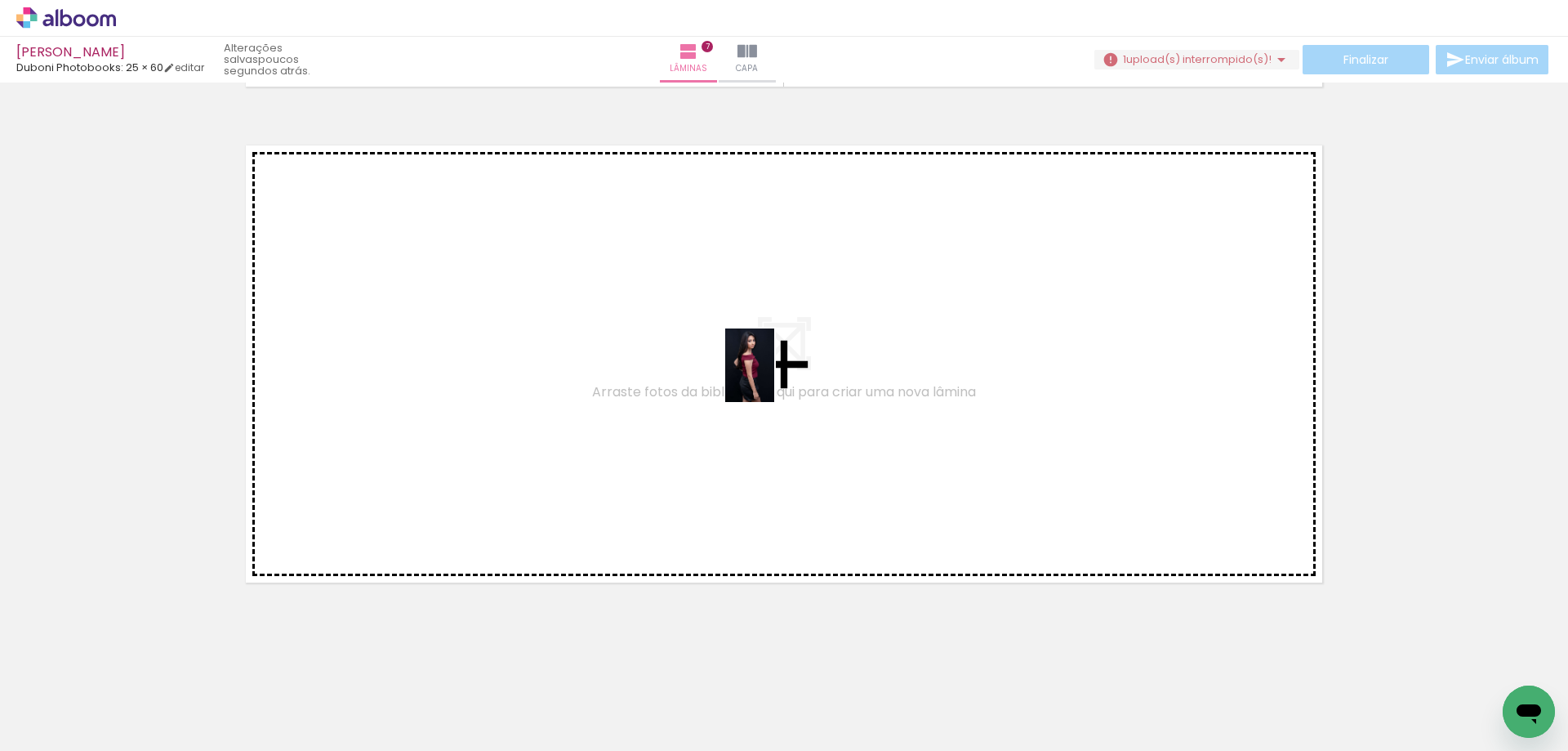
drag, startPoint x: 1236, startPoint y: 687, endPoint x: 775, endPoint y: 378, distance: 555.0
click at [775, 378] on quentale-workspace at bounding box center [784, 375] width 1568 height 751
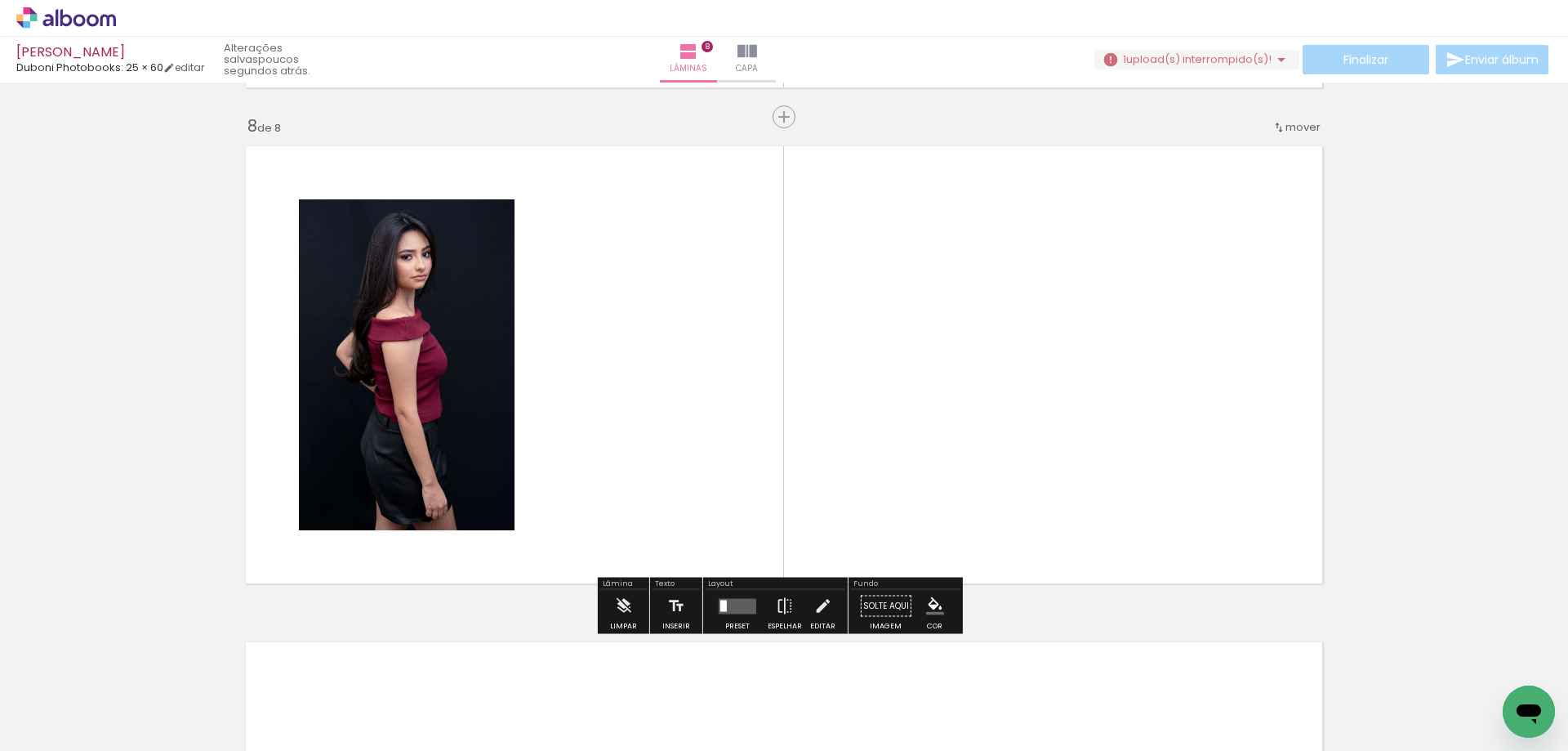
scroll to position [3464, 0]
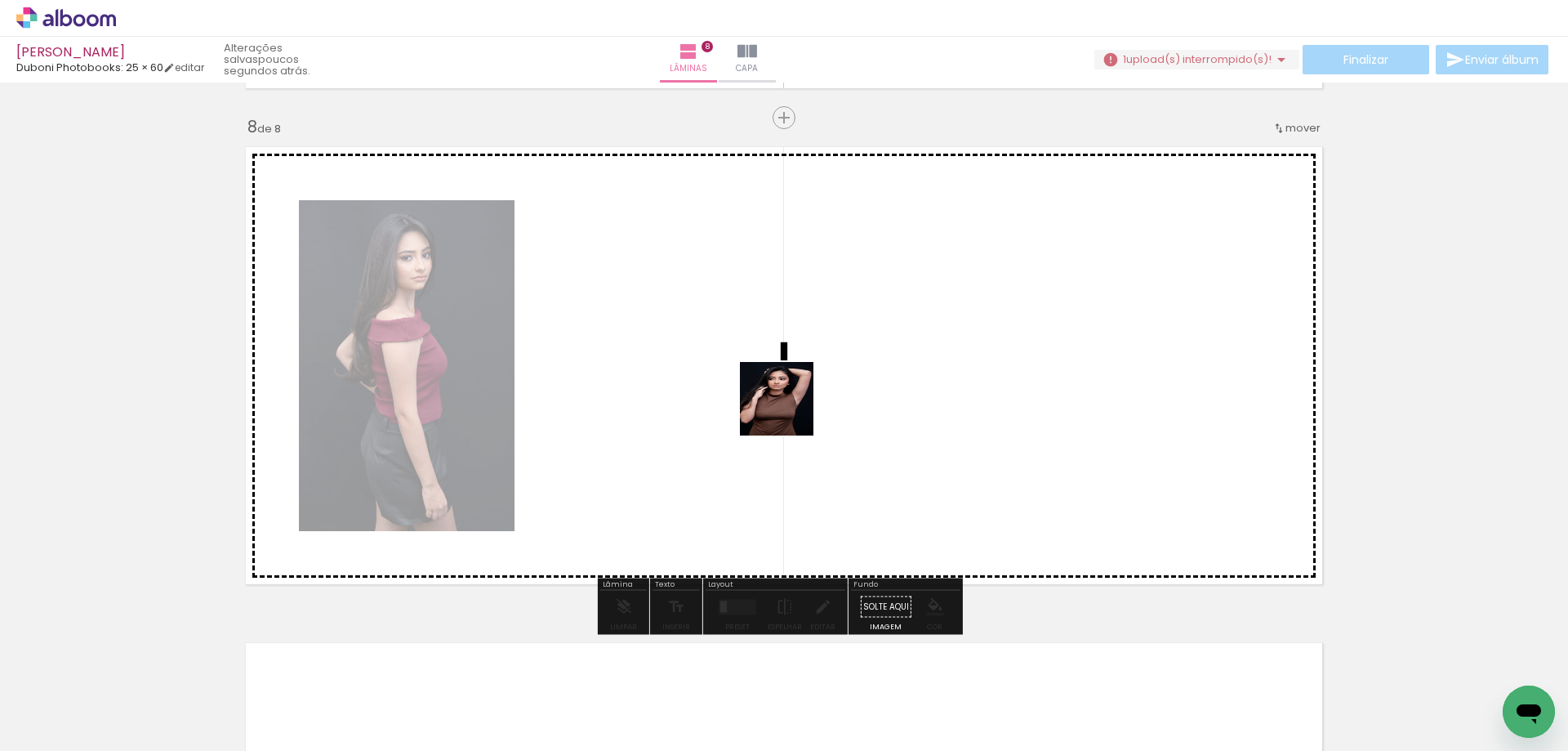
drag, startPoint x: 1107, startPoint y: 558, endPoint x: 935, endPoint y: 508, distance: 179.1
click at [696, 372] on quentale-workspace at bounding box center [784, 375] width 1568 height 751
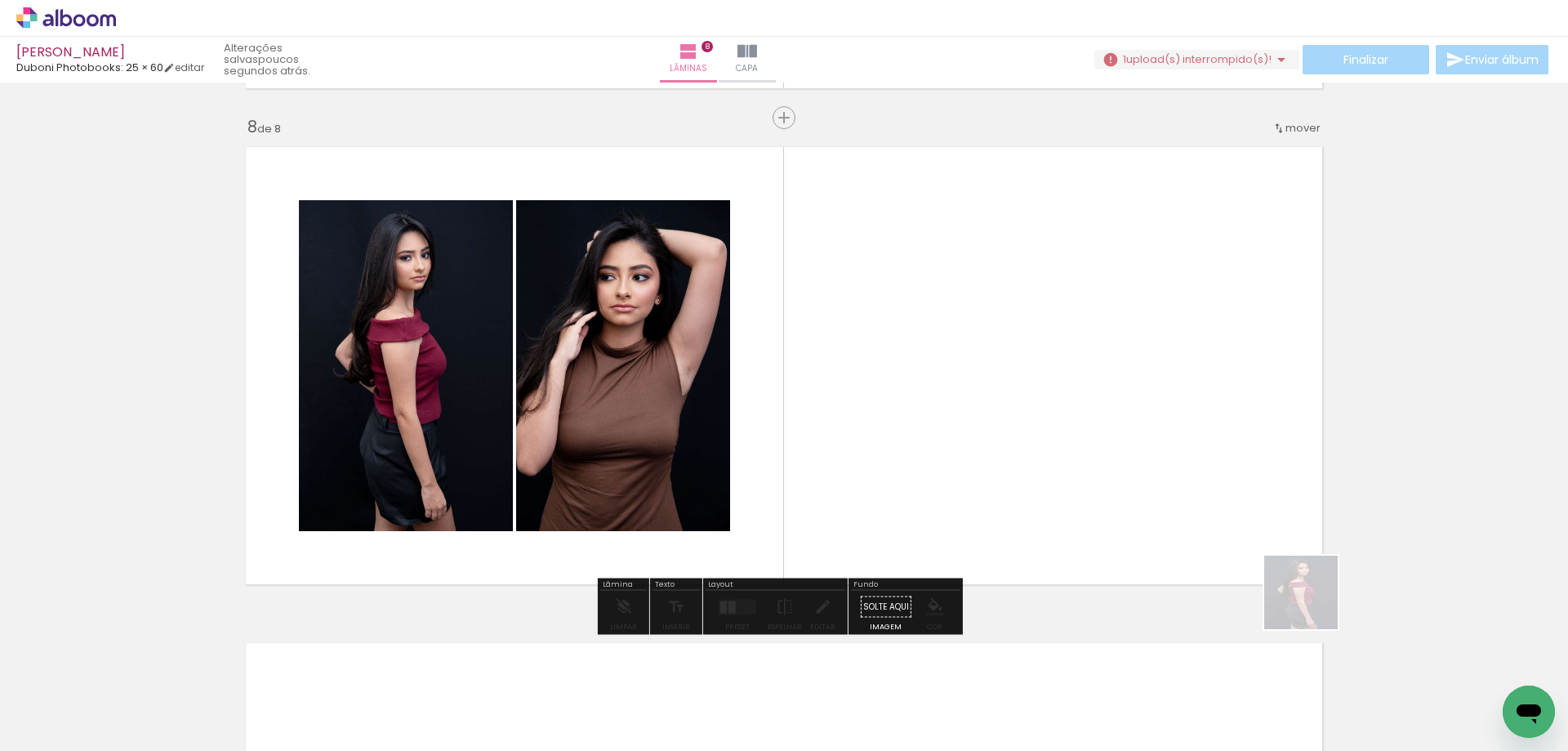
drag, startPoint x: 1398, startPoint y: 680, endPoint x: 834, endPoint y: 337, distance: 660.1
click at [834, 337] on quentale-workspace at bounding box center [784, 375] width 1568 height 751
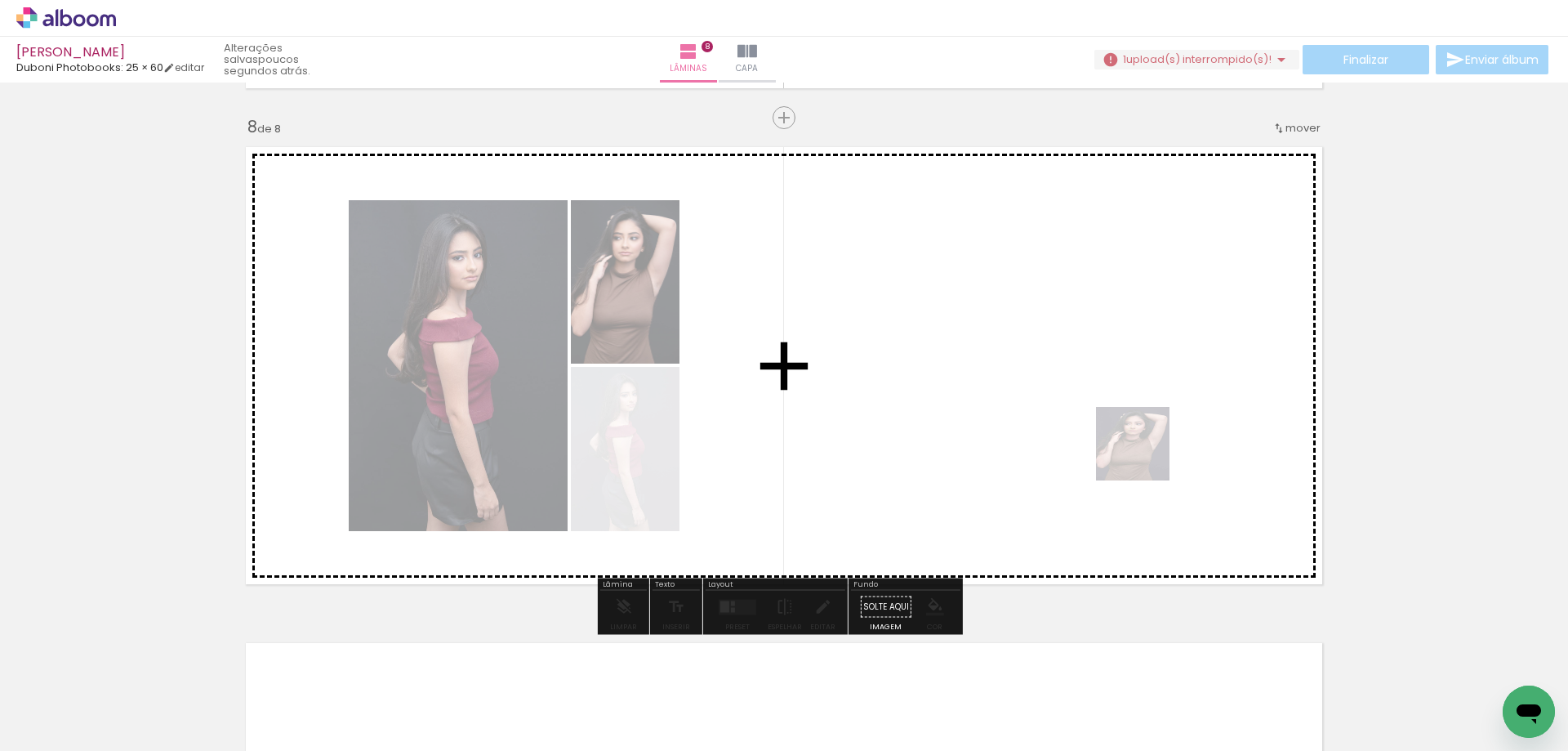
drag, startPoint x: 1486, startPoint y: 676, endPoint x: 1056, endPoint y: 411, distance: 505.1
click at [1039, 401] on quentale-workspace at bounding box center [784, 375] width 1568 height 751
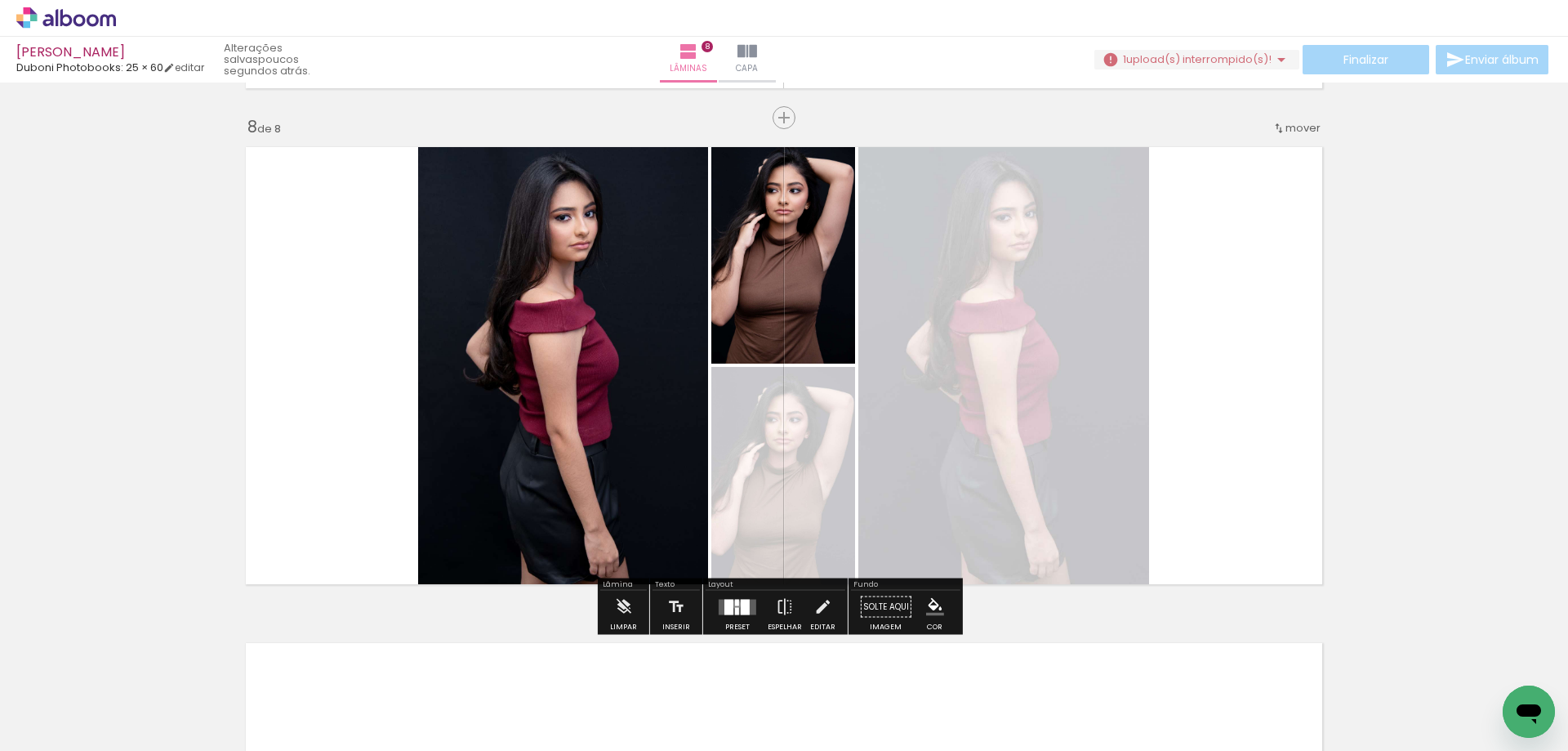
click at [735, 604] on div at bounding box center [737, 602] width 4 height 7
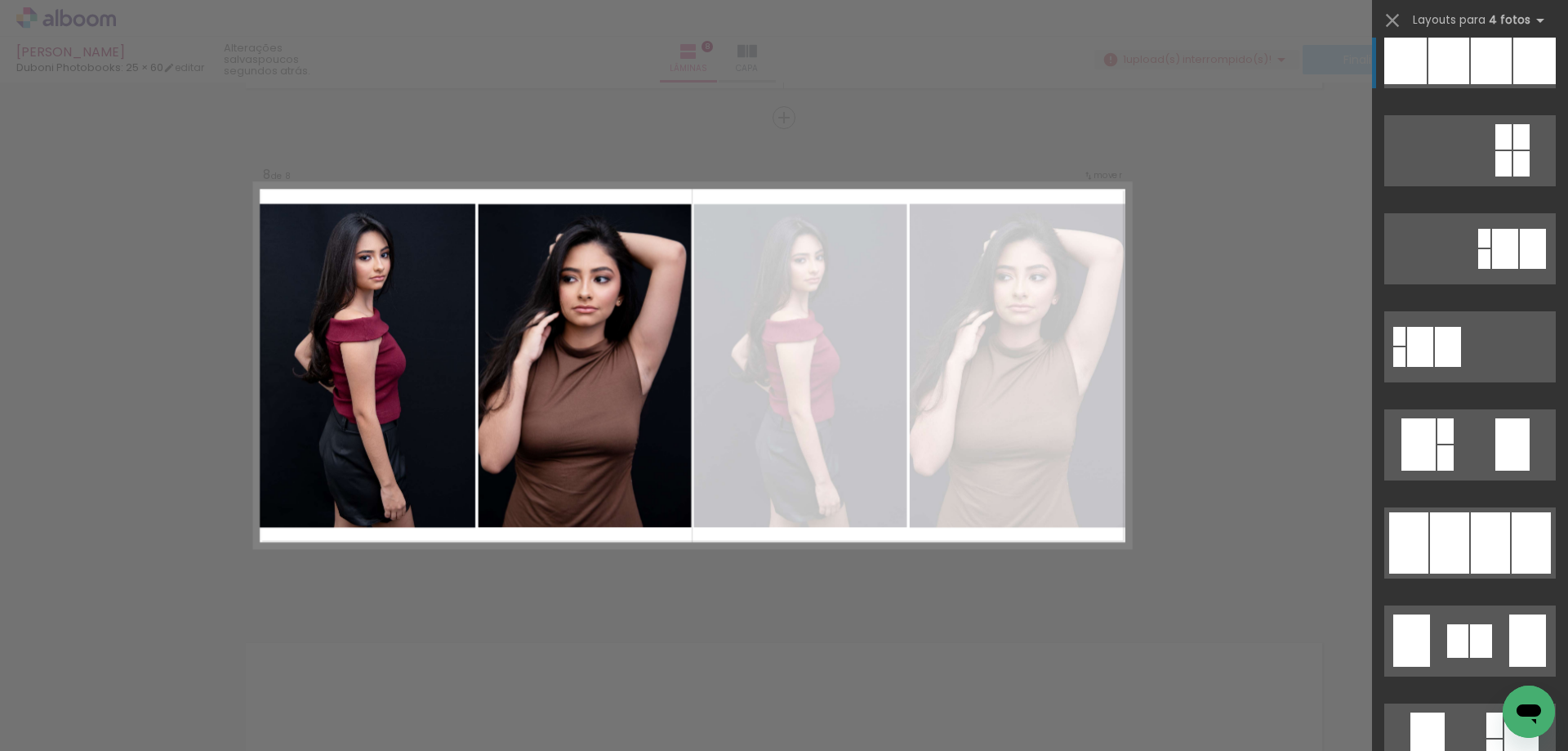
scroll to position [409, 0]
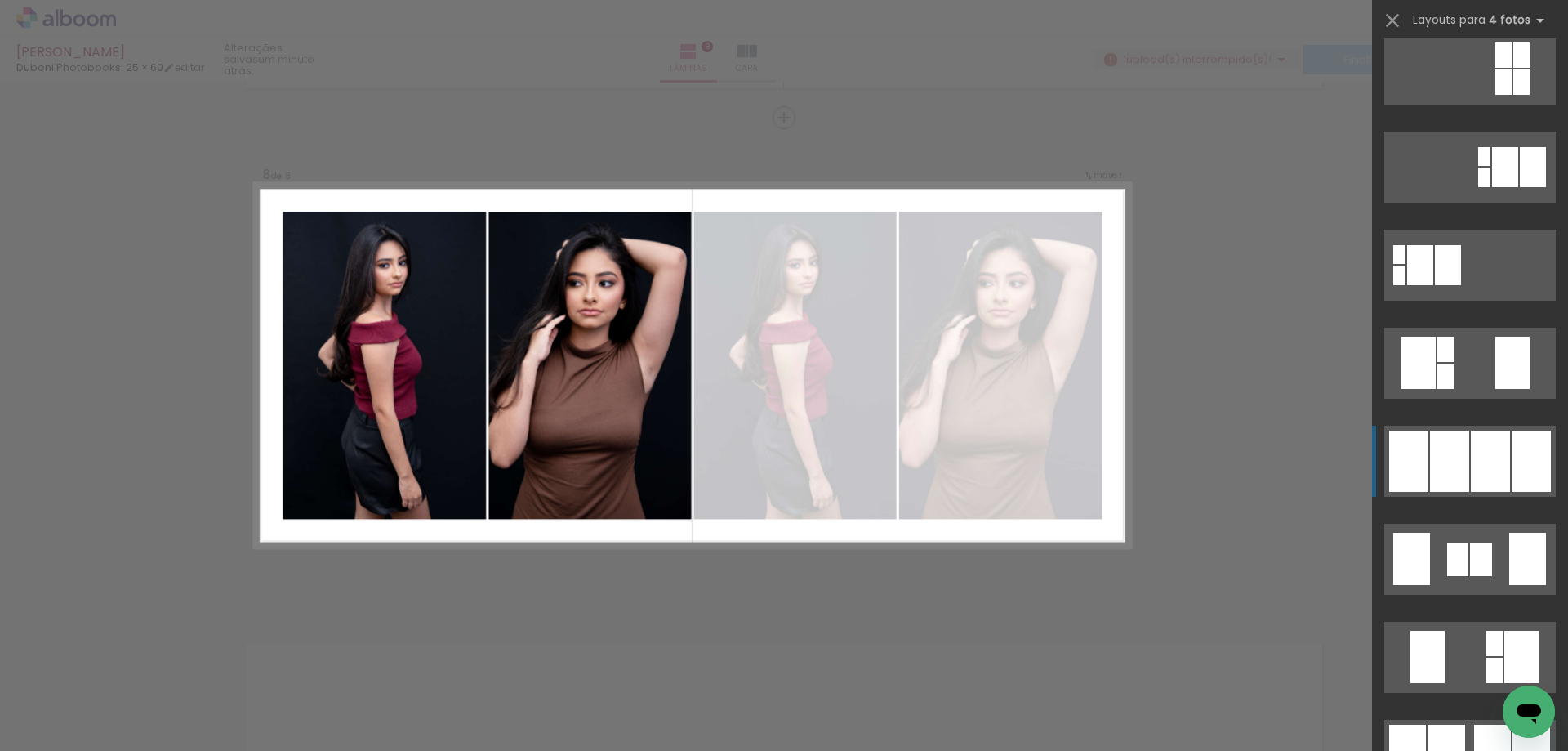
click at [1448, 468] on div at bounding box center [1450, 462] width 39 height 62
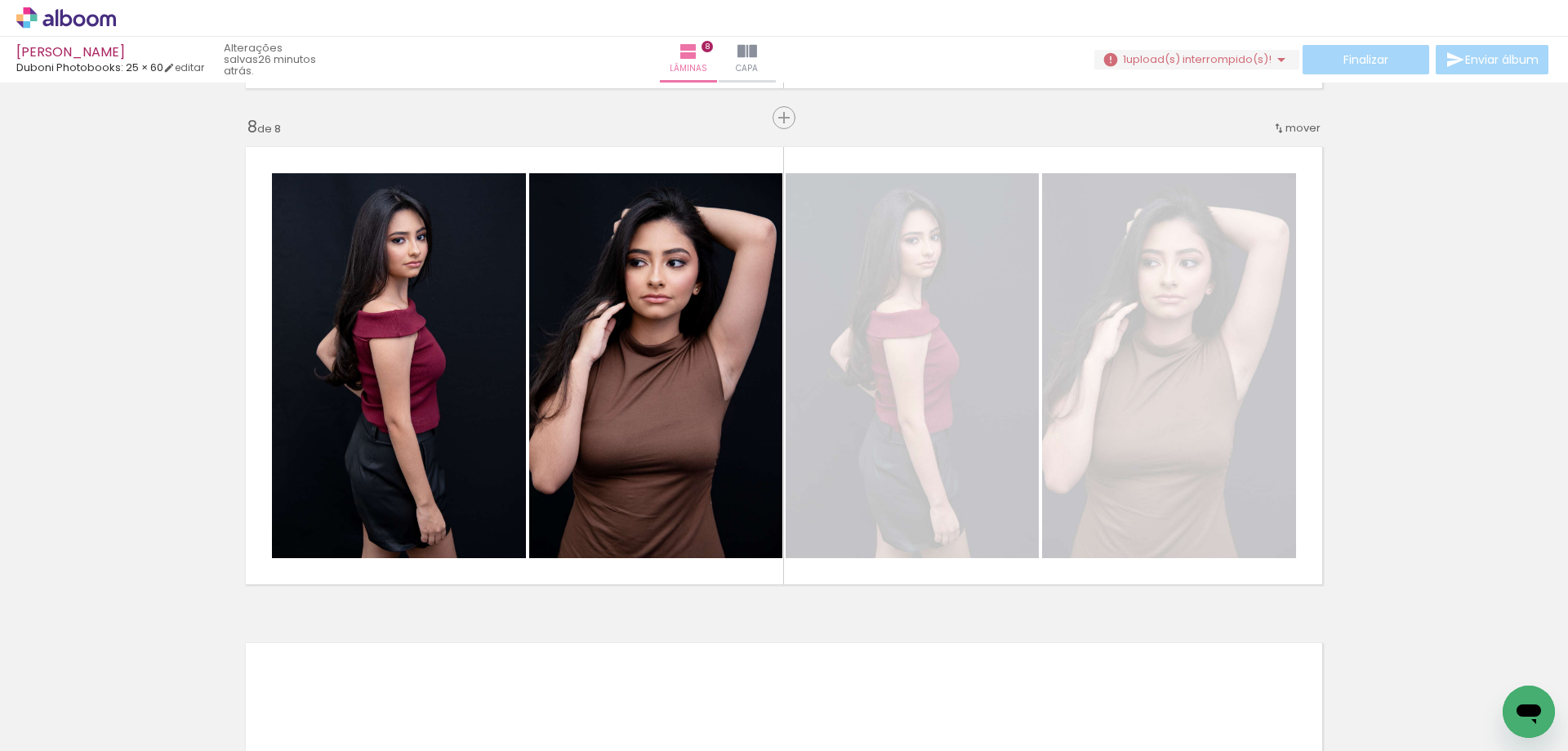
scroll to position [0, 2047]
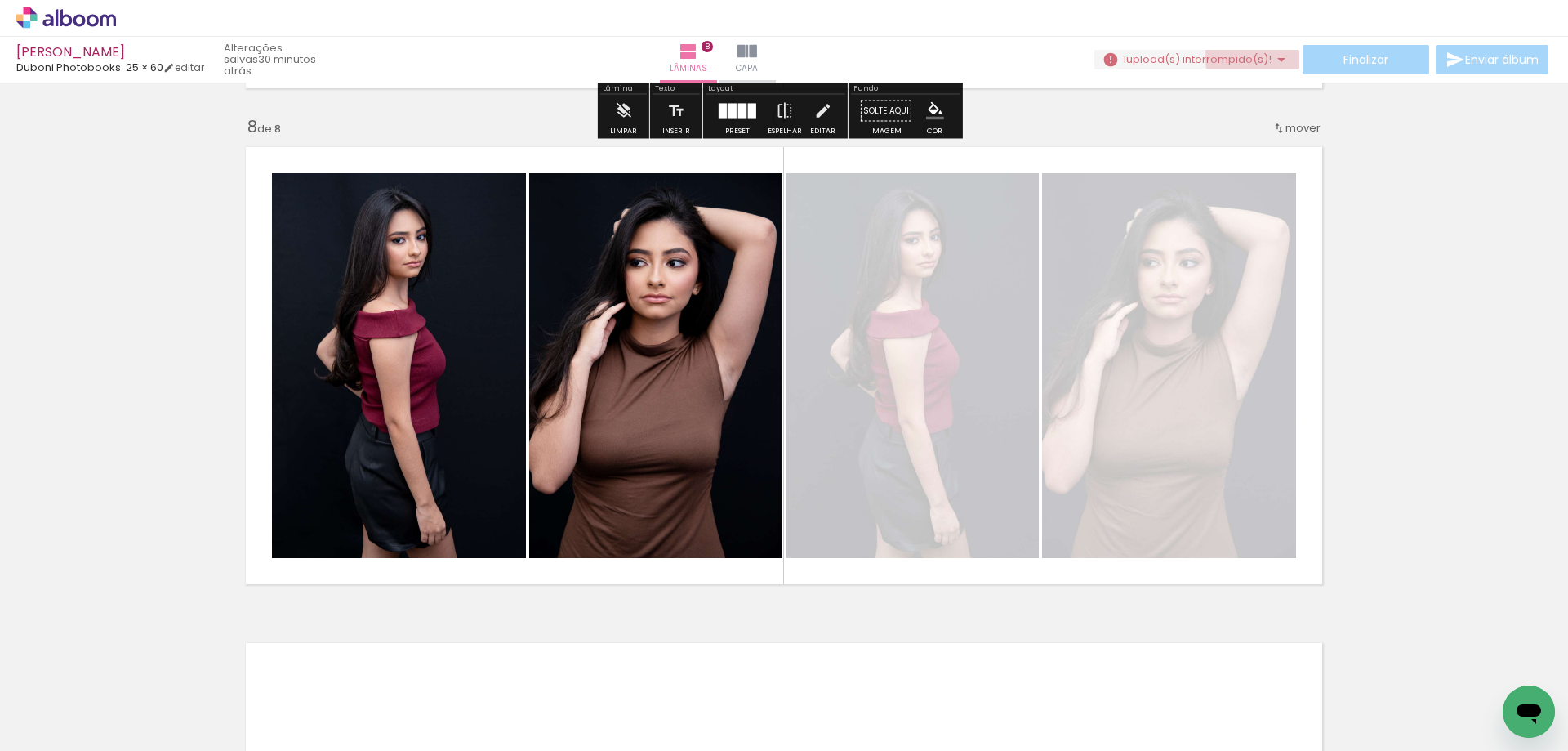
click at [1278, 57] on iron-icon at bounding box center [1282, 60] width 19 height 19
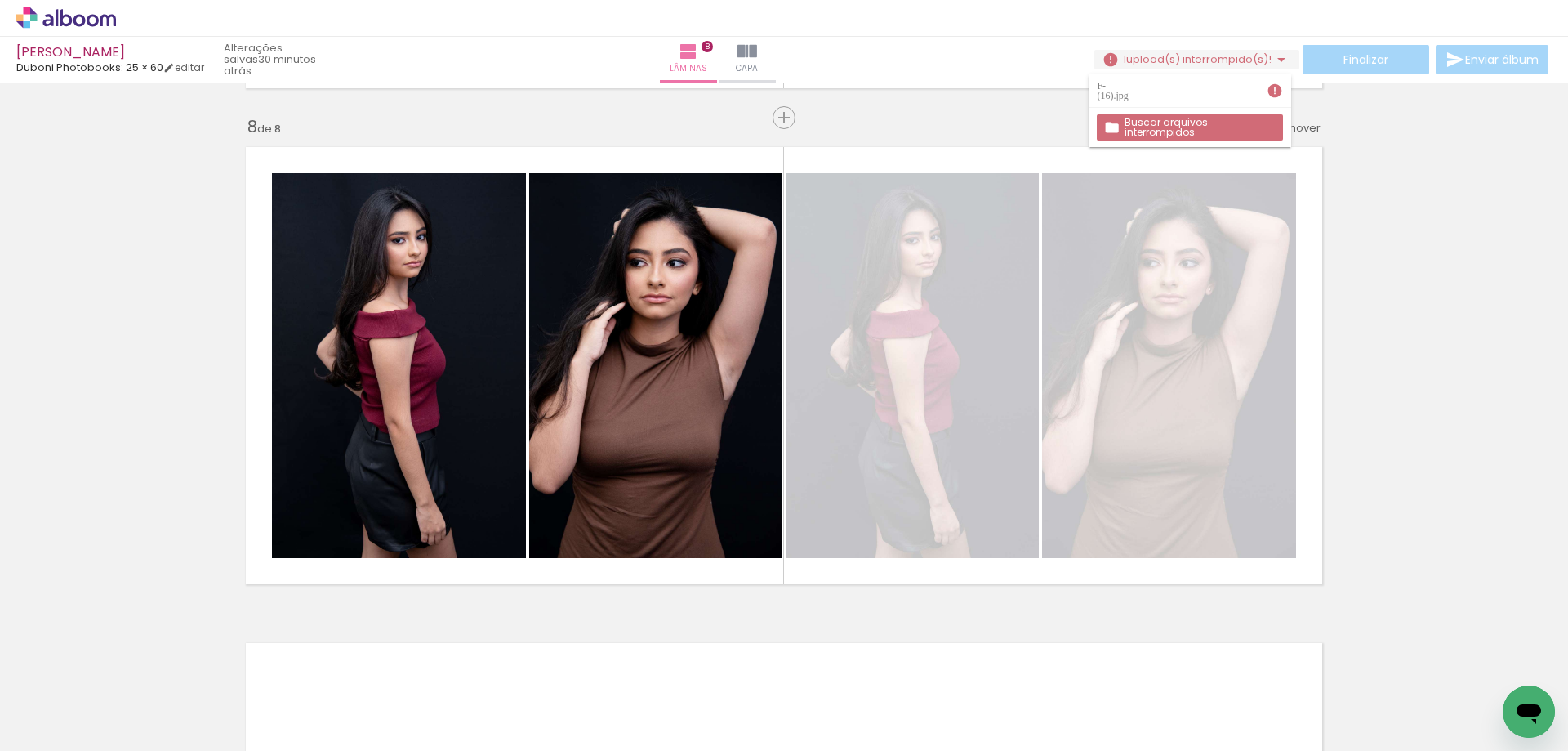
drag, startPoint x: 1399, startPoint y: 234, endPoint x: 1410, endPoint y: 228, distance: 12.5
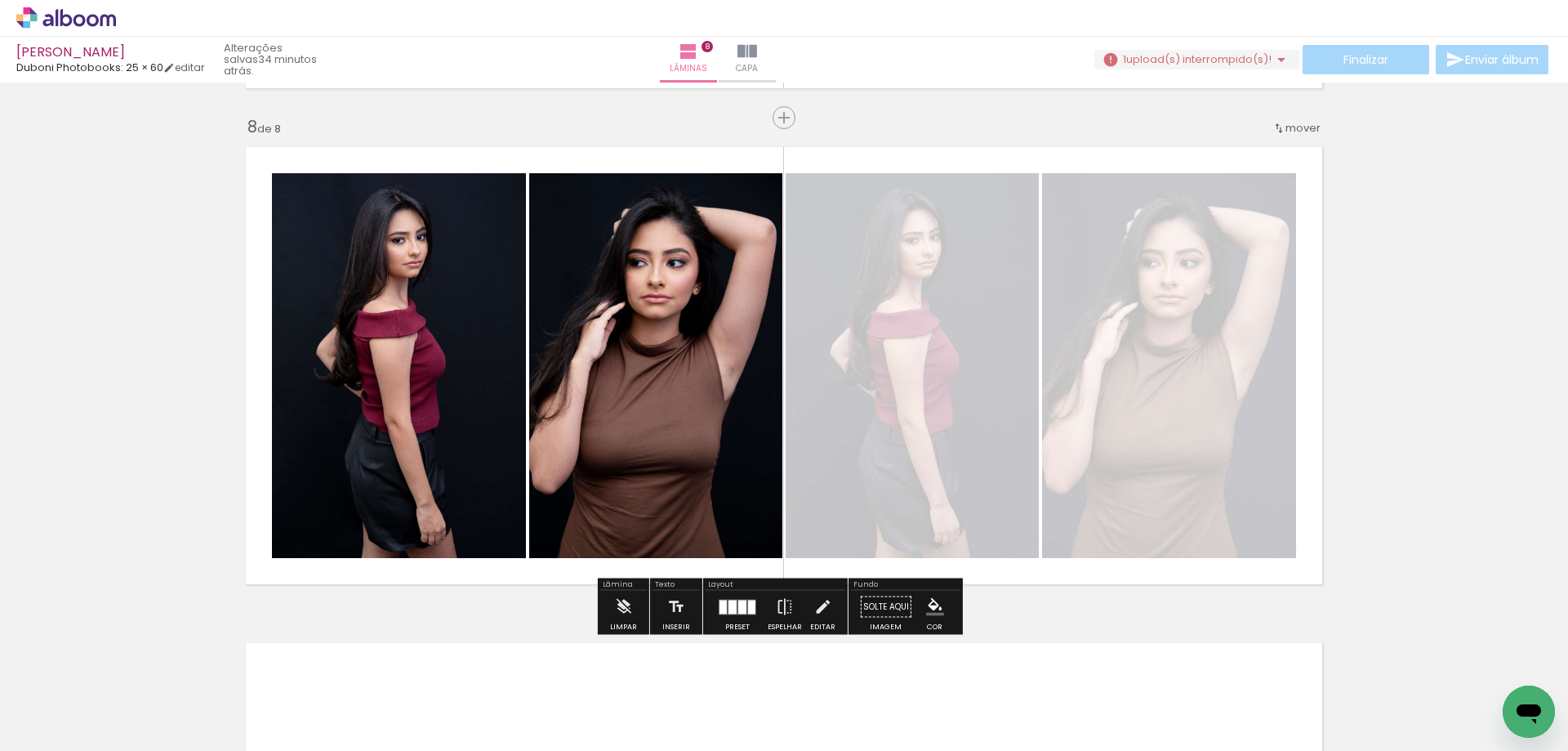
scroll to position [3545, 0]
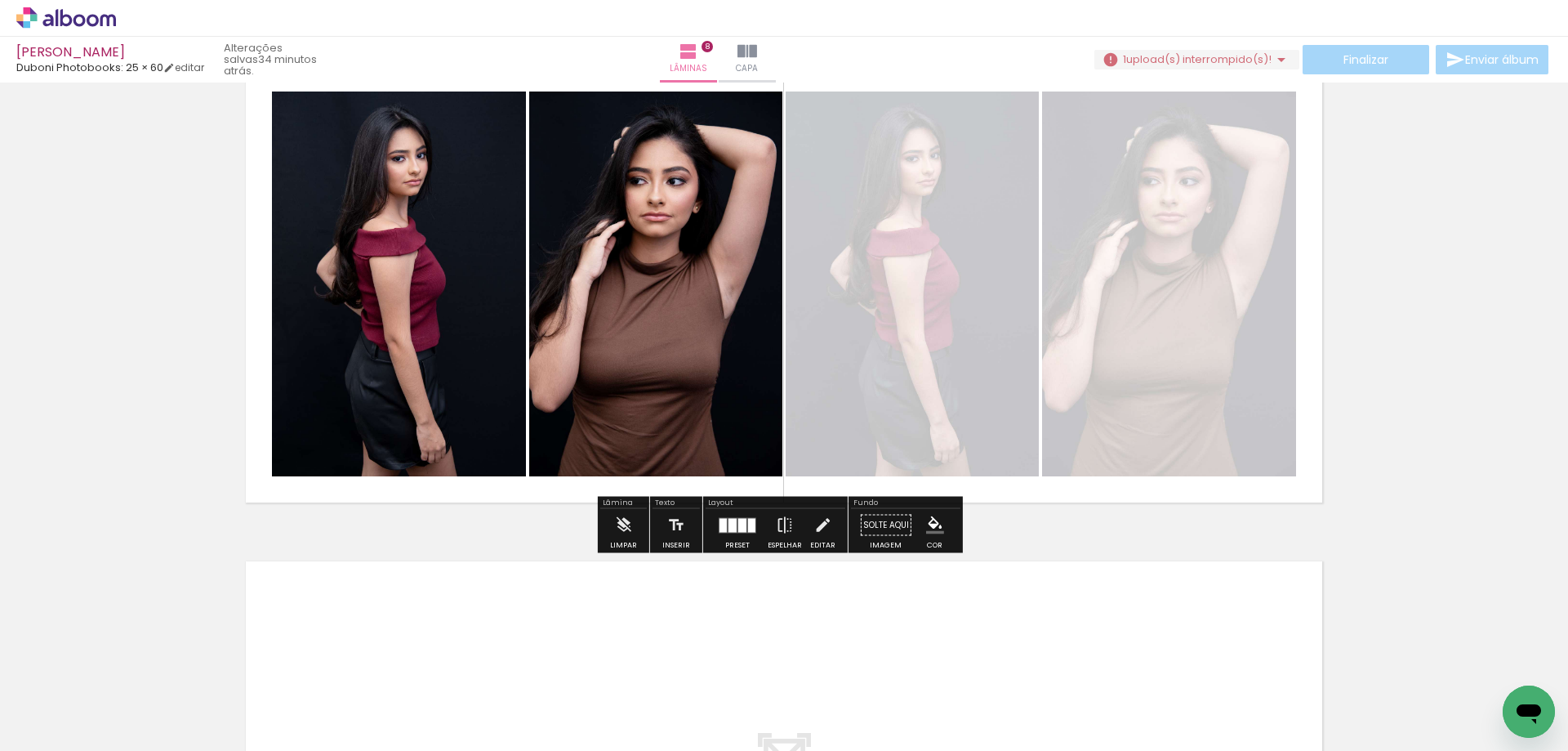
click at [48, 731] on span "Adicionar Fotos" at bounding box center [58, 729] width 49 height 18
click at [0, 0] on input "file" at bounding box center [0, 0] width 0 height 0
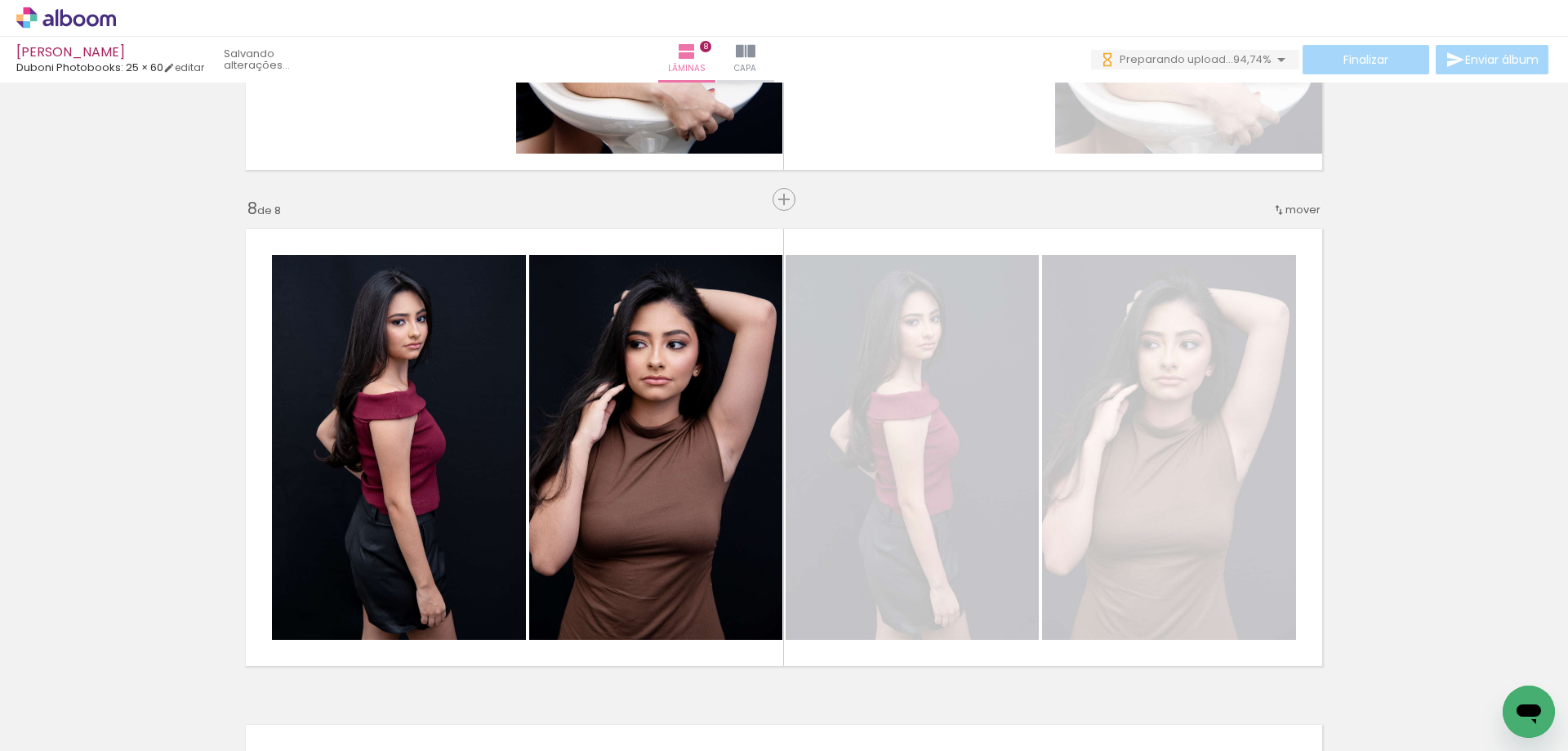
scroll to position [3464, 0]
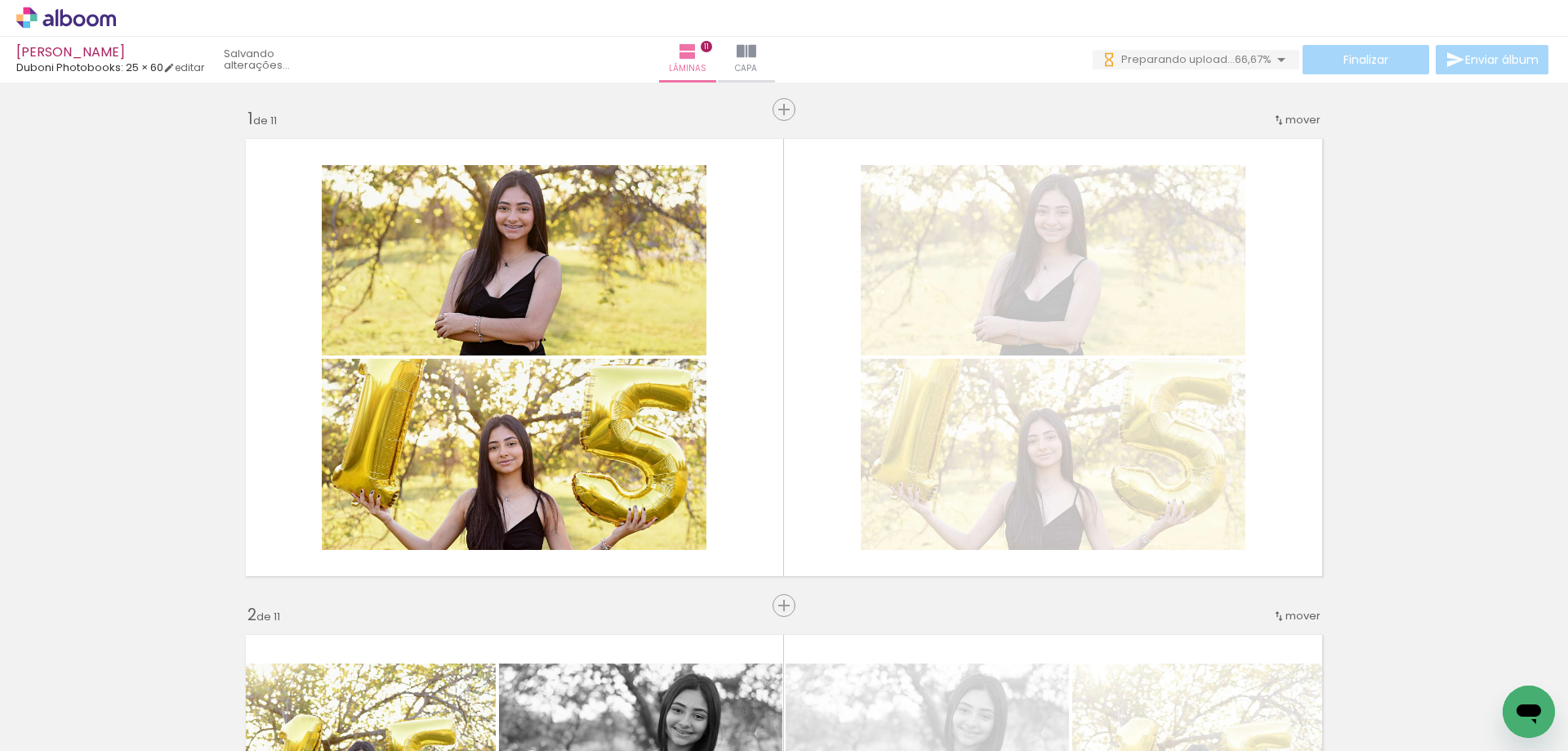
scroll to position [0, 3511]
